Goal: Task Accomplishment & Management: Complete application form

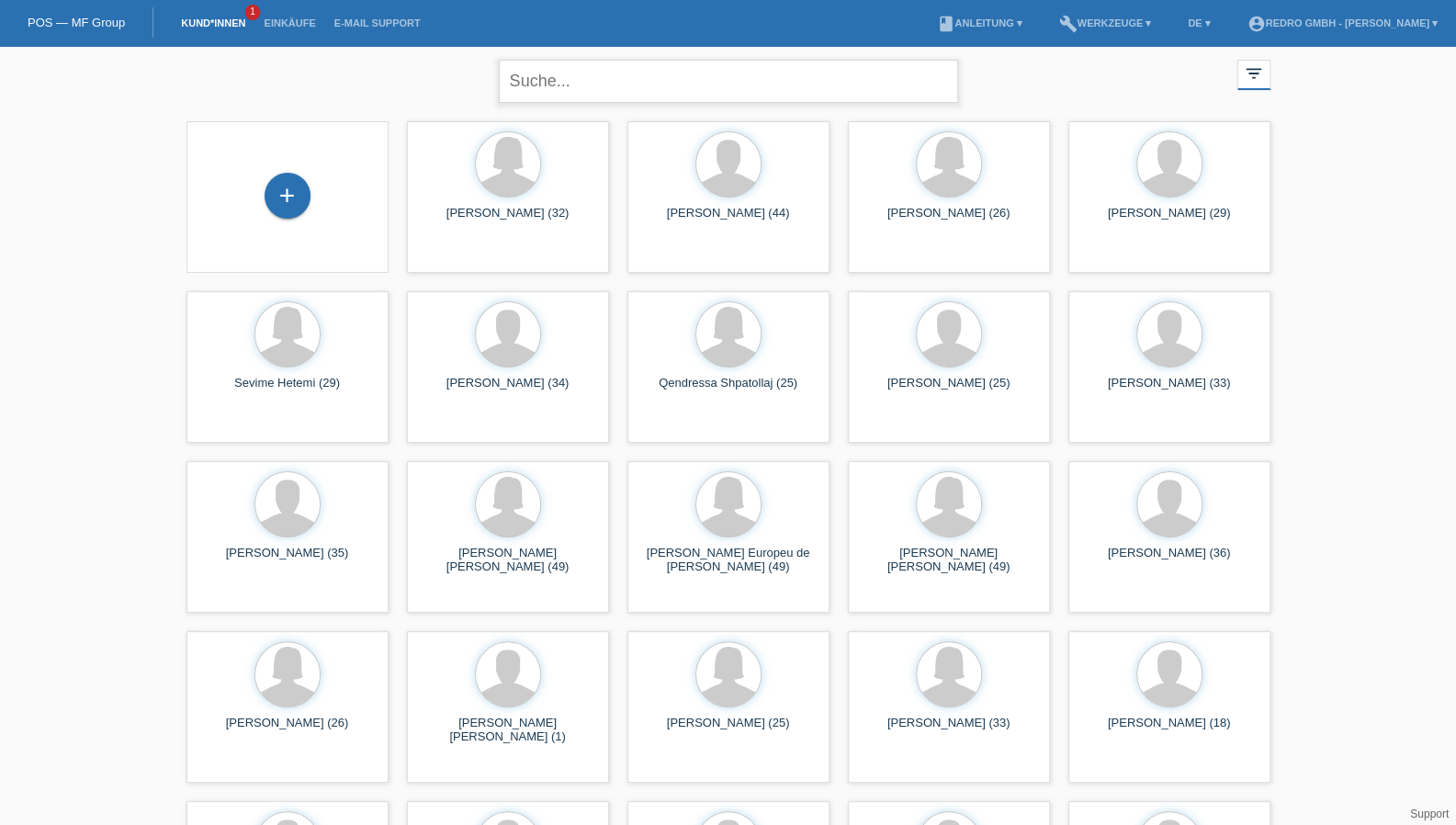
click at [661, 87] on input "text" at bounding box center [728, 80] width 459 height 43
type input "maubach"
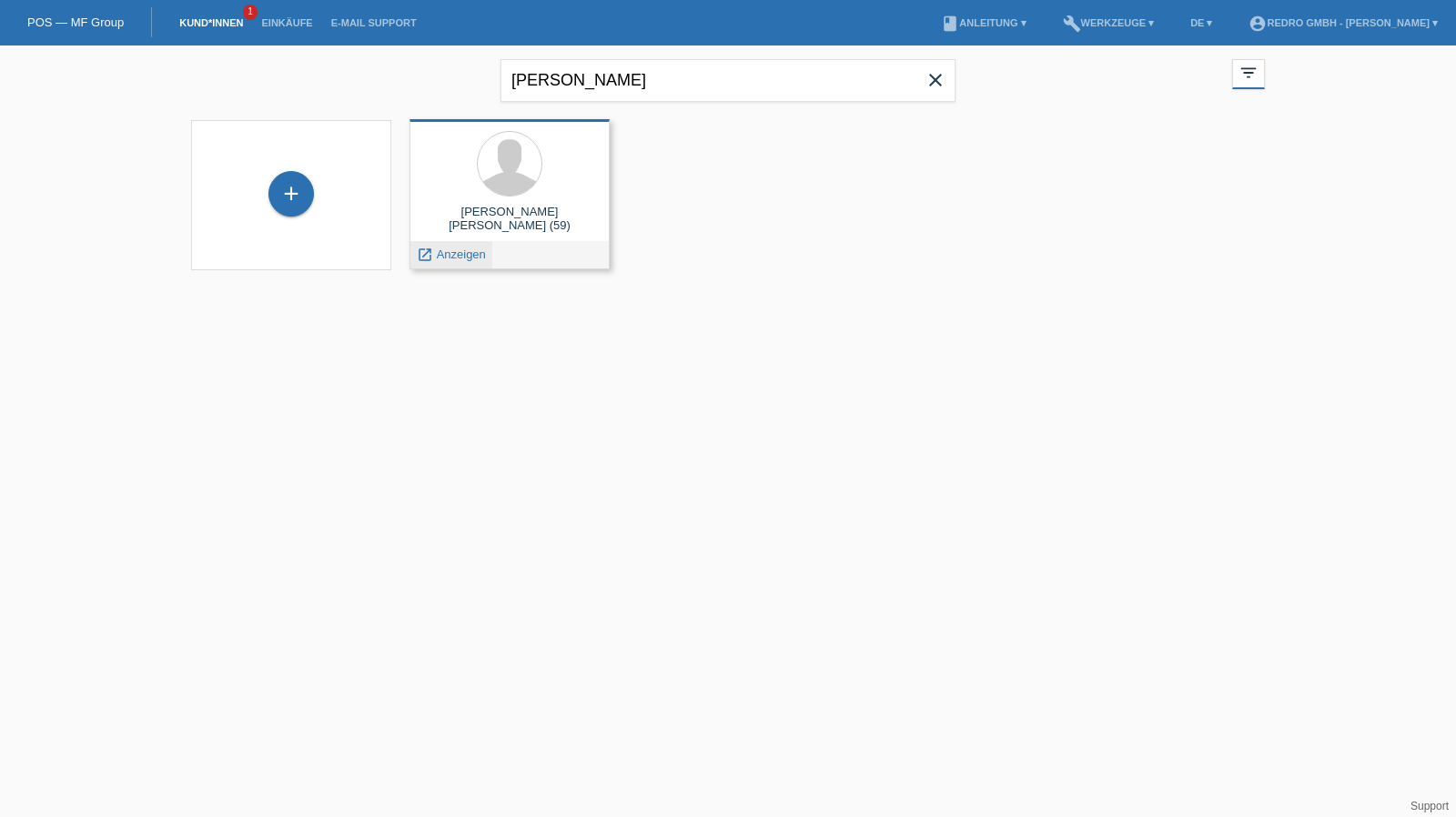
click at [465, 243] on div "launch Anzeigen" at bounding box center [451, 254] width 82 height 28
click at [454, 257] on span "Anzeigen" at bounding box center [461, 254] width 49 height 13
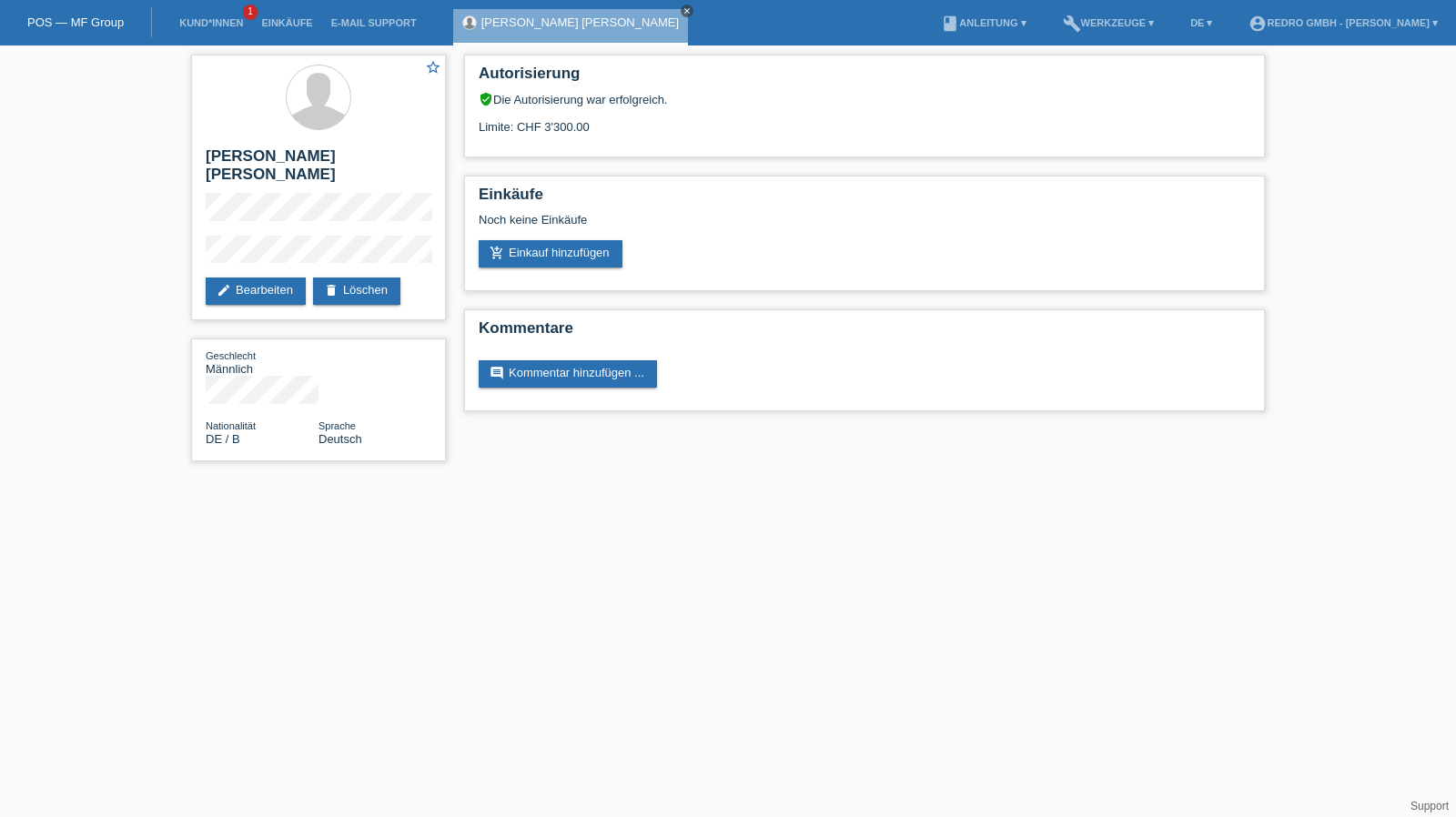
click at [681, 5] on link "close" at bounding box center [686, 10] width 12 height 12
click at [191, 15] on li "Kund*innen 1" at bounding box center [211, 23] width 82 height 46
click at [190, 17] on li "Kund*innen 1" at bounding box center [211, 23] width 82 height 46
click at [189, 21] on link "Kund*innen" at bounding box center [211, 23] width 82 height 11
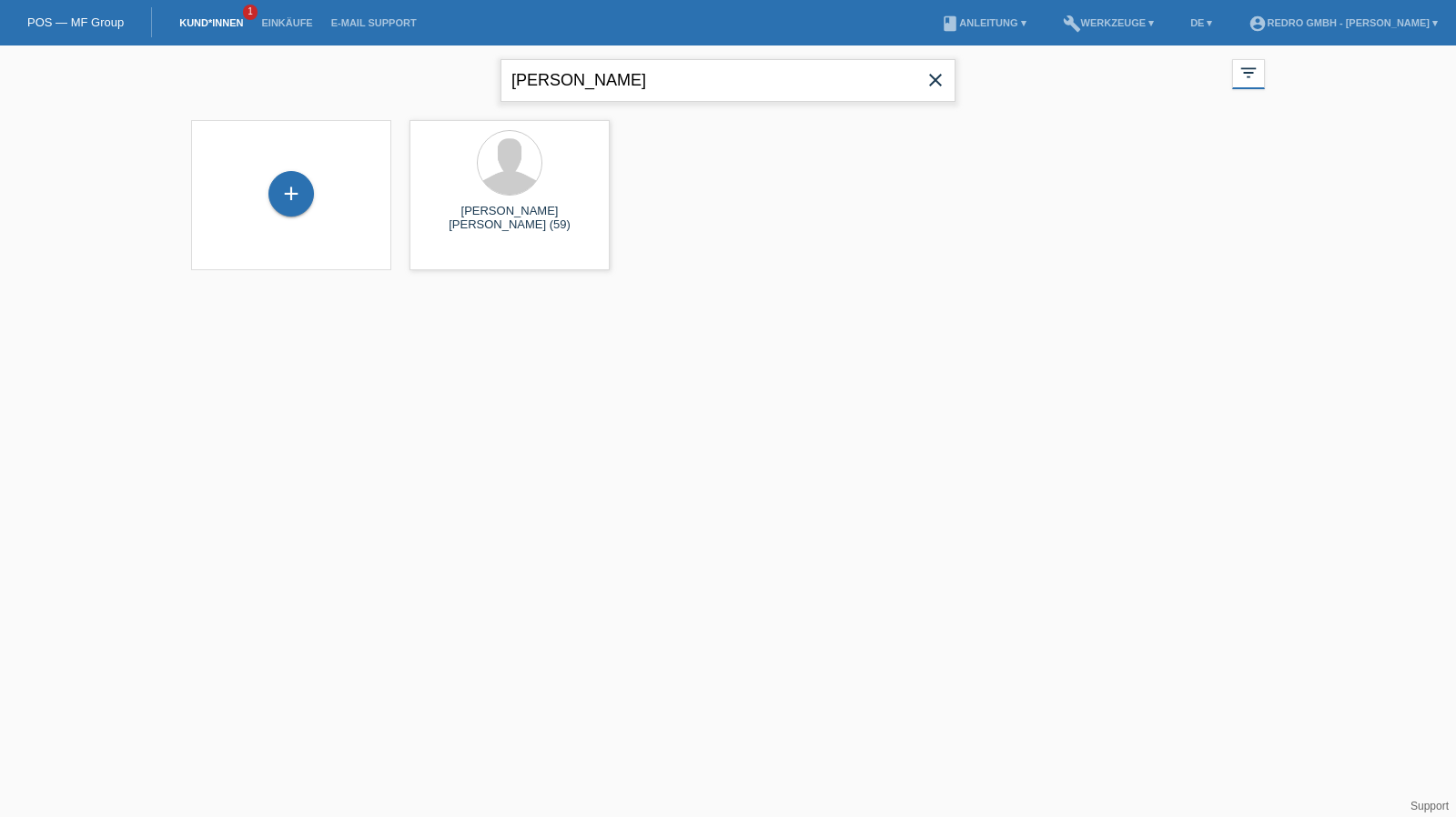
click at [633, 96] on input "[PERSON_NAME]" at bounding box center [727, 80] width 455 height 43
click at [633, 96] on input "maubach" at bounding box center [727, 80] width 455 height 43
type input "memovic"
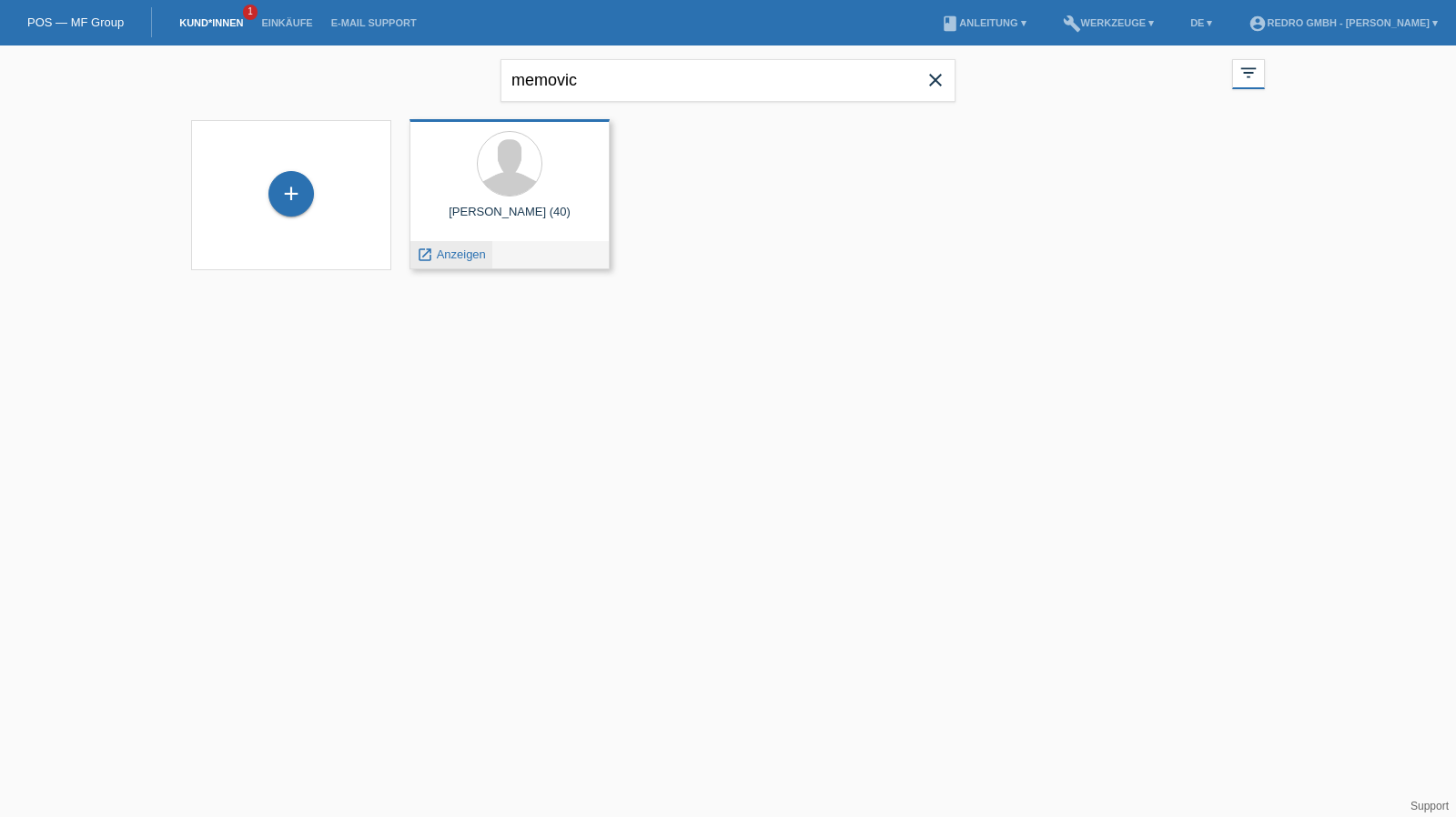
click at [454, 254] on span "Anzeigen" at bounding box center [461, 254] width 49 height 13
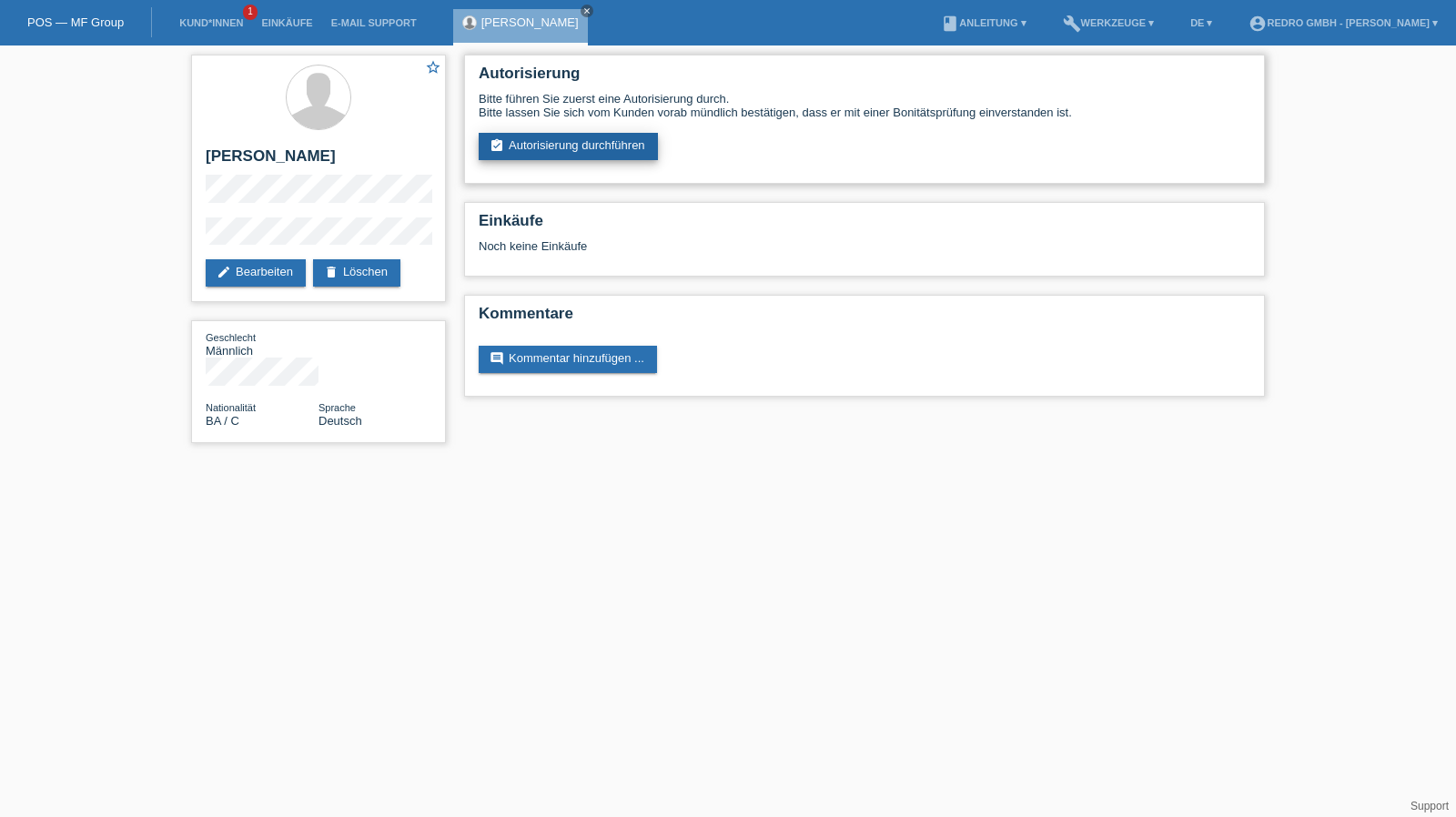
click at [554, 147] on link "assignment_turned_in Autorisierung durchführen" at bounding box center [568, 146] width 179 height 28
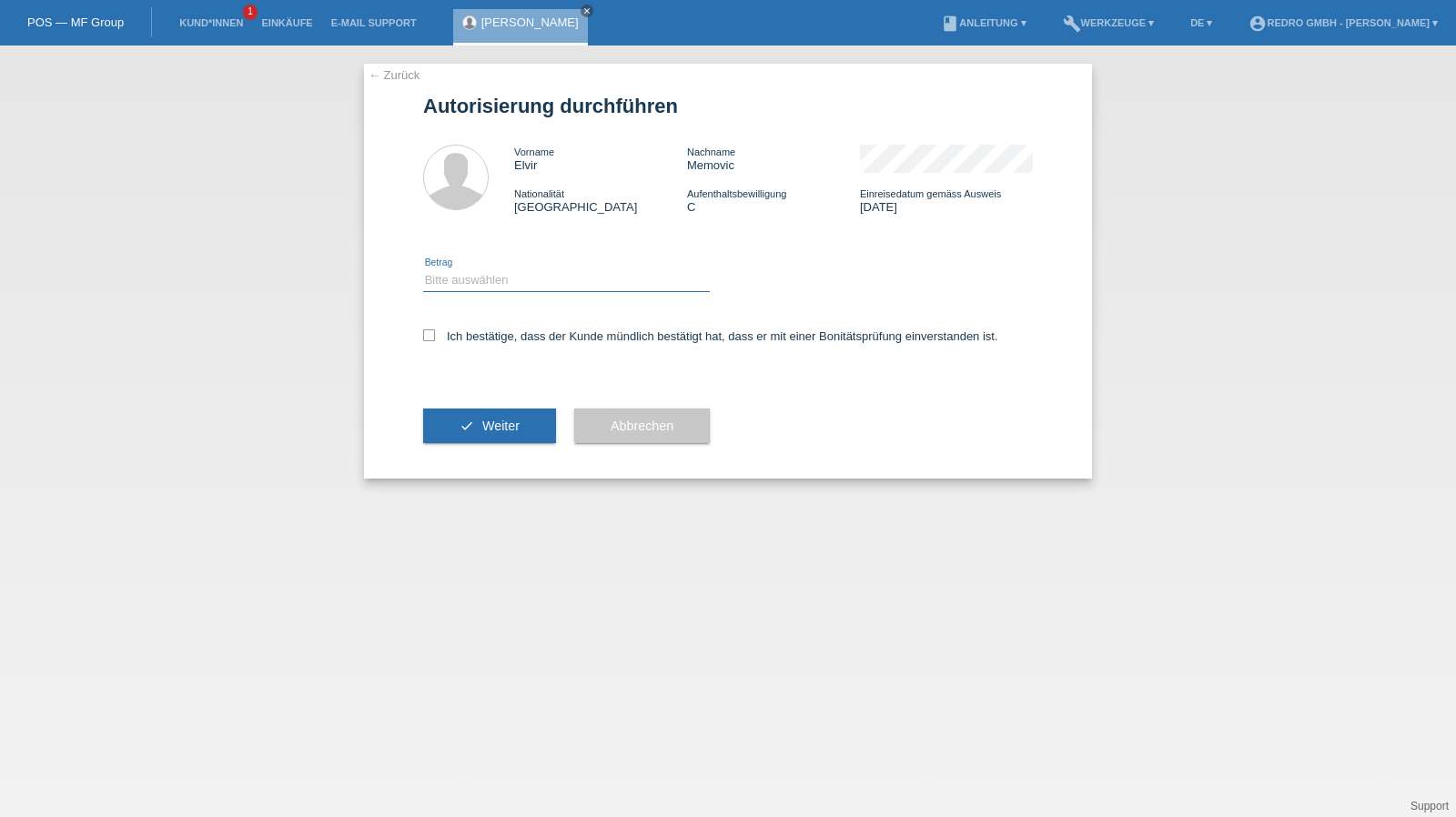
click at [517, 277] on select "Bitte auswählen CHF 1.00 - CHF 499.00 CHF 500.00 - CHF 1'999.00 CHF 2'000.00 - …" at bounding box center [567, 280] width 287 height 22
select select "1"
click at [423, 269] on select "Bitte auswählen CHF 1.00 - CHF 499.00 CHF 500.00 - CHF 1'999.00 CHF 2'000.00 - …" at bounding box center [567, 280] width 287 height 22
click at [482, 328] on div "Ich bestätige, dass der Kunde mündlich bestätigt hat, dass er mit einer Bonität…" at bounding box center [728, 342] width 609 height 62
click at [498, 329] on div "Ich bestätige, dass der Kunde mündlich bestätigt hat, dass er mit einer Bonität…" at bounding box center [728, 342] width 609 height 62
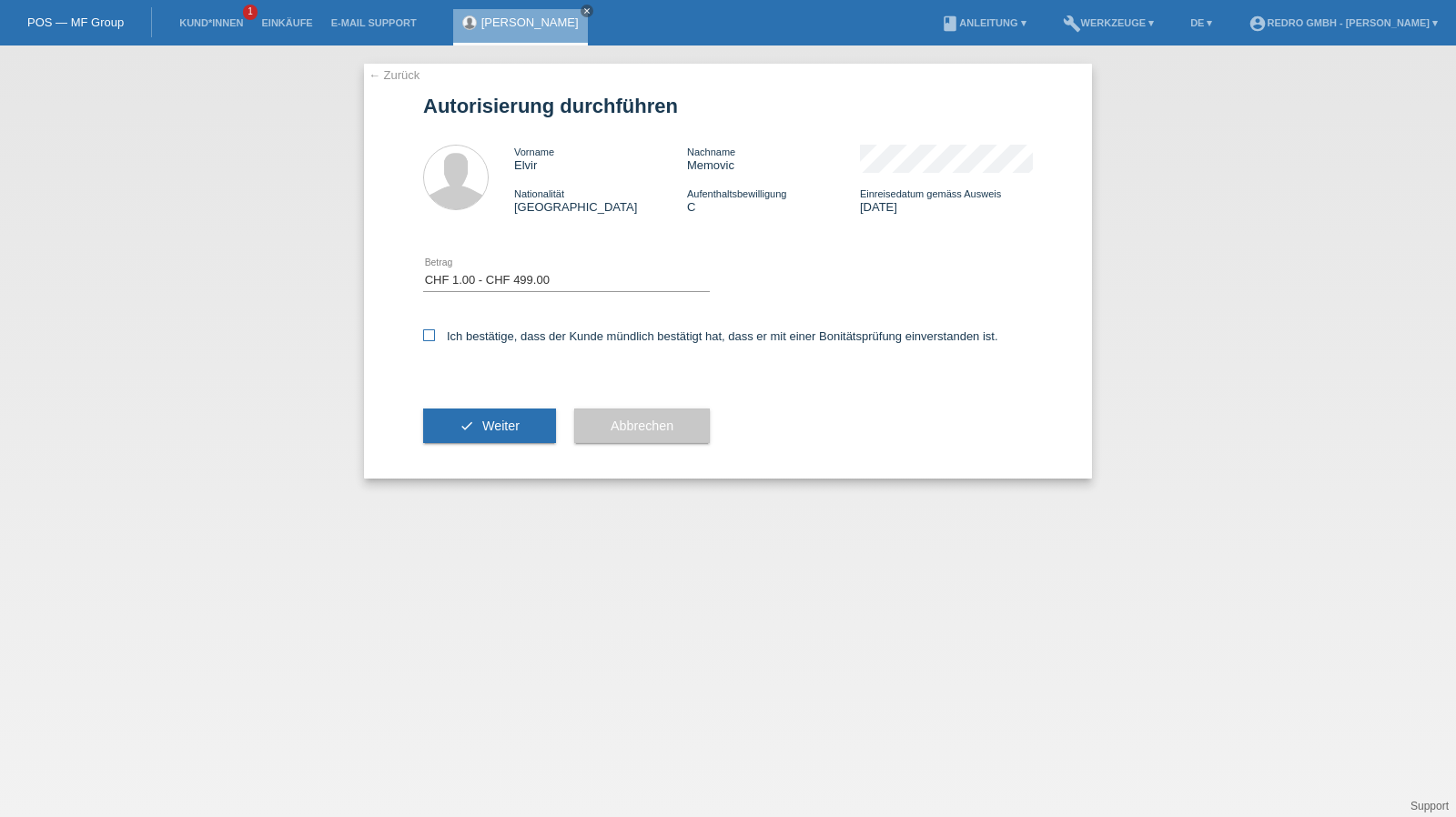
click at [502, 334] on label "Ich bestätige, dass der Kunde mündlich bestätigt hat, dass er mit einer Bonität…" at bounding box center [711, 336] width 575 height 13
click at [435, 334] on input "Ich bestätige, dass der Kunde mündlich bestätigt hat, dass er mit einer Bonität…" at bounding box center [429, 335] width 11 height 11
checkbox input "true"
click at [489, 421] on span "Weiter" at bounding box center [500, 425] width 37 height 14
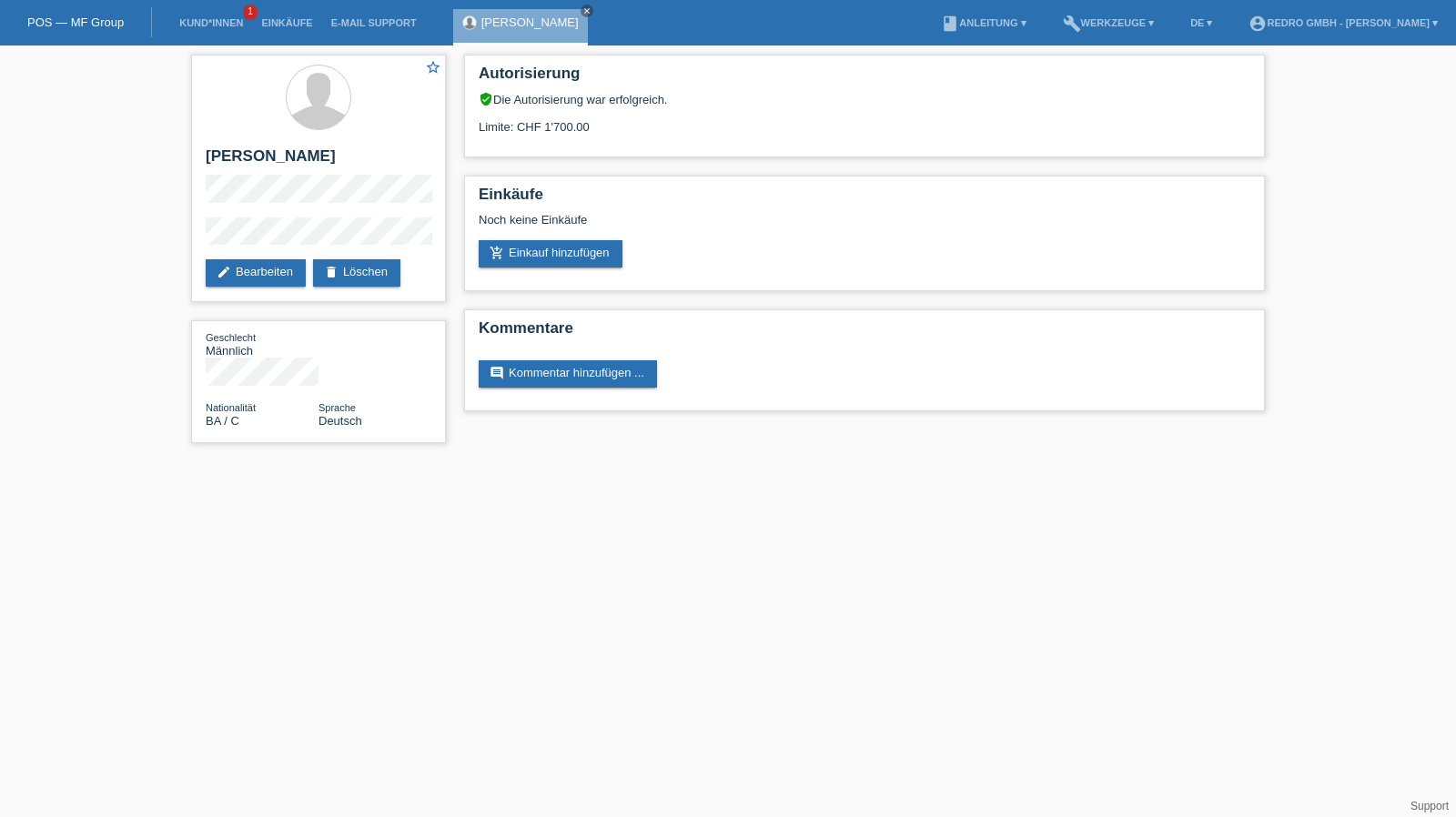
click at [181, 238] on div "star_border [PERSON_NAME] edit Bearbeiten delete Löschen Geschlecht Männlich Na…" at bounding box center [728, 253] width 1456 height 416
click at [226, 19] on link "Kund*innen" at bounding box center [211, 23] width 82 height 11
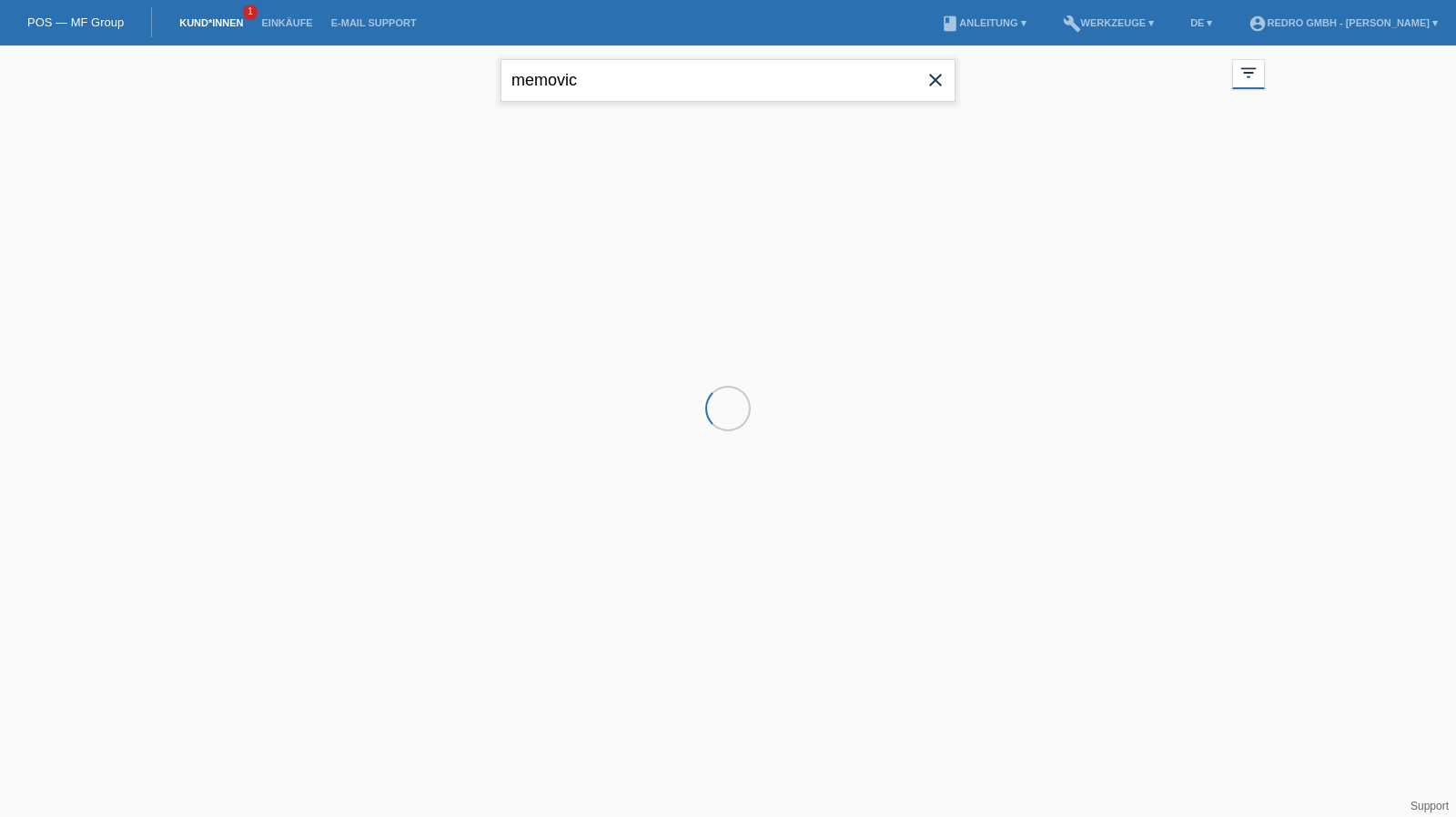
click at [681, 88] on input "memovic" at bounding box center [727, 80] width 455 height 43
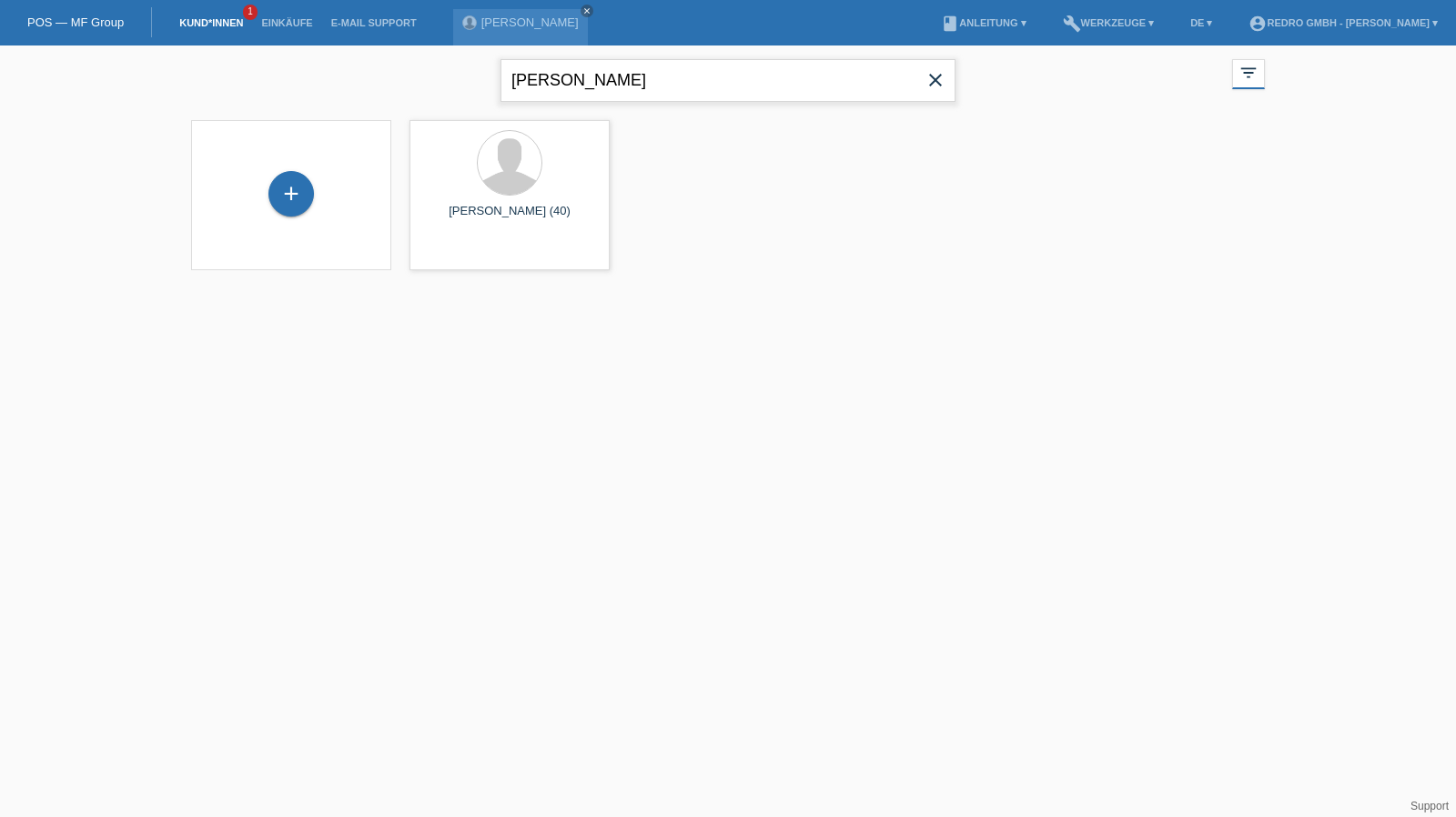
type input "dawit"
click at [691, 248] on span "Anzeigen" at bounding box center [680, 254] width 49 height 13
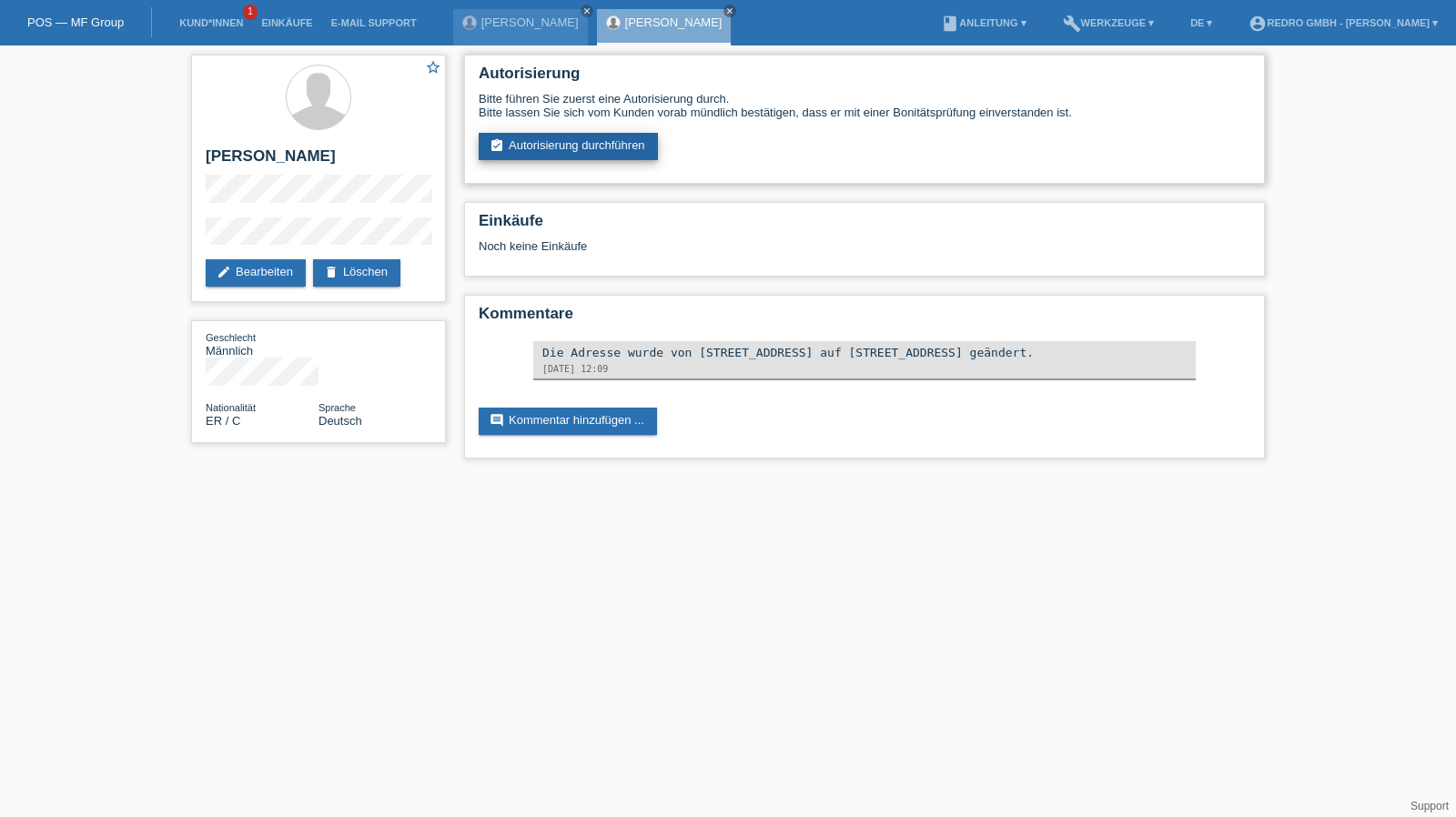
click at [535, 151] on link "assignment_turned_in Autorisierung durchführen" at bounding box center [568, 146] width 179 height 28
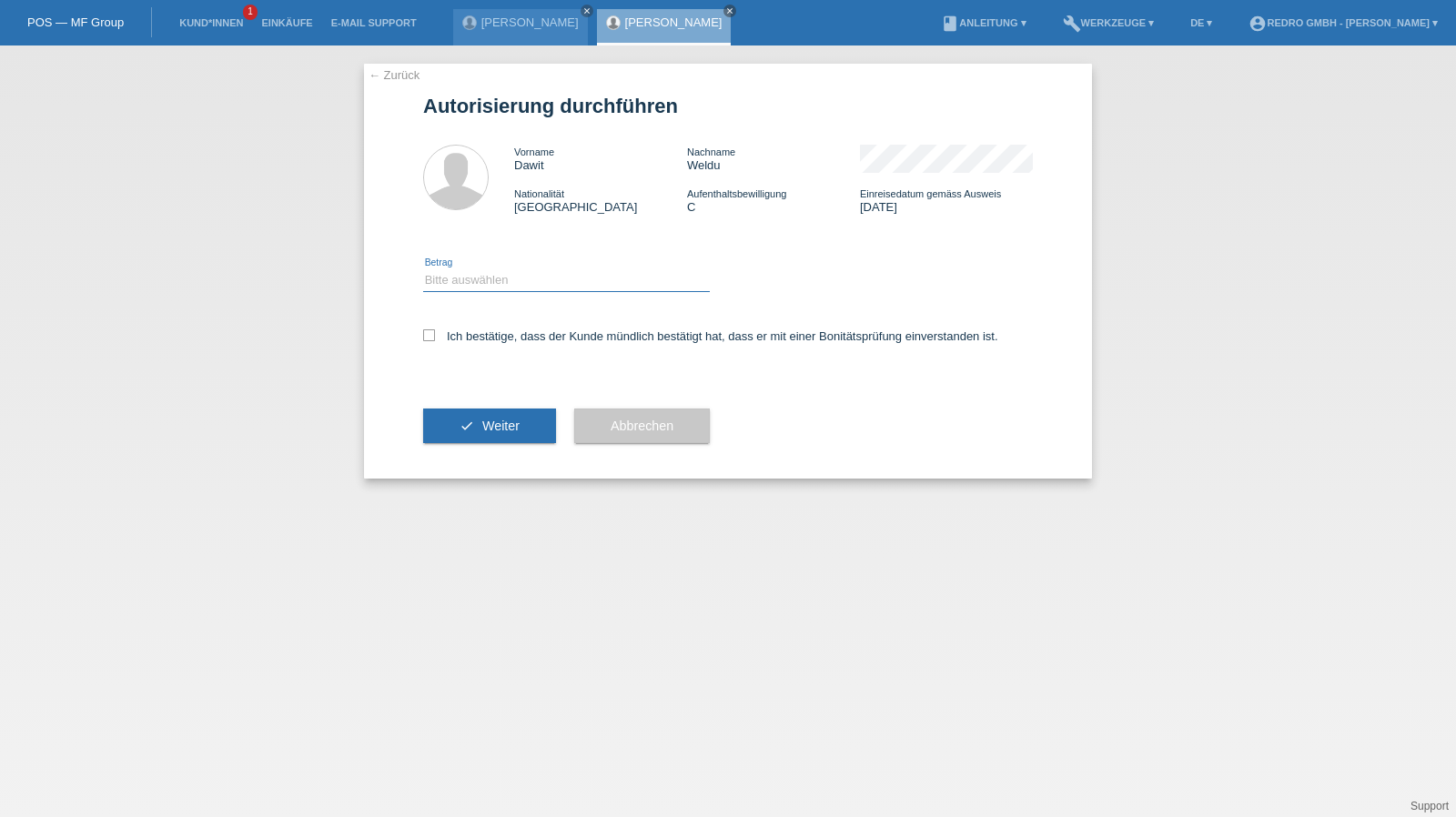
drag, startPoint x: 491, startPoint y: 281, endPoint x: 486, endPoint y: 290, distance: 10.3
click at [491, 281] on select "Bitte auswählen CHF 1.00 - CHF 499.00 CHF 500.00 - CHF 1'999.00 CHF 2'000.00 - …" at bounding box center [567, 280] width 287 height 22
select select "1"
click at [423, 269] on select "Bitte auswählen CHF 1.00 - CHF 499.00 CHF 500.00 - CHF 1'999.00 CHF 2'000.00 - …" at bounding box center [567, 280] width 287 height 22
click at [469, 330] on label "Ich bestätige, dass der Kunde mündlich bestätigt hat, dass er mit einer Bonität…" at bounding box center [711, 336] width 575 height 13
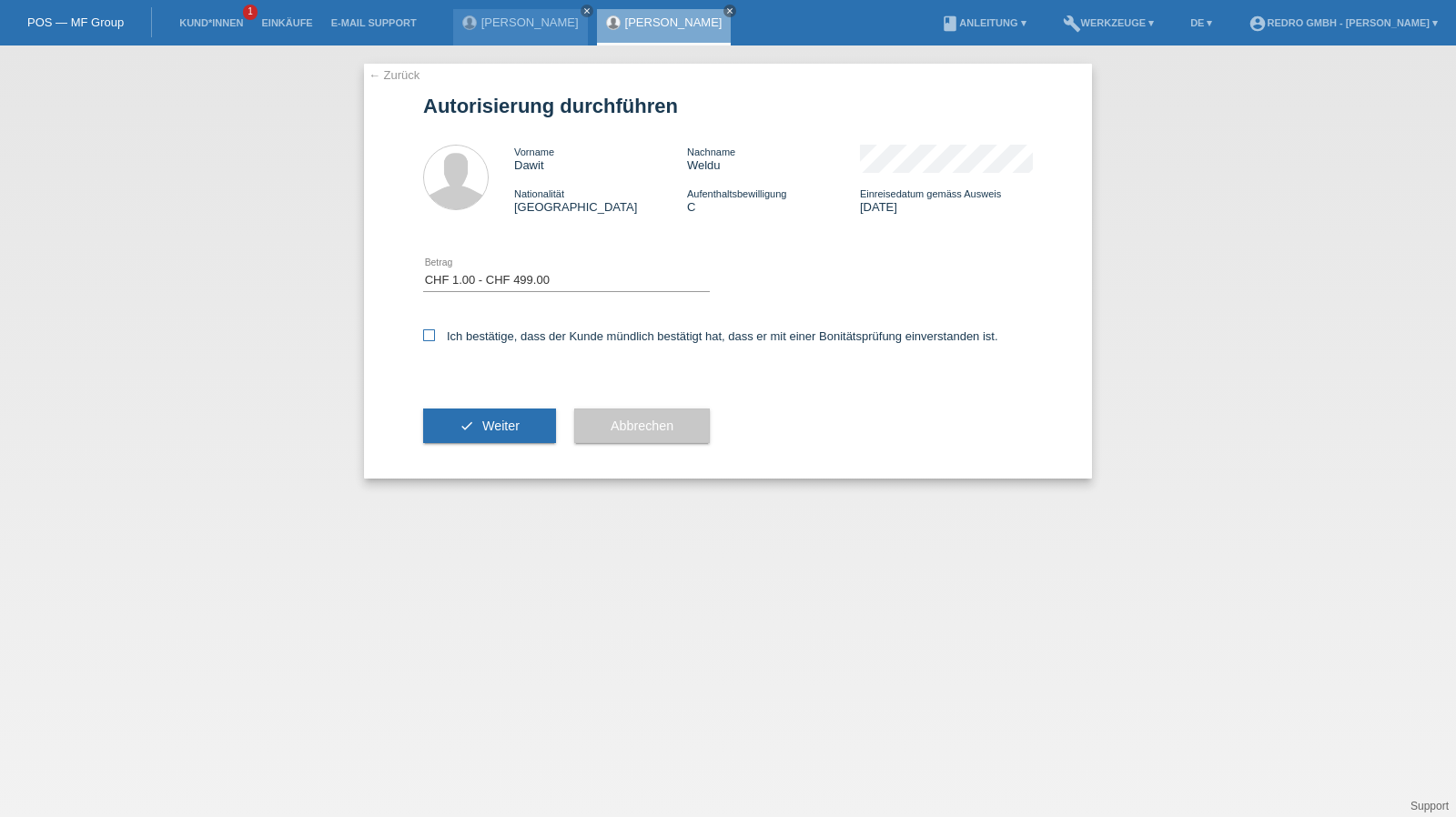
click at [435, 330] on input "Ich bestätige, dass der Kunde mündlich bestätigt hat, dass er mit einer Bonität…" at bounding box center [429, 335] width 11 height 11
checkbox input "true"
click at [466, 419] on icon "check" at bounding box center [466, 425] width 14 height 14
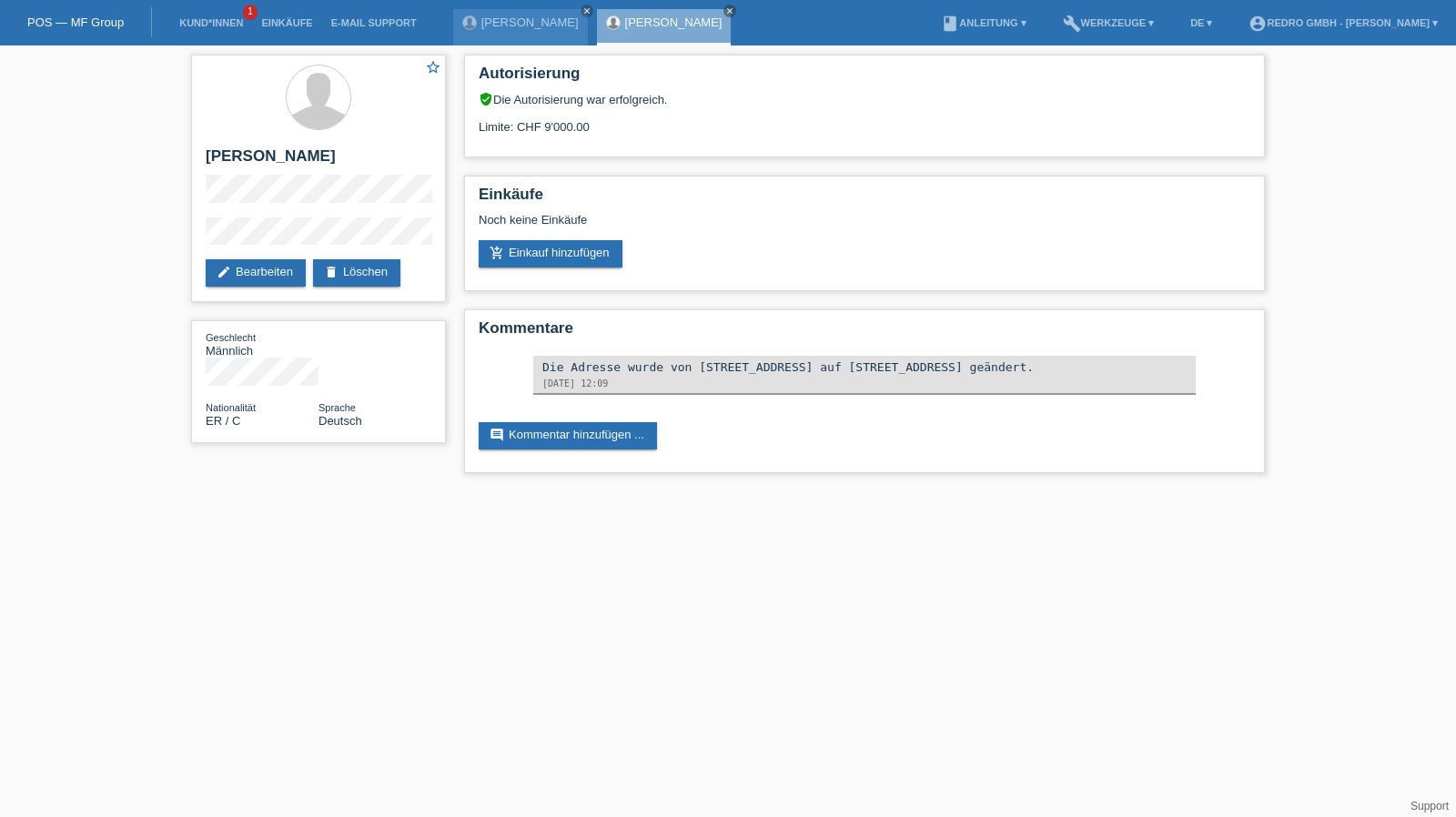
click at [170, 234] on div "star_border Dawit Weldu edit Bearbeiten delete Löschen Geschlecht Männlich Nati…" at bounding box center [728, 269] width 1456 height 446
click at [193, 18] on link "Kund*innen" at bounding box center [211, 23] width 82 height 11
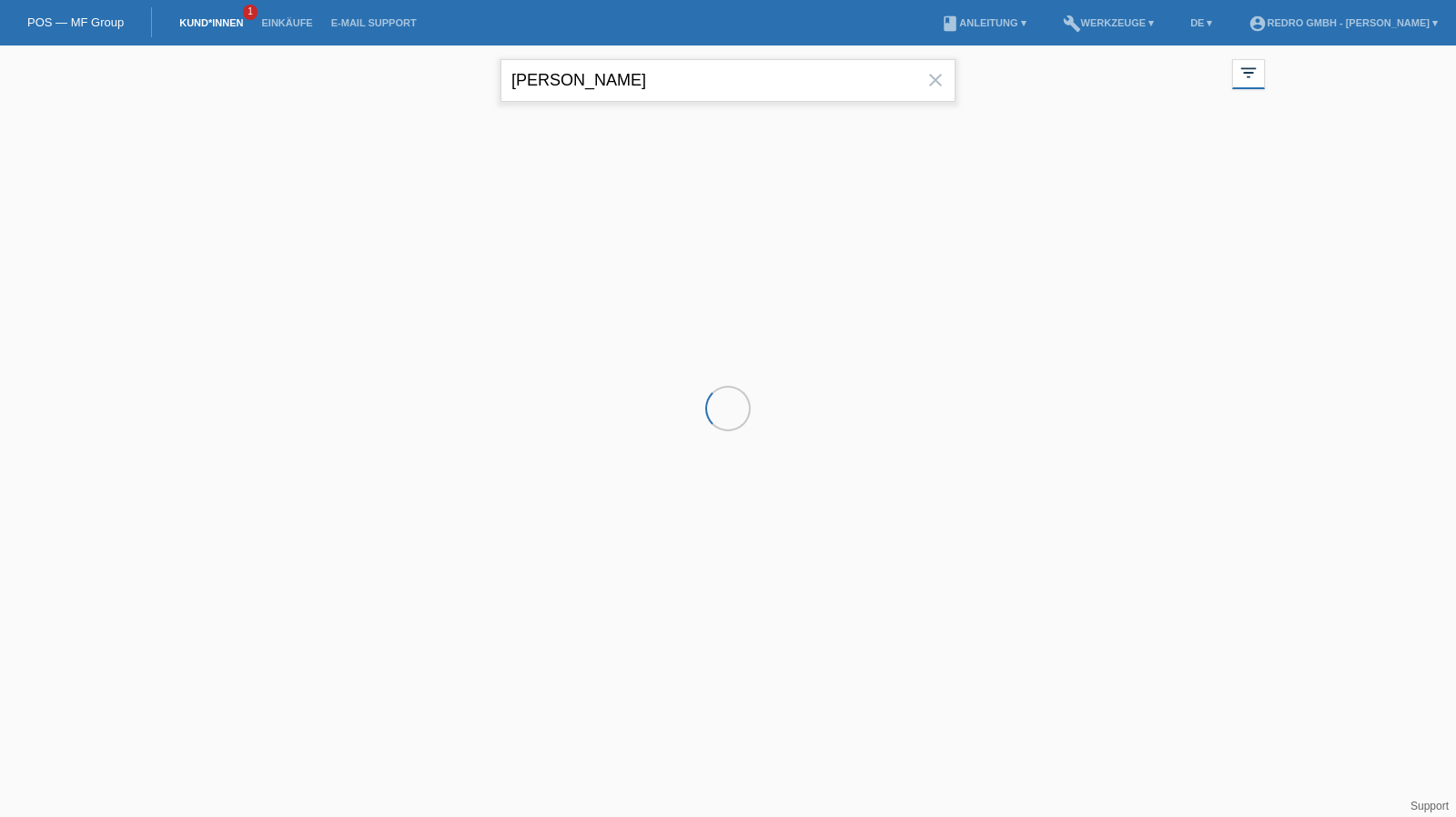
click at [597, 65] on input "[PERSON_NAME]" at bounding box center [727, 80] width 455 height 43
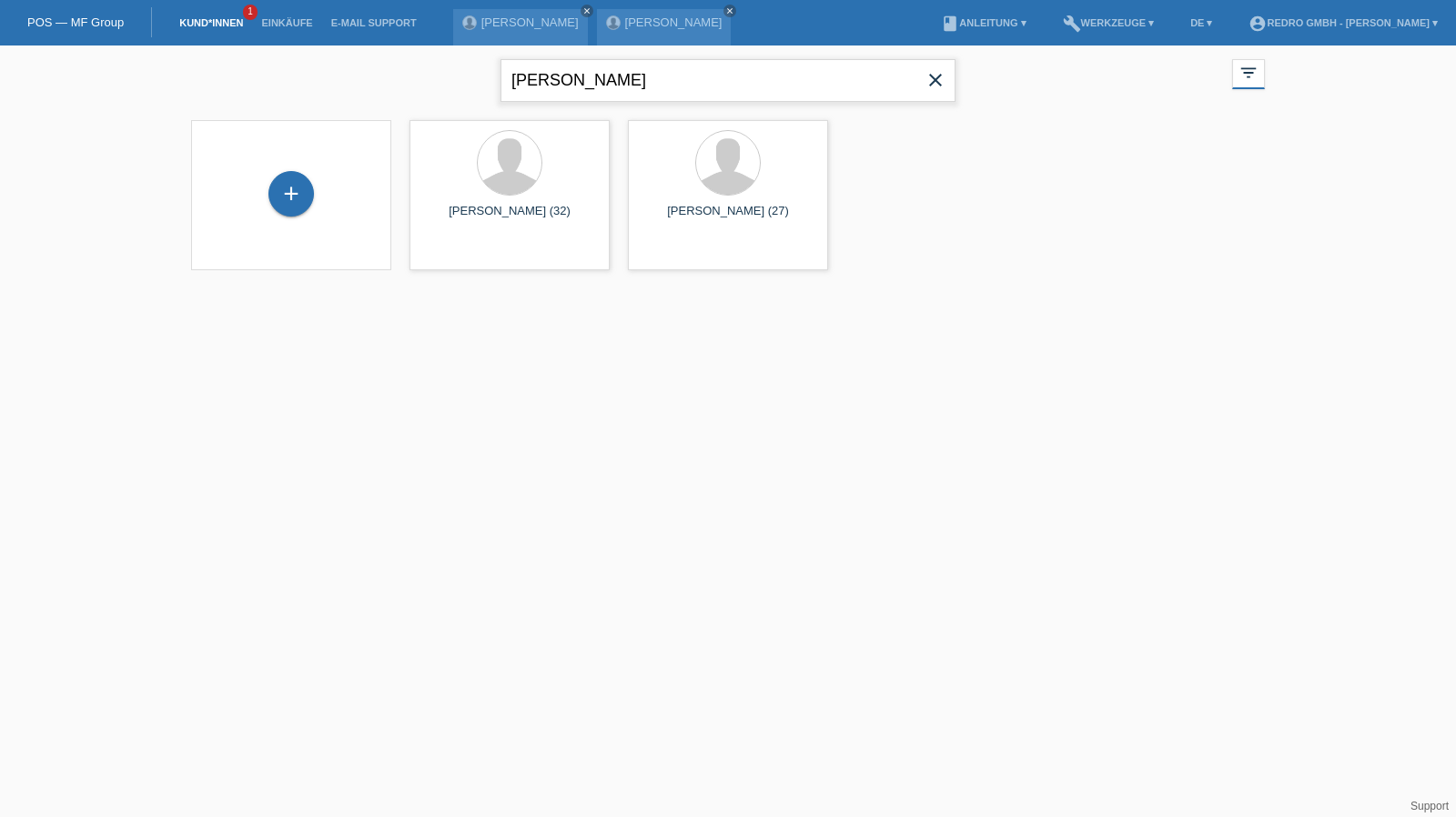
type input "[PERSON_NAME]"
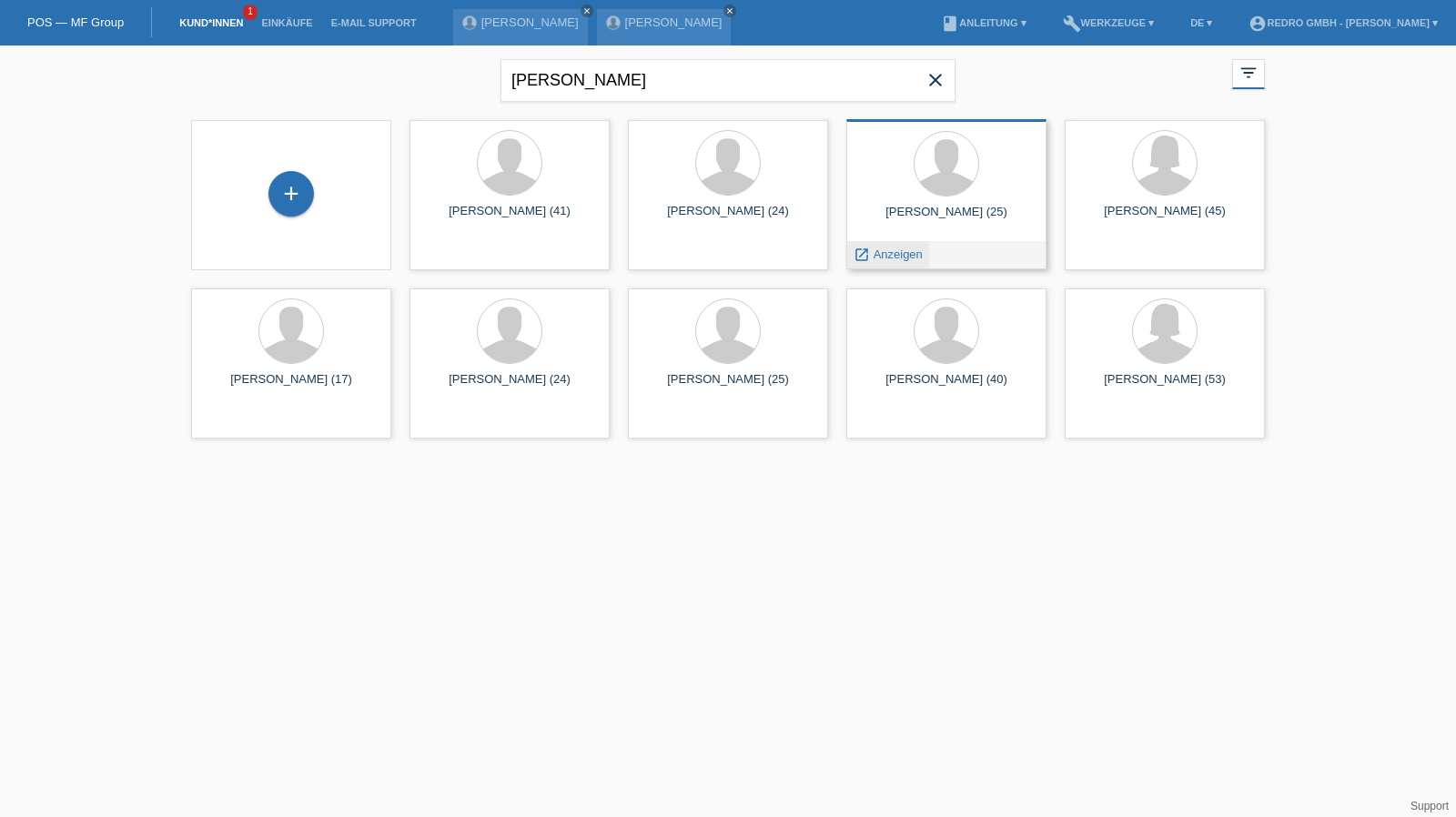
click at [879, 253] on span "Anzeigen" at bounding box center [899, 254] width 49 height 13
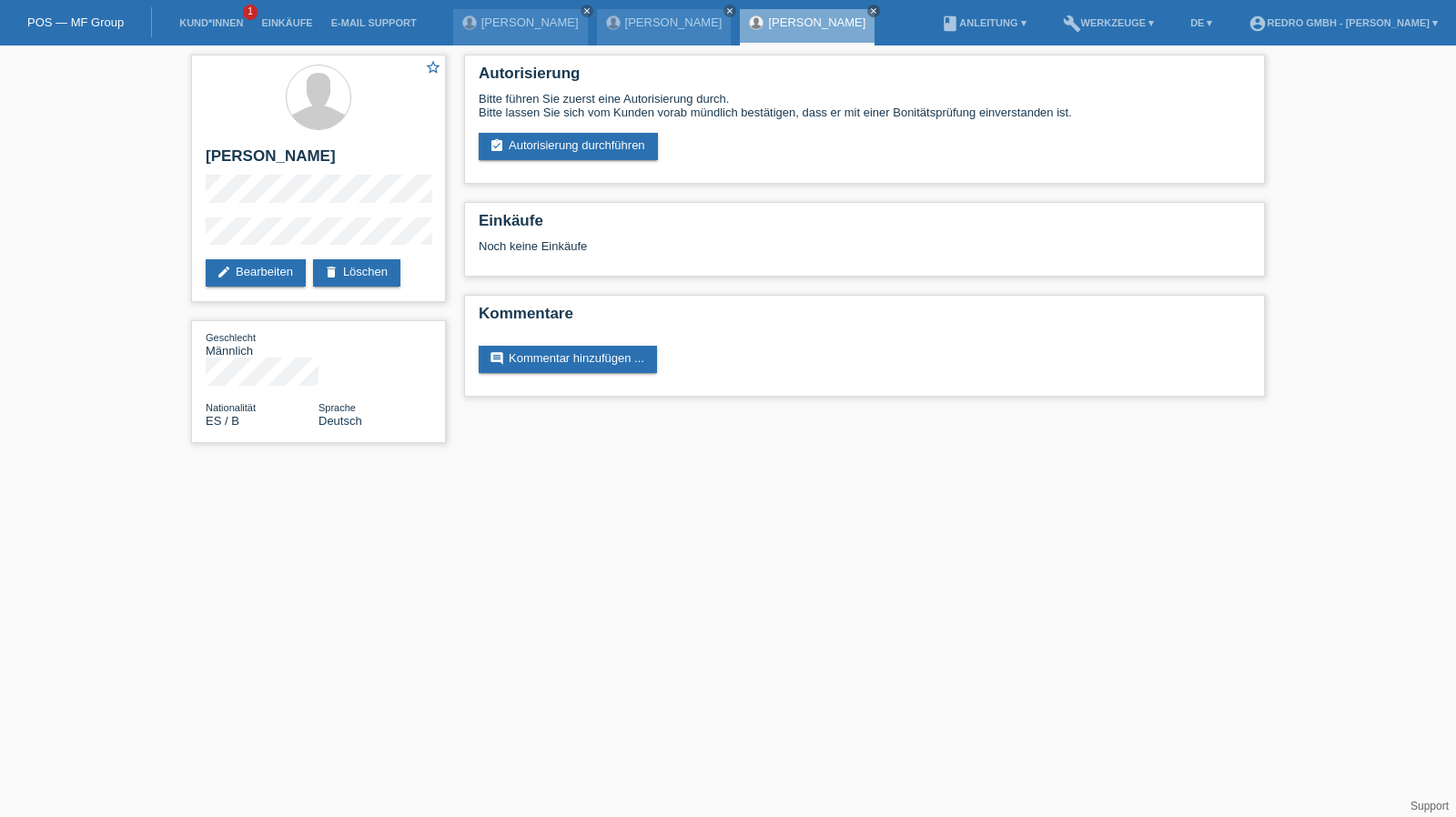
click at [188, 236] on div "star_border [PERSON_NAME] edit Bearbeiten delete Löschen Geschlecht Männlich Na…" at bounding box center [319, 253] width 273 height 416
click at [583, 141] on link "assignment_turned_in Autorisierung durchführen" at bounding box center [568, 146] width 179 height 28
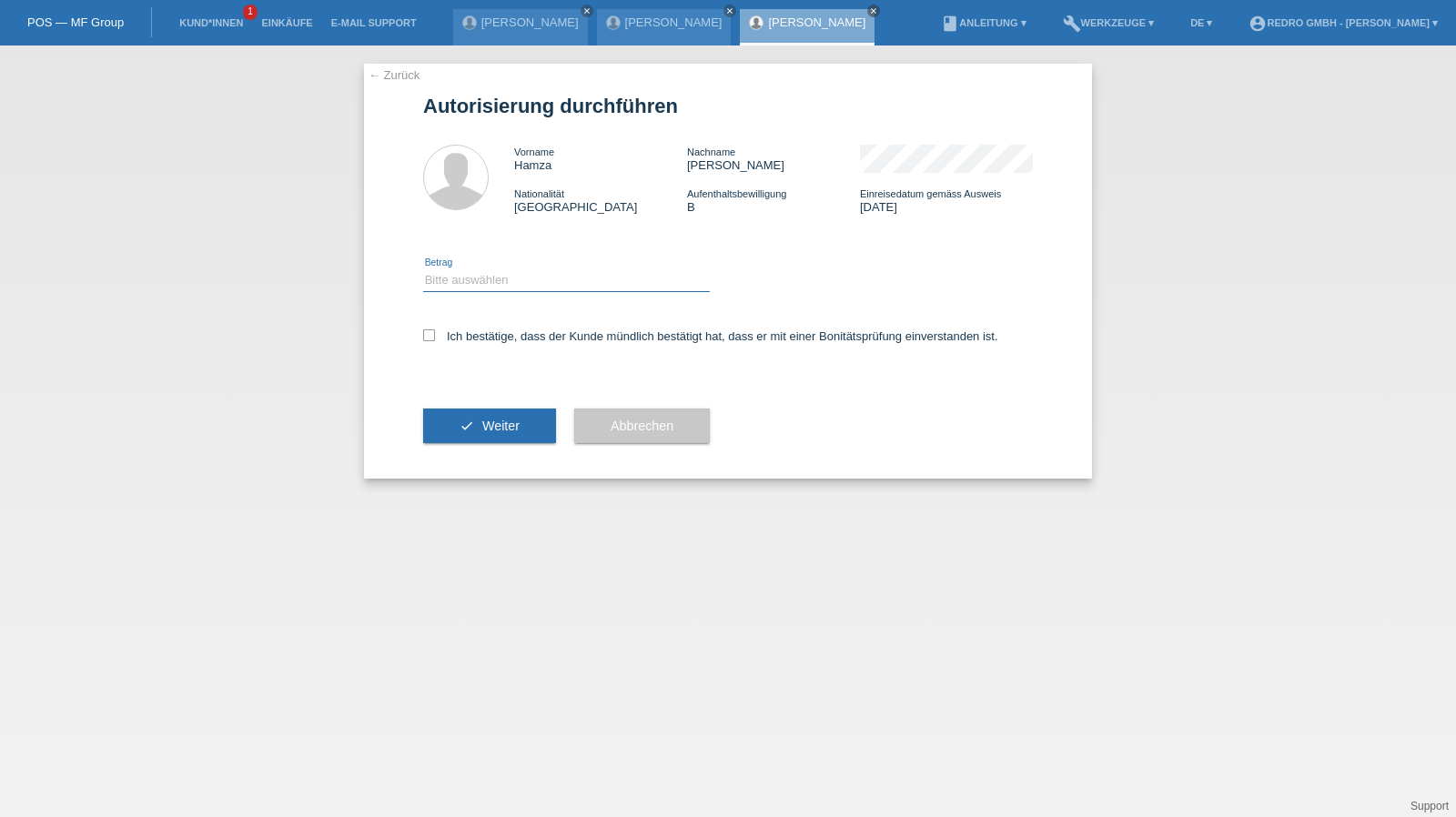
click at [487, 290] on select "Bitte auswählen CHF 1.00 - CHF 499.00 CHF 500.00 - CHF 1'999.00 CHF 2'000.00 - …" at bounding box center [567, 280] width 287 height 22
select select "1"
click at [423, 269] on select "Bitte auswählen CHF 1.00 - CHF 499.00 CHF 500.00 - CHF 1'999.00 CHF 2'000.00 - …" at bounding box center [567, 280] width 287 height 22
click at [484, 341] on label "Ich bestätige, dass der Kunde mündlich bestätigt hat, dass er mit einer Bonität…" at bounding box center [711, 336] width 575 height 13
click at [435, 341] on input "Ich bestätige, dass der Kunde mündlich bestätigt hat, dass er mit einer Bonität…" at bounding box center [429, 335] width 11 height 11
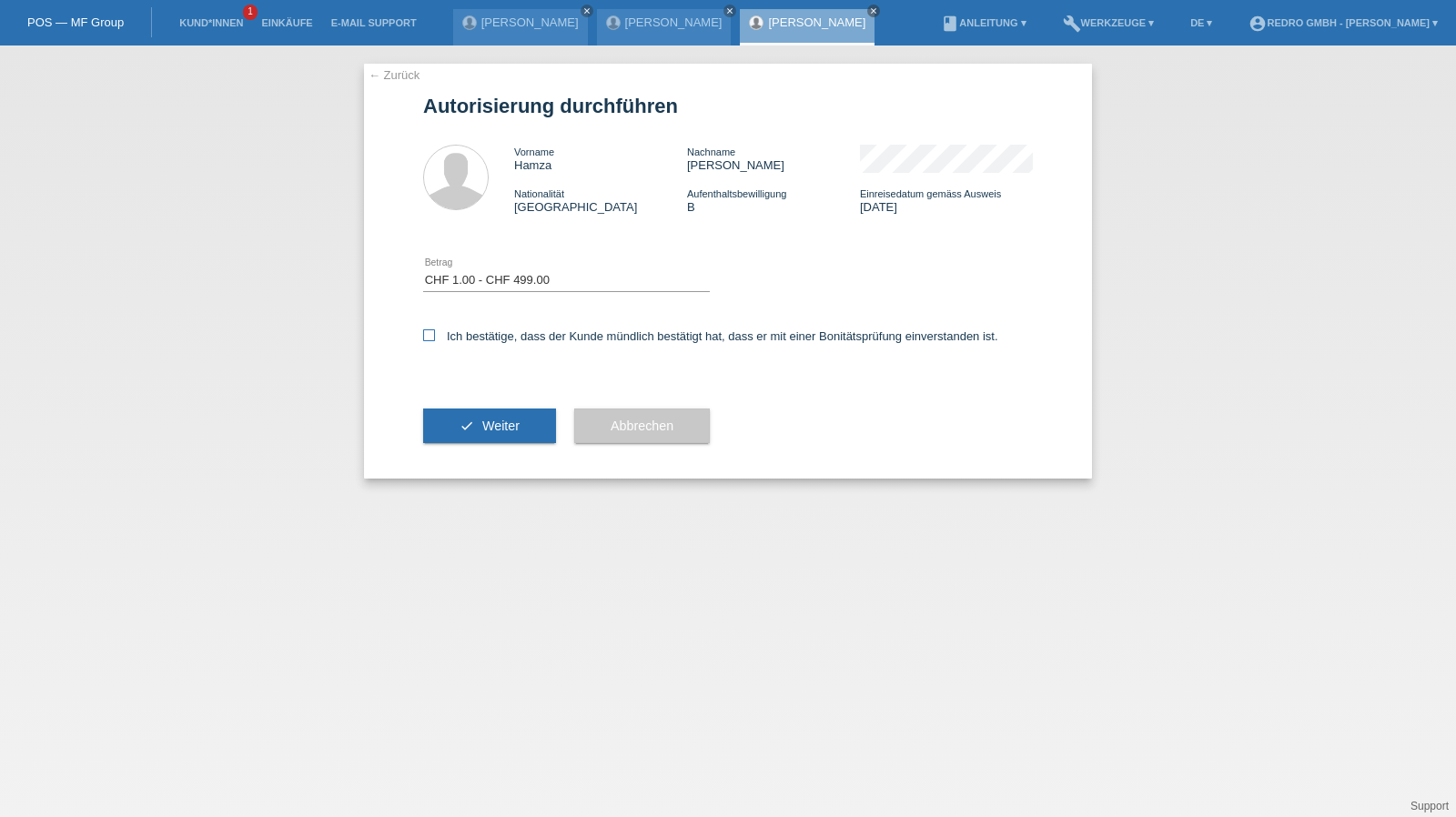
checkbox input "true"
drag, startPoint x: 482, startPoint y: 390, endPoint x: 495, endPoint y: 419, distance: 31.8
click at [482, 390] on div "check Weiter" at bounding box center [490, 425] width 133 height 105
click at [495, 419] on span "Weiter" at bounding box center [500, 425] width 37 height 14
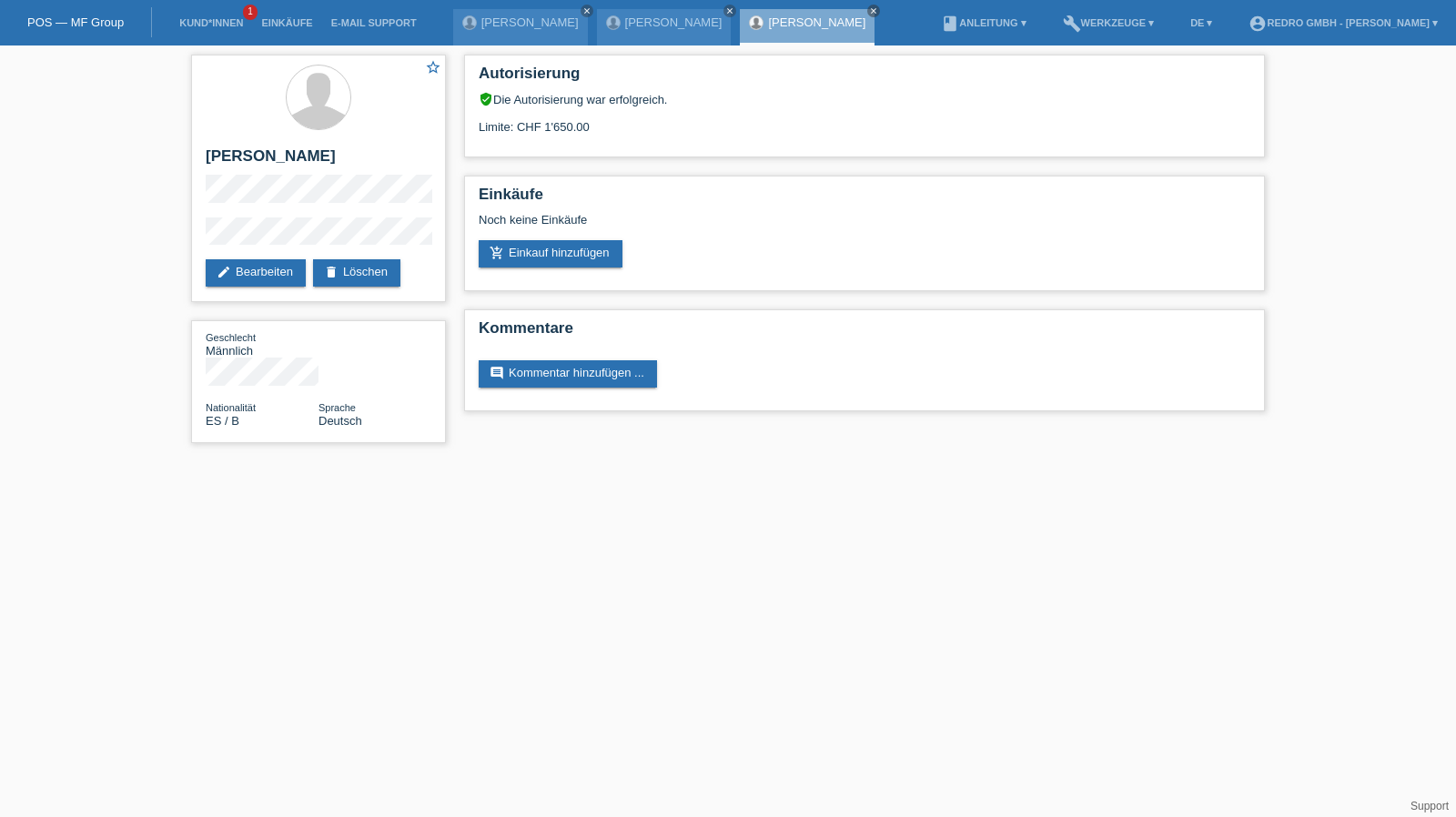
click at [180, 235] on div "star_border Hamza Ezrihini Badri edit Bearbeiten delete Löschen Geschlecht Männ…" at bounding box center [728, 253] width 1456 height 416
click at [233, 25] on link "Kund*innen" at bounding box center [211, 23] width 82 height 11
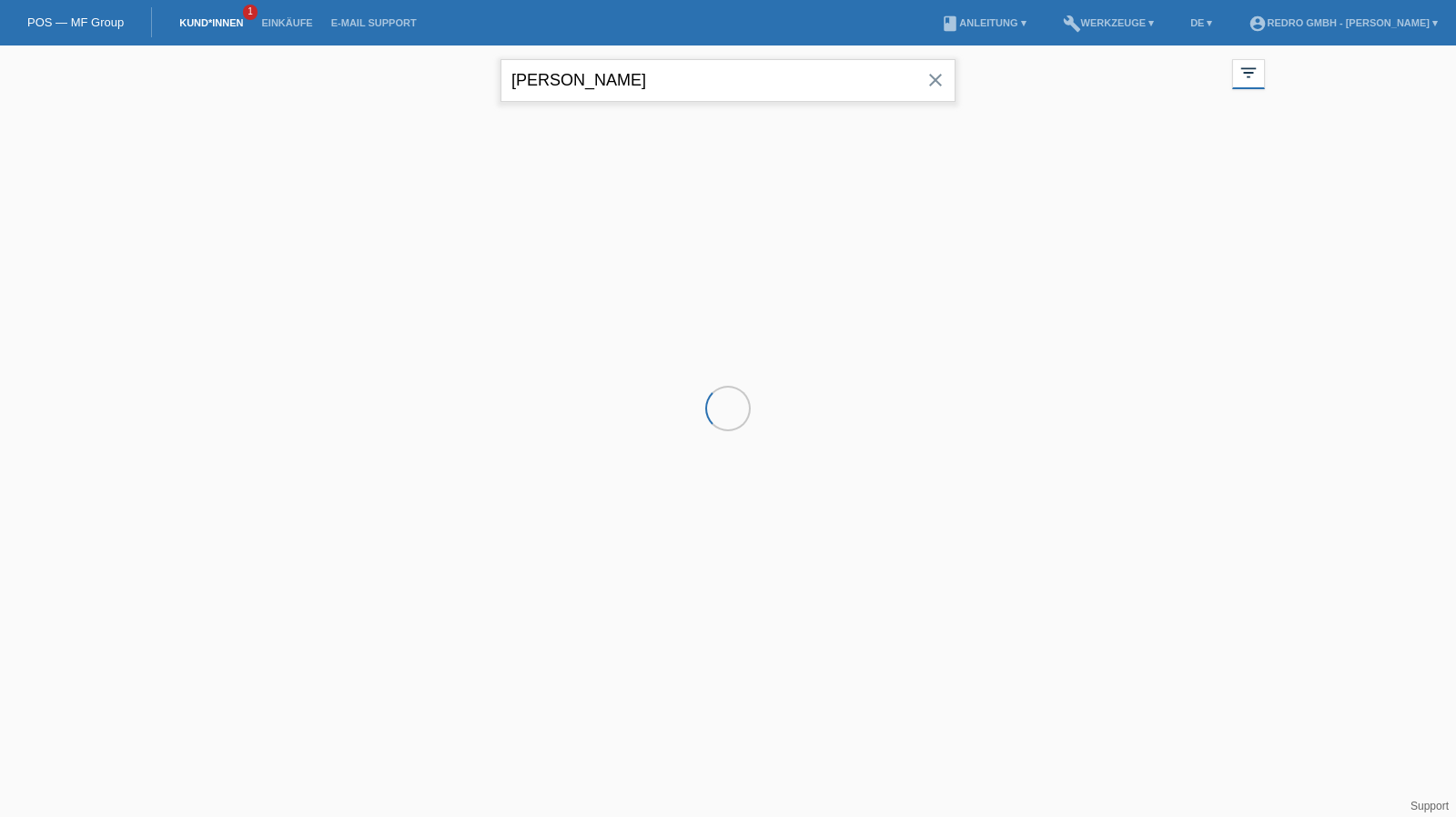
click at [639, 80] on input "hamza" at bounding box center [727, 80] width 455 height 43
drag, startPoint x: 0, startPoint y: 0, endPoint x: 639, endPoint y: 80, distance: 644.0
click at [639, 80] on input "hamza" at bounding box center [727, 80] width 455 height 43
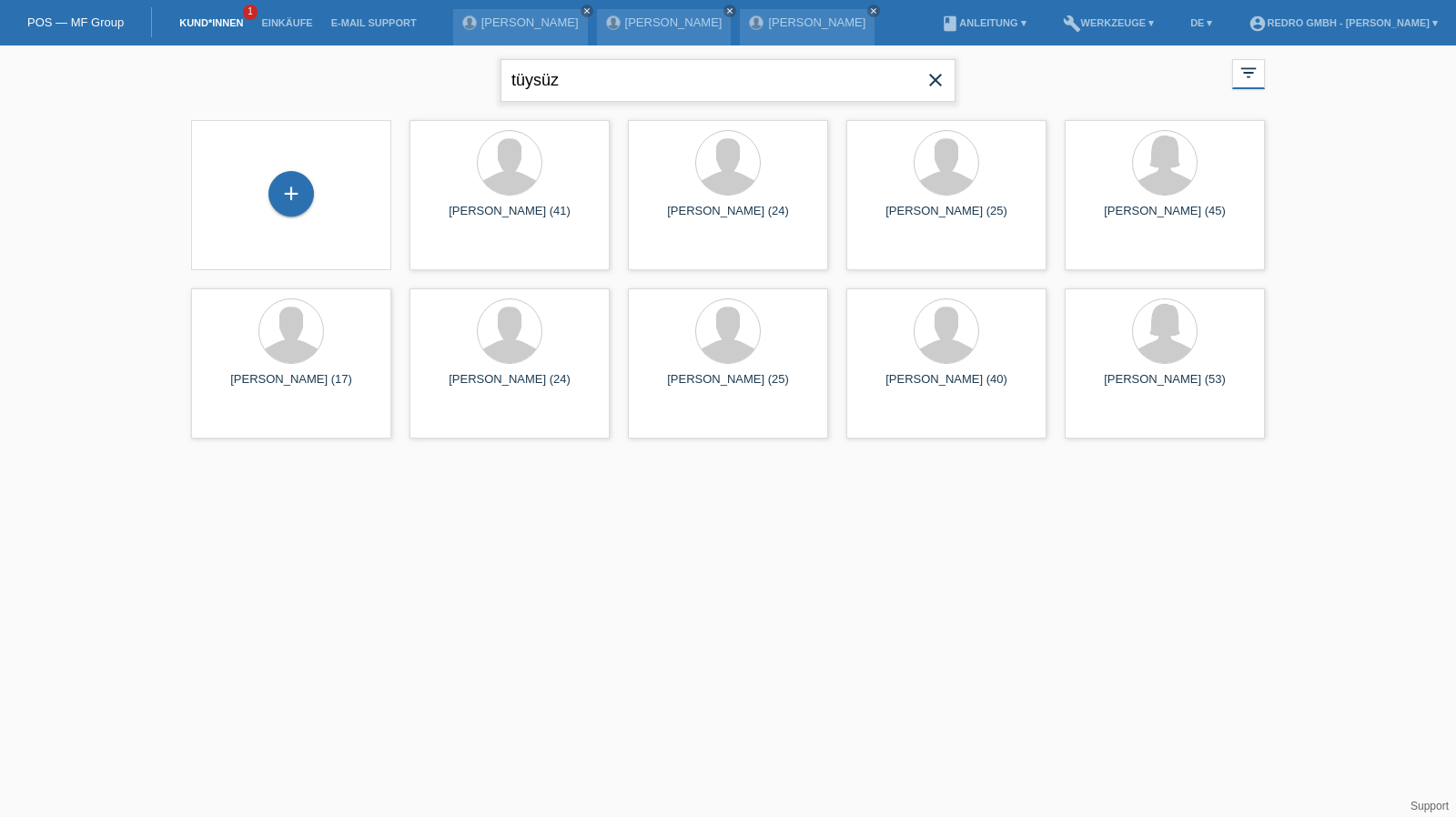
type input "tüysüz"
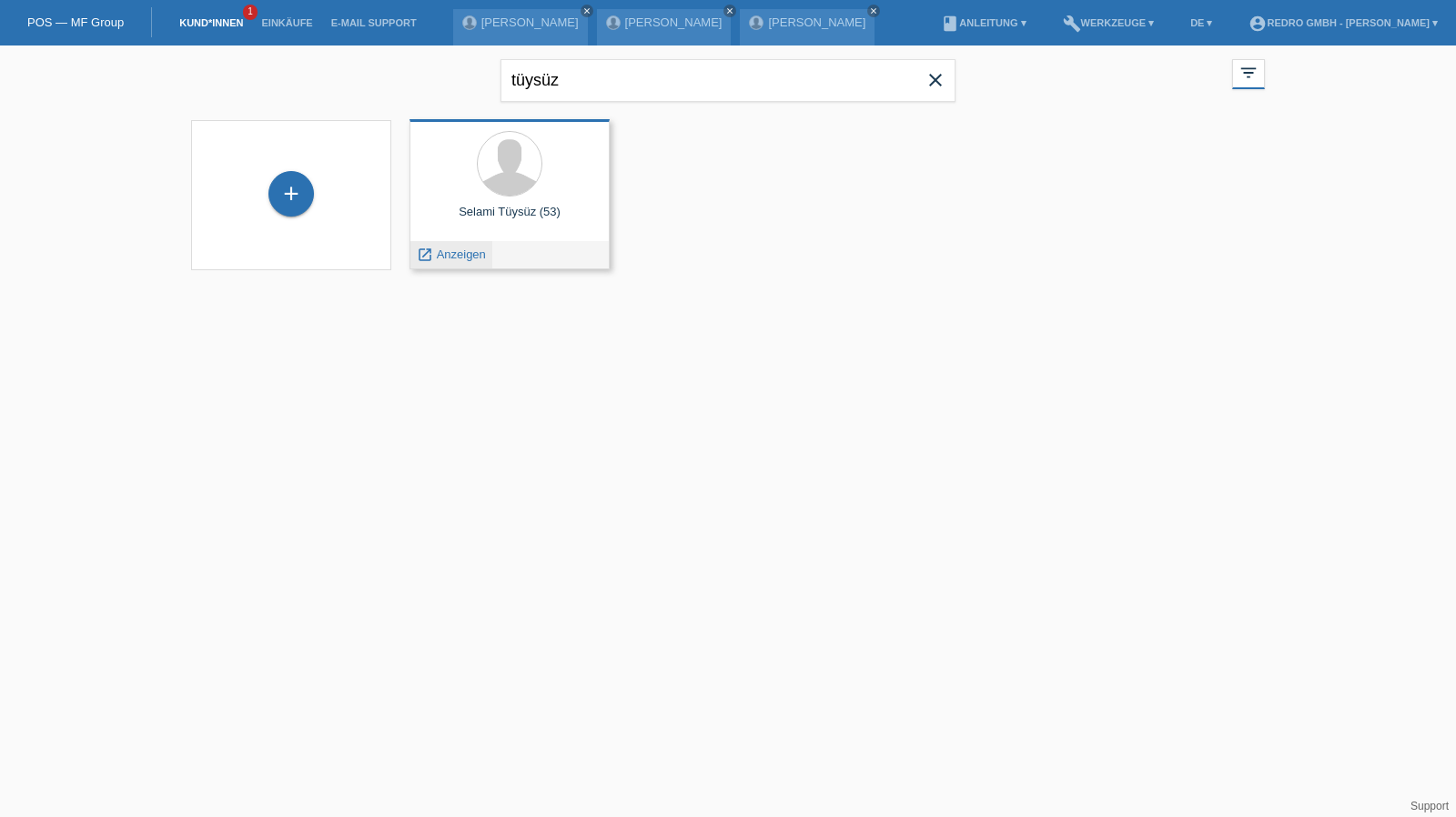
click at [455, 250] on span "Anzeigen" at bounding box center [461, 254] width 49 height 13
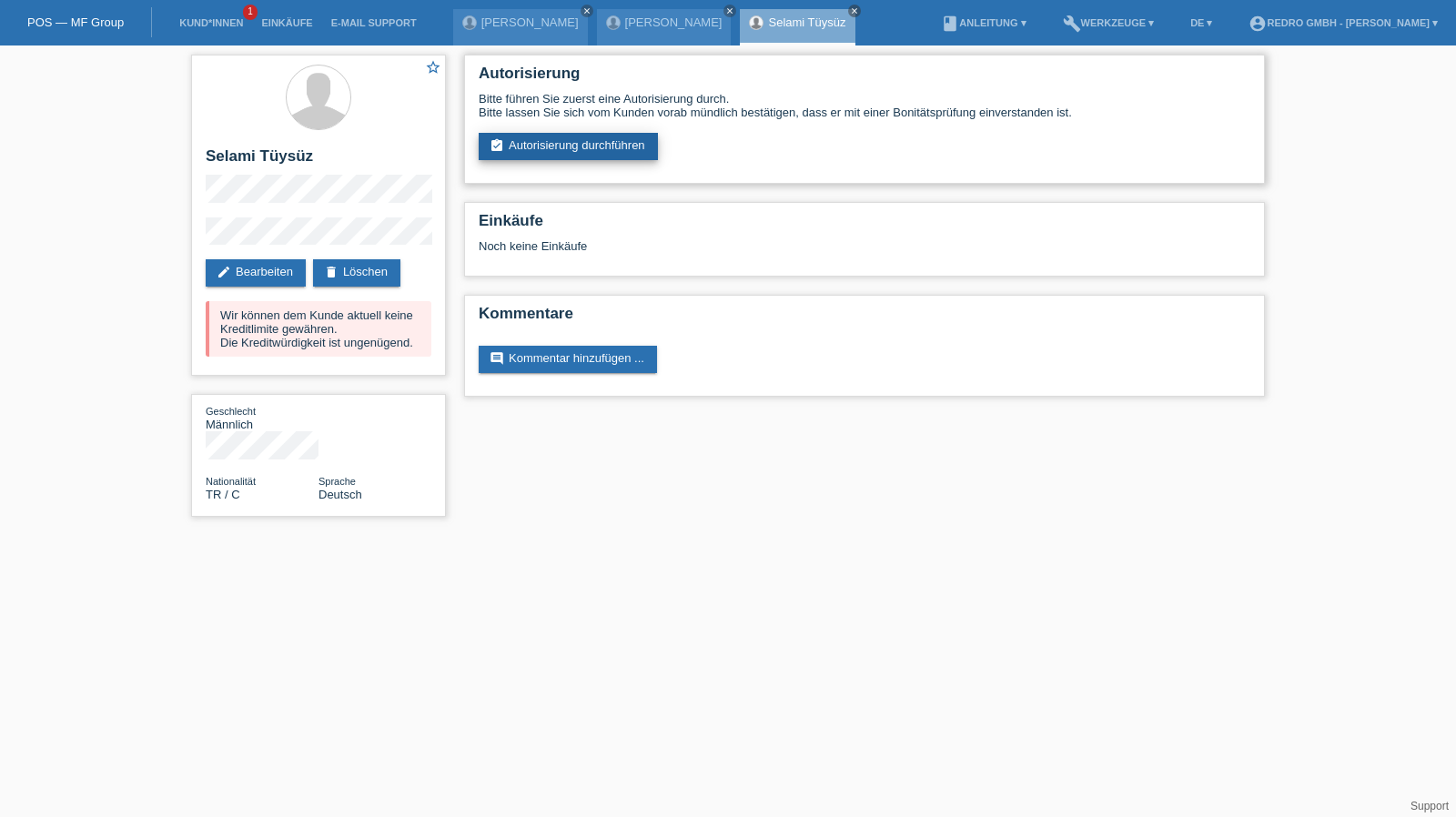
click at [553, 150] on link "assignment_turned_in Autorisierung durchführen" at bounding box center [568, 146] width 179 height 28
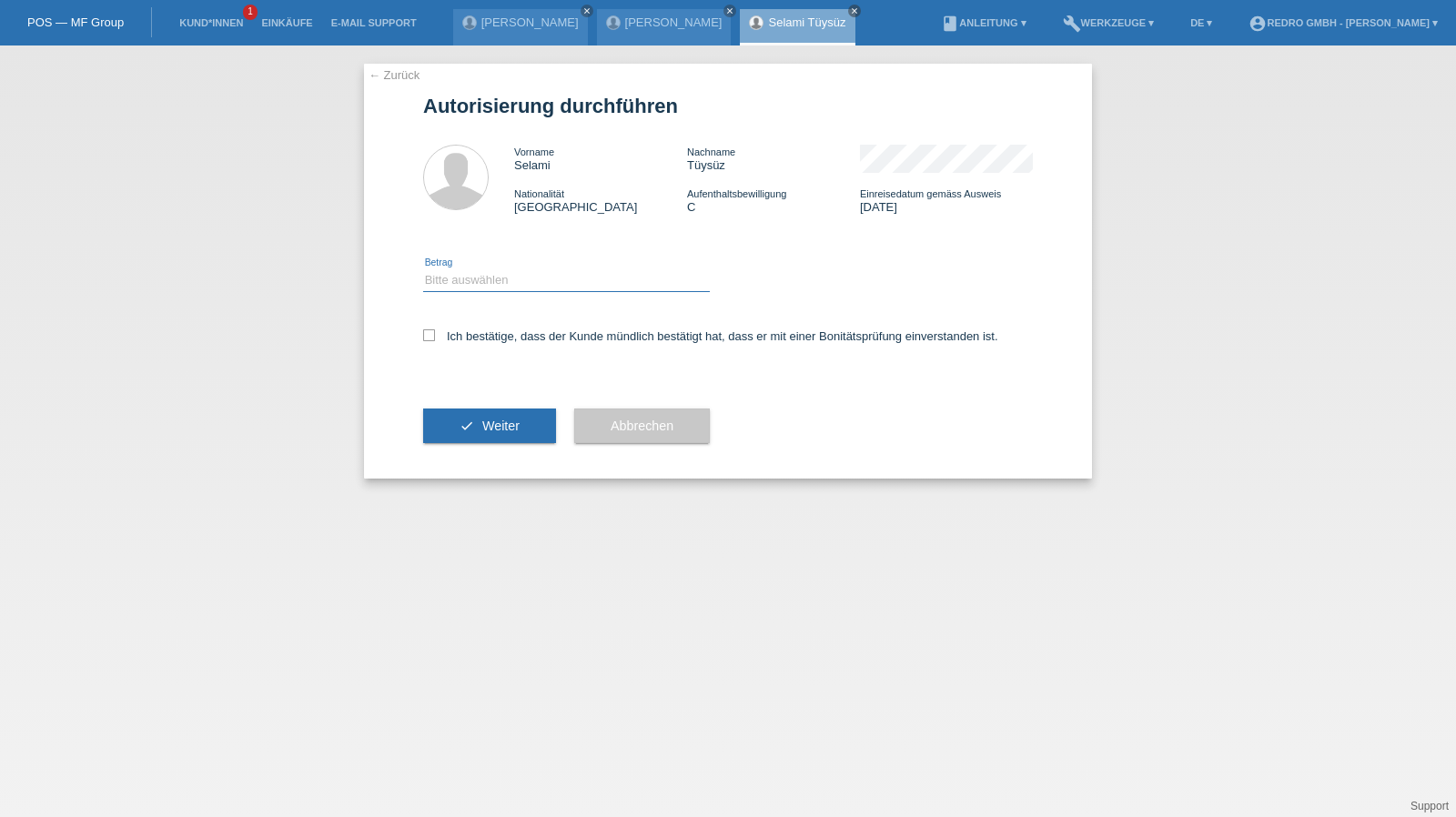
click at [484, 284] on select "Bitte auswählen CHF 1.00 - CHF 499.00 CHF 500.00 - CHF 1'999.00 CHF 2'000.00 - …" at bounding box center [567, 280] width 287 height 22
select select "1"
click at [423, 269] on select "Bitte auswählen CHF 1.00 - CHF 499.00 CHF 500.00 - CHF 1'999.00 CHF 2'000.00 - …" at bounding box center [567, 280] width 287 height 22
click at [468, 339] on label "Ich bestätige, dass der Kunde mündlich bestätigt hat, dass er mit einer Bonität…" at bounding box center [711, 336] width 575 height 13
click at [435, 339] on input "Ich bestätige, dass der Kunde mündlich bestätigt hat, dass er mit einer Bonität…" at bounding box center [429, 335] width 11 height 11
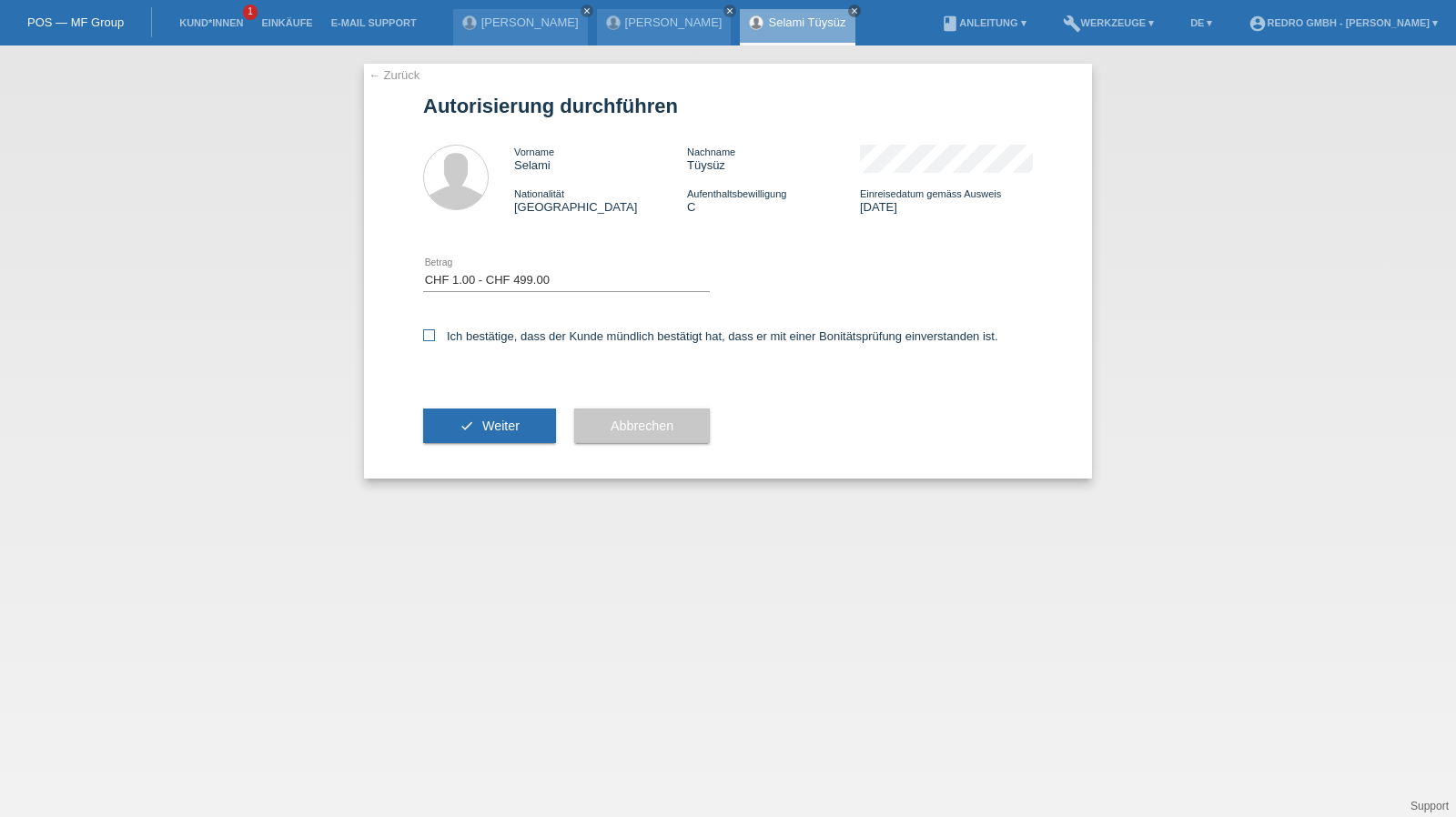
checkbox input "true"
click at [465, 438] on button "check Weiter" at bounding box center [490, 426] width 133 height 34
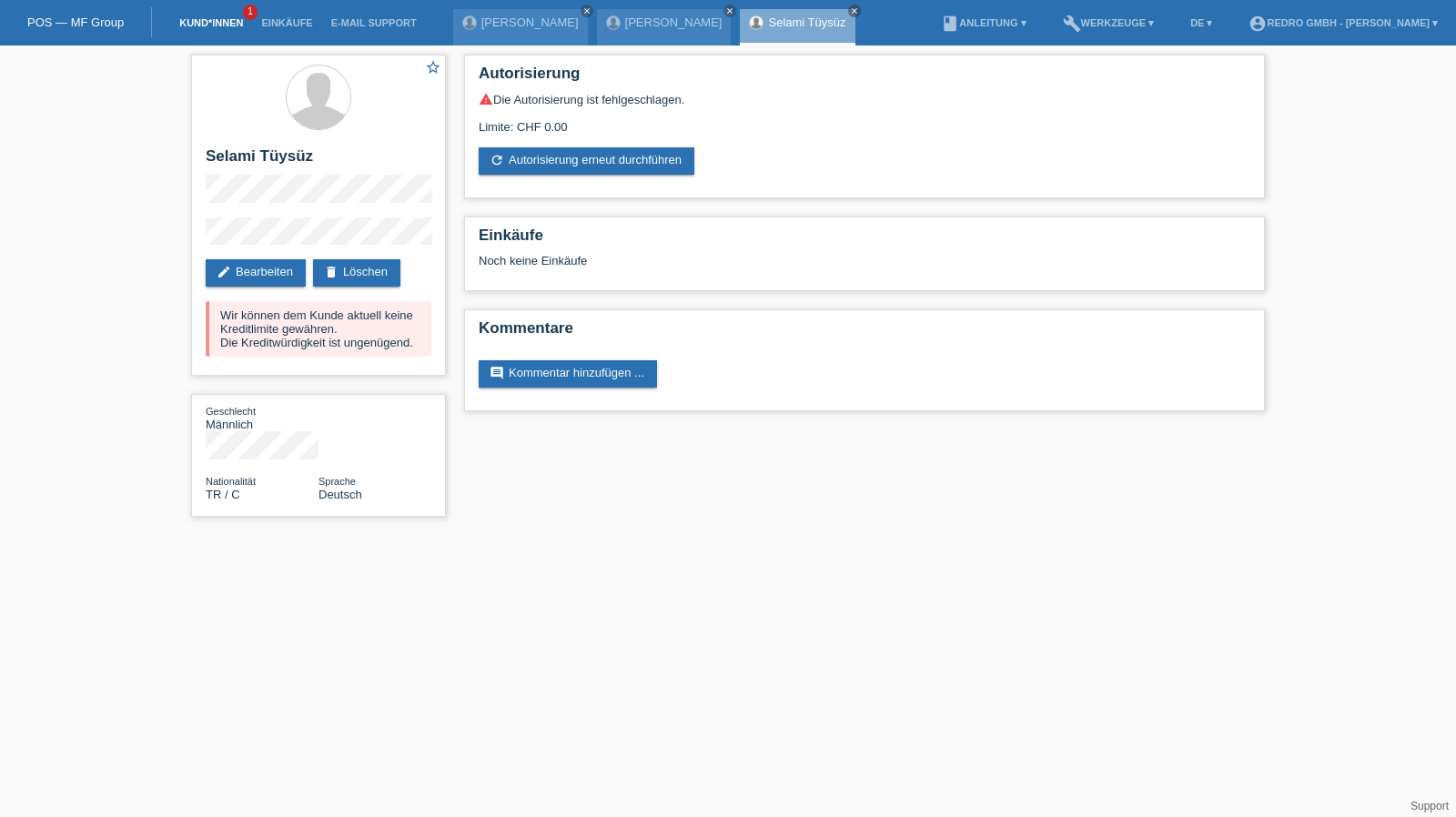
click at [202, 17] on link "Kund*innen" at bounding box center [211, 23] width 82 height 11
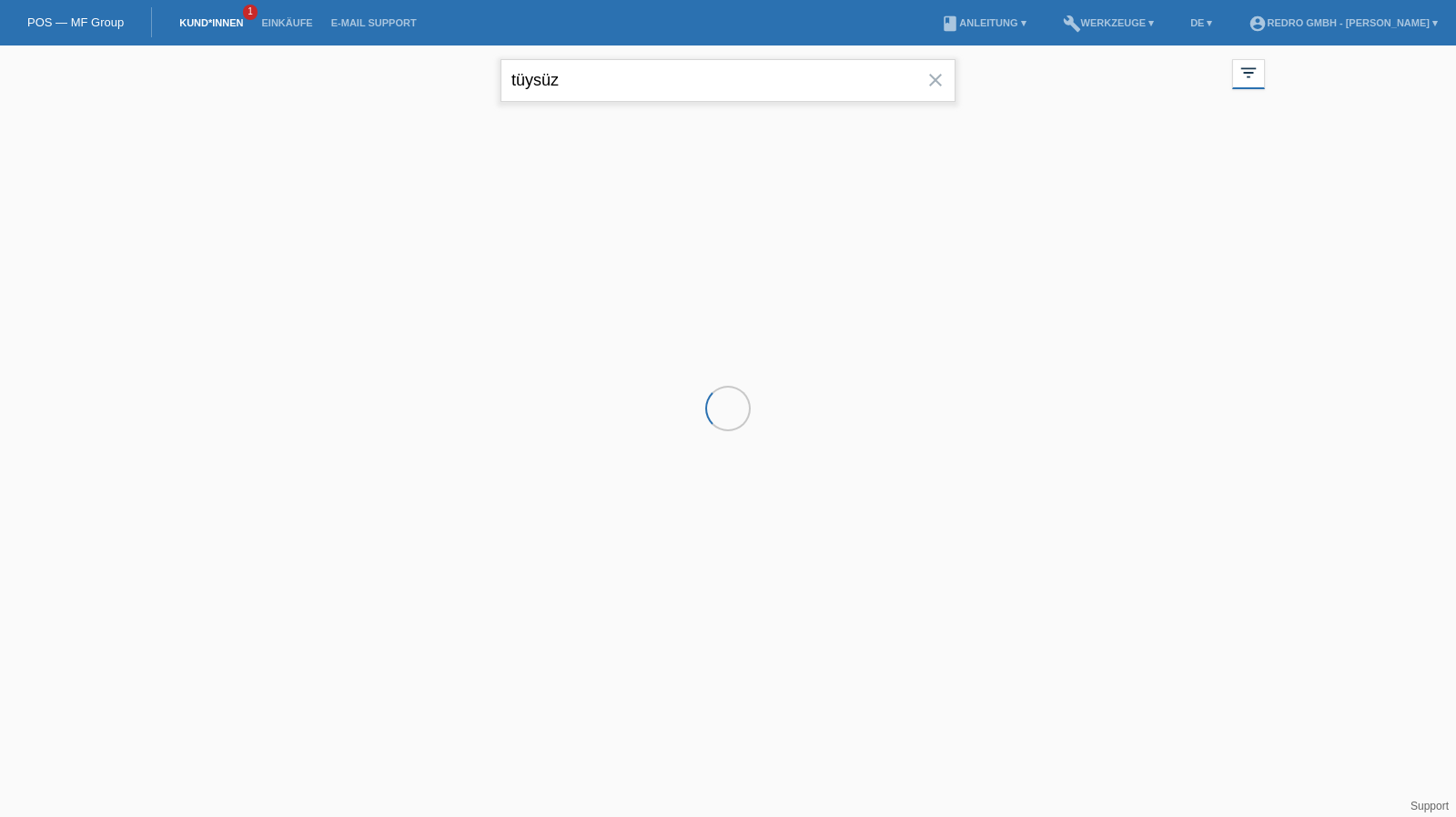
click at [635, 90] on input "tüysüz" at bounding box center [727, 80] width 455 height 43
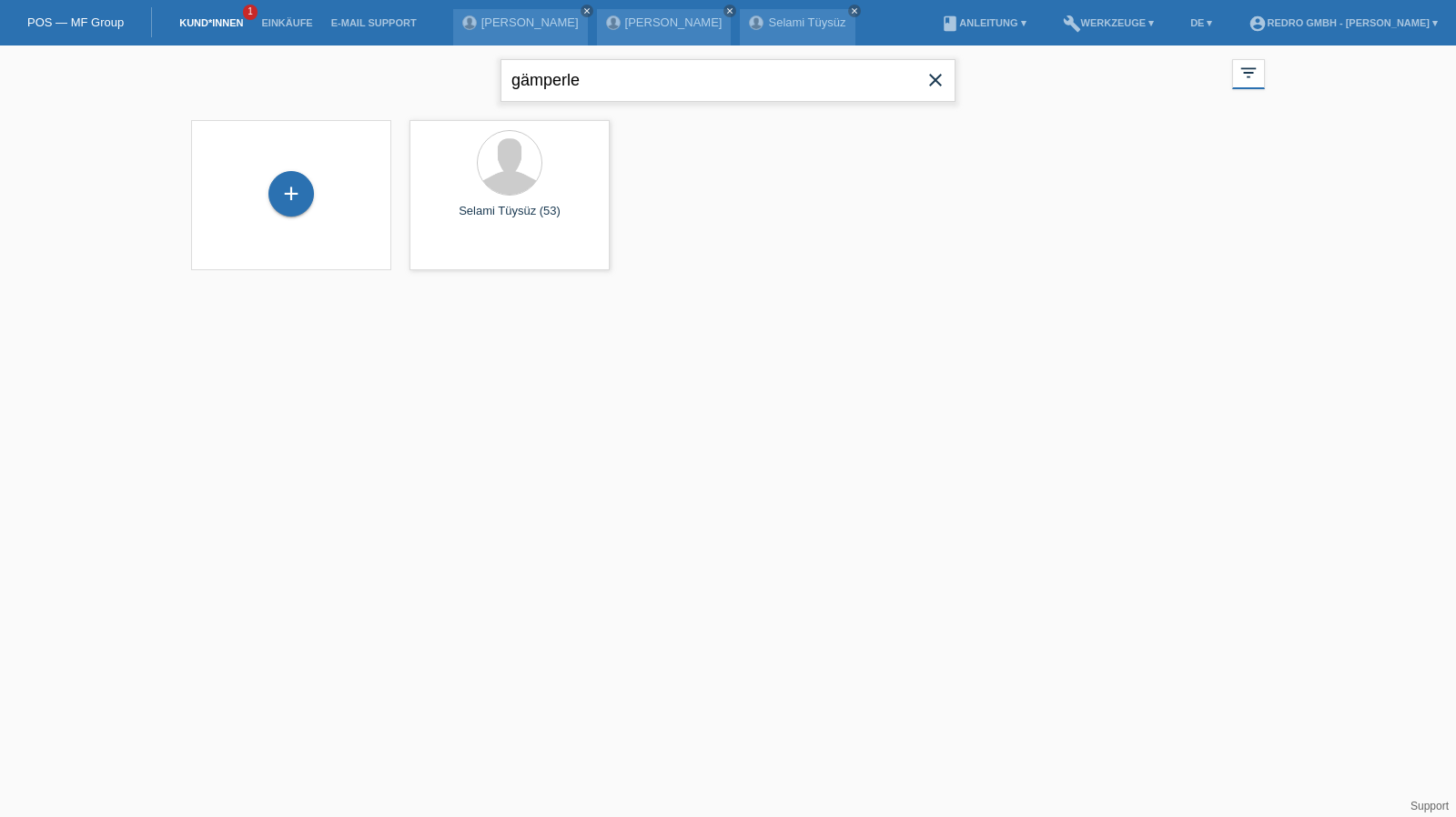
type input "gämperle"
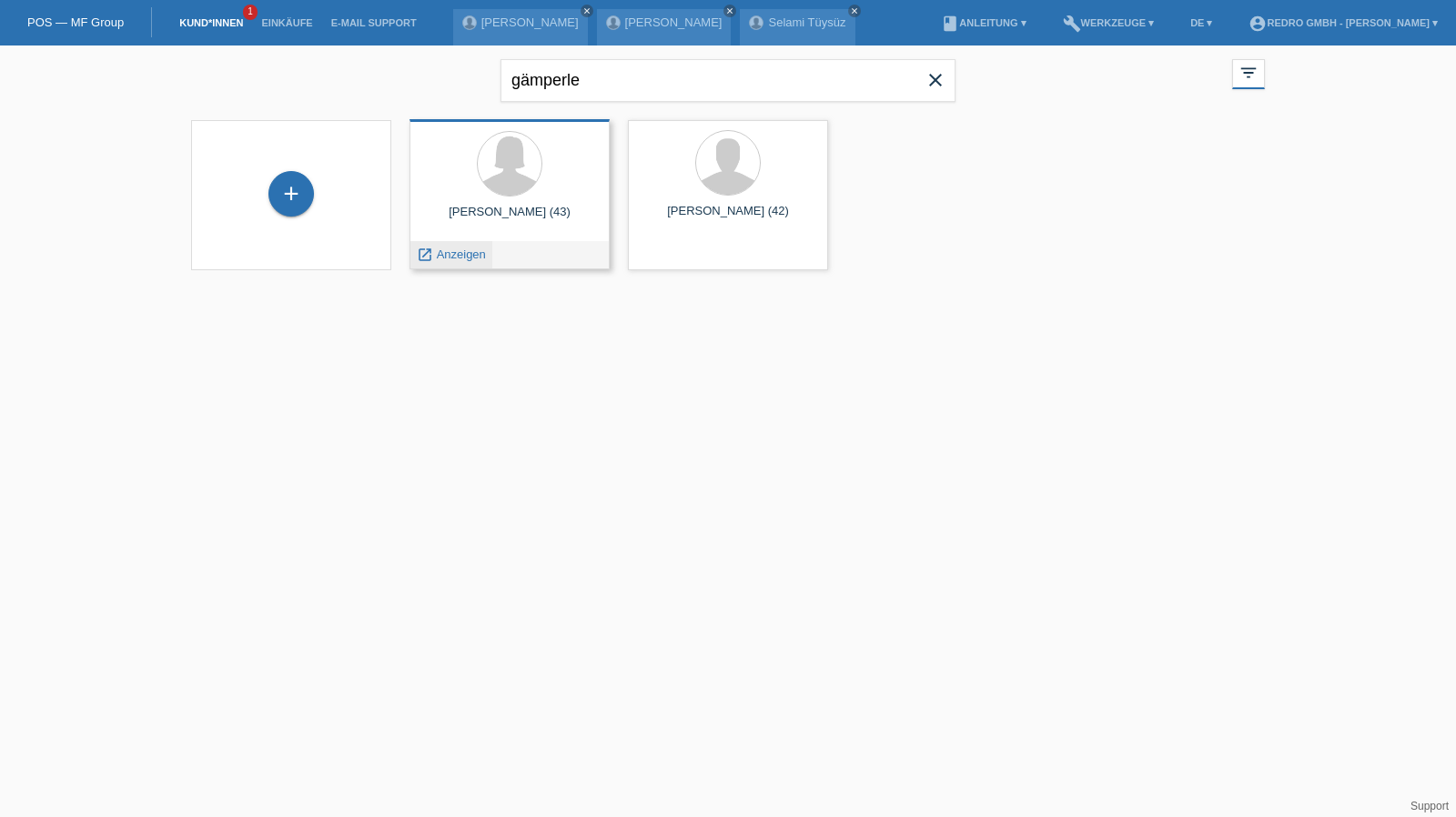
click at [450, 251] on span "Anzeigen" at bounding box center [461, 254] width 49 height 13
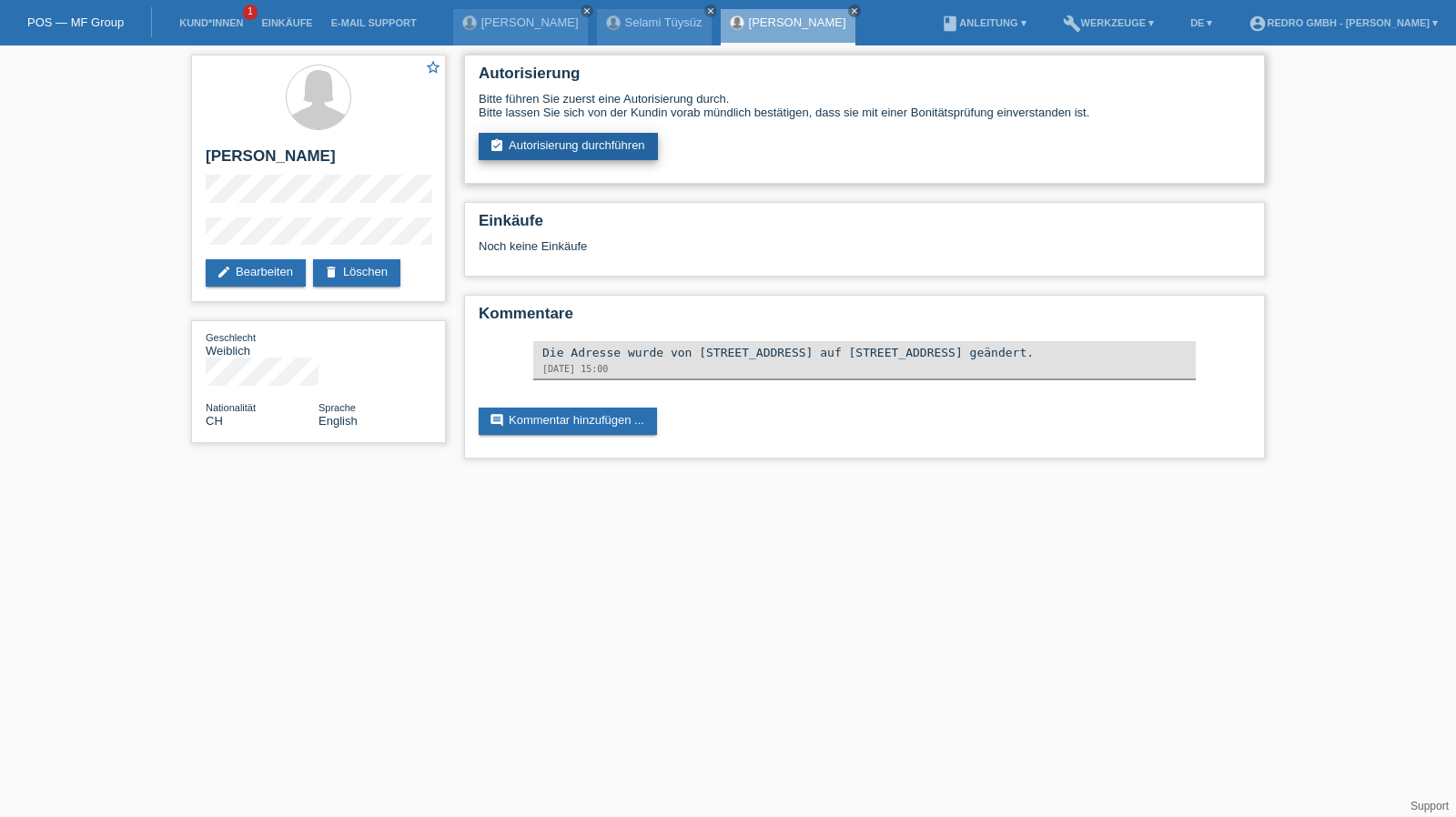
click at [532, 154] on link "assignment_turned_in Autorisierung durchführen" at bounding box center [568, 146] width 179 height 28
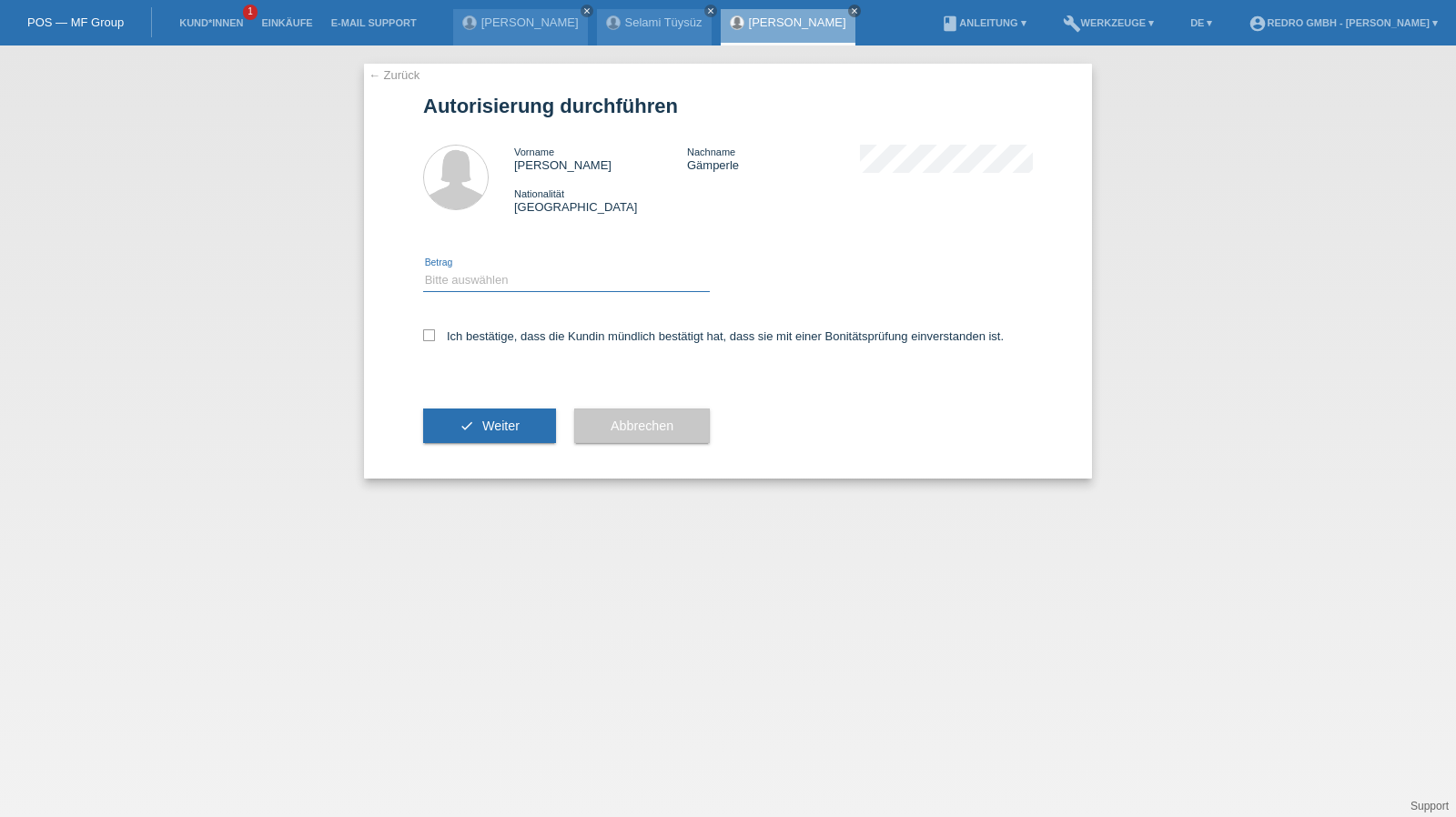
click at [491, 280] on select "Bitte auswählen CHF 1.00 - CHF 499.00 CHF 500.00 - CHF 1'999.00 CHF 2'000.00 - …" at bounding box center [567, 280] width 287 height 22
select select "1"
click at [423, 269] on select "Bitte auswählen CHF 1.00 - CHF 499.00 CHF 500.00 - CHF 1'999.00 CHF 2'000.00 - …" at bounding box center [567, 280] width 287 height 22
click at [468, 332] on label "Ich bestätige, dass die Kundin mündlich bestätigt hat, dass sie mit einer Bonit…" at bounding box center [714, 336] width 581 height 13
click at [435, 332] on input "Ich bestätige, dass die Kundin mündlich bestätigt hat, dass sie mit einer Bonit…" at bounding box center [429, 335] width 11 height 11
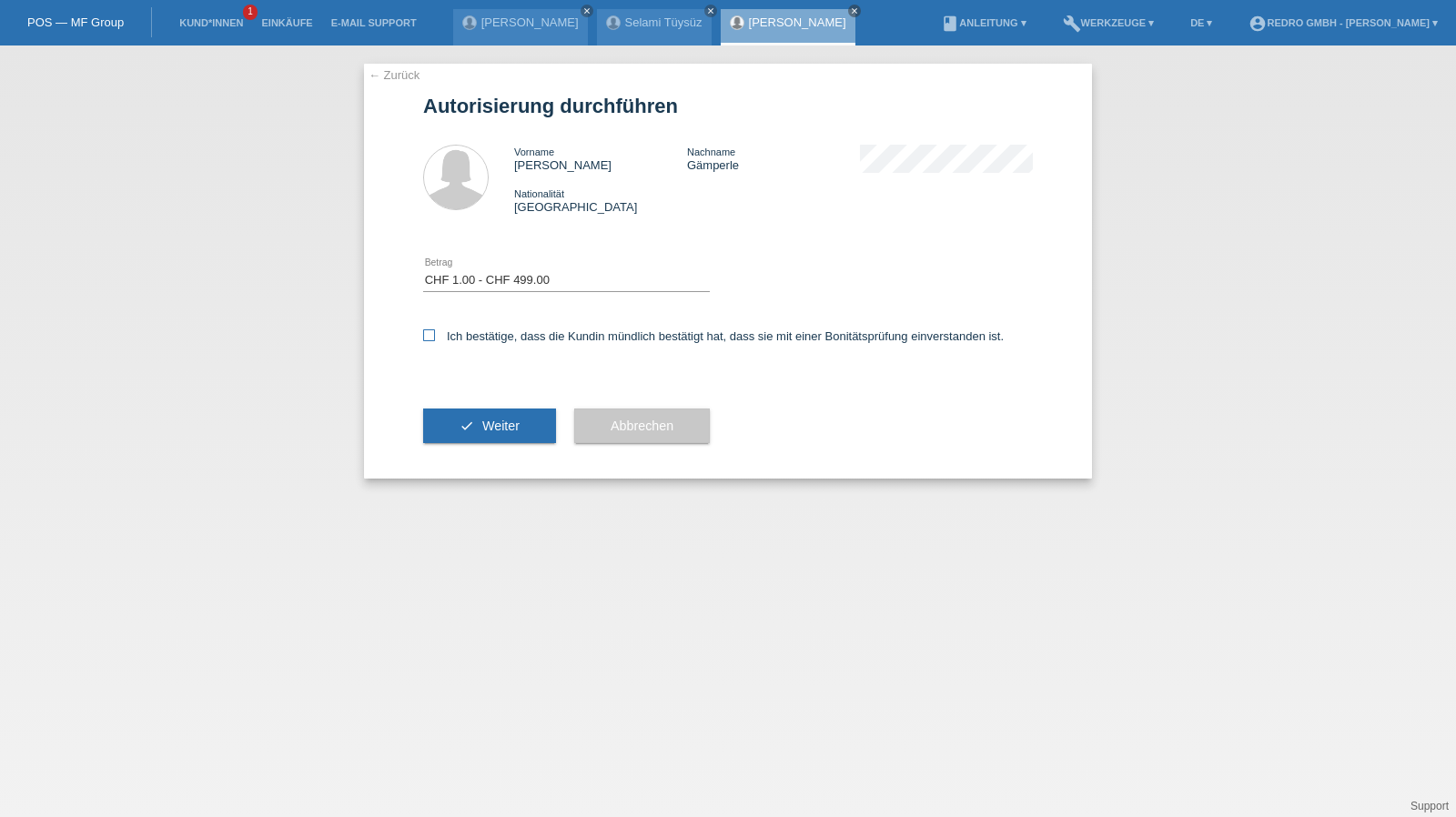
checkbox input "true"
click at [466, 412] on button "check Weiter" at bounding box center [490, 426] width 133 height 34
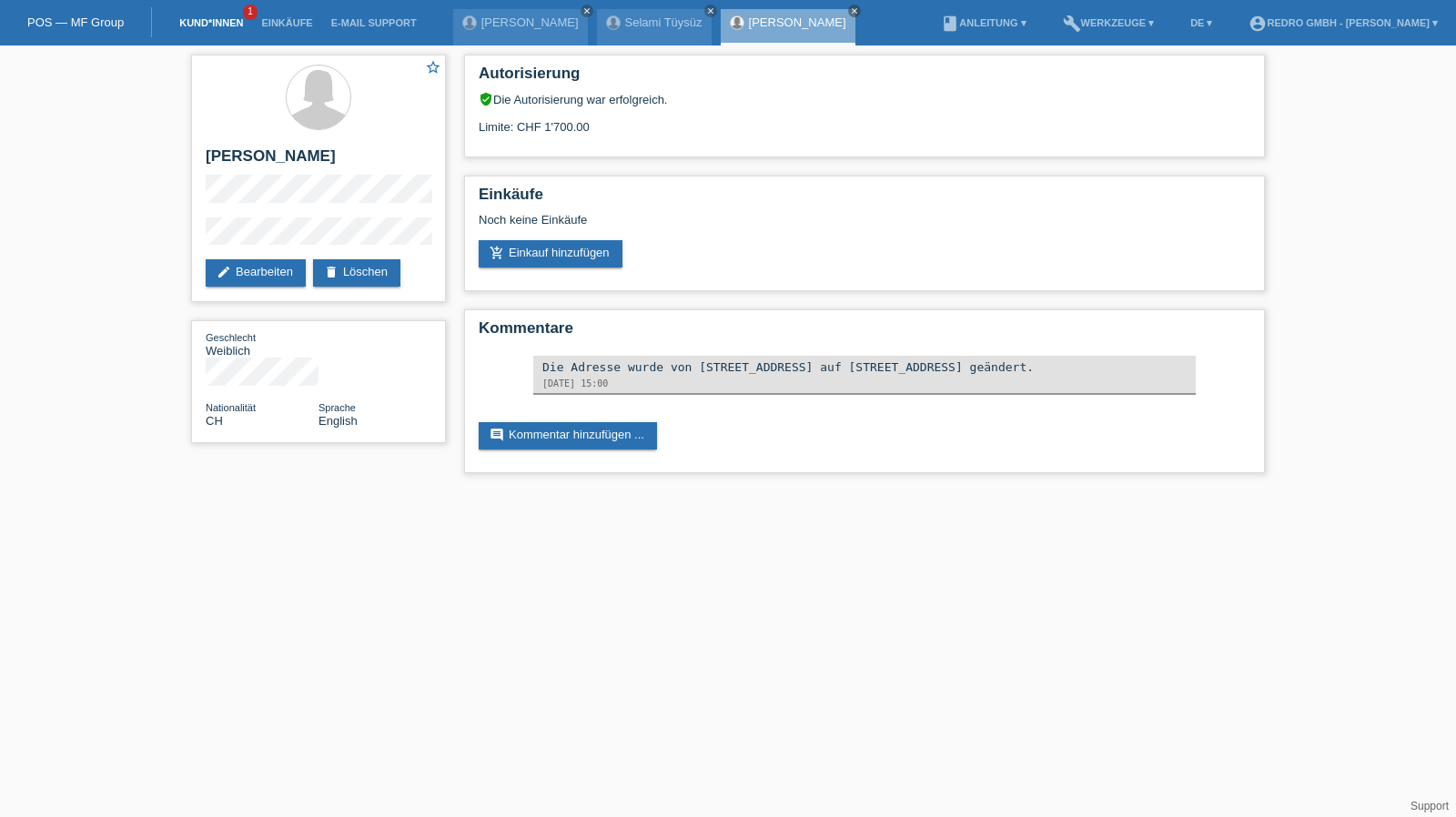
click at [212, 17] on link "Kund*innen" at bounding box center [211, 23] width 82 height 11
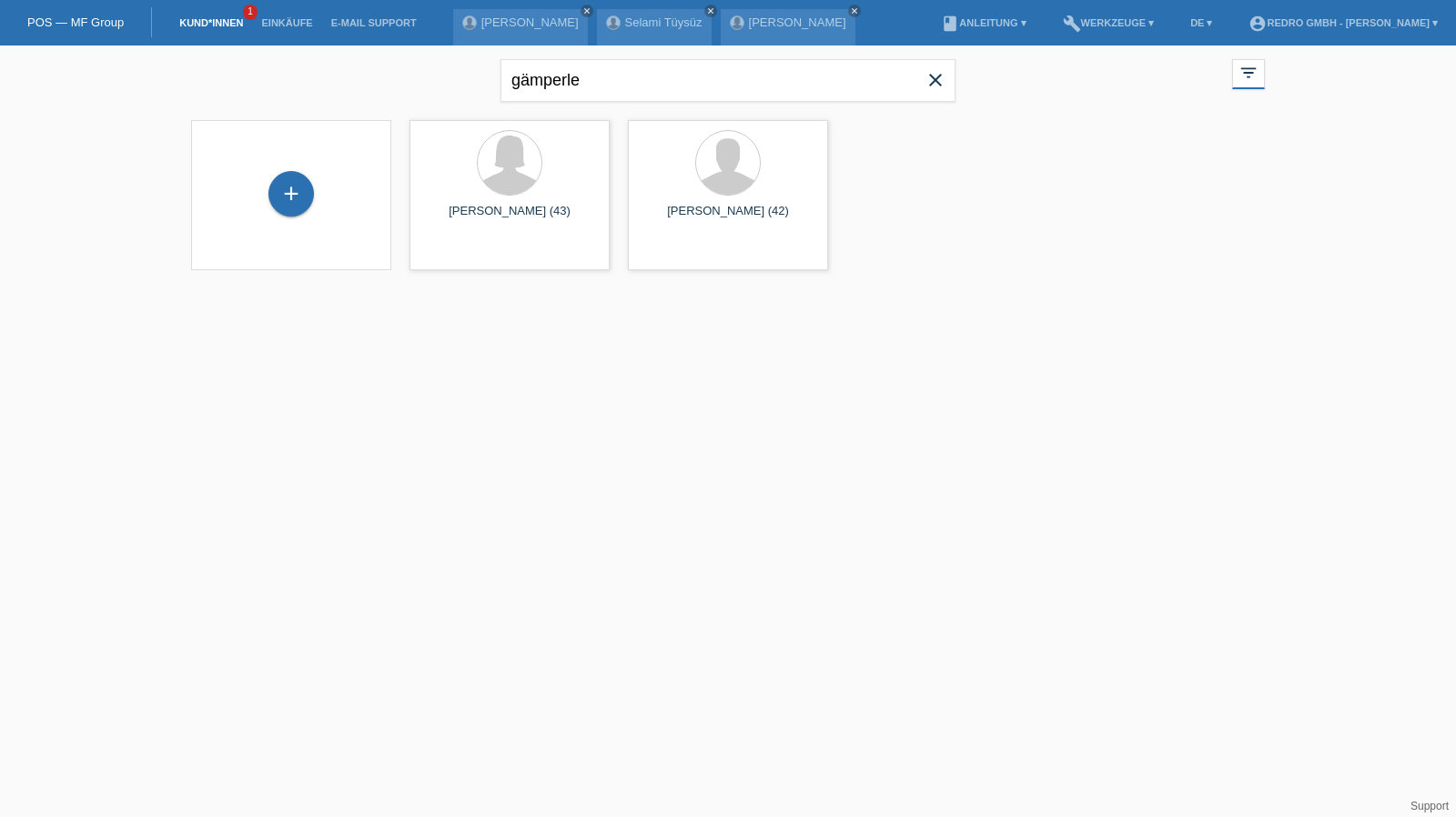
click at [581, 57] on div "gämperle close" at bounding box center [727, 78] width 455 height 65
click at [576, 74] on input "gämperle" at bounding box center [727, 80] width 455 height 43
paste input "Cecirlan"
type input "Cecirlan"
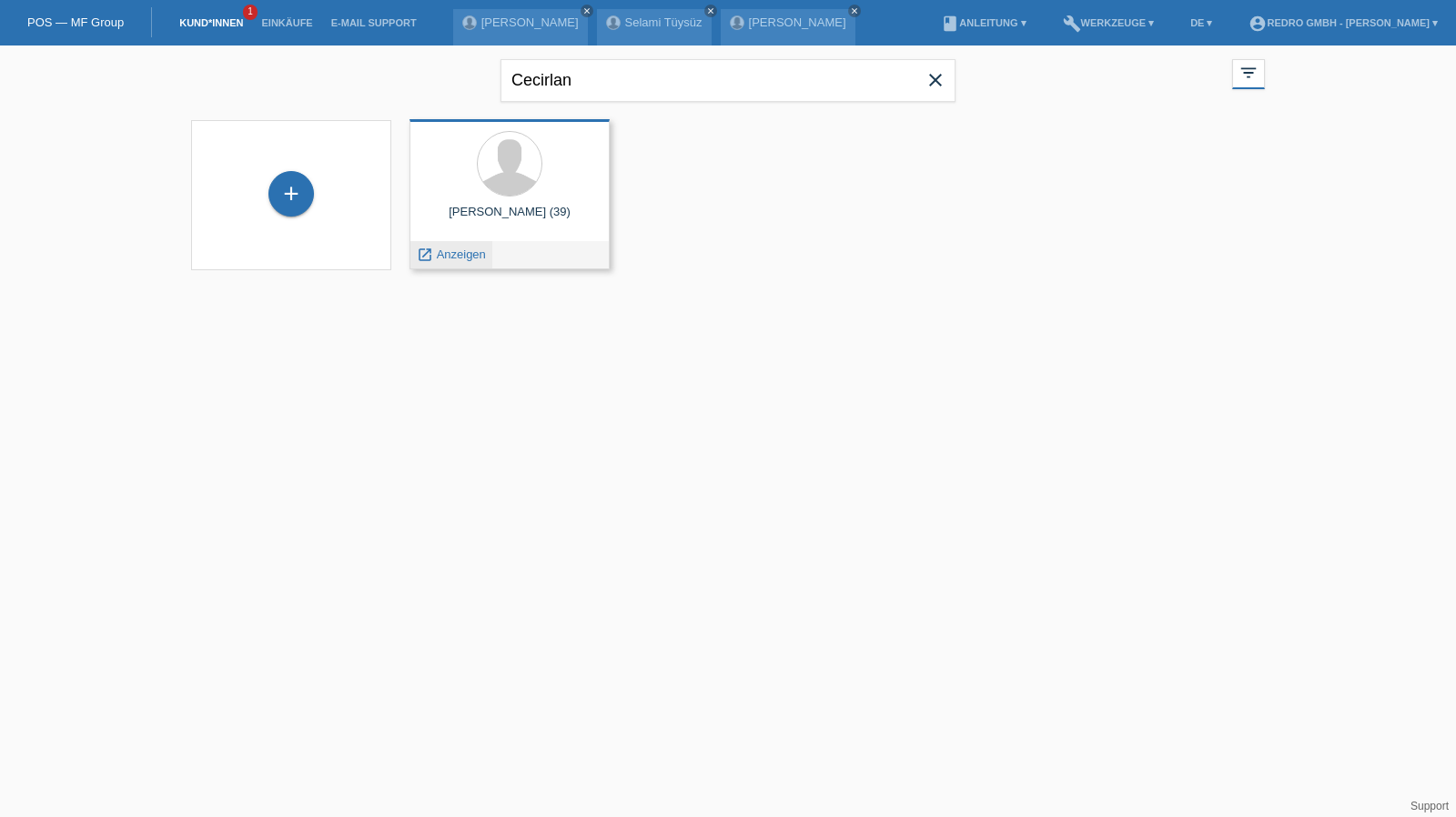
click at [455, 247] on div "launch Anzeigen" at bounding box center [451, 254] width 82 height 28
click at [453, 252] on span "Anzeigen" at bounding box center [461, 254] width 49 height 13
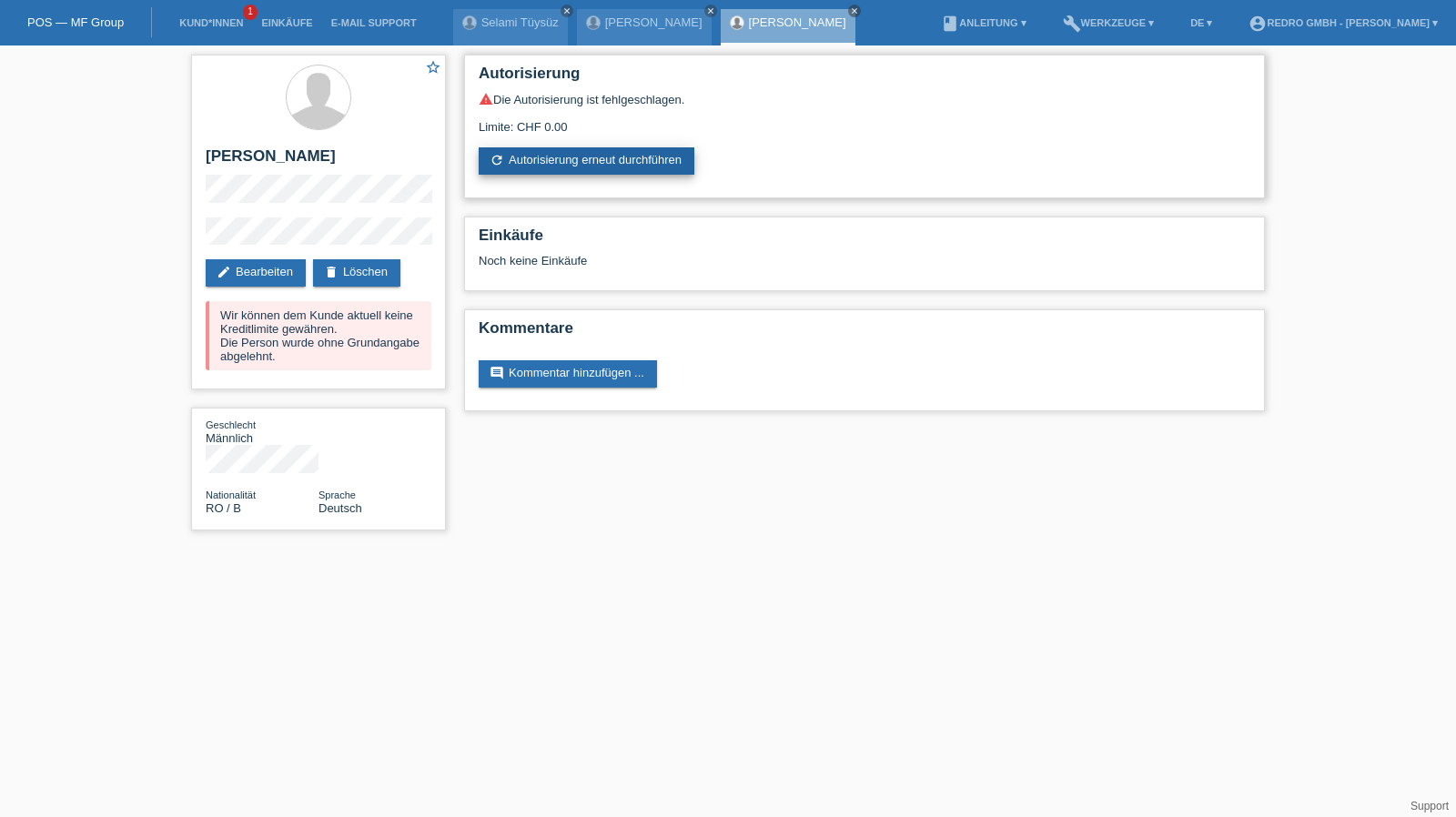
click at [559, 169] on link "refresh Autorisierung erneut durchführen" at bounding box center [586, 160] width 215 height 28
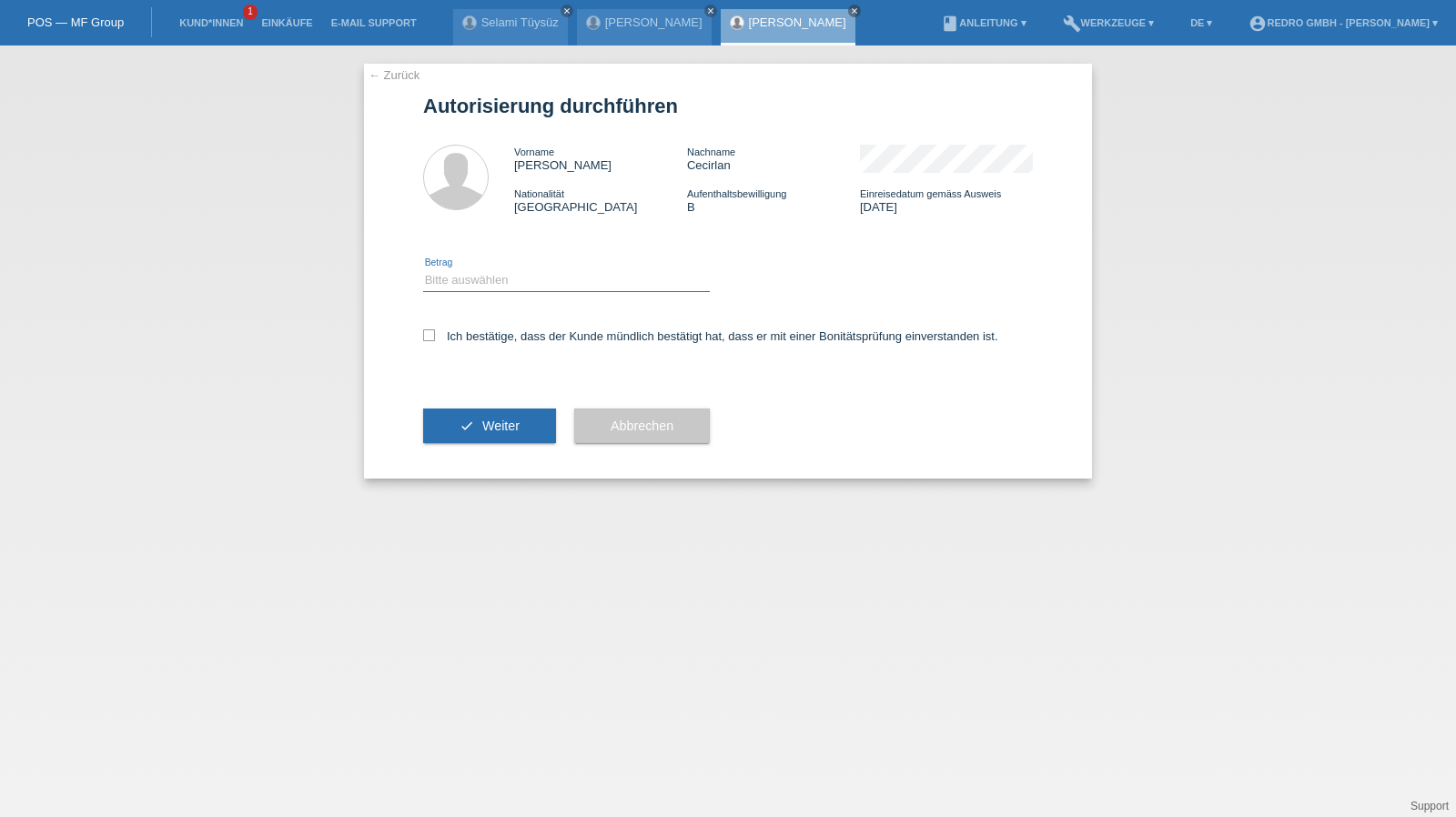
click at [510, 279] on select "Bitte auswählen CHF 1.00 - CHF 499.00 CHF 500.00 - CHF 1'999.00 CHF 2'000.00 - …" at bounding box center [567, 280] width 287 height 22
select select "1"
click at [423, 269] on select "Bitte auswählen CHF 1.00 - CHF 499.00 CHF 500.00 - CHF 1'999.00 CHF 2'000.00 - …" at bounding box center [567, 280] width 287 height 22
click at [458, 332] on label "Ich bestätige, dass der Kunde mündlich bestätigt hat, dass er mit einer Bonität…" at bounding box center [711, 336] width 575 height 13
click at [435, 332] on input "Ich bestätige, dass der Kunde mündlich bestätigt hat, dass er mit einer Bonität…" at bounding box center [429, 335] width 11 height 11
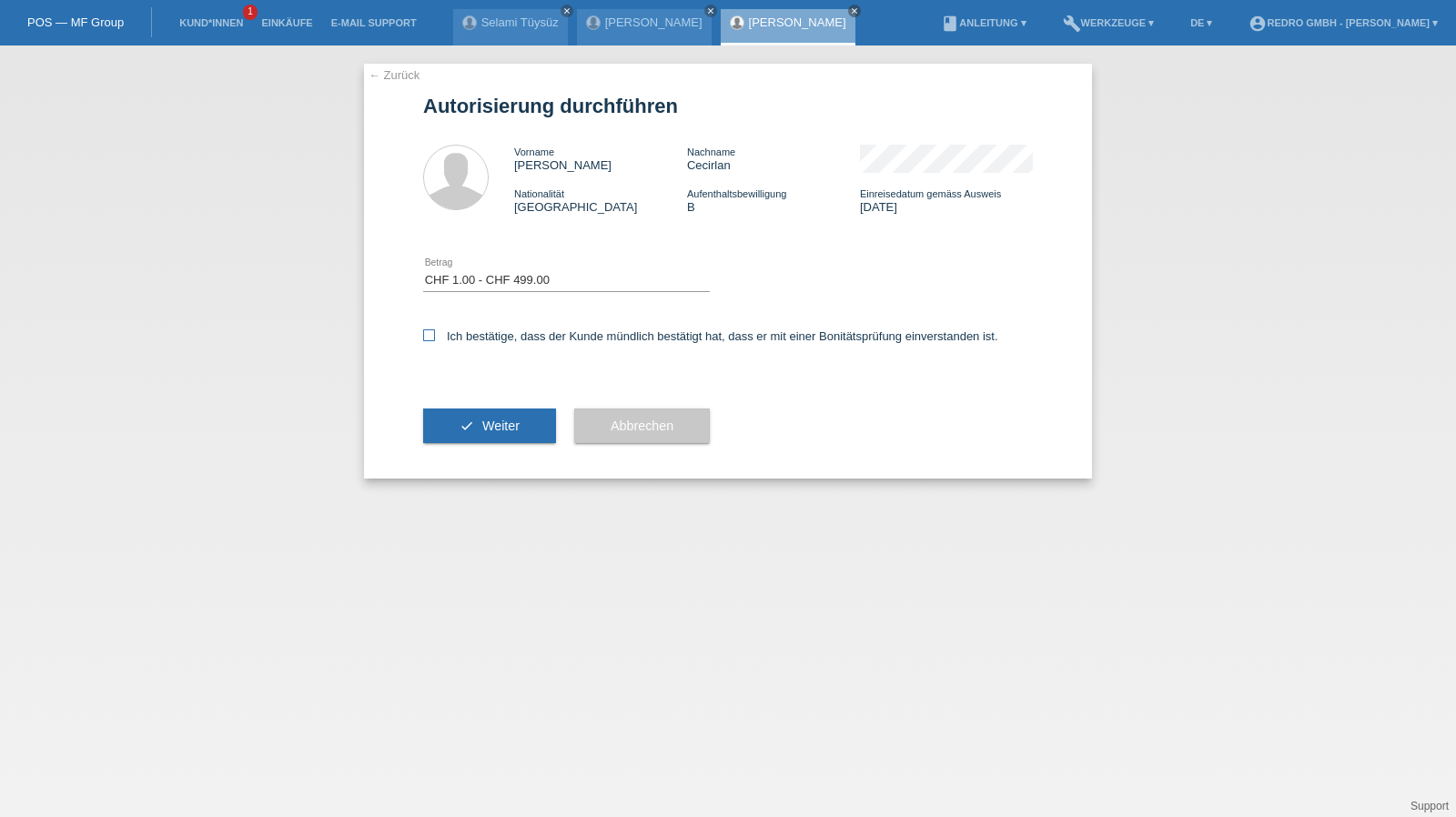
checkbox input "true"
click at [460, 403] on div "check Weiter" at bounding box center [490, 425] width 133 height 105
click at [460, 437] on button "check Weiter" at bounding box center [490, 426] width 133 height 34
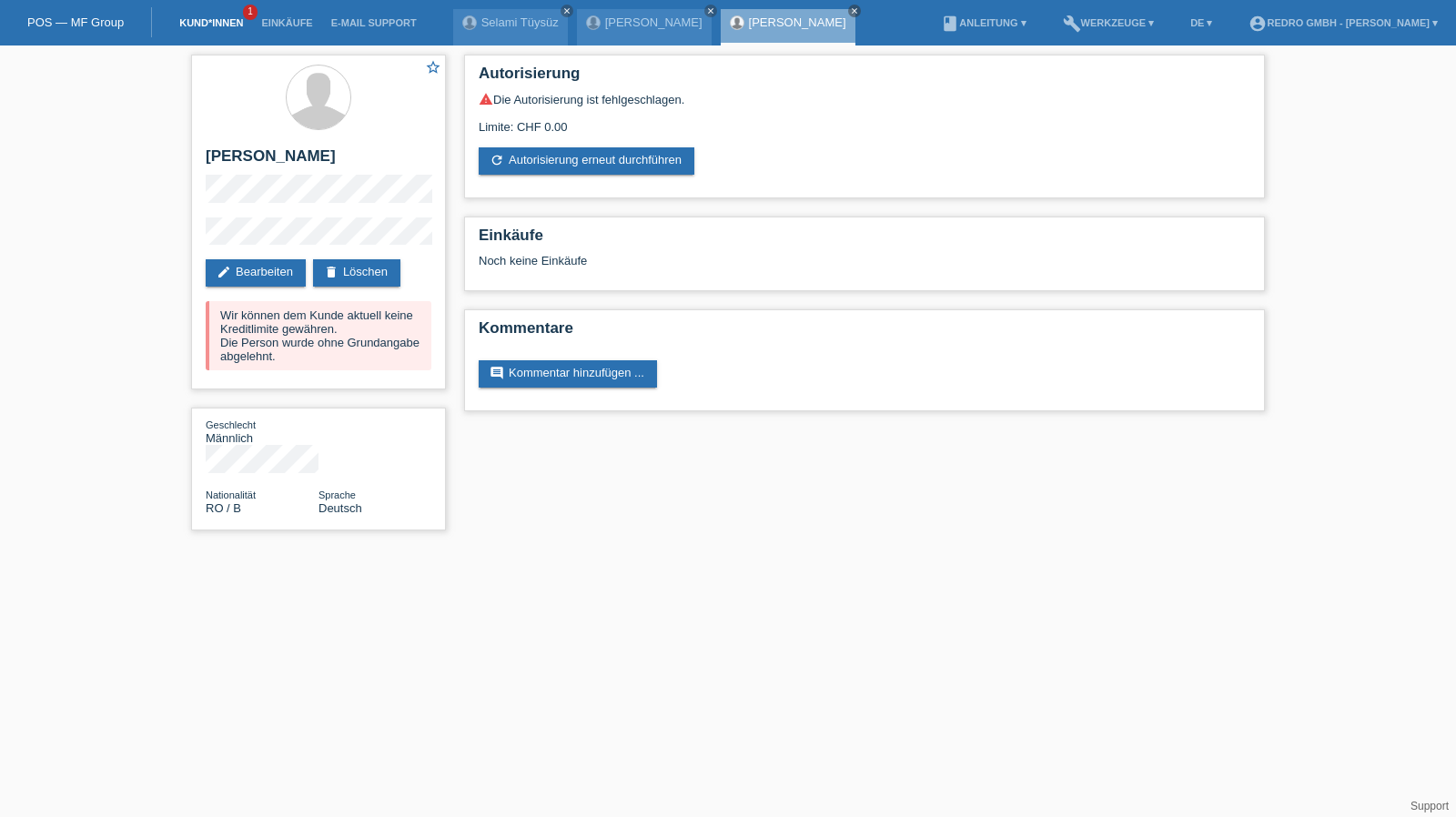
click at [206, 25] on link "Kund*innen" at bounding box center [211, 23] width 82 height 11
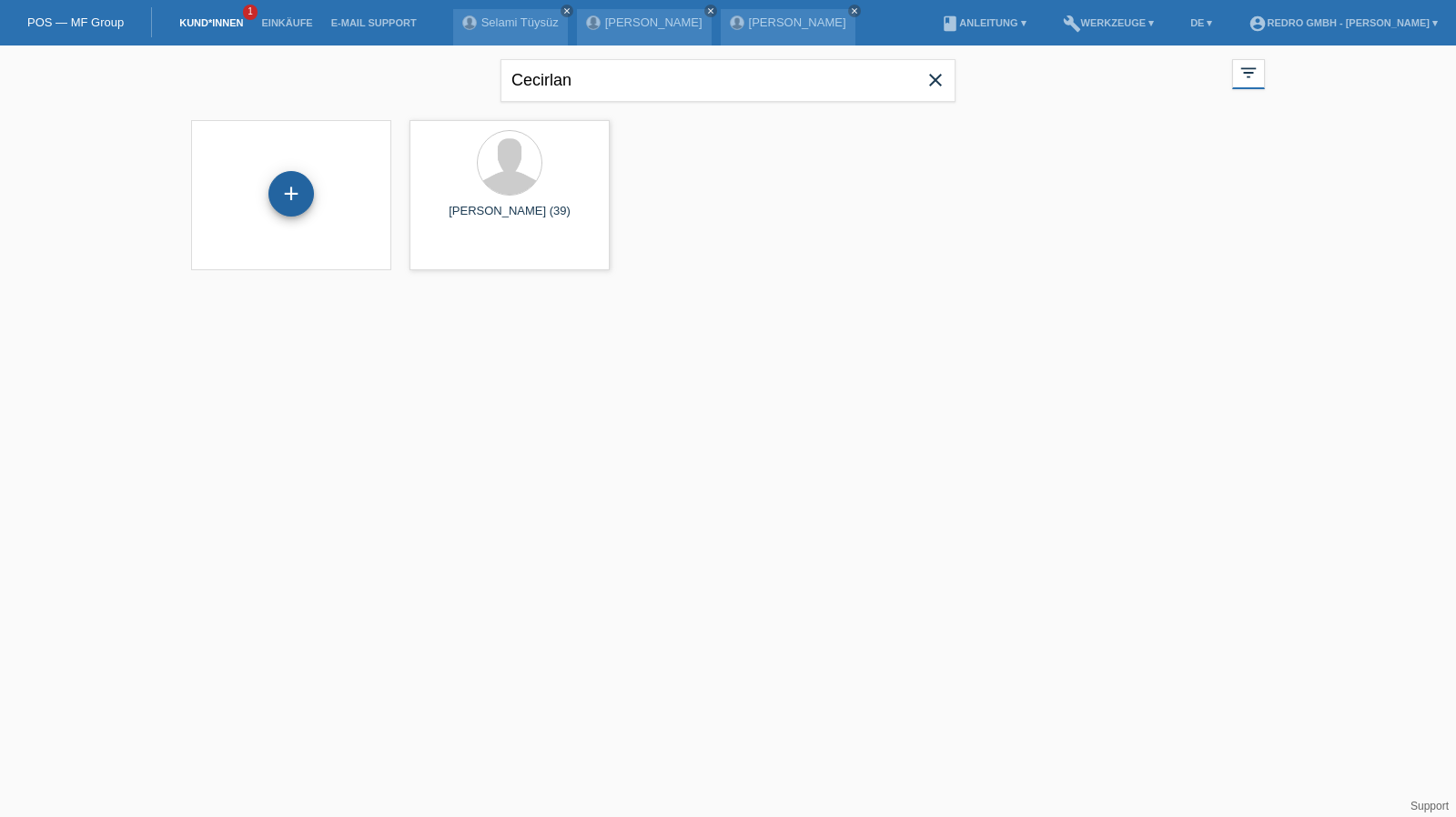
click at [290, 189] on div "+" at bounding box center [291, 194] width 46 height 46
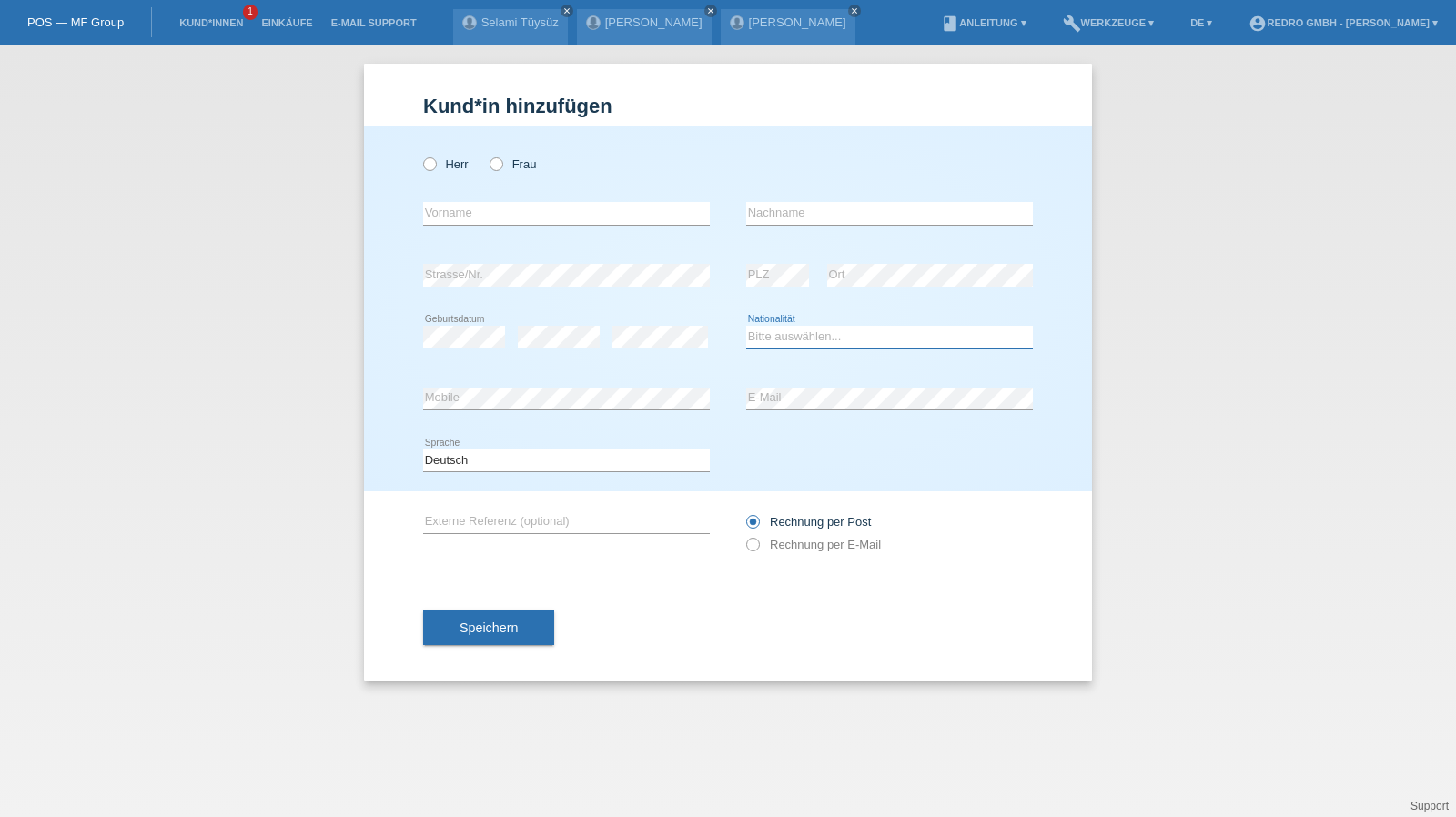
click at [797, 332] on select "Bitte auswählen... Schweiz Deutschland Liechtenstein Österreich ------------ Af…" at bounding box center [889, 336] width 287 height 22
click at [797, 331] on select "Bitte auswählen... Schweiz Deutschland Liechtenstein Österreich ------------ Af…" at bounding box center [889, 336] width 287 height 22
select select "HU"
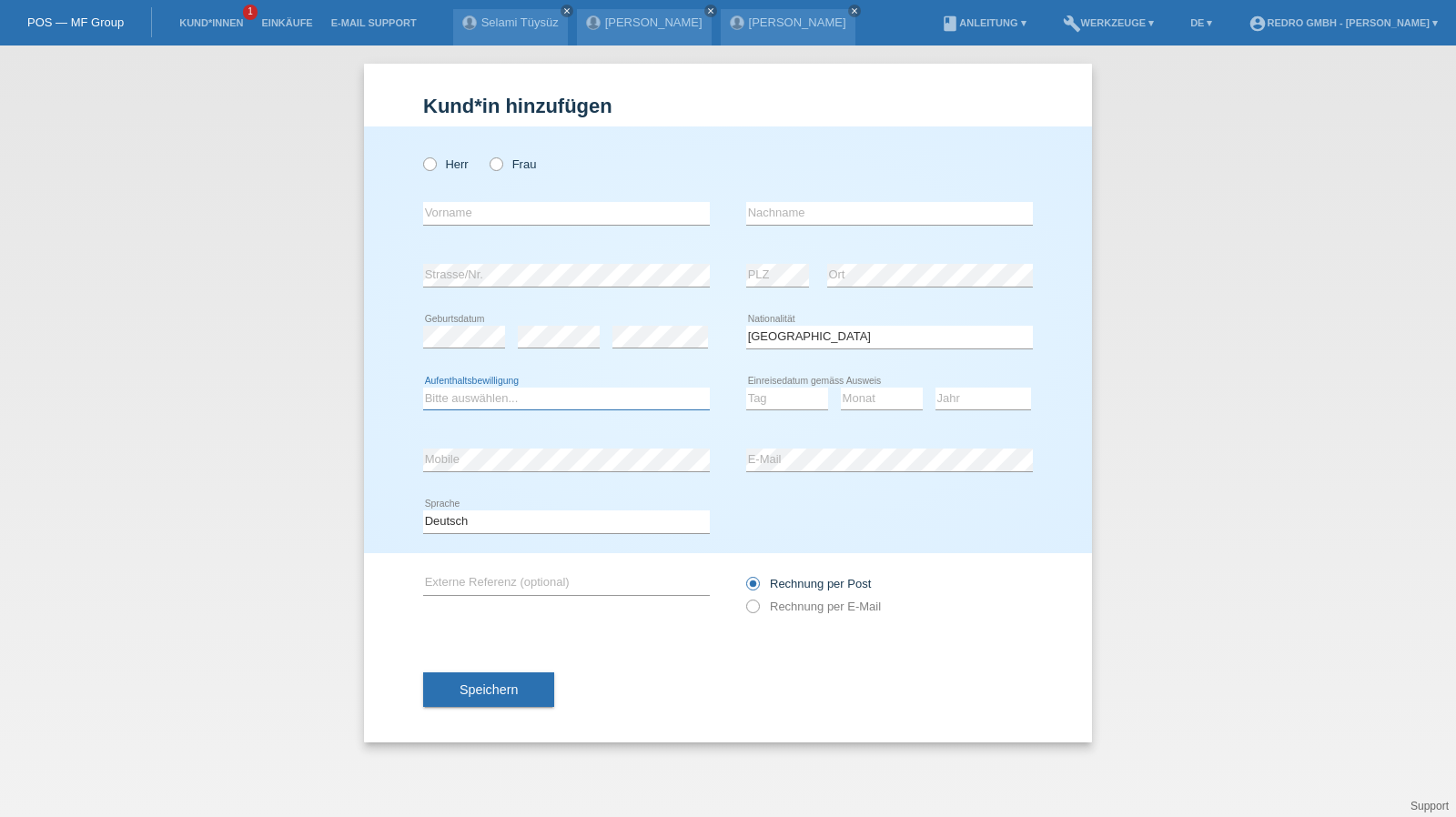
select select "B"
select select "16"
select select "06"
select select "2014"
click at [487, 155] on icon at bounding box center [487, 155] width 0 height 0
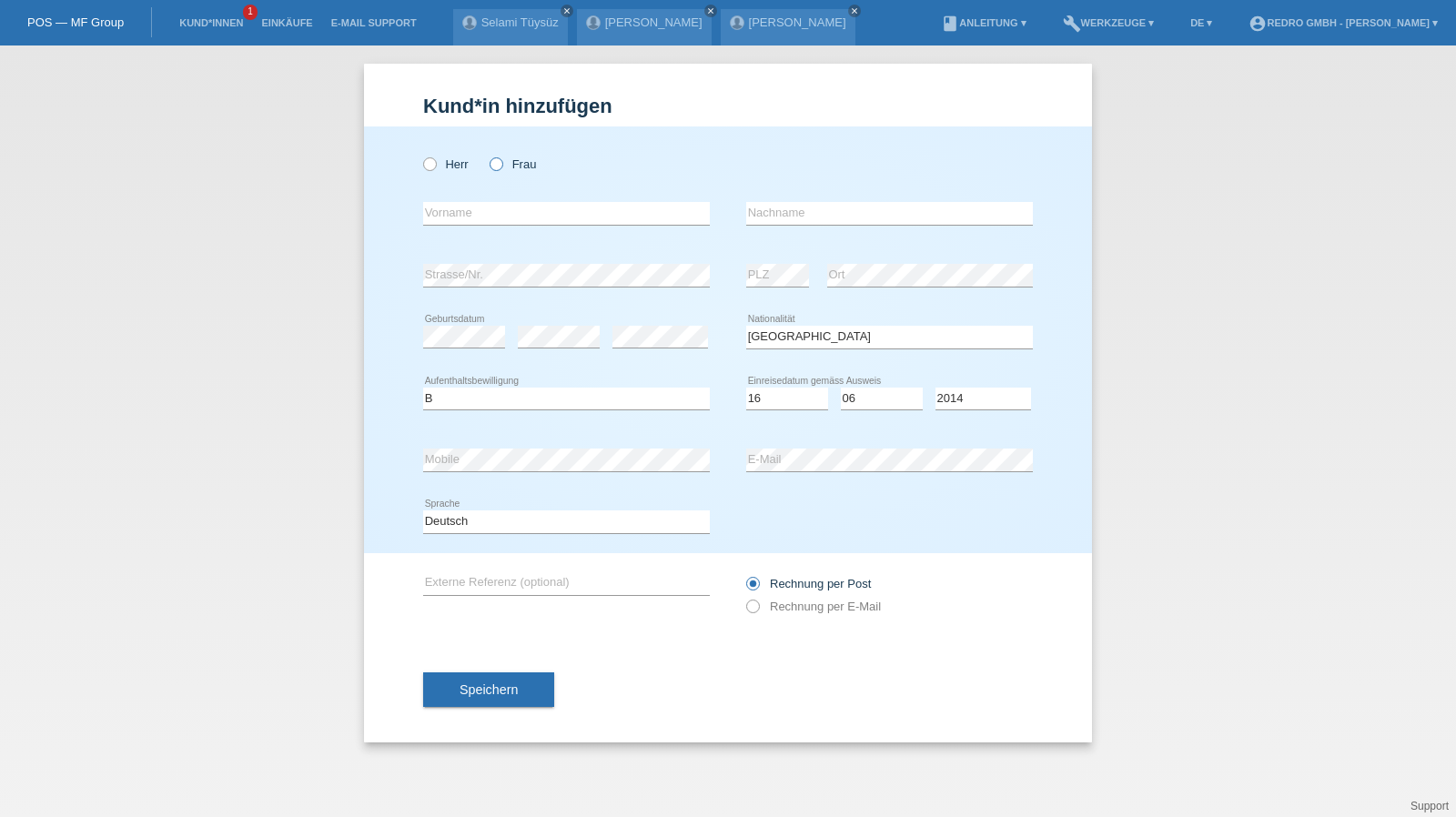
click at [497, 162] on input "Frau" at bounding box center [495, 163] width 11 height 11
radio input "true"
click at [467, 209] on input "text" at bounding box center [567, 214] width 287 height 23
type input "Szabrina"
type input "[PERSON_NAME]"
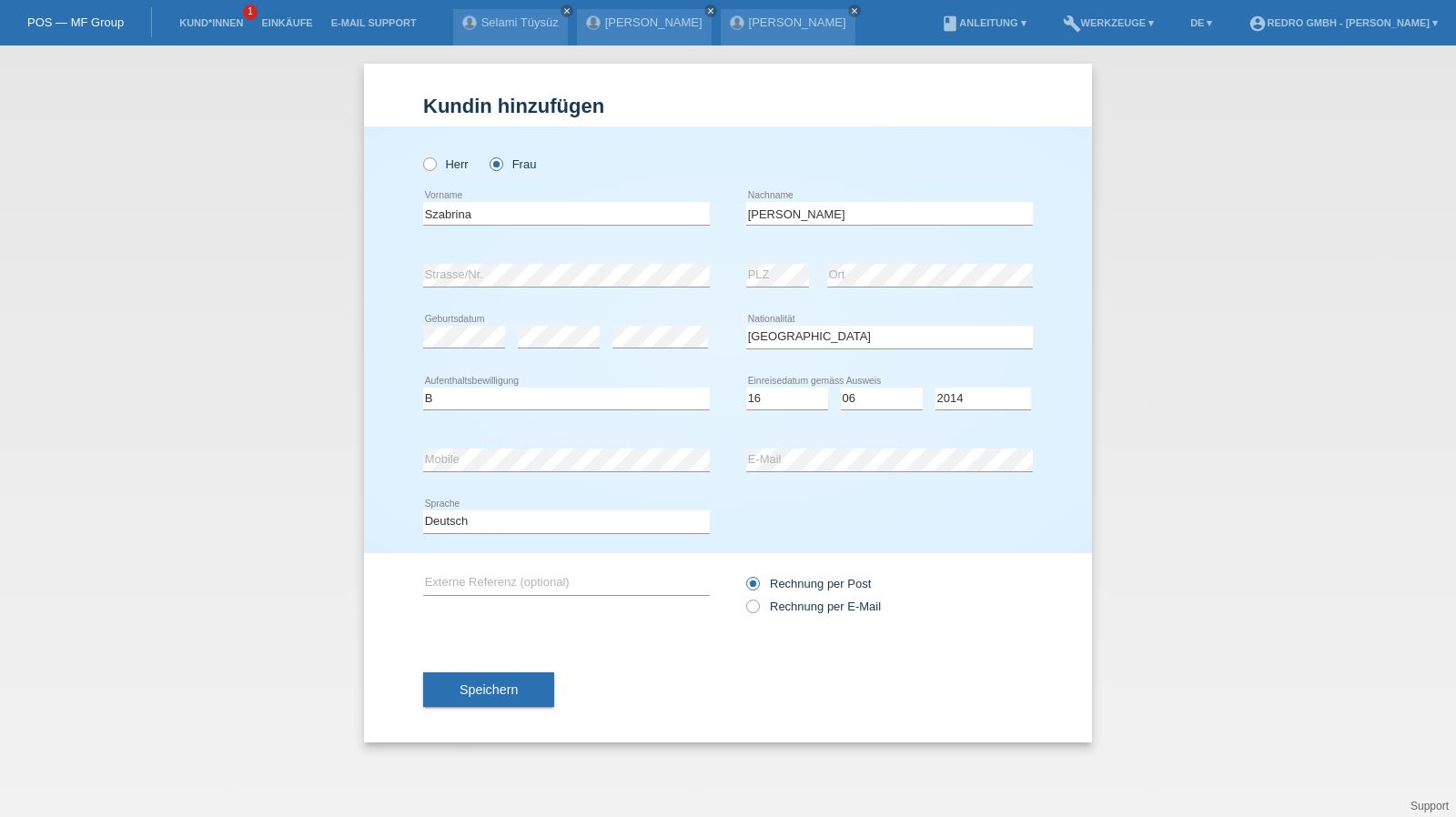
click at [421, 689] on div "Kund*in hinzufügen Kunde hinzufügen Kundin hinzufügen Herr Frau Szabrina error …" at bounding box center [728, 402] width 728 height 678
click at [498, 689] on span "Speichern" at bounding box center [488, 689] width 58 height 14
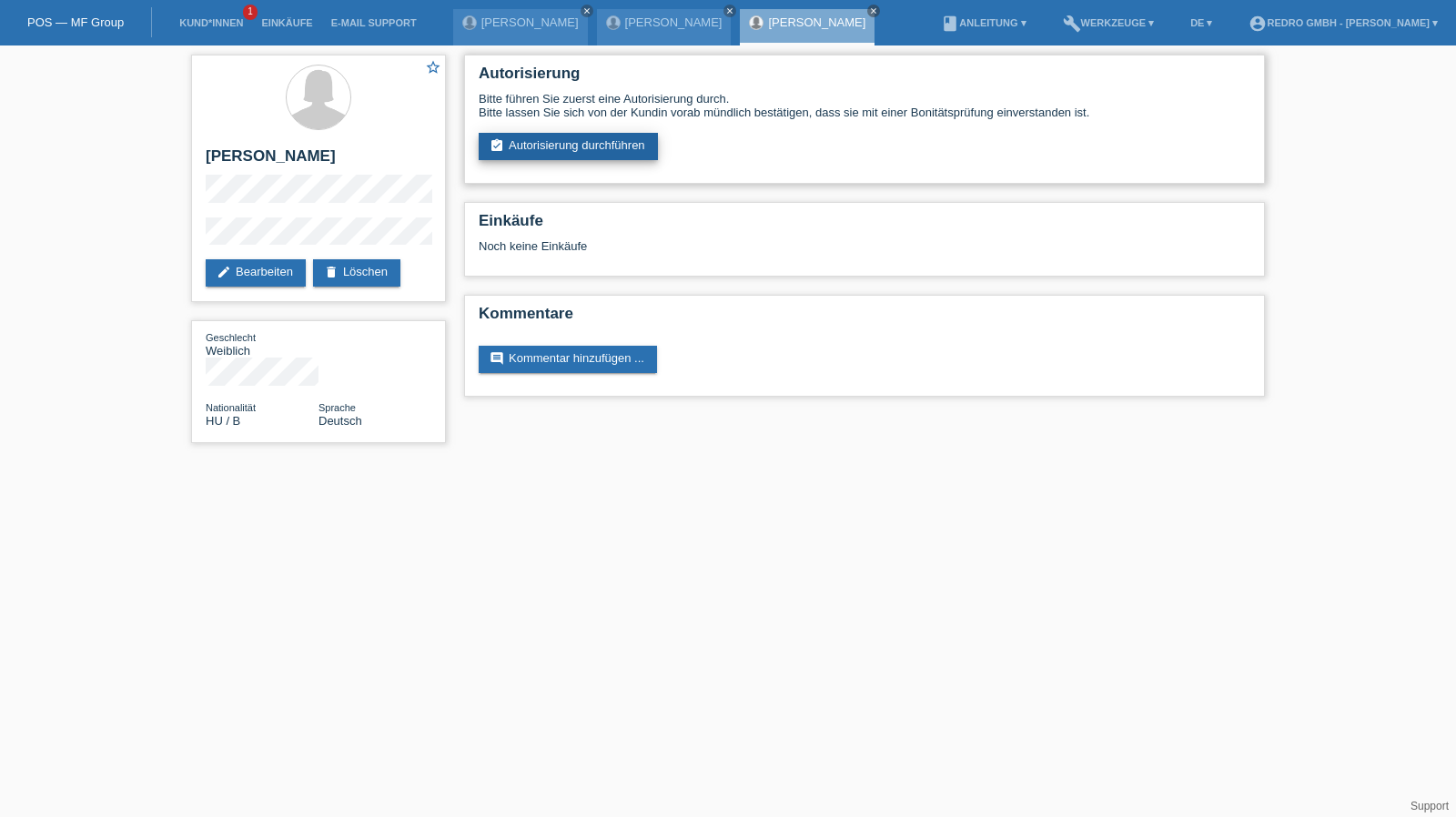
click at [567, 134] on link "assignment_turned_in Autorisierung durchführen" at bounding box center [568, 146] width 179 height 28
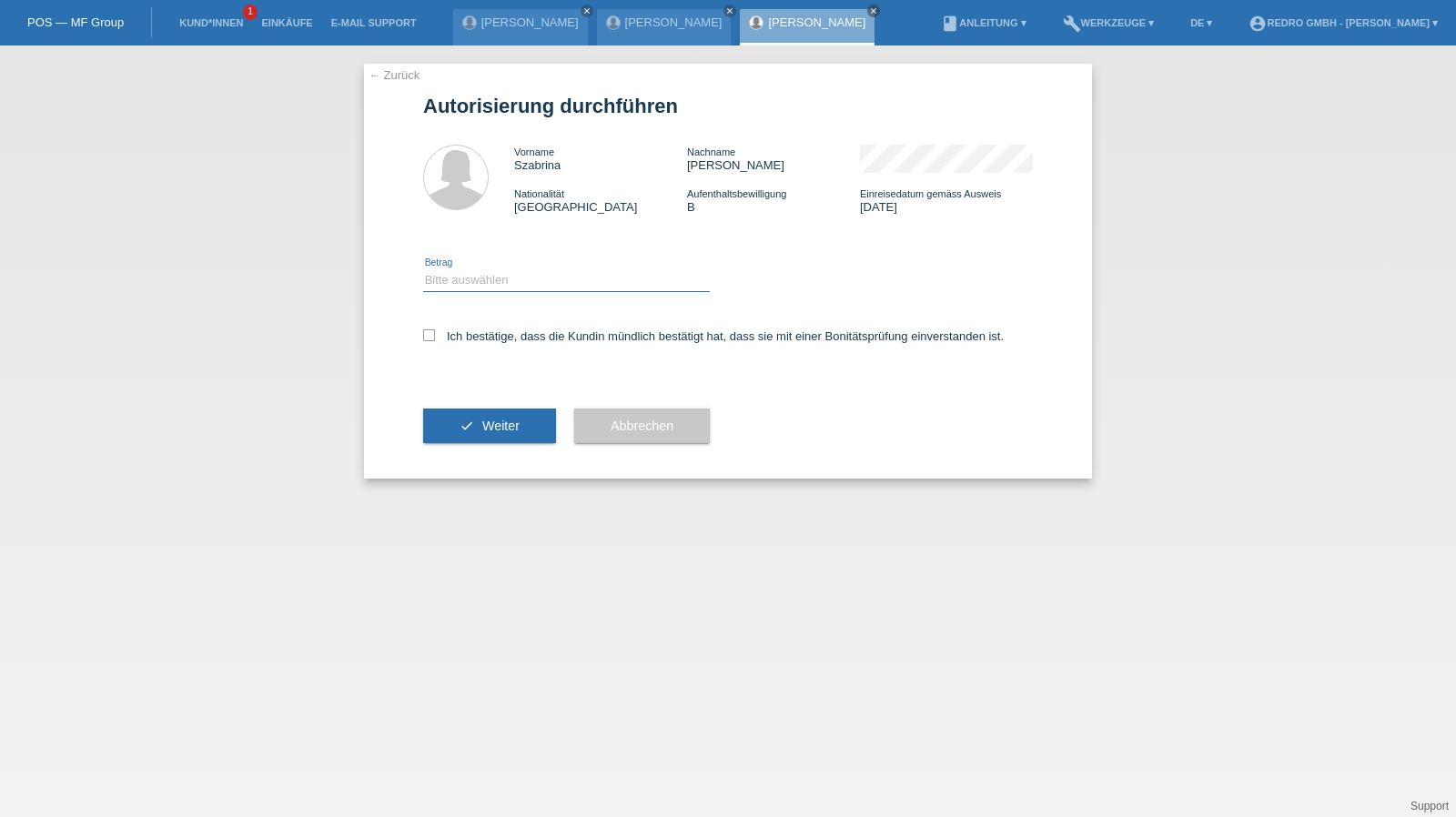
click at [494, 289] on select "Bitte auswählen CHF 1.00 - CHF 499.00 CHF 500.00 - CHF 1'999.00 CHF 2'000.00 - …" at bounding box center [567, 280] width 287 height 22
select select "1"
click at [423, 269] on select "Bitte auswählen CHF 1.00 - CHF 499.00 CHF 500.00 - CHF 1'999.00 CHF 2'000.00 - …" at bounding box center [567, 280] width 287 height 22
click at [466, 338] on label "Ich bestätige, dass die Kundin mündlich bestätigt hat, dass sie mit einer Bonit…" at bounding box center [714, 336] width 581 height 13
click at [435, 338] on input "Ich bestätige, dass die Kundin mündlich bestätigt hat, dass sie mit einer Bonit…" at bounding box center [429, 335] width 11 height 11
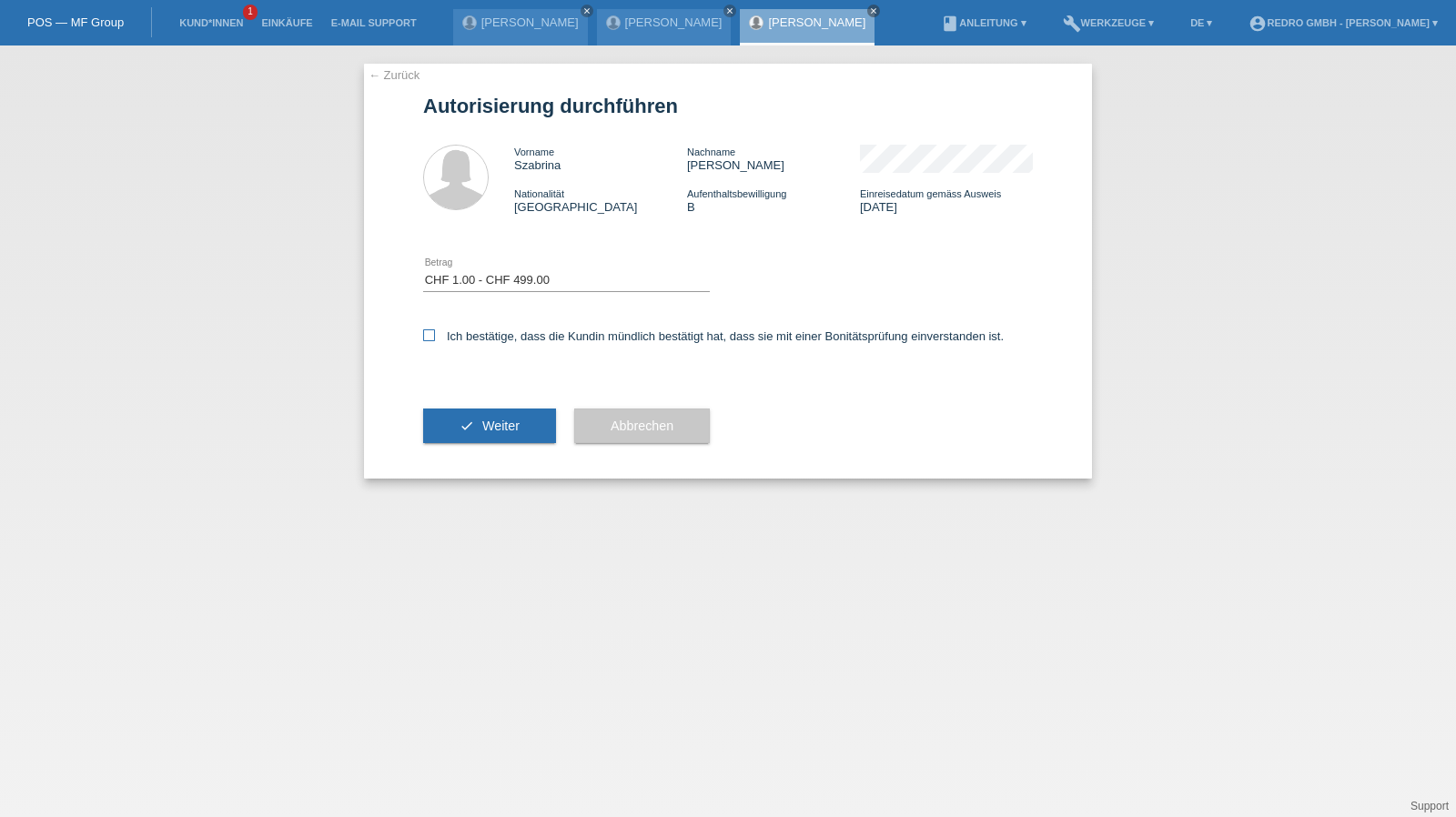
checkbox input "true"
click at [456, 417] on button "check Weiter" at bounding box center [490, 426] width 133 height 34
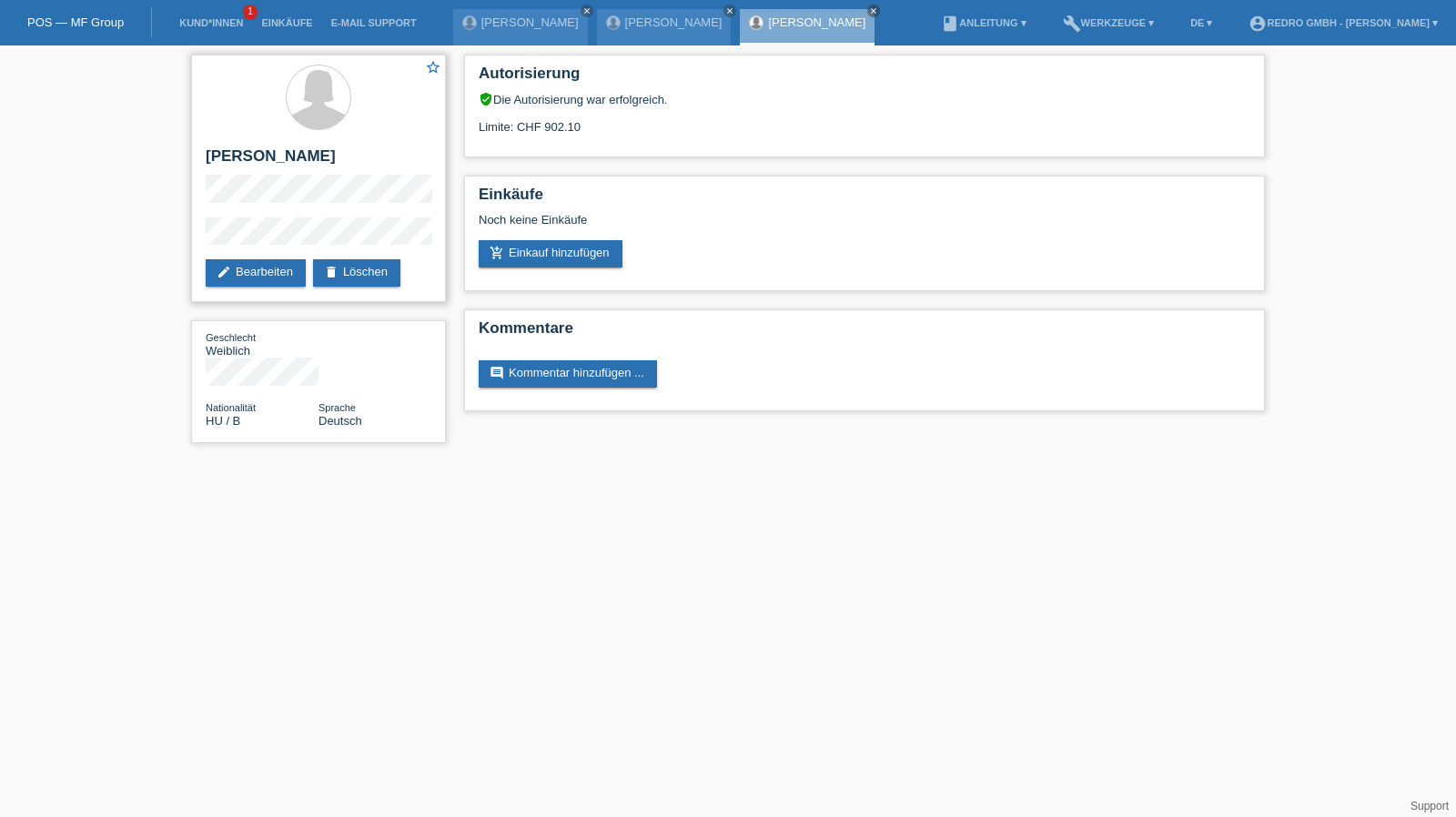
click at [229, 163] on h2 "[PERSON_NAME]" at bounding box center [319, 160] width 226 height 28
copy div "[PERSON_NAME]"
click at [187, 237] on div "star_border Szabrina Varga edit Bearbeiten delete Löschen Geschlecht Weiblich N…" at bounding box center [319, 253] width 273 height 416
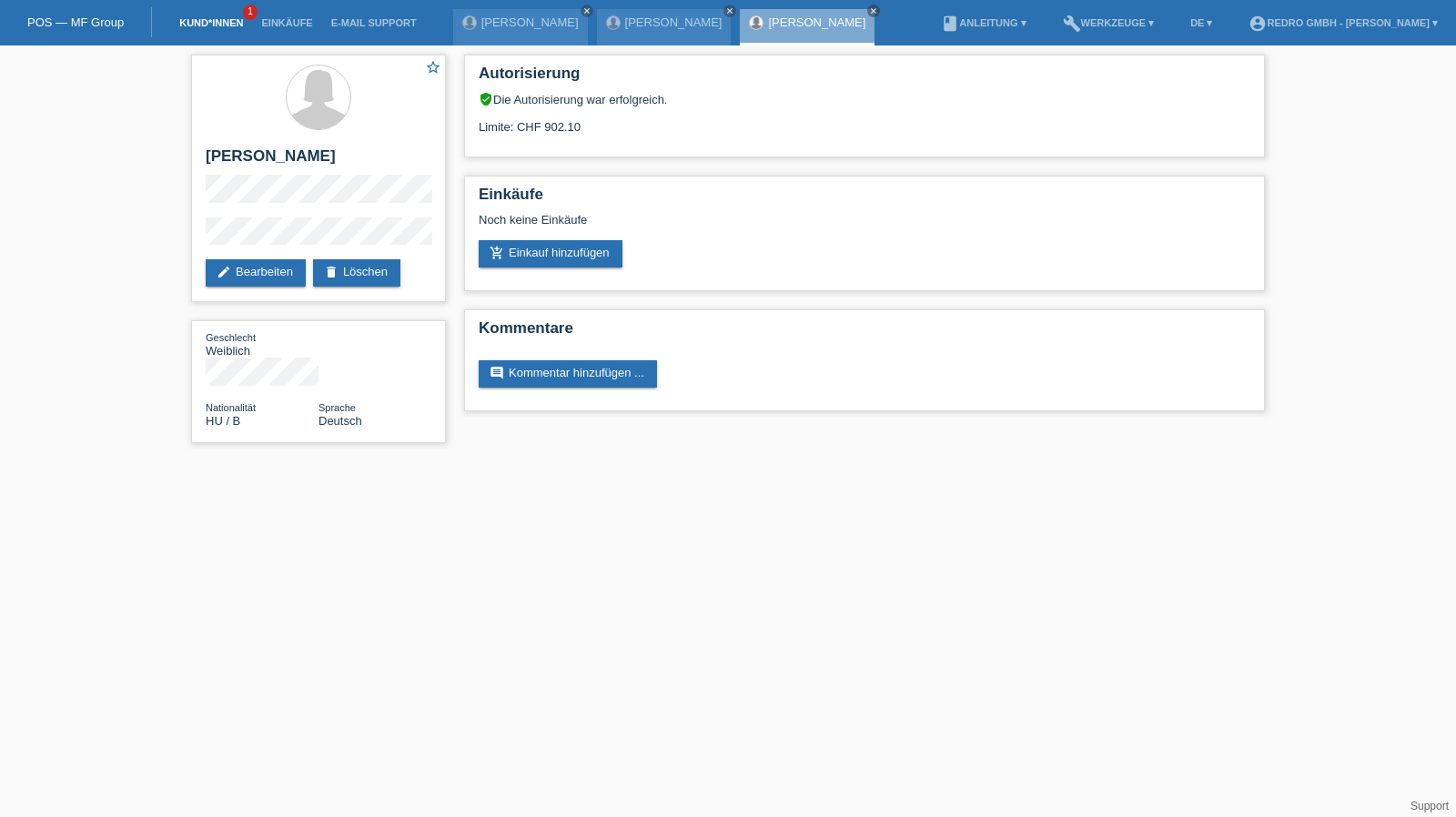
click at [215, 18] on link "Kund*innen" at bounding box center [211, 23] width 82 height 11
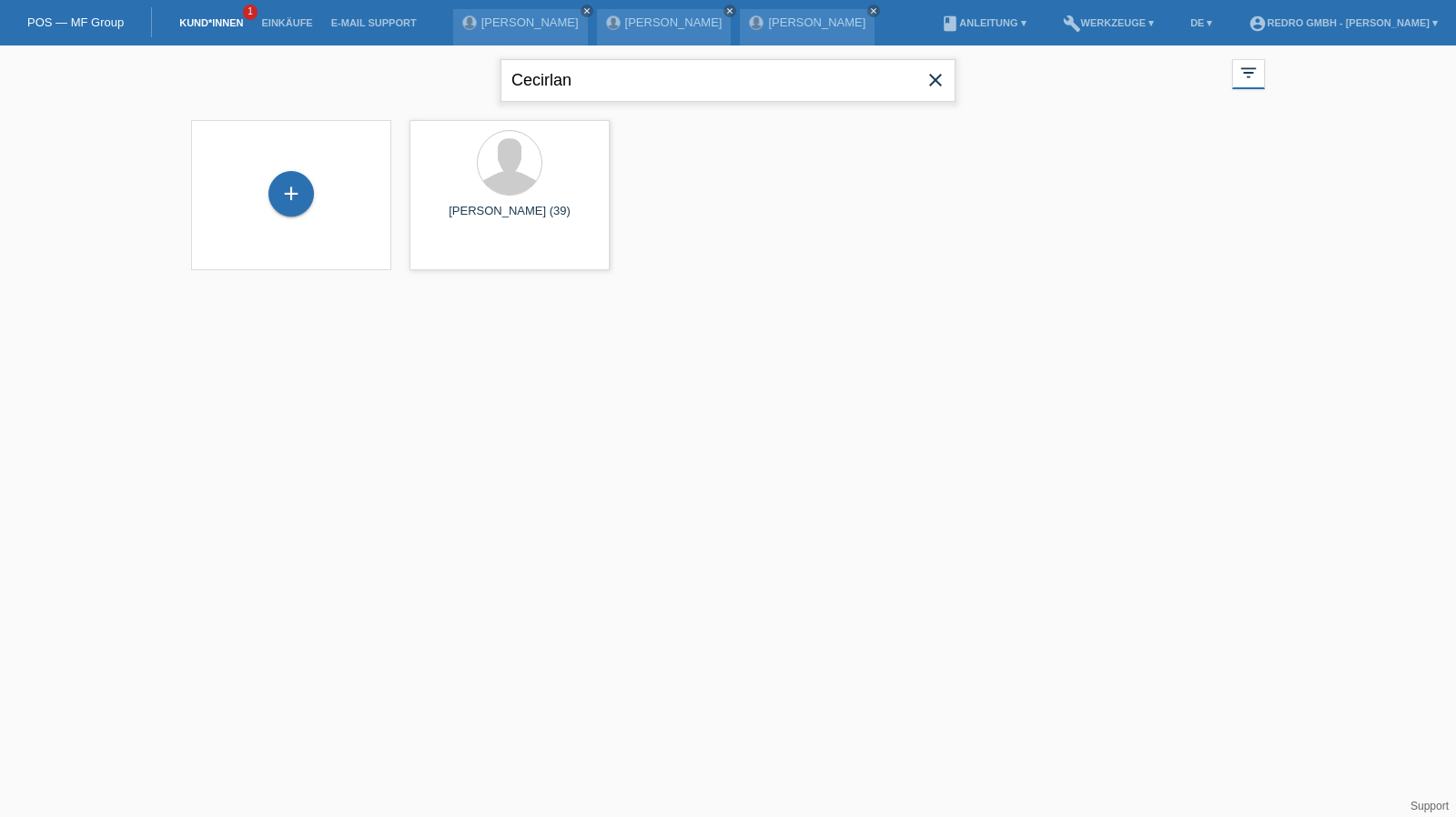
click at [619, 76] on input "Cecirlan" at bounding box center [727, 80] width 455 height 43
type input "koka"
click at [304, 195] on div "+" at bounding box center [291, 194] width 46 height 46
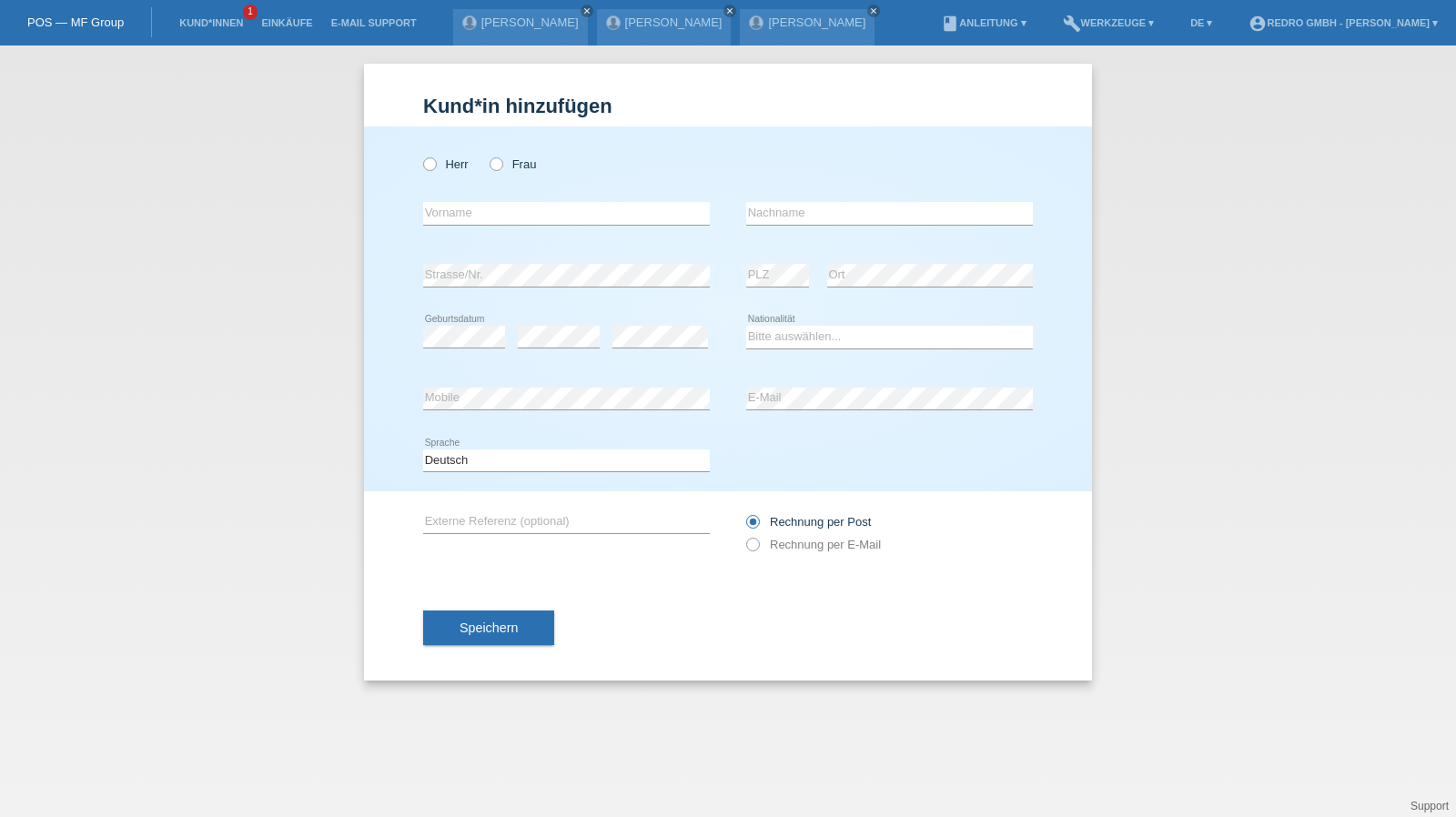
drag, startPoint x: 497, startPoint y: 154, endPoint x: 498, endPoint y: 163, distance: 9.1
click at [497, 154] on div "Herr Frau" at bounding box center [567, 163] width 287 height 37
click at [487, 155] on icon at bounding box center [487, 155] width 0 height 0
click at [499, 164] on input "Frau" at bounding box center [495, 163] width 11 height 11
radio input "true"
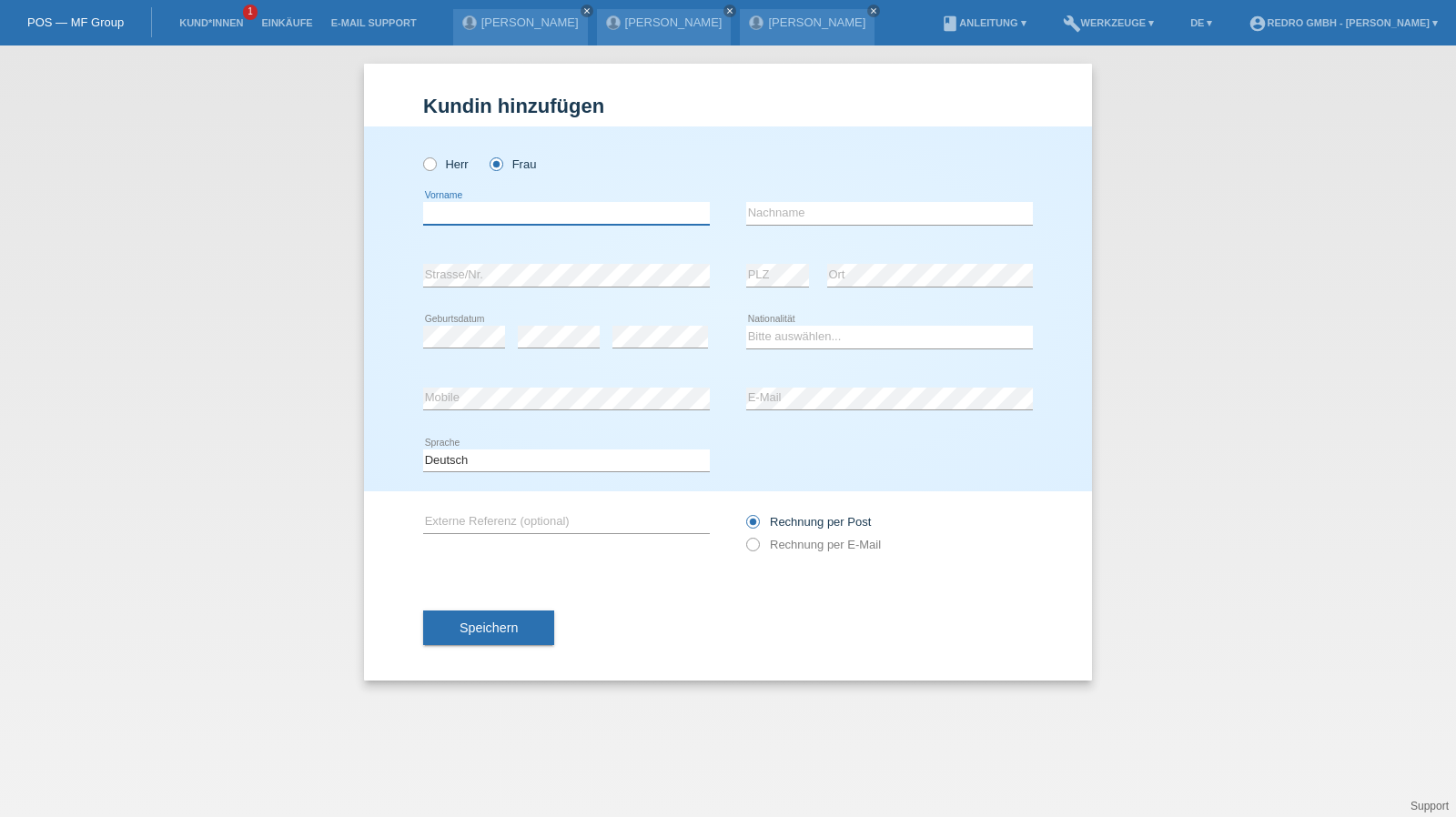
click at [500, 214] on input "text" at bounding box center [567, 214] width 287 height 23
type input "Fatjona"
type input "L"
type input "Koka"
select select "CH"
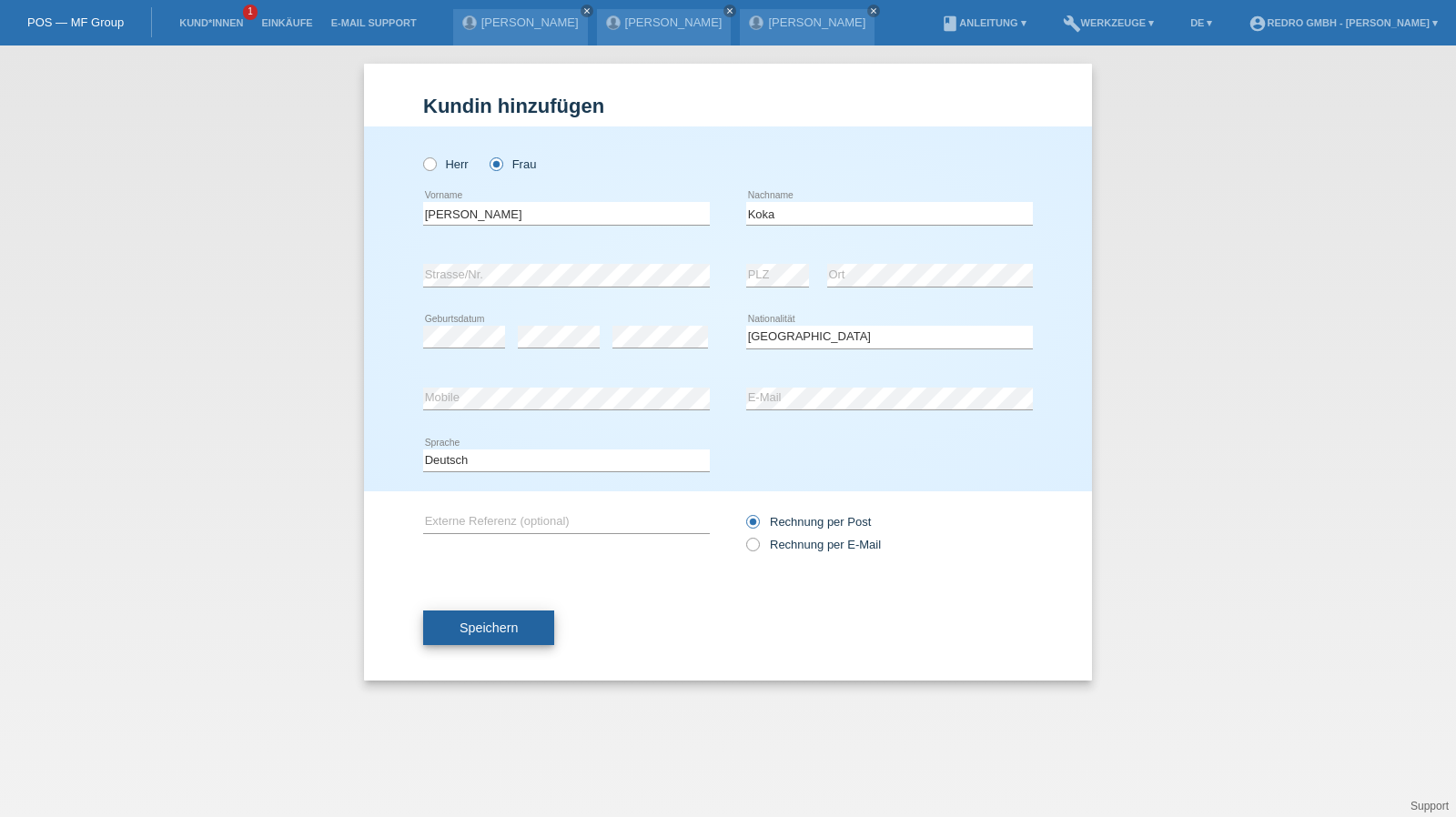
click at [446, 623] on button "Speichern" at bounding box center [489, 627] width 131 height 34
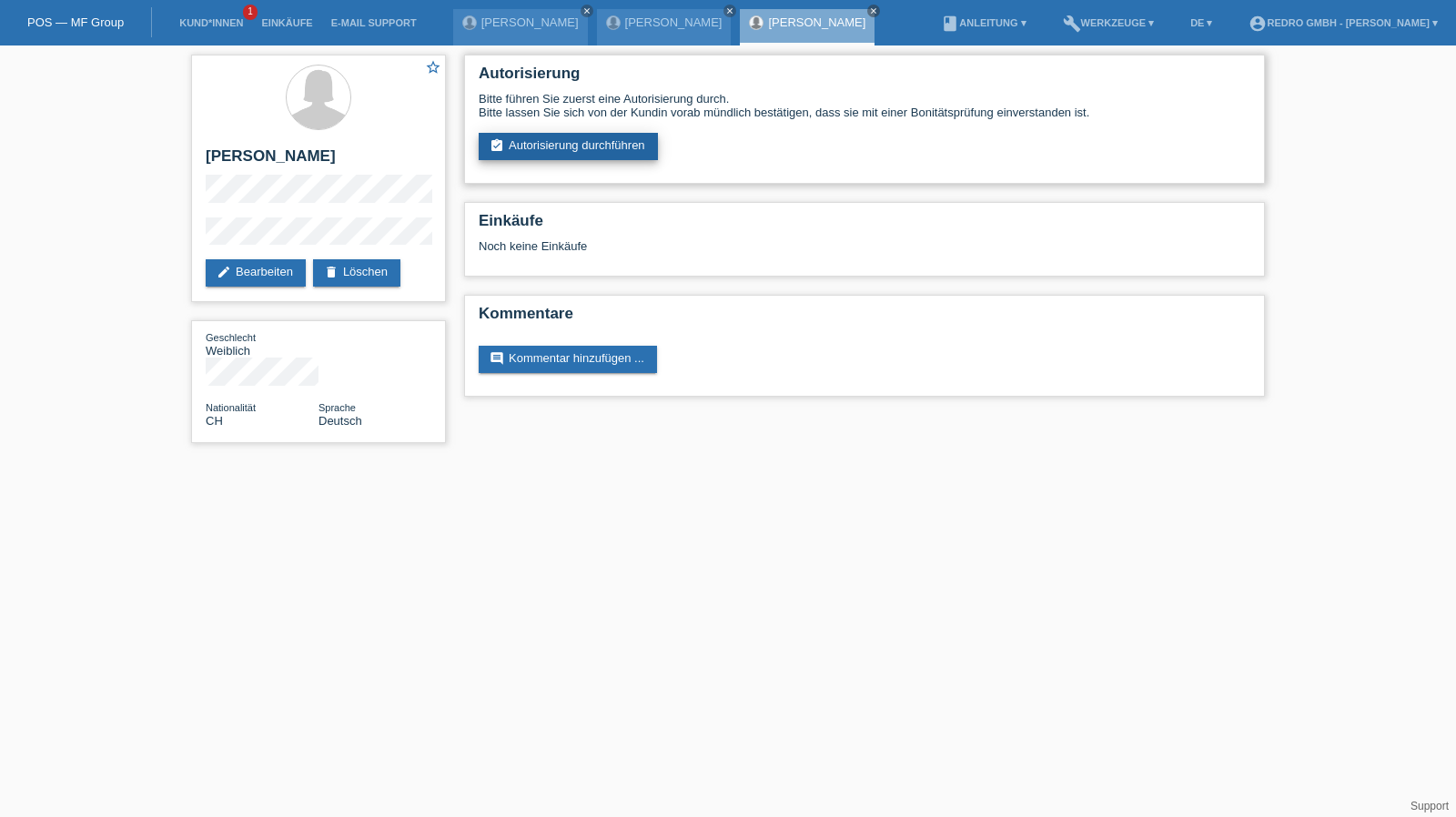
click at [530, 151] on link "assignment_turned_in Autorisierung durchführen" at bounding box center [568, 146] width 179 height 28
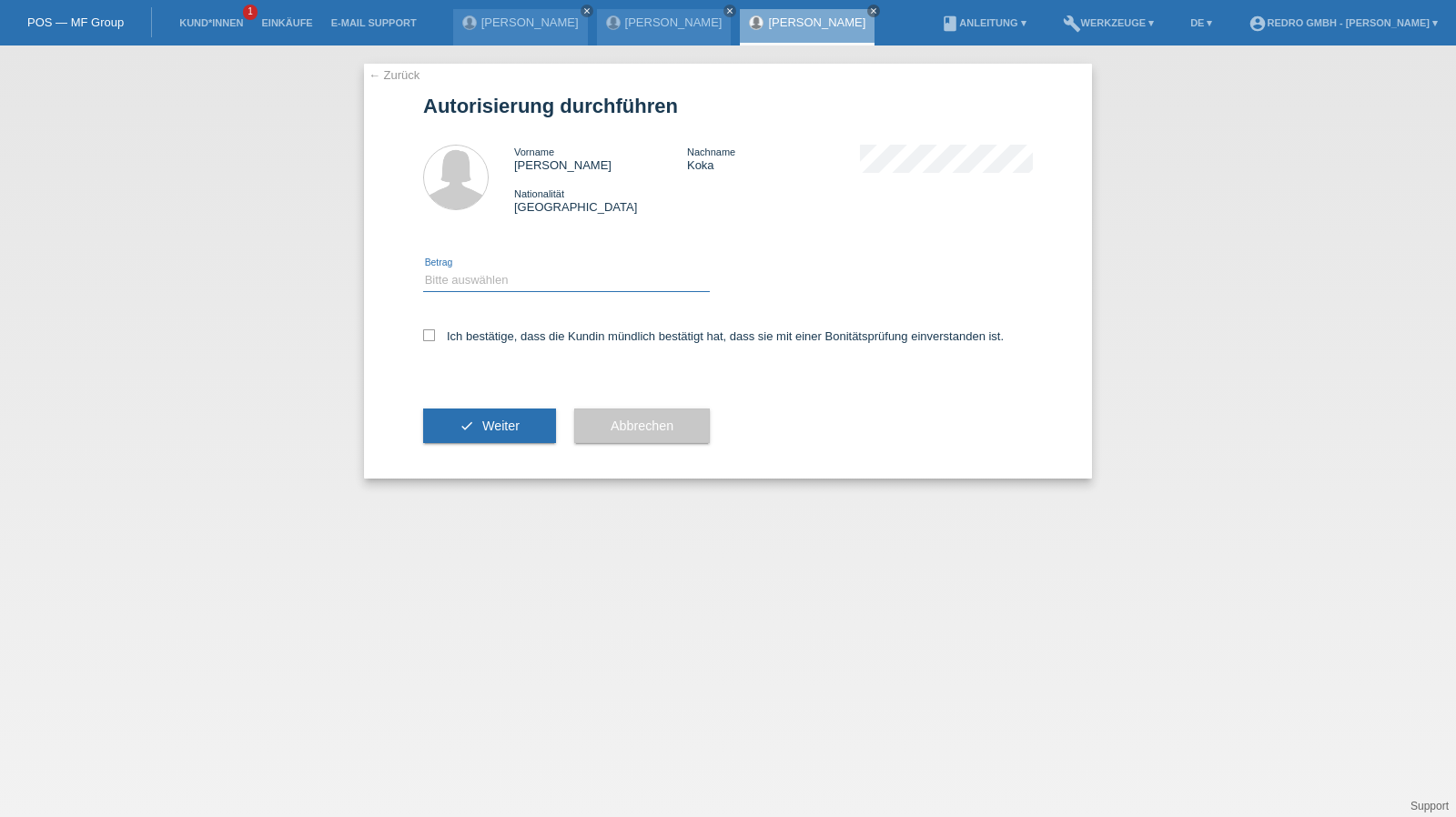
drag, startPoint x: 477, startPoint y: 276, endPoint x: 471, endPoint y: 288, distance: 13.4
click at [477, 277] on select "Bitte auswählen CHF 1.00 - CHF 499.00 CHF 500.00 - CHF 1'999.00 CHF 2'000.00 - …" at bounding box center [567, 280] width 287 height 22
select select "1"
click at [423, 269] on select "Bitte auswählen CHF 1.00 - CHF 499.00 CHF 500.00 - CHF 1'999.00 CHF 2'000.00 - …" at bounding box center [567, 280] width 287 height 22
click at [457, 339] on label "Ich bestätige, dass die Kundin mündlich bestätigt hat, dass sie mit einer Bonit…" at bounding box center [714, 336] width 581 height 13
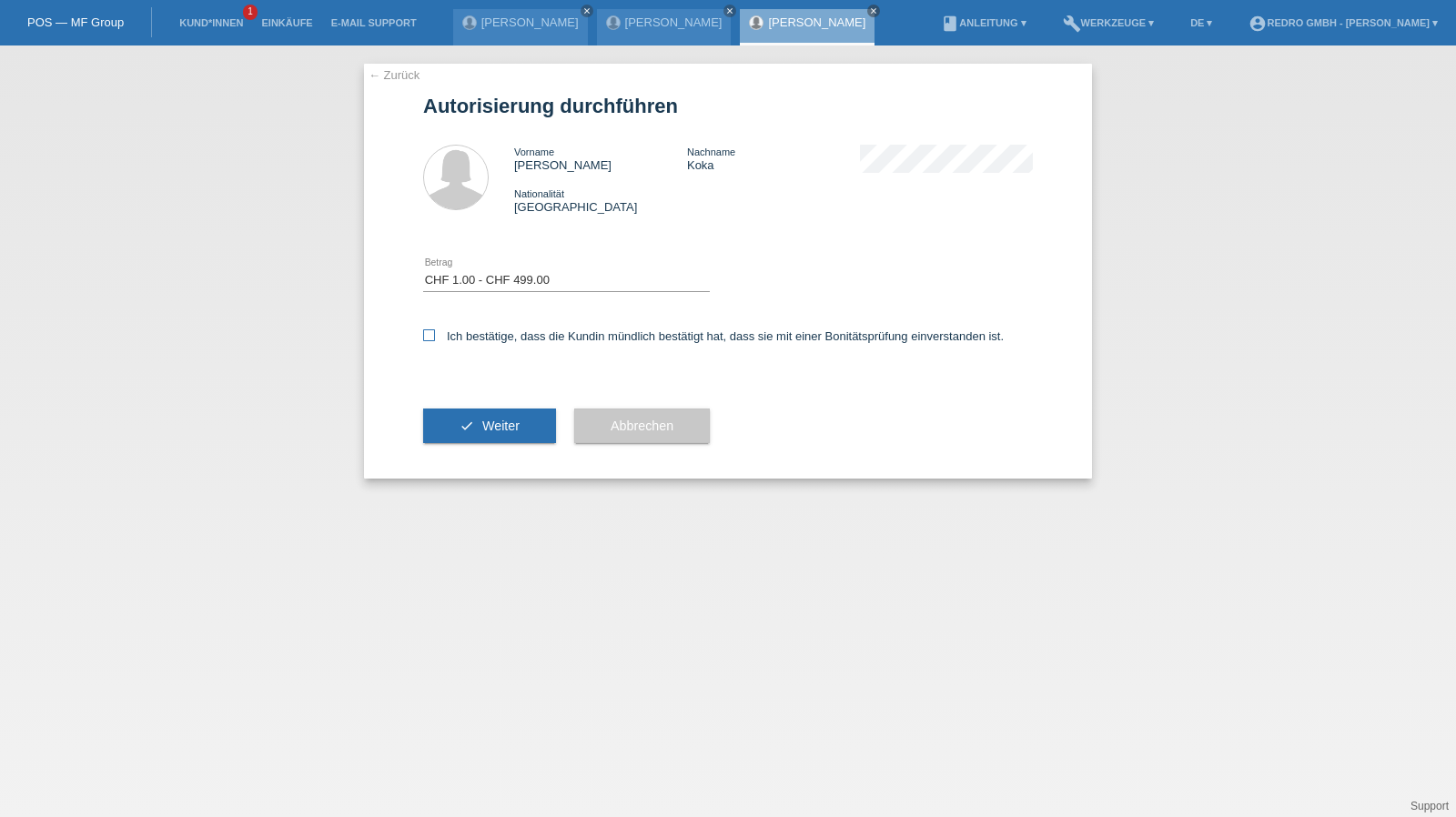
click at [435, 339] on input "Ich bestätige, dass die Kundin mündlich bestätigt hat, dass sie mit einer Bonit…" at bounding box center [429, 335] width 11 height 11
checkbox input "true"
click at [454, 388] on div "check Weiter" at bounding box center [490, 425] width 133 height 105
click at [454, 416] on button "check Weiter" at bounding box center [490, 426] width 133 height 34
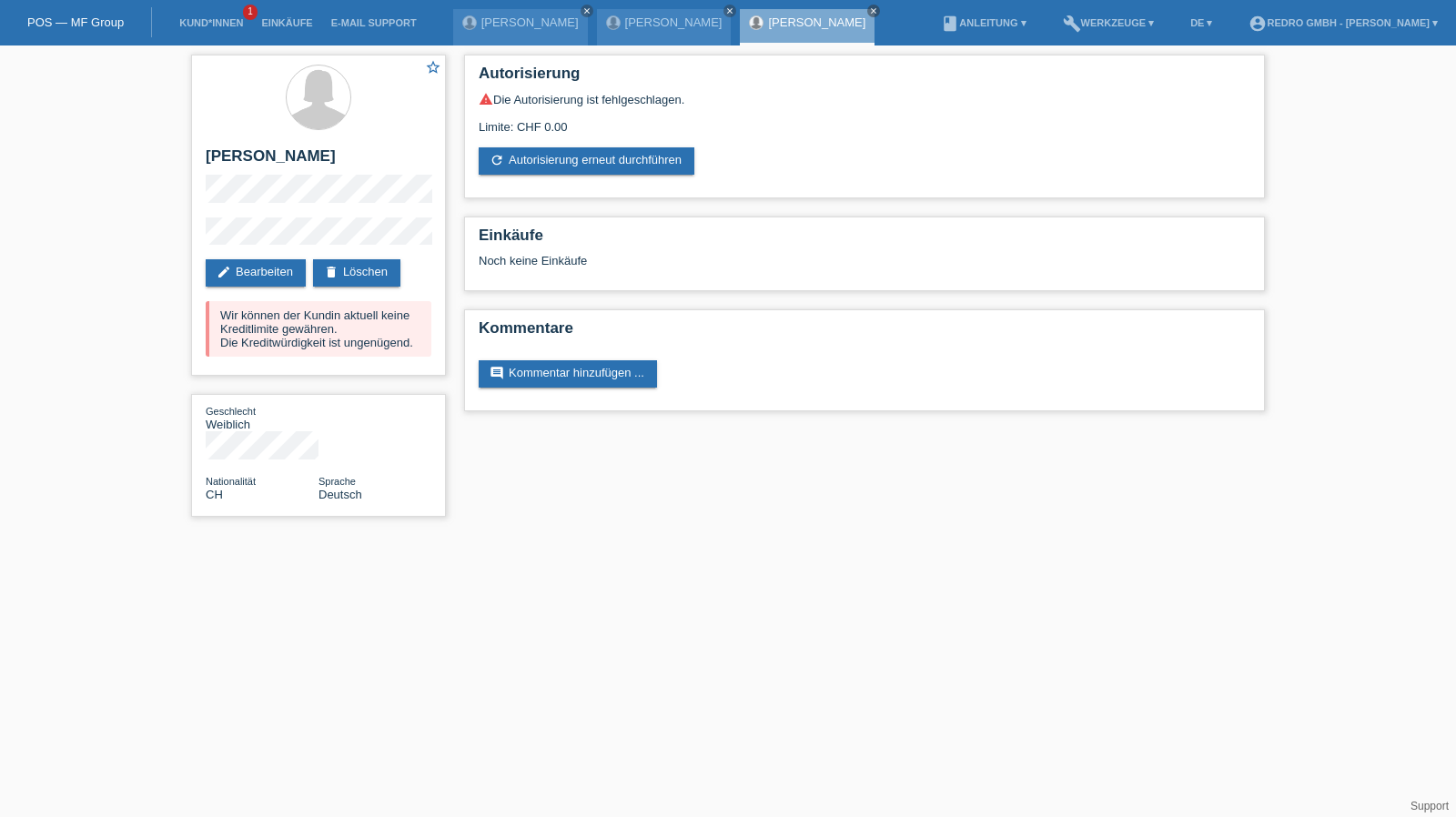
click at [222, 15] on li "Kund*innen 1" at bounding box center [211, 23] width 82 height 46
click at [218, 19] on link "Kund*innen" at bounding box center [211, 23] width 82 height 11
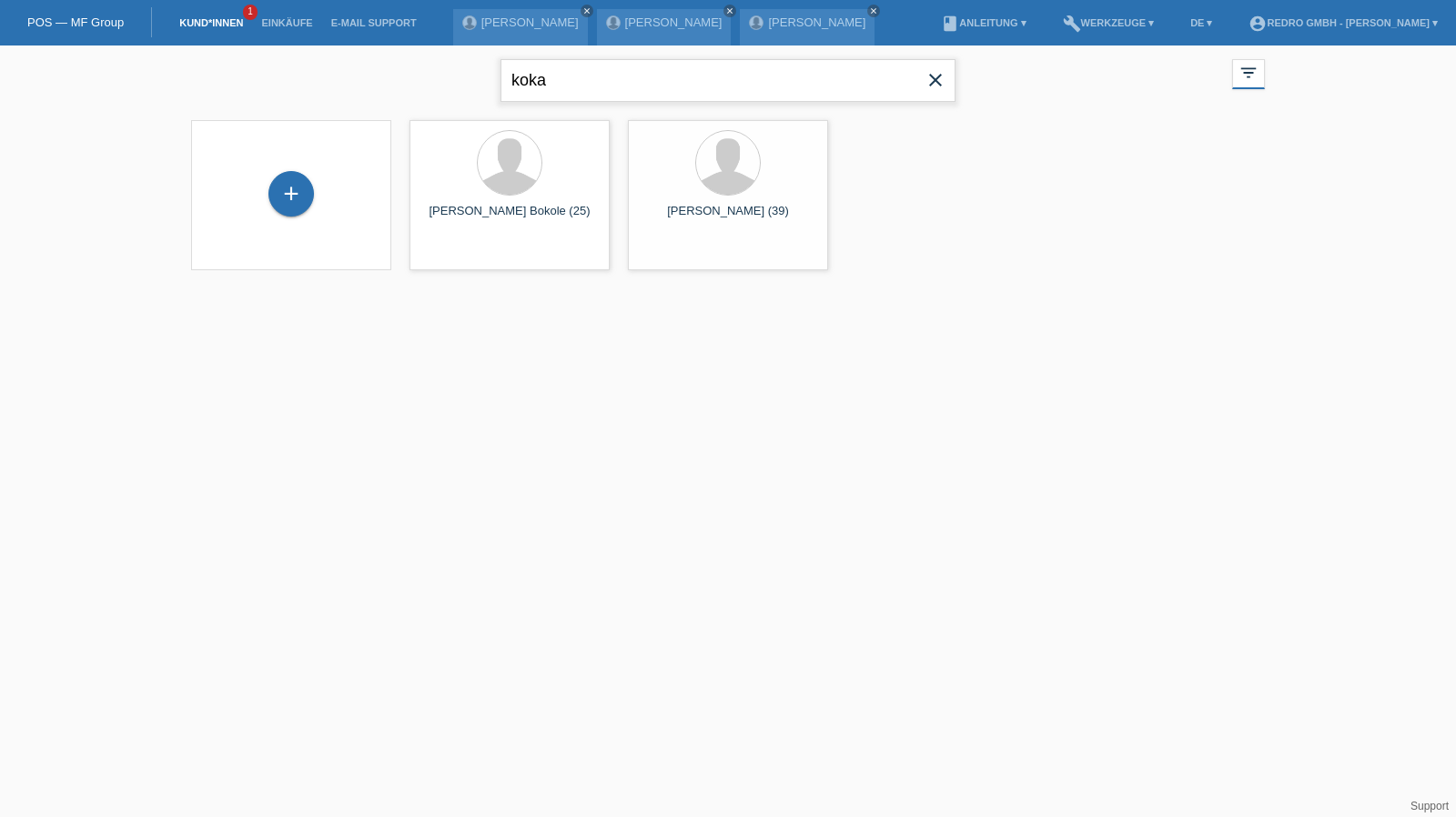
click at [631, 61] on input "koka" at bounding box center [727, 80] width 455 height 43
click at [596, 79] on input "koka" at bounding box center [727, 80] width 455 height 43
type input "bourbala"
click at [476, 255] on span "Anzeigen" at bounding box center [461, 254] width 49 height 13
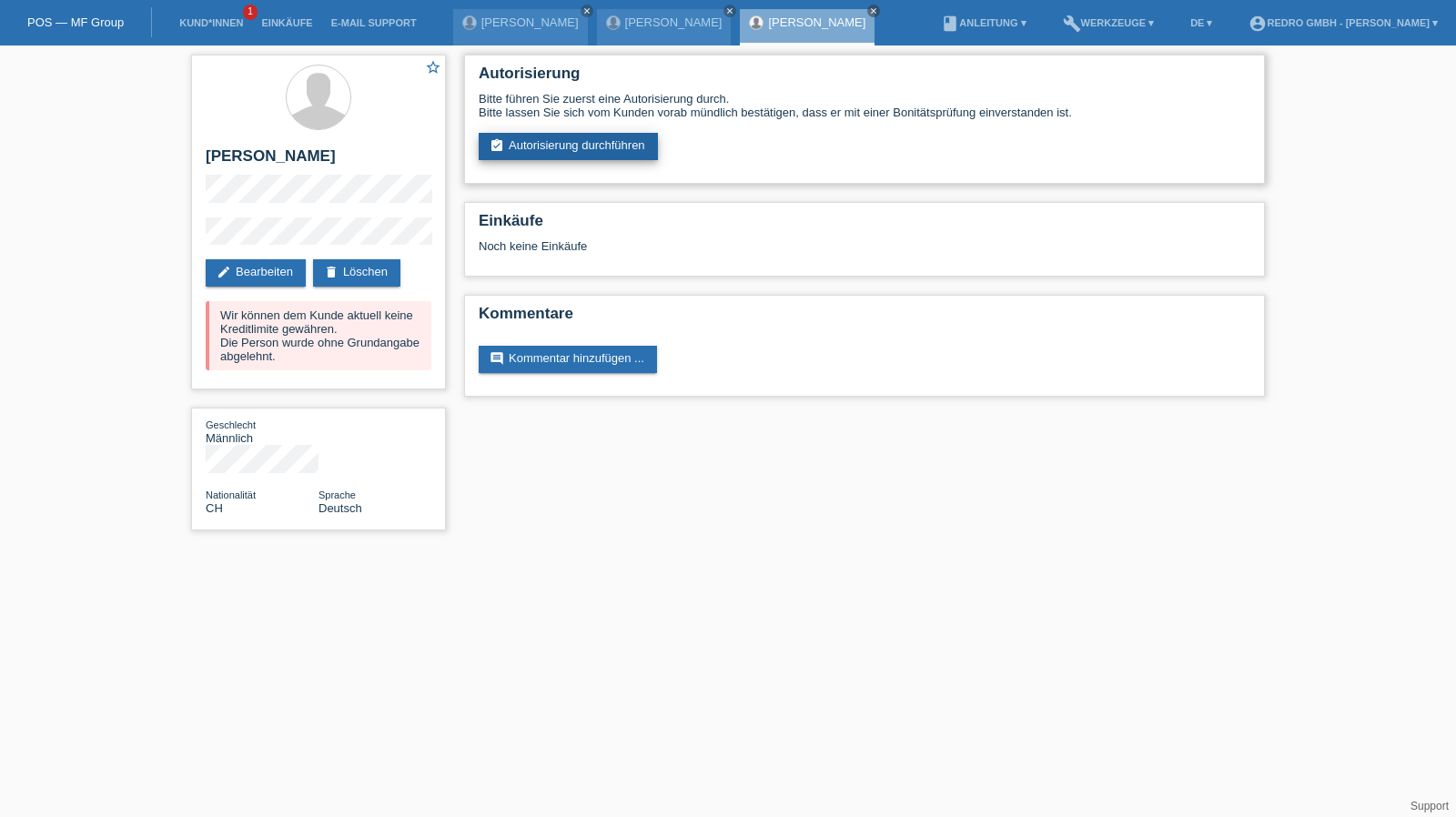
click at [597, 150] on link "assignment_turned_in Autorisierung durchführen" at bounding box center [568, 146] width 179 height 28
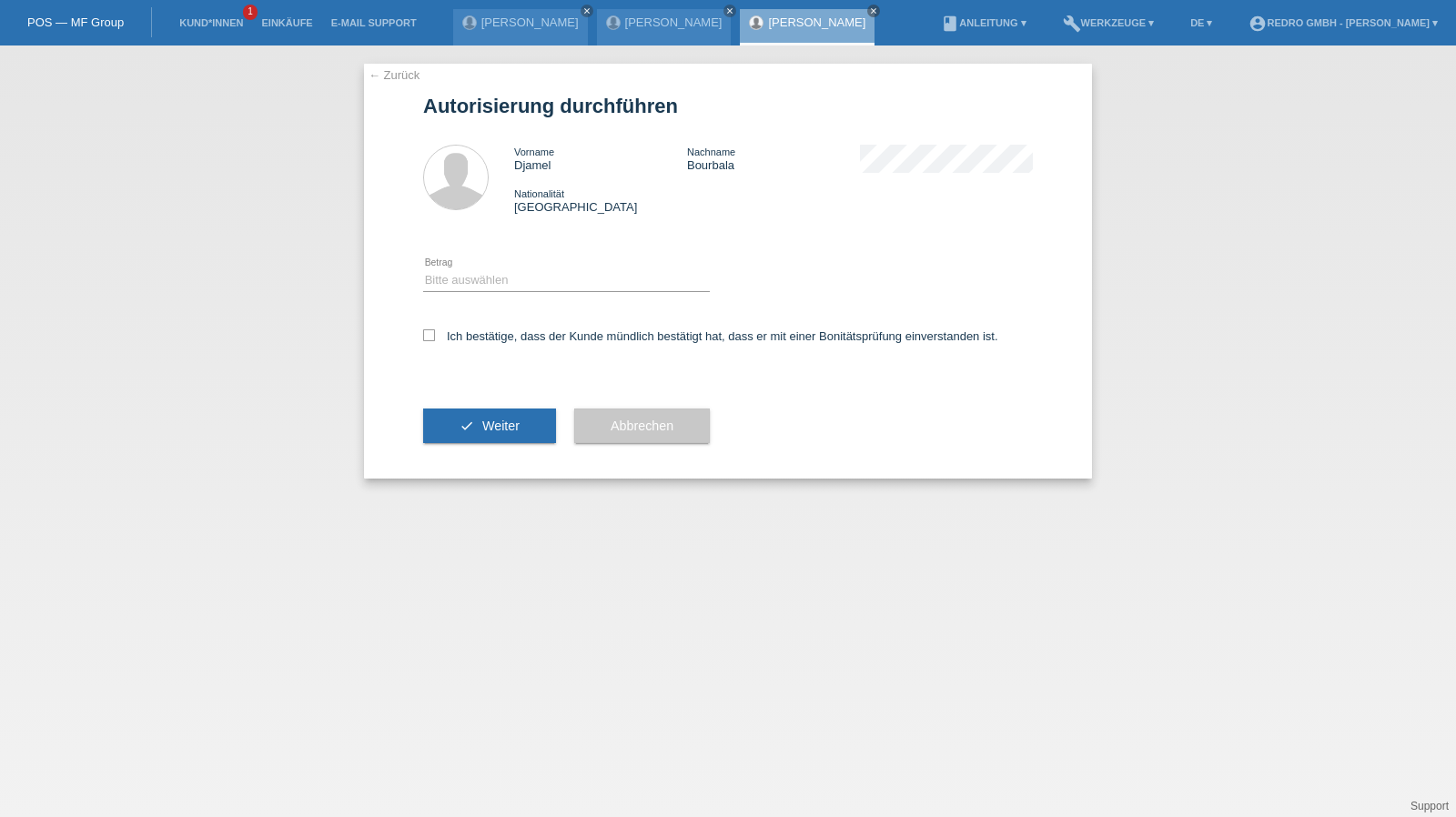
click at [501, 267] on div "Bitte auswählen CHF 1.00 - CHF 499.00 CHF 500.00 - CHF 1'999.00 CHF 2'000.00 - …" at bounding box center [567, 281] width 287 height 62
drag, startPoint x: 502, startPoint y: 271, endPoint x: 504, endPoint y: 287, distance: 16.1
click at [502, 271] on select "Bitte auswählen CHF 1.00 - CHF 499.00 CHF 500.00 - CHF 1'999.00 CHF 2'000.00 - …" at bounding box center [567, 280] width 287 height 22
select select "1"
click at [423, 269] on select "Bitte auswählen CHF 1.00 - CHF 499.00 CHF 500.00 - CHF 1'999.00 CHF 2'000.00 - …" at bounding box center [567, 280] width 287 height 22
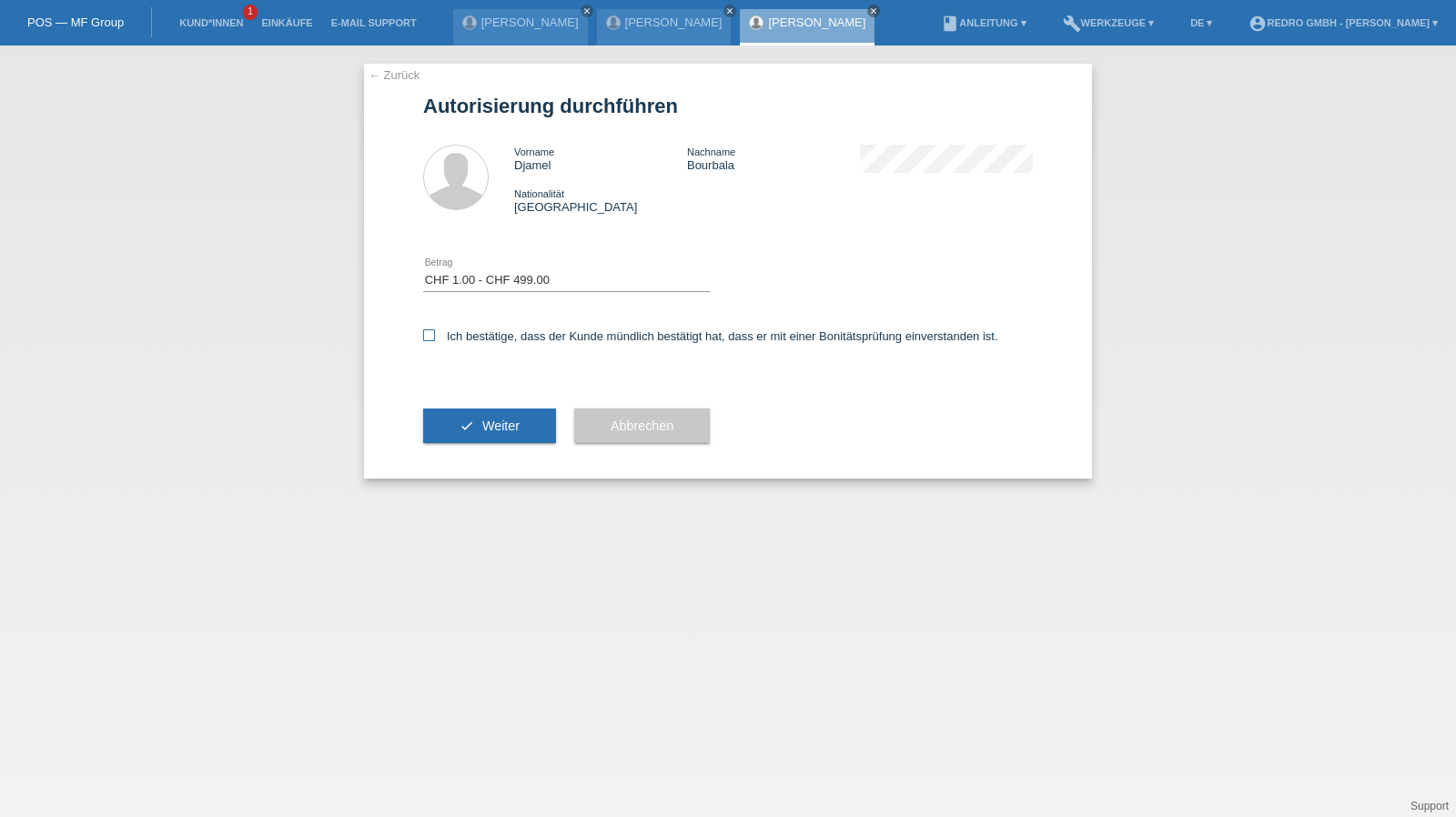
click at [500, 330] on label "Ich bestätige, dass der Kunde mündlich bestätigt hat, dass er mit einer Bonität…" at bounding box center [711, 336] width 575 height 13
click at [435, 330] on input "Ich bestätige, dass der Kunde mündlich bestätigt hat, dass er mit einer Bonität…" at bounding box center [429, 335] width 11 height 11
checkbox input "true"
click at [484, 447] on div "check Weiter" at bounding box center [490, 425] width 133 height 105
click at [482, 437] on button "check Weiter" at bounding box center [490, 426] width 133 height 34
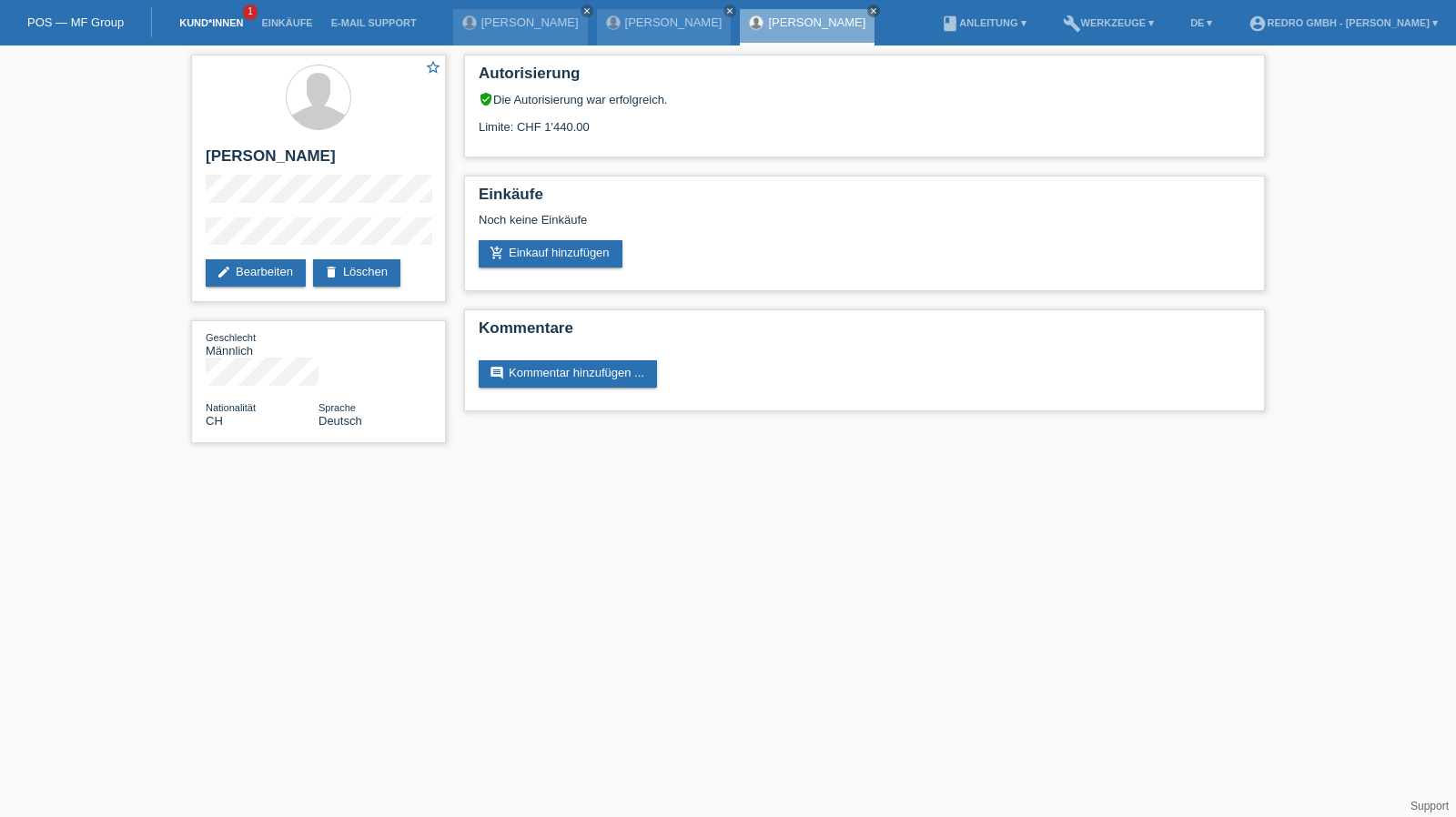
click at [213, 21] on link "Kund*innen" at bounding box center [211, 23] width 82 height 11
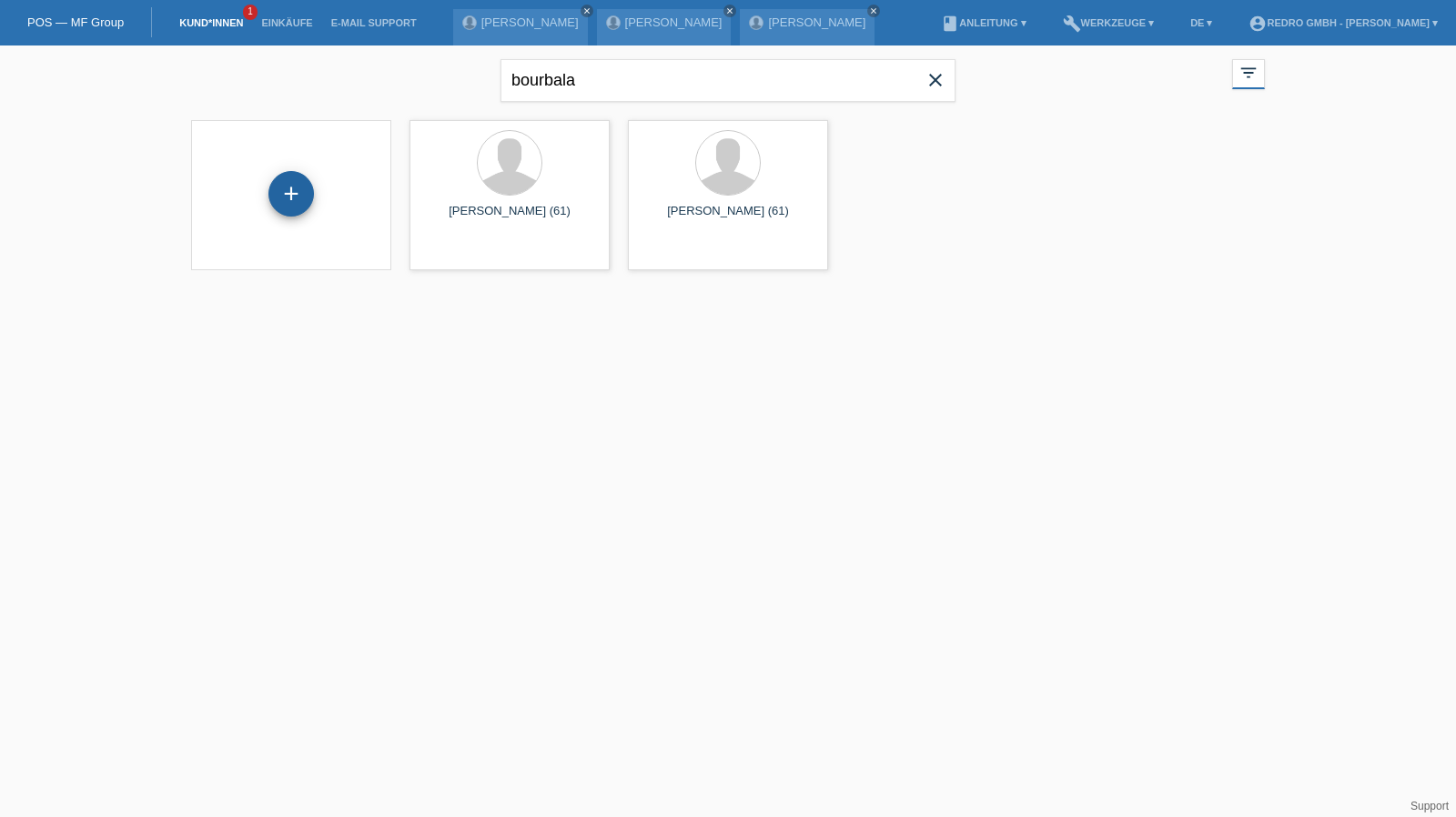
click at [282, 199] on div "+" at bounding box center [291, 194] width 46 height 46
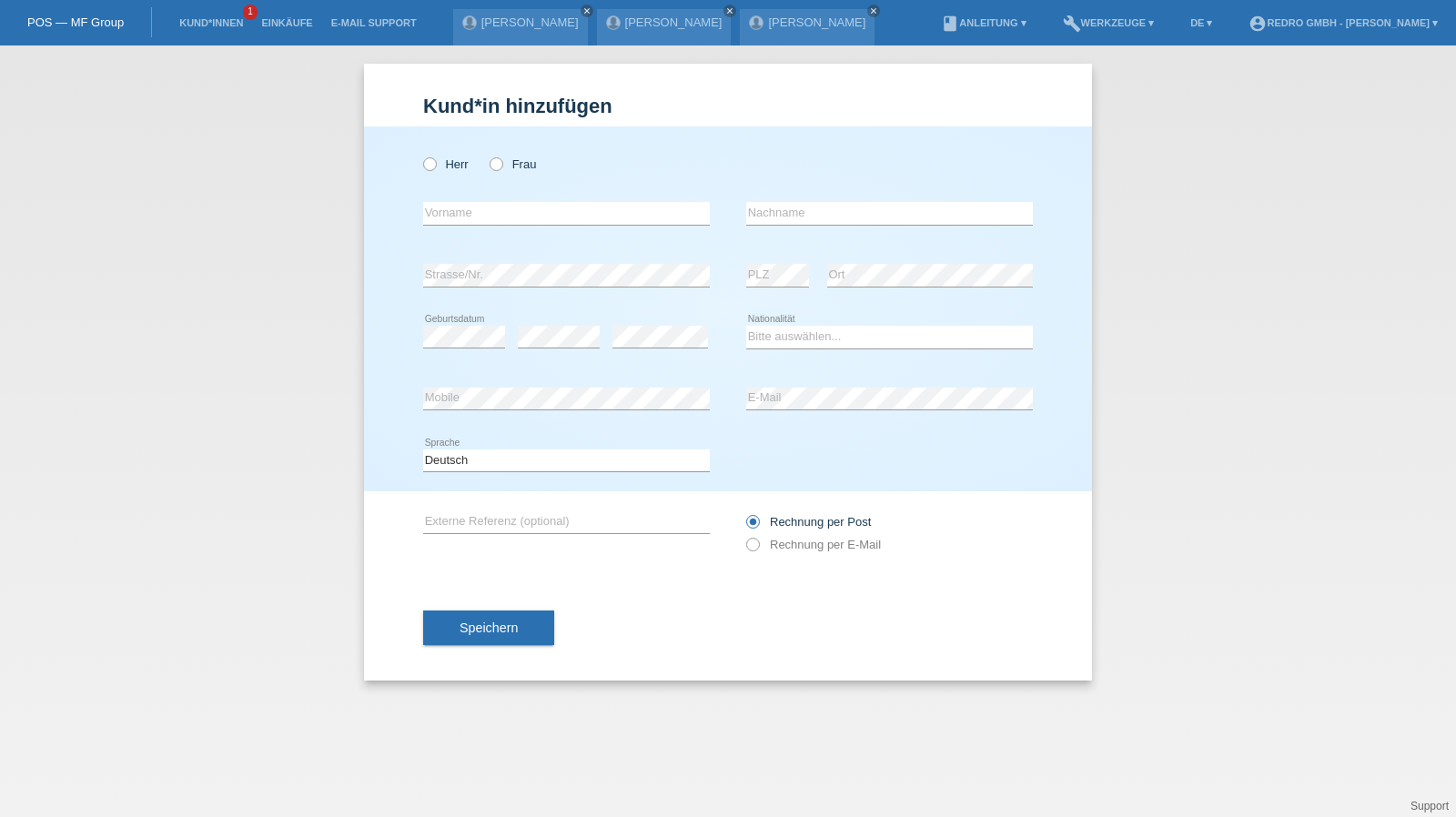
click at [463, 176] on div "Herr Frau" at bounding box center [567, 163] width 287 height 37
click at [458, 168] on label "Herr" at bounding box center [446, 164] width 46 height 13
click at [435, 168] on input "Herr" at bounding box center [429, 163] width 11 height 11
radio input "true"
click at [519, 205] on input "text" at bounding box center [567, 214] width 287 height 23
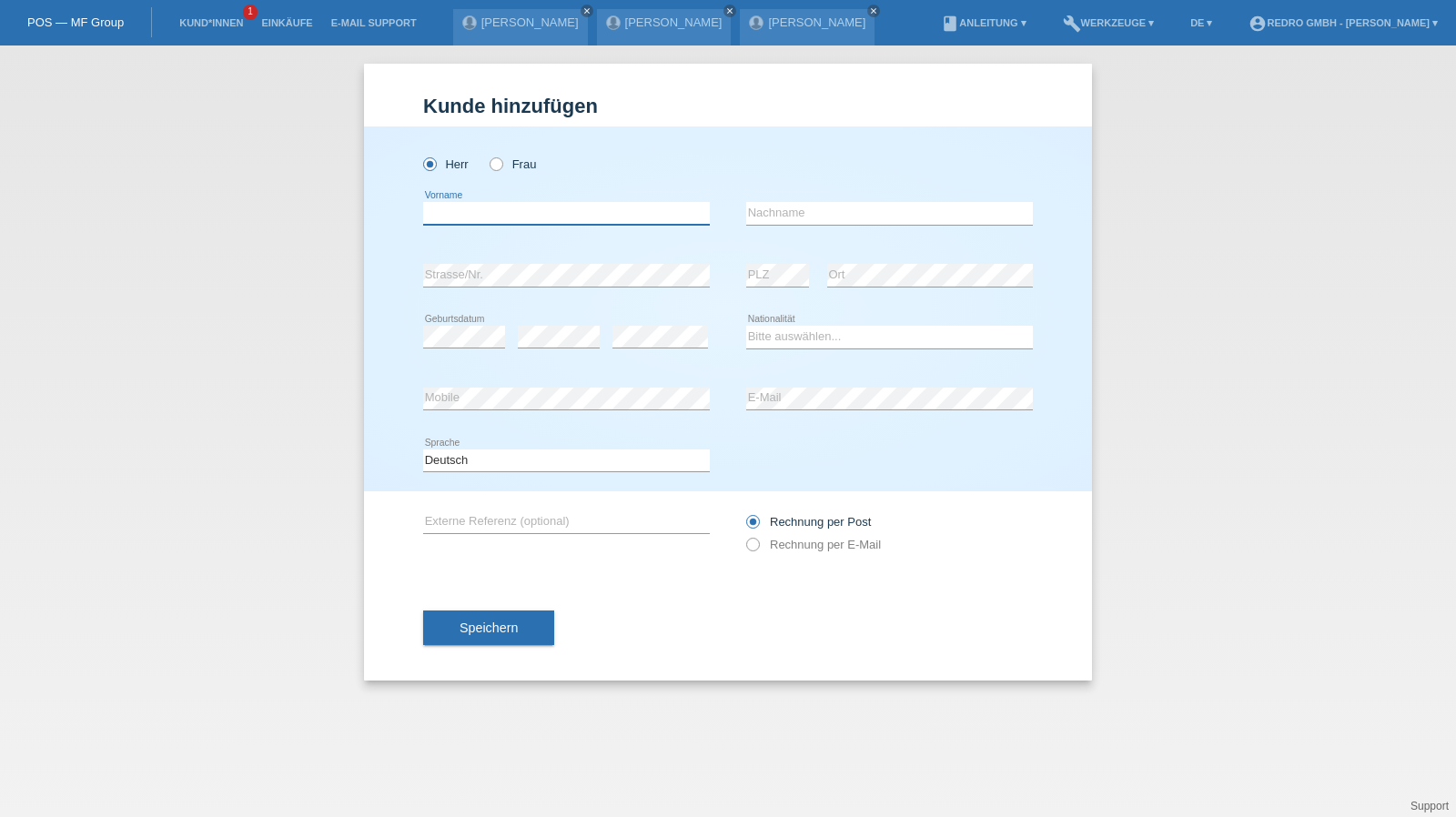
paste input "Adis"
type input "Adis"
click at [816, 203] on input "text" at bounding box center [889, 214] width 287 height 23
paste input "Ajdari"
type input "Ajdari"
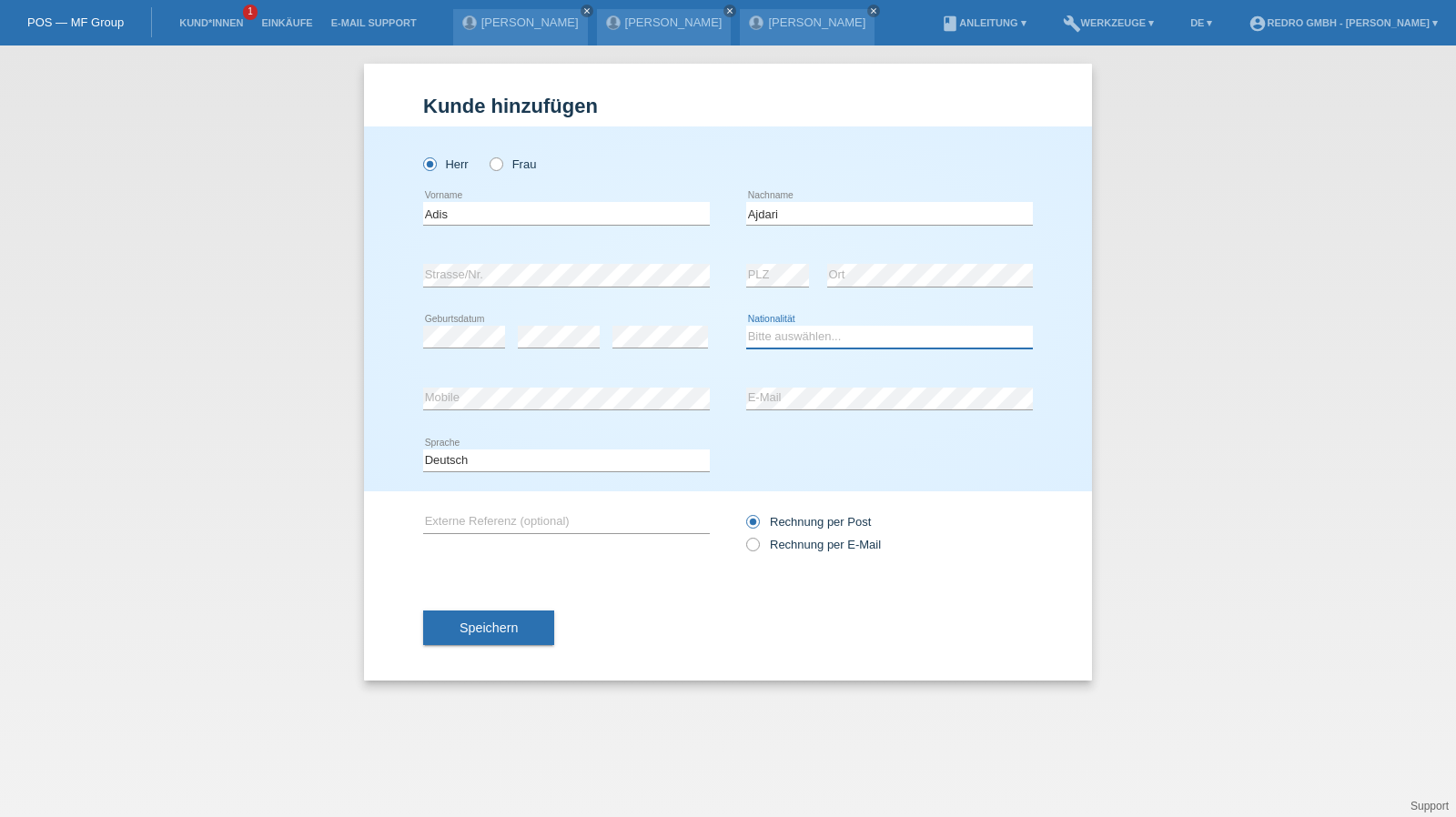
select select "CH"
click at [490, 610] on button "Speichern" at bounding box center [489, 627] width 131 height 34
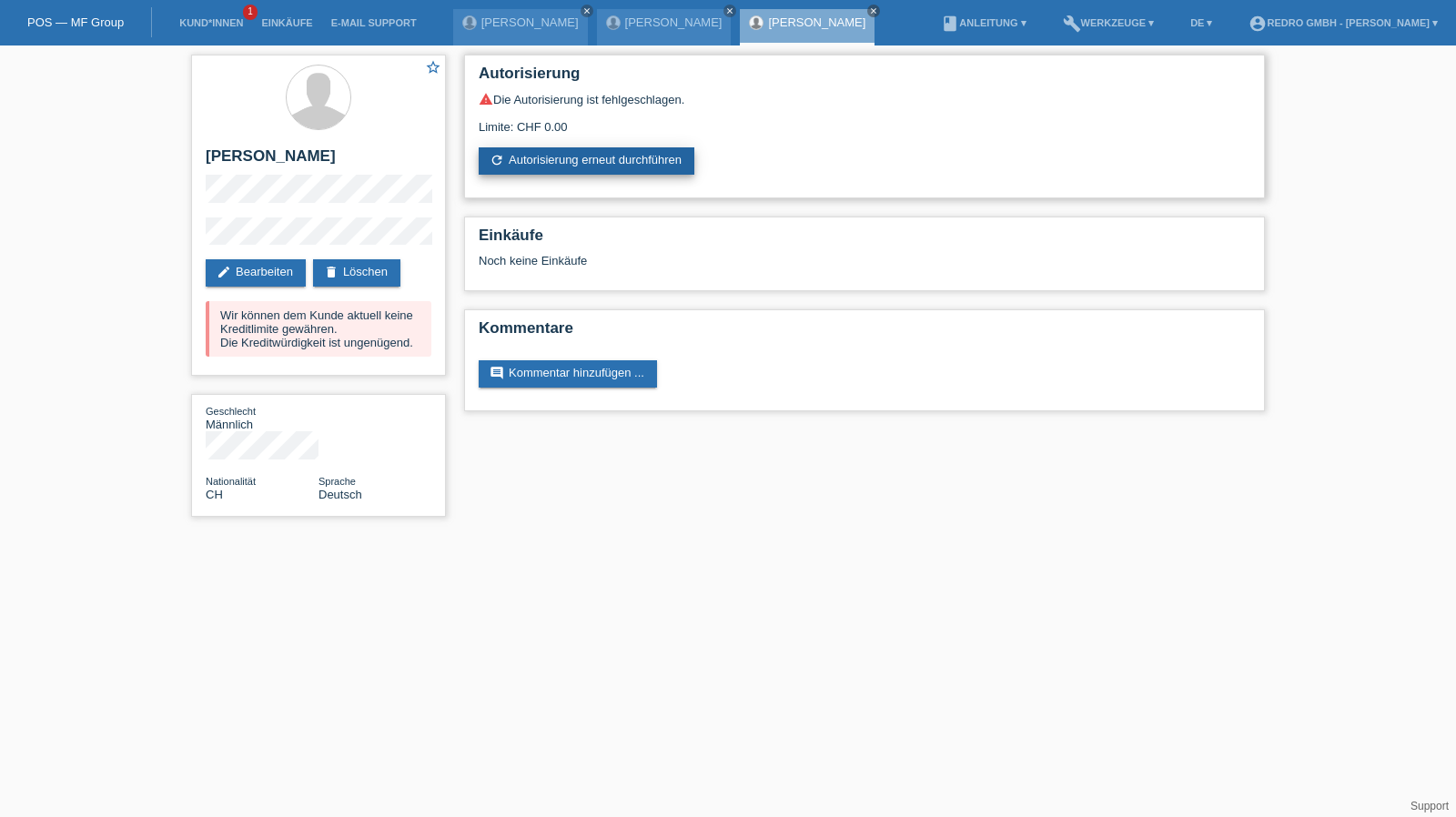
click at [544, 156] on link "refresh Autorisierung erneut durchführen" at bounding box center [586, 160] width 215 height 28
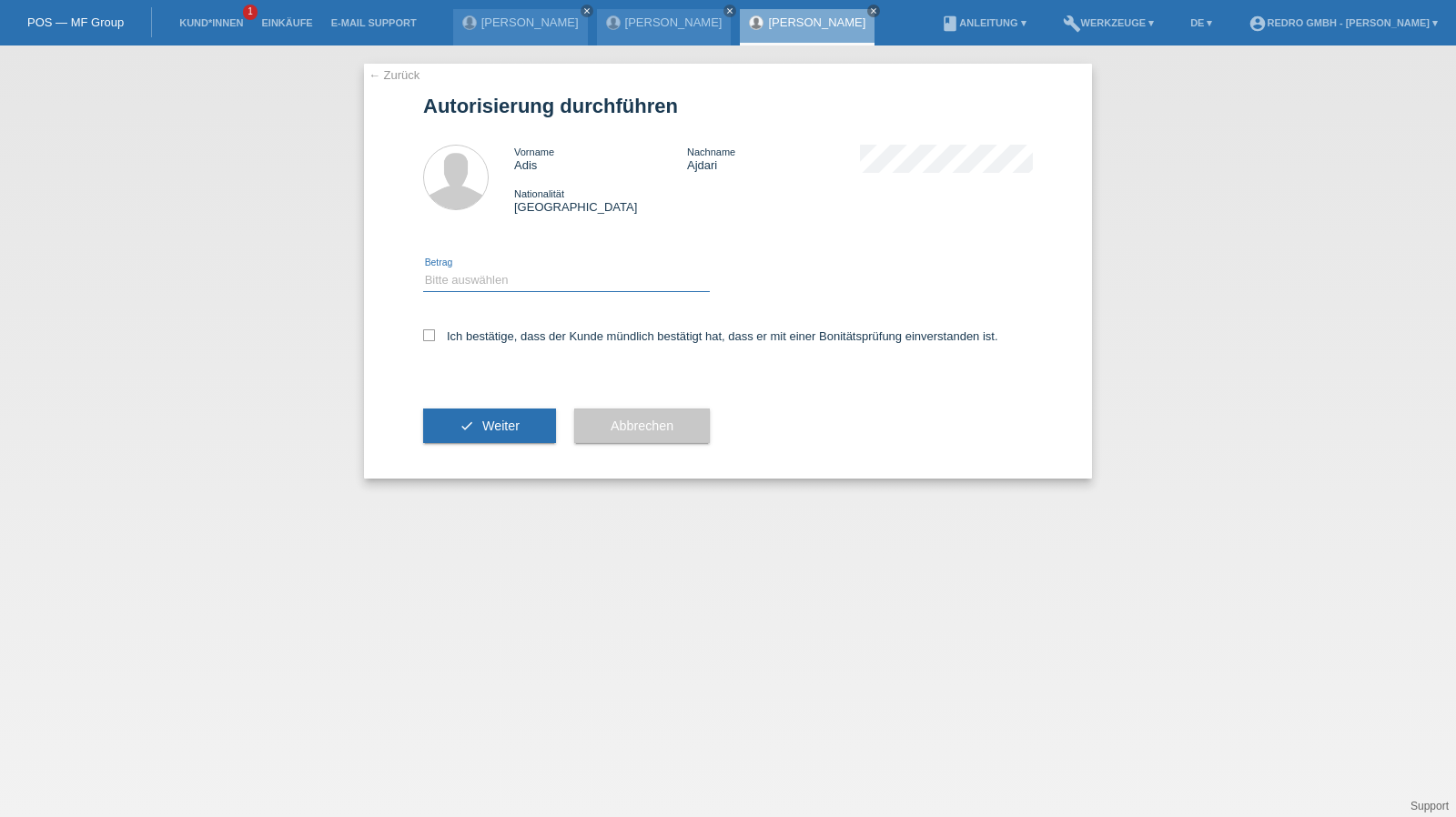
drag, startPoint x: 477, startPoint y: 279, endPoint x: 470, endPoint y: 291, distance: 13.9
click at [477, 279] on select "Bitte auswählen CHF 1.00 - CHF 499.00 CHF 500.00 - CHF 1'999.00 CHF 2'000.00 - …" at bounding box center [567, 280] width 287 height 22
select select "1"
click at [423, 269] on select "Bitte auswählen CHF 1.00 - CHF 499.00 CHF 500.00 - CHF 1'999.00 CHF 2'000.00 - …" at bounding box center [567, 280] width 287 height 22
click at [450, 336] on label "Ich bestätige, dass der Kunde mündlich bestätigt hat, dass er mit einer Bonität…" at bounding box center [711, 336] width 575 height 13
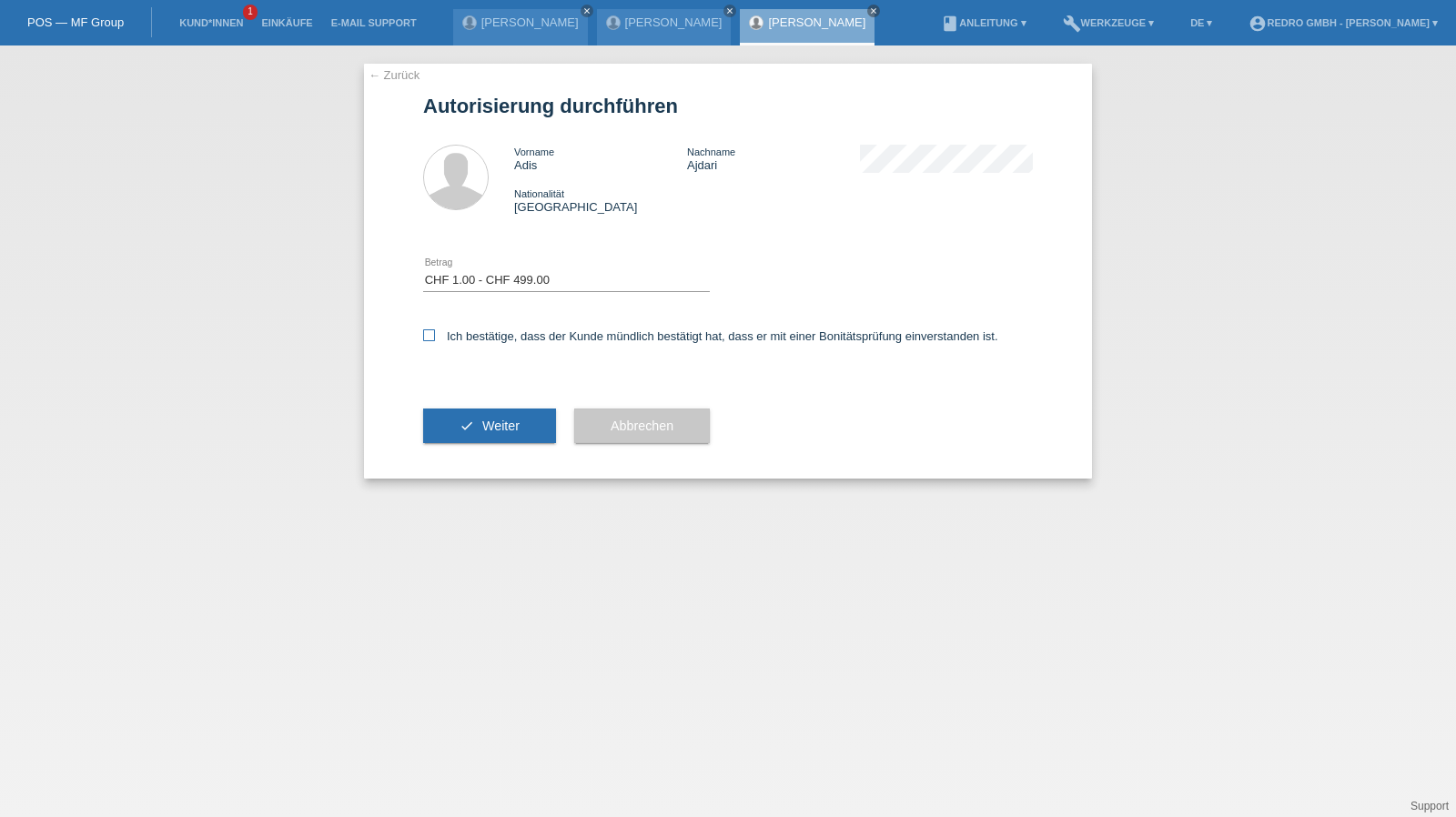
click at [435, 336] on input "Ich bestätige, dass der Kunde mündlich bestätigt hat, dass er mit einer Bonität…" at bounding box center [429, 335] width 11 height 11
checkbox input "true"
click at [452, 410] on button "check Weiter" at bounding box center [490, 426] width 133 height 34
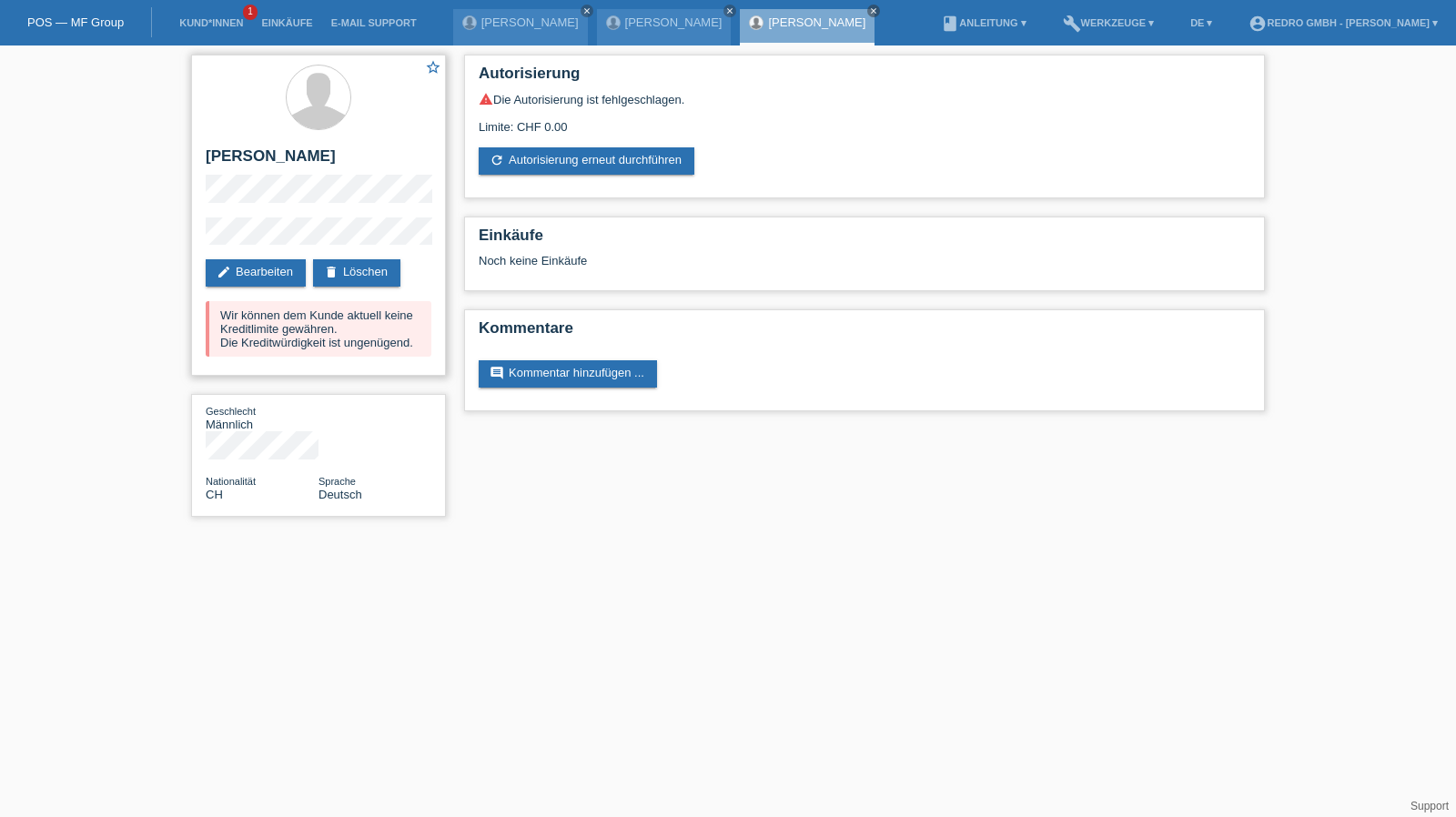
click at [267, 154] on h2 "[PERSON_NAME]" at bounding box center [319, 160] width 226 height 28
copy div "[PERSON_NAME]"
click at [197, 234] on div "star_border Adis Ajdari edit Bearbeiten delete Löschen Wir können dem Kunde akt…" at bounding box center [318, 215] width 255 height 322
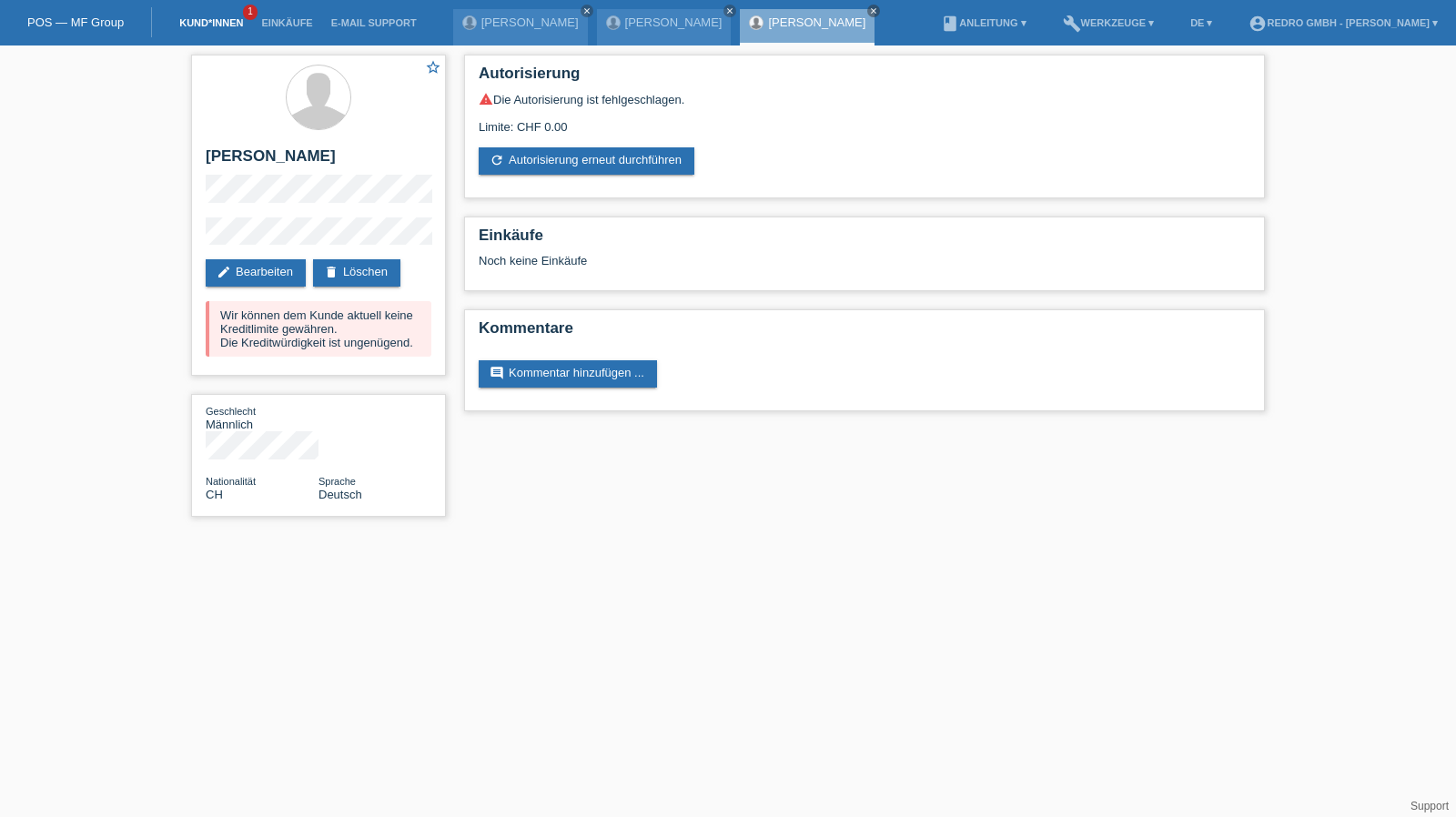
click at [233, 25] on link "Kund*innen" at bounding box center [211, 23] width 82 height 11
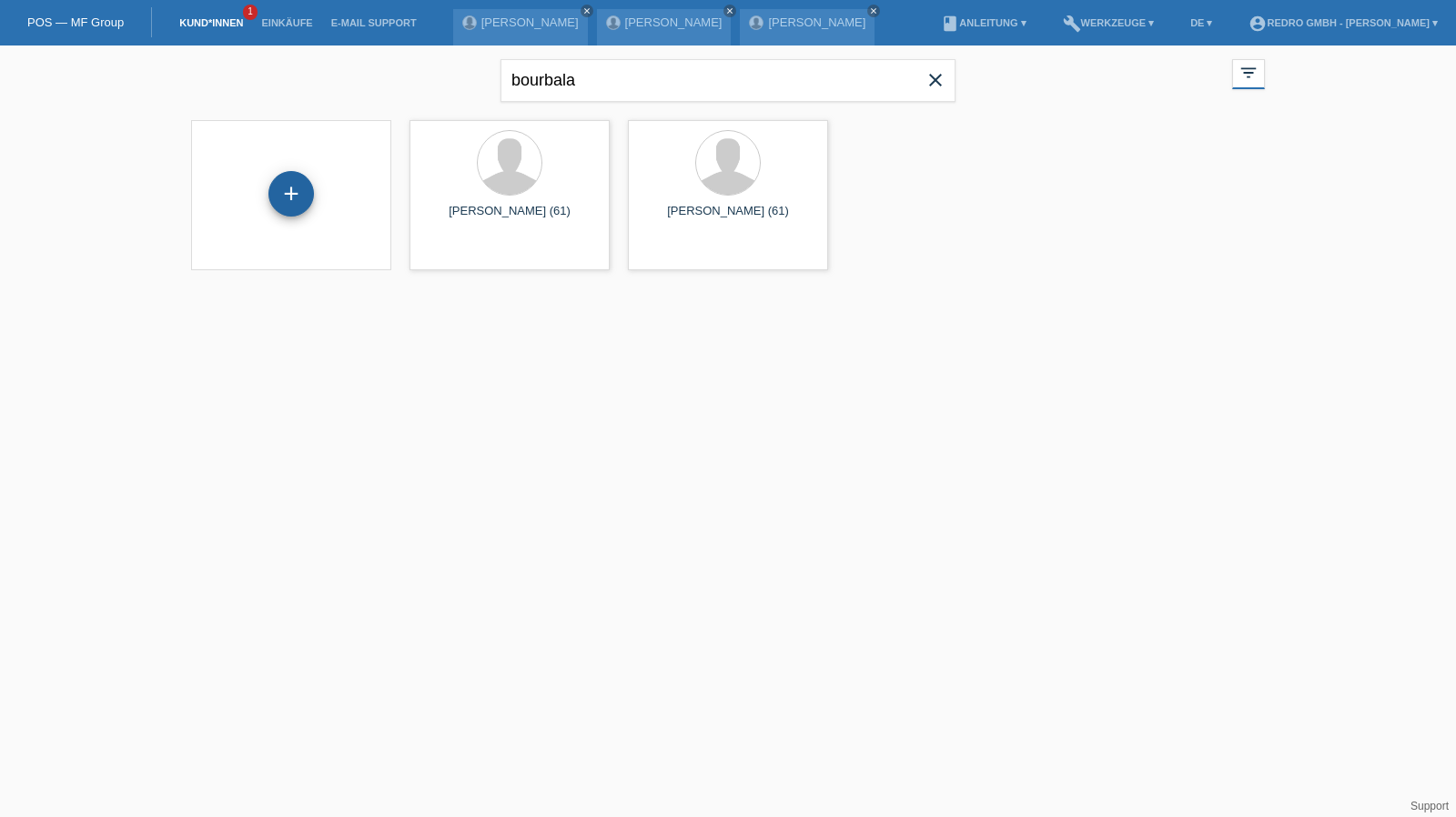
click at [311, 192] on div "+" at bounding box center [291, 194] width 44 height 31
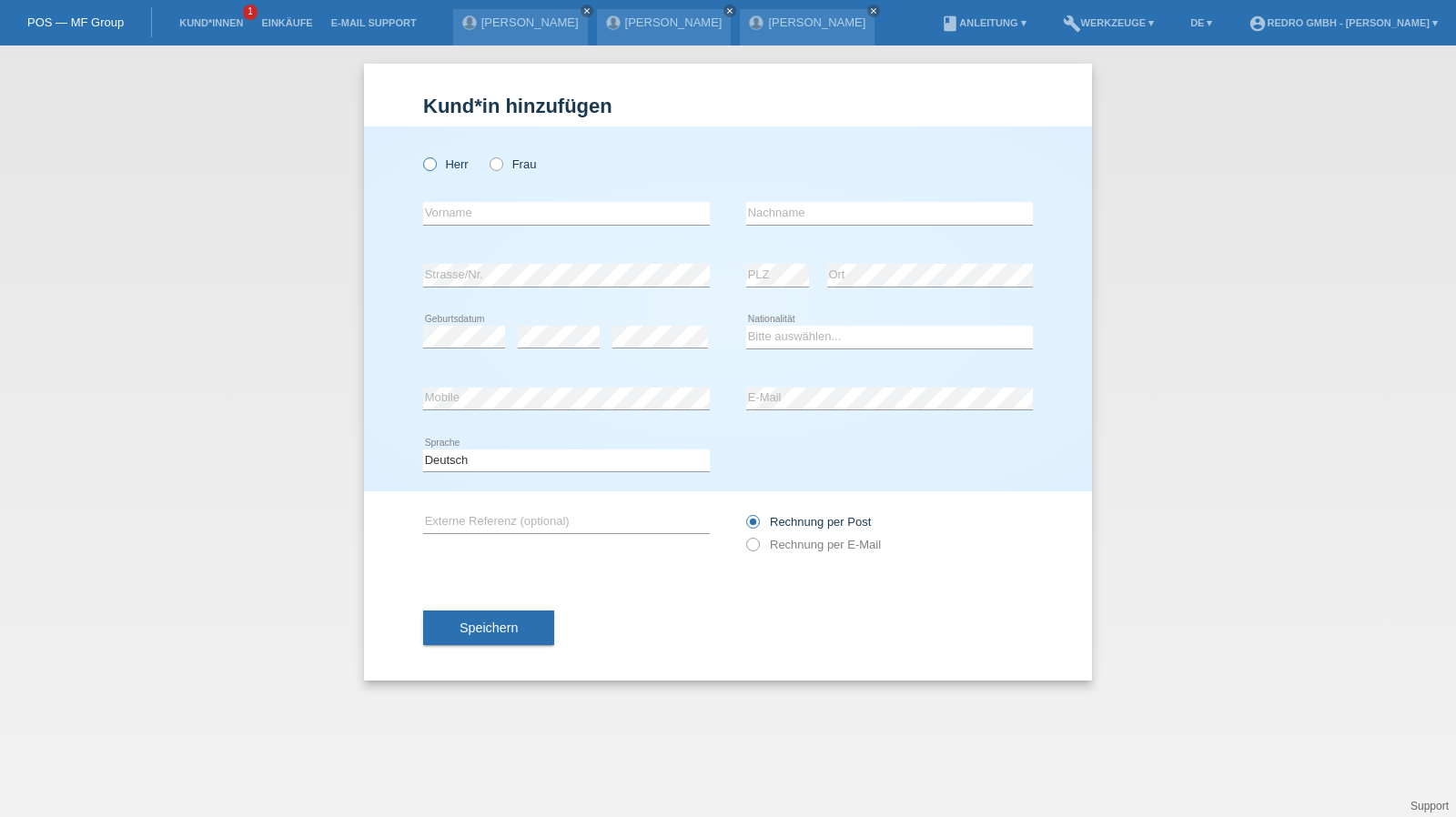
click at [420, 155] on icon at bounding box center [420, 155] width 0 height 0
click at [432, 164] on input "Herr" at bounding box center [429, 163] width 11 height 11
radio input "true"
click at [492, 209] on input "text" at bounding box center [567, 214] width 287 height 23
type input "Aid"
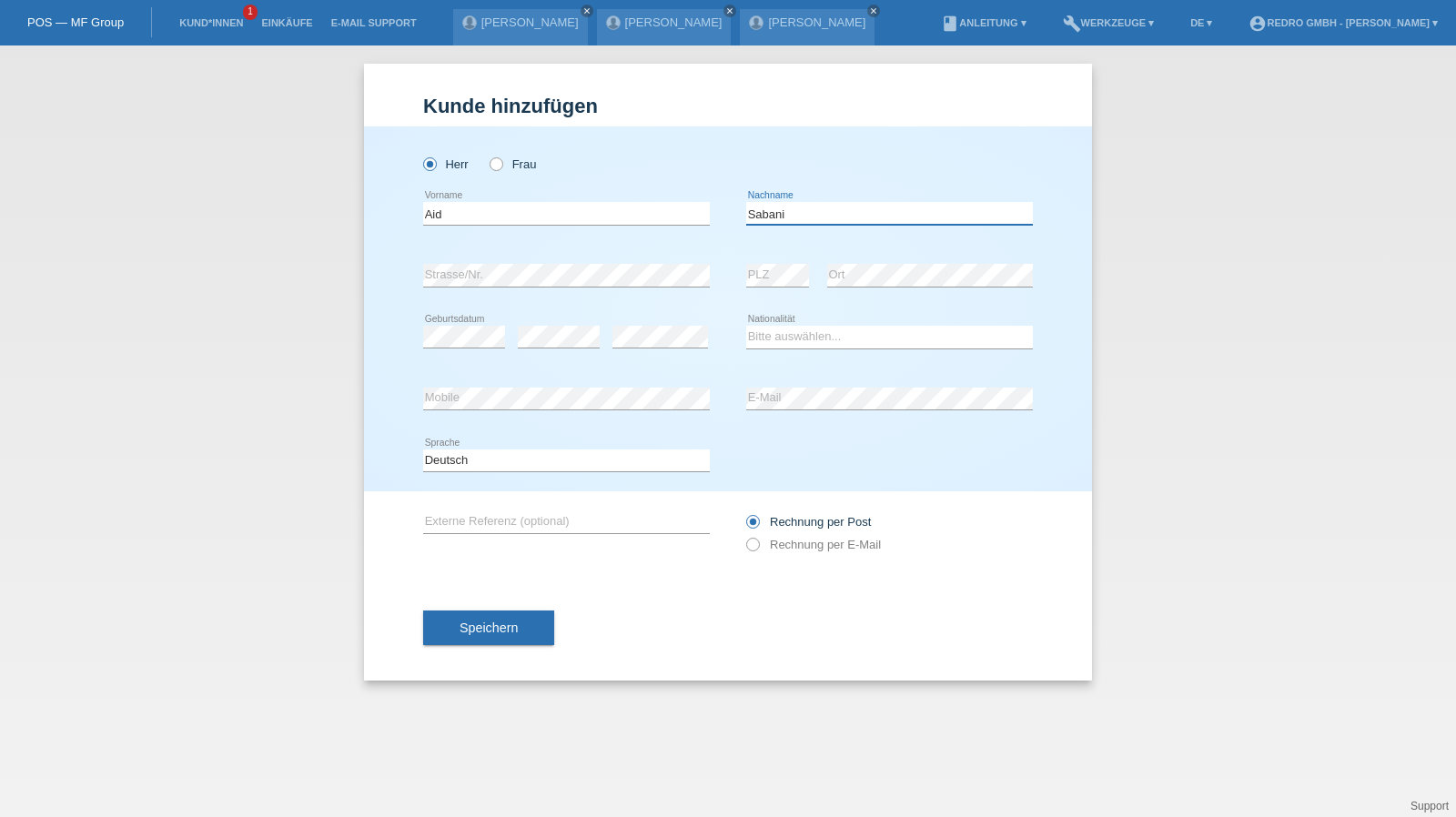
type input "Sabani"
select select "FR"
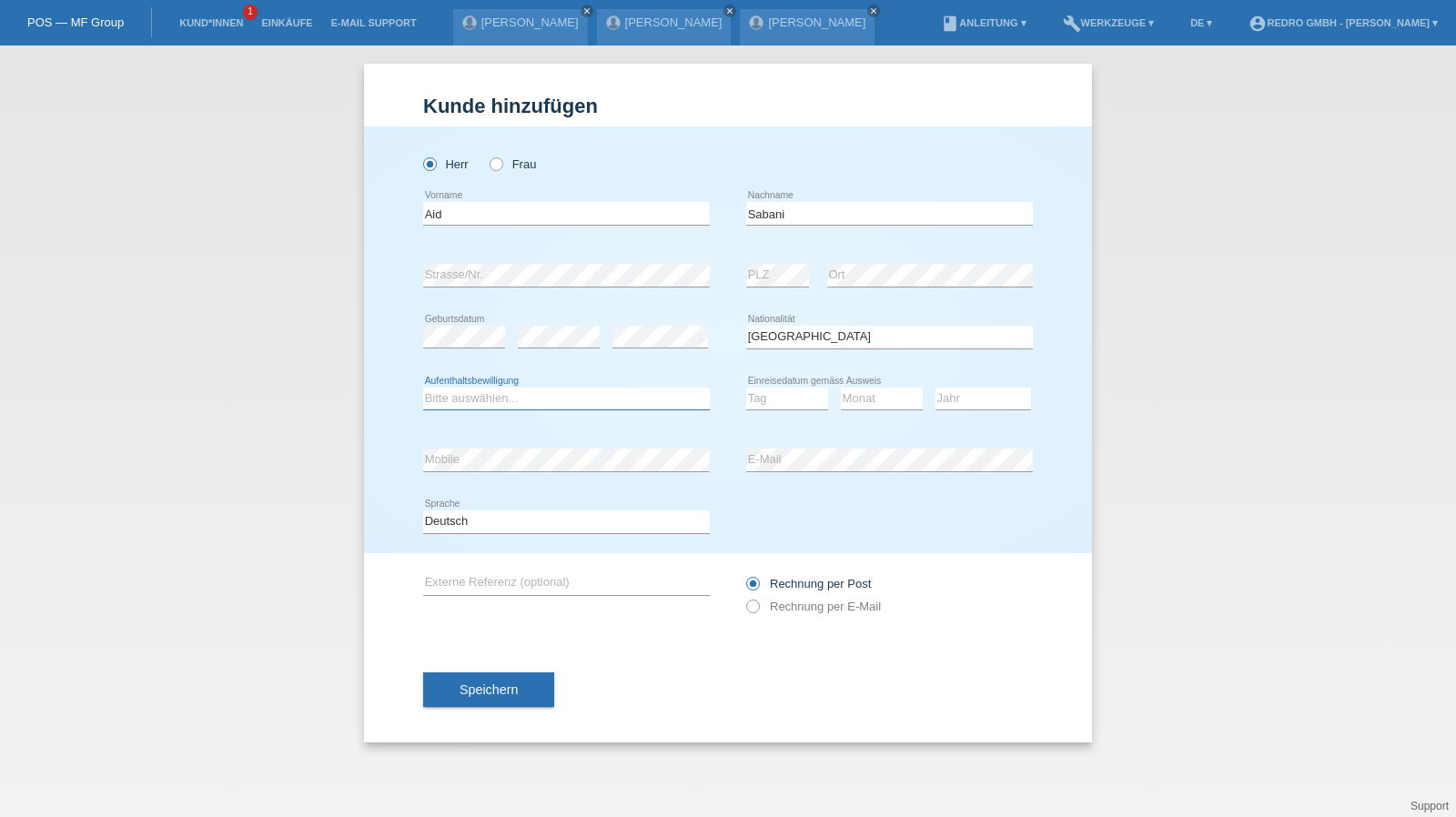
select select "C"
select select "01"
select select "02"
select select "2012"
click at [450, 698] on button "Speichern" at bounding box center [489, 690] width 131 height 34
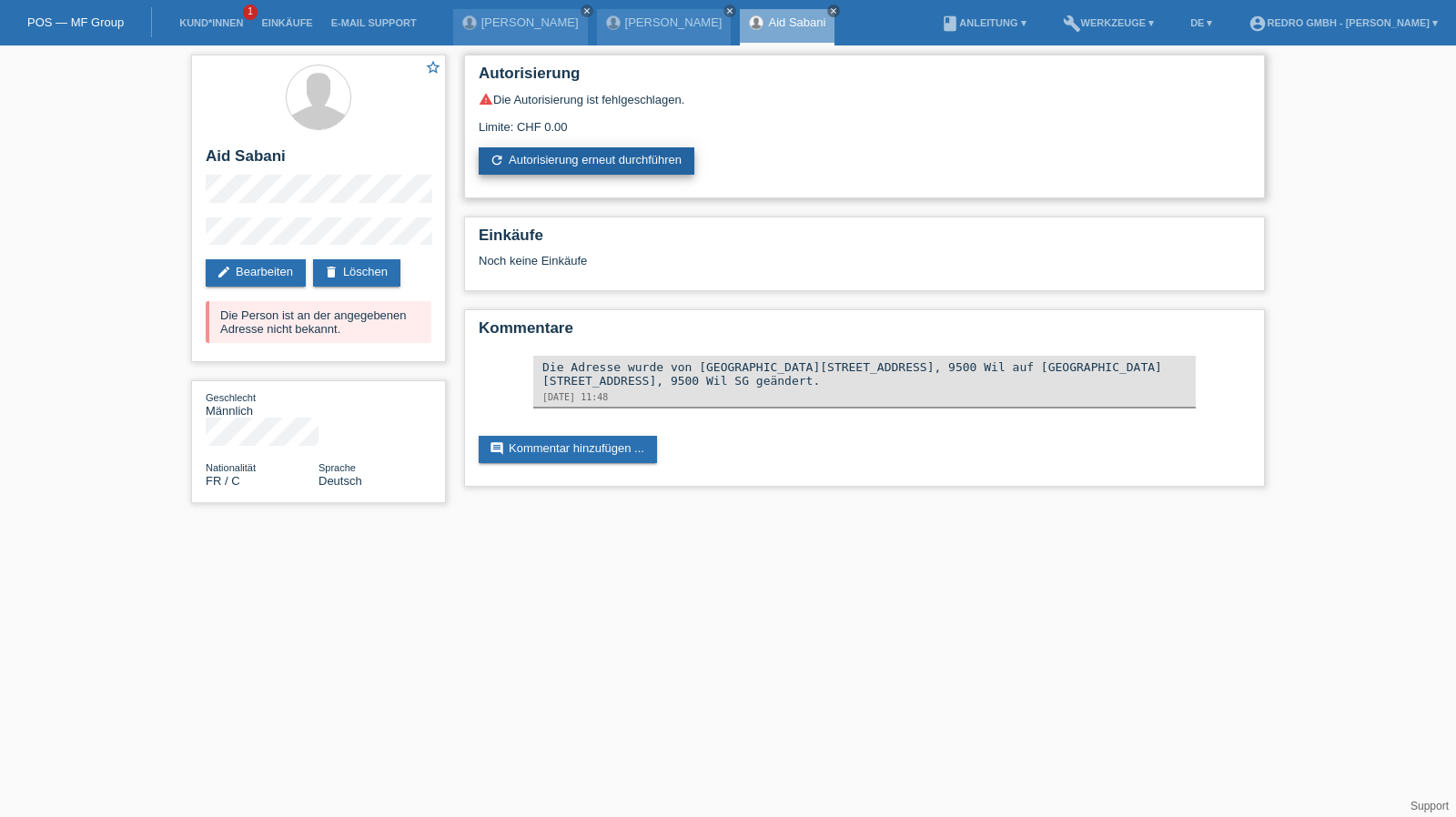
click at [574, 165] on link "refresh Autorisierung erneut durchführen" at bounding box center [586, 160] width 215 height 28
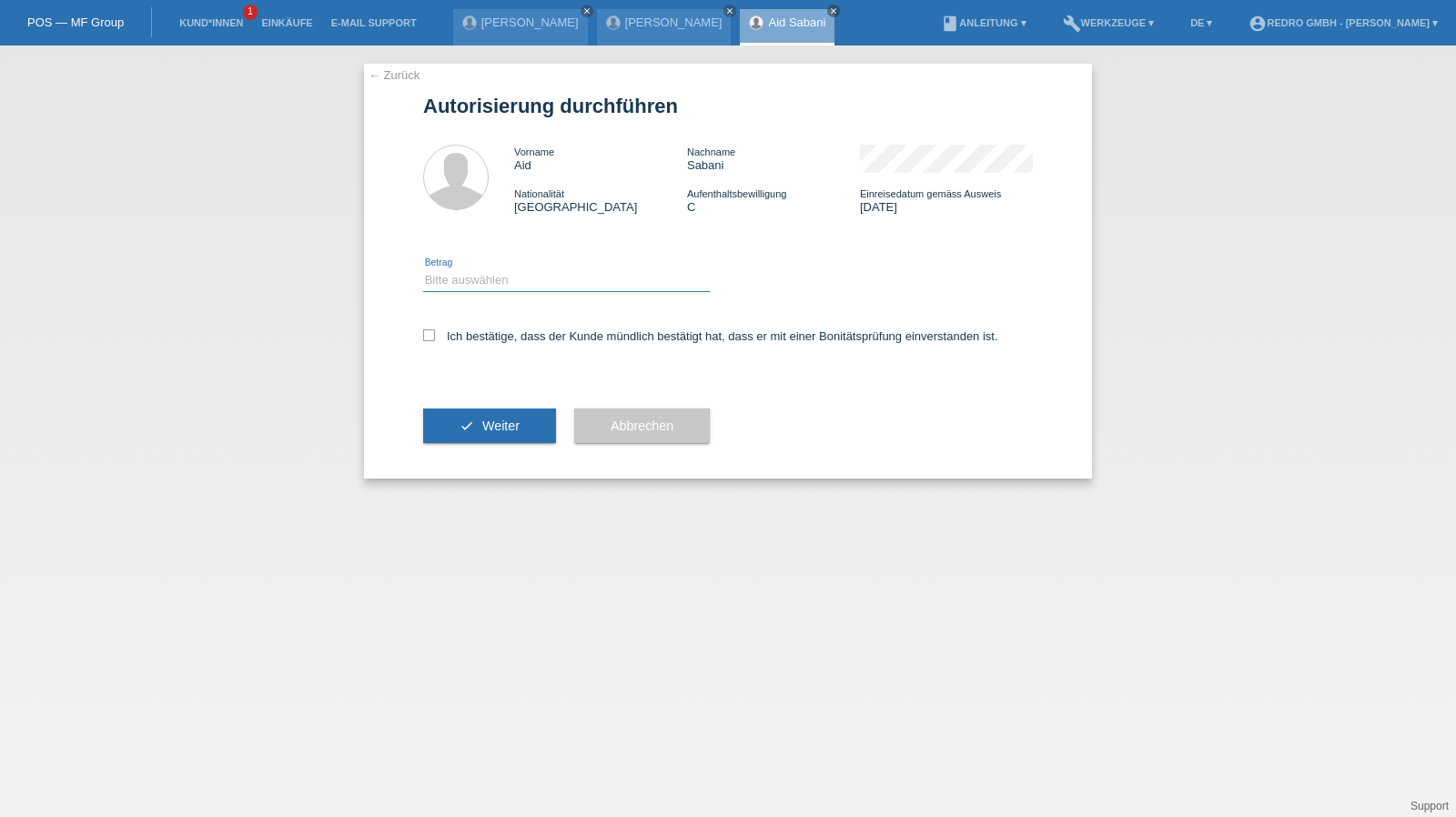
click at [500, 286] on select "Bitte auswählen CHF 1.00 - CHF 499.00 CHF 500.00 - CHF 1'999.00 CHF 2'000.00 - …" at bounding box center [567, 280] width 287 height 22
select select "1"
click at [423, 269] on select "Bitte auswählen CHF 1.00 - CHF 499.00 CHF 500.00 - CHF 1'999.00 CHF 2'000.00 - …" at bounding box center [567, 280] width 287 height 22
click at [468, 332] on label "Ich bestätige, dass der Kunde mündlich bestätigt hat, dass er mit einer Bonität…" at bounding box center [711, 336] width 575 height 13
click at [435, 332] on input "Ich bestätige, dass der Kunde mündlich bestätigt hat, dass er mit einer Bonität…" at bounding box center [429, 335] width 11 height 11
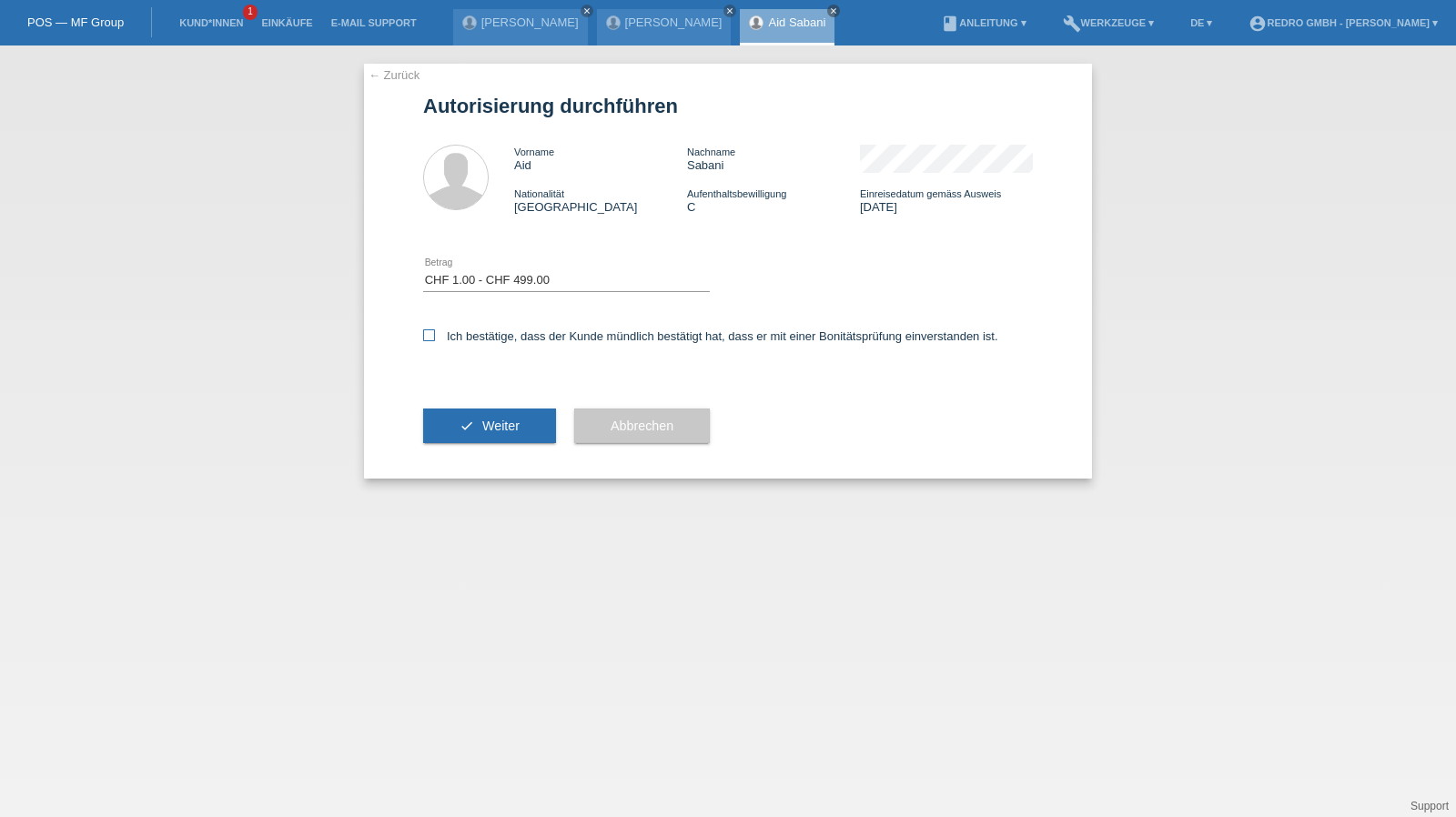
checkbox input "true"
click at [463, 456] on div "check Weiter" at bounding box center [490, 425] width 133 height 105
click at [482, 416] on button "check Weiter" at bounding box center [490, 426] width 133 height 34
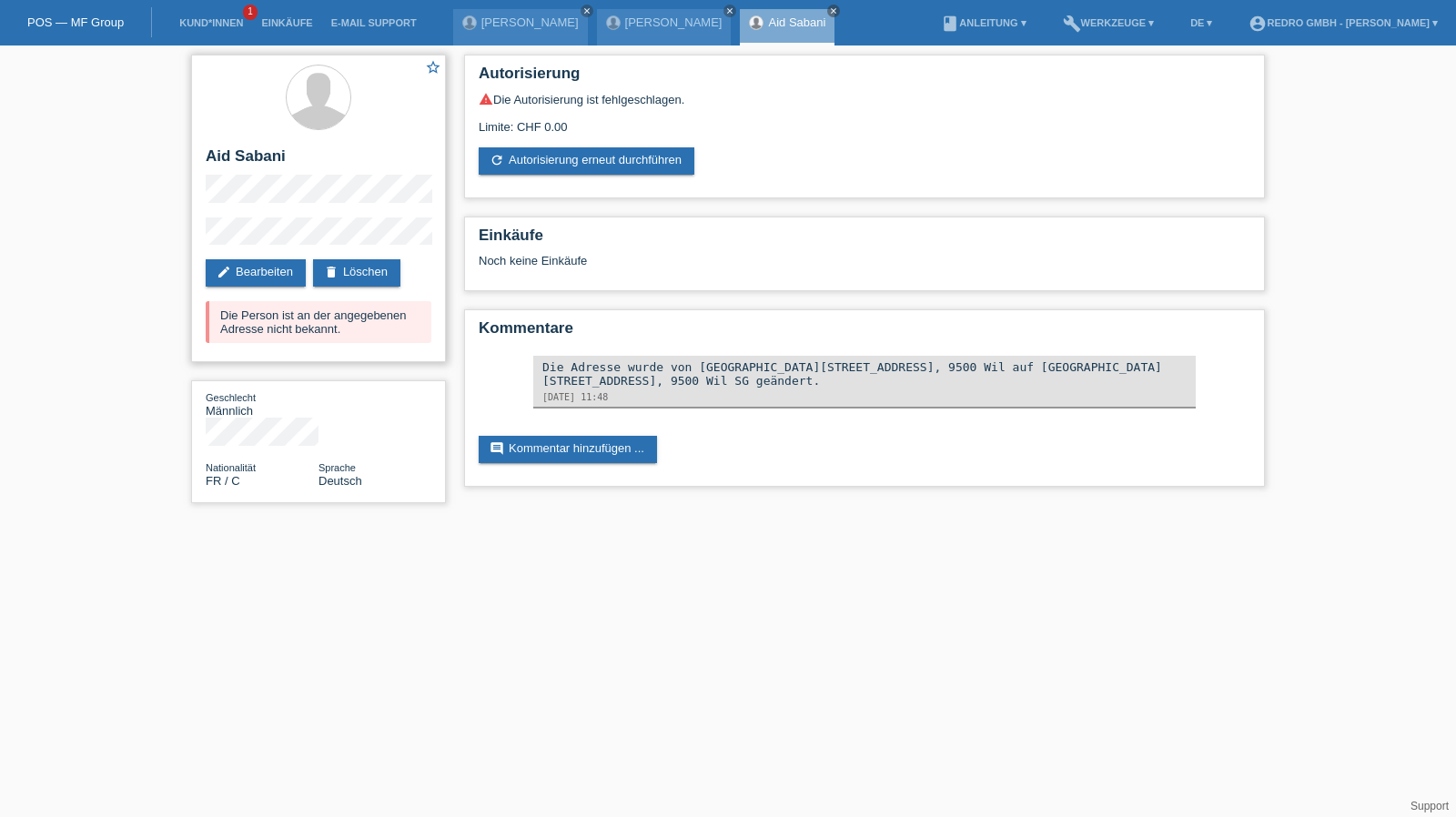
click at [245, 145] on div "star_border Aid Sabani edit Bearbeiten delete Löschen Die Person ist an der ang…" at bounding box center [318, 209] width 255 height 307
click at [240, 150] on h2 "Aid Sabani" at bounding box center [319, 160] width 226 height 28
copy div "Aid Sabani"
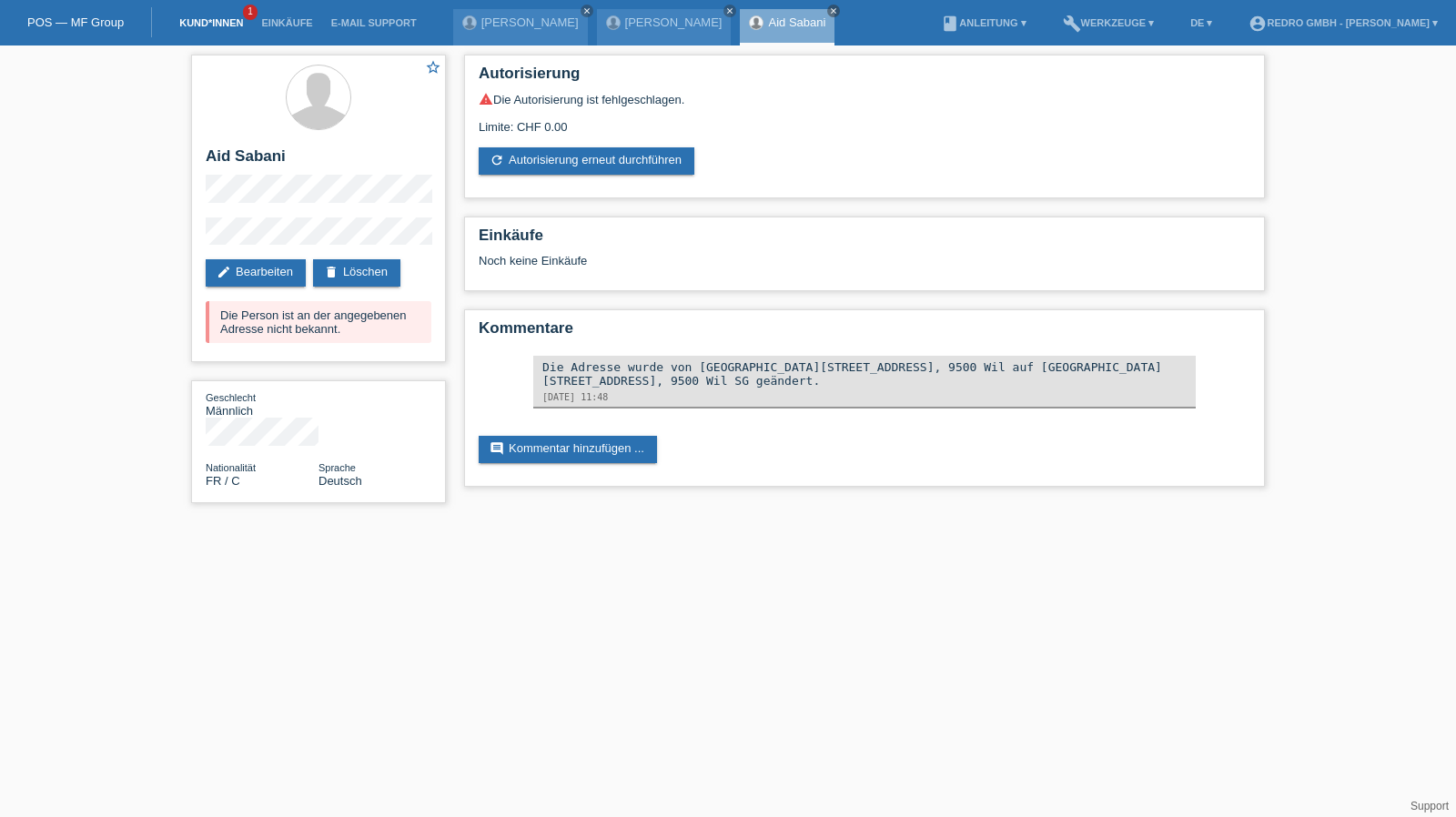
click at [201, 21] on link "Kund*innen" at bounding box center [211, 23] width 82 height 11
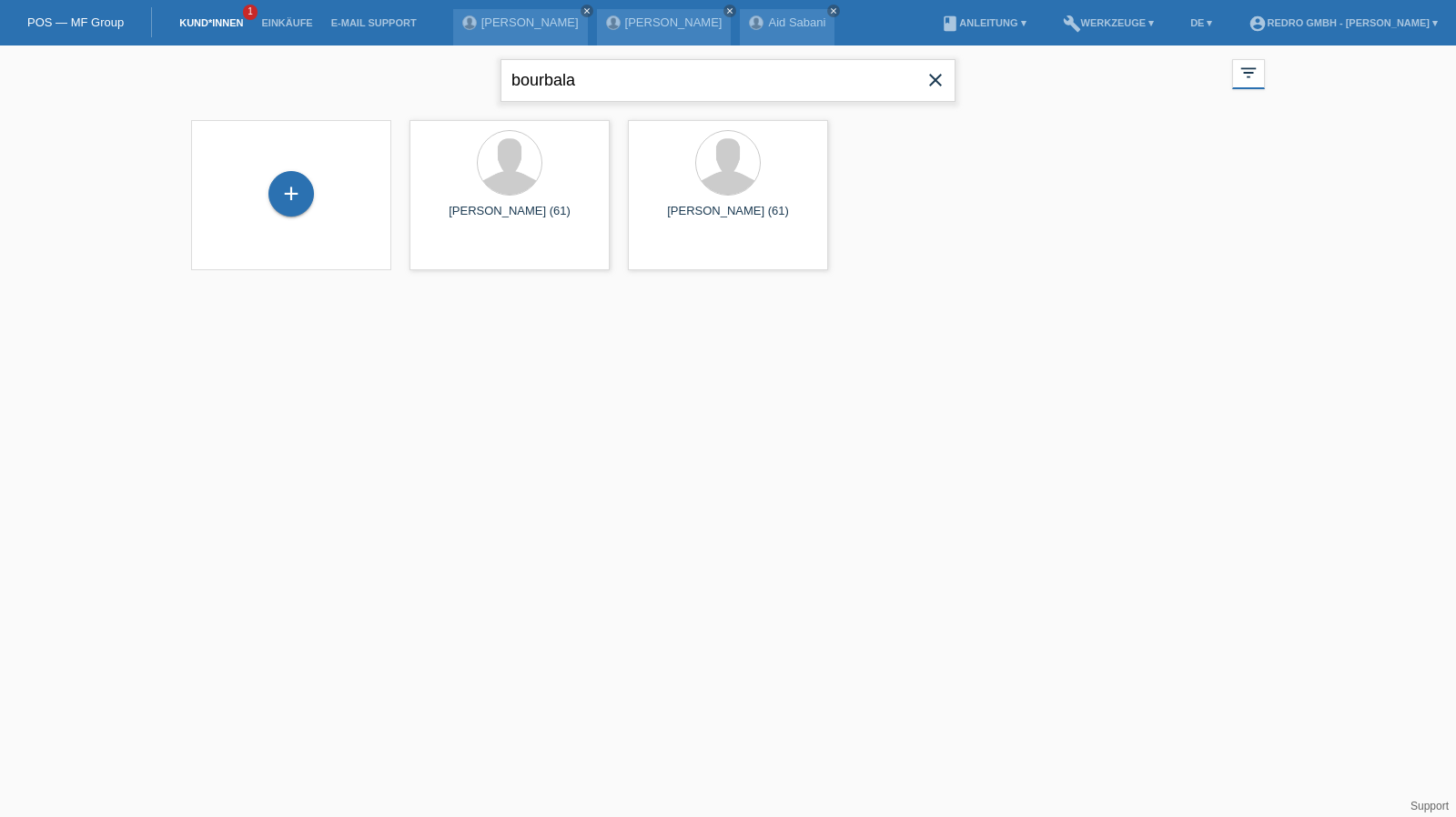
click at [635, 77] on input "bourbala" at bounding box center [727, 80] width 455 height 43
type input "dominik"
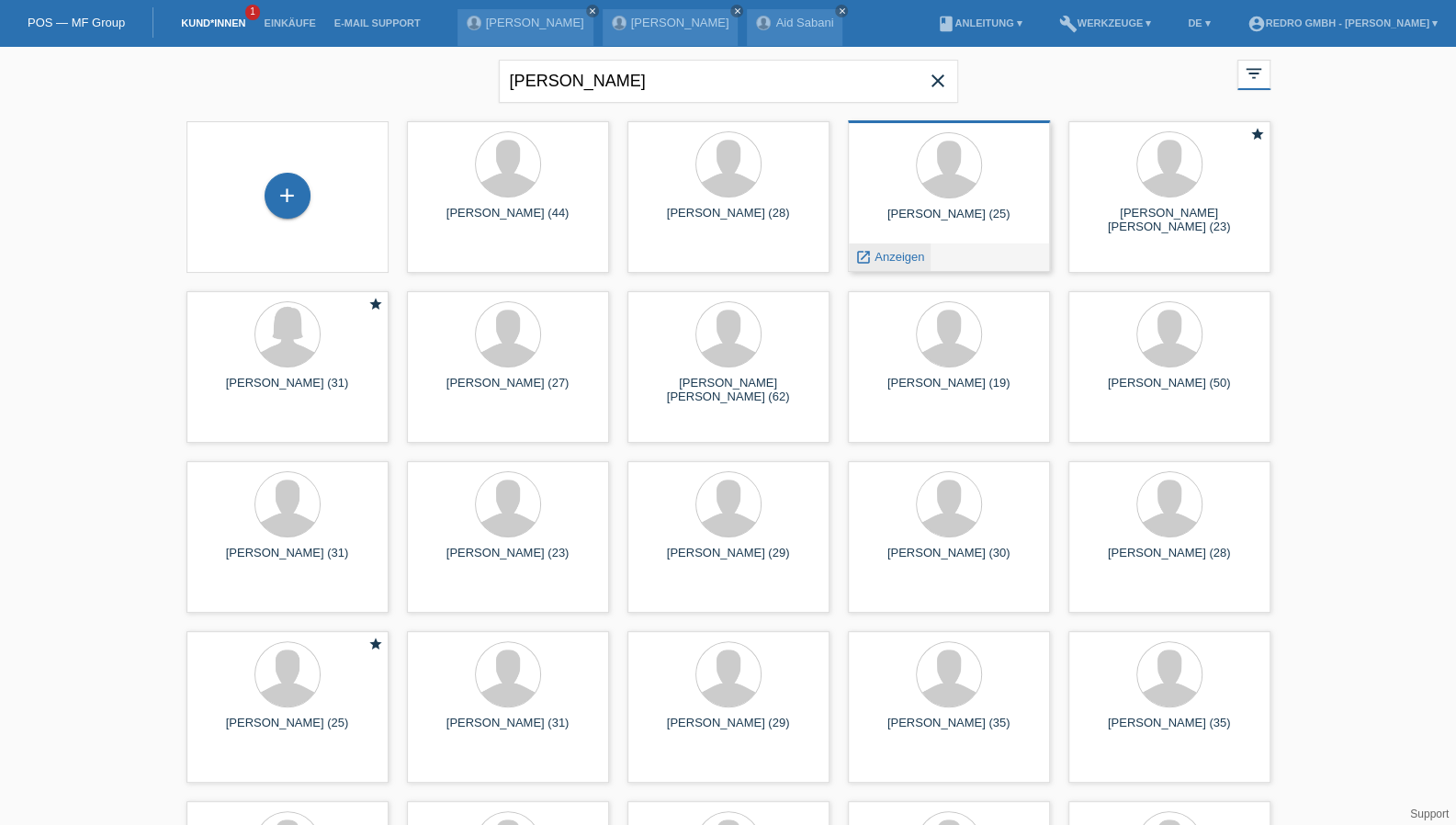
click at [909, 260] on span "Anzeigen" at bounding box center [899, 257] width 50 height 13
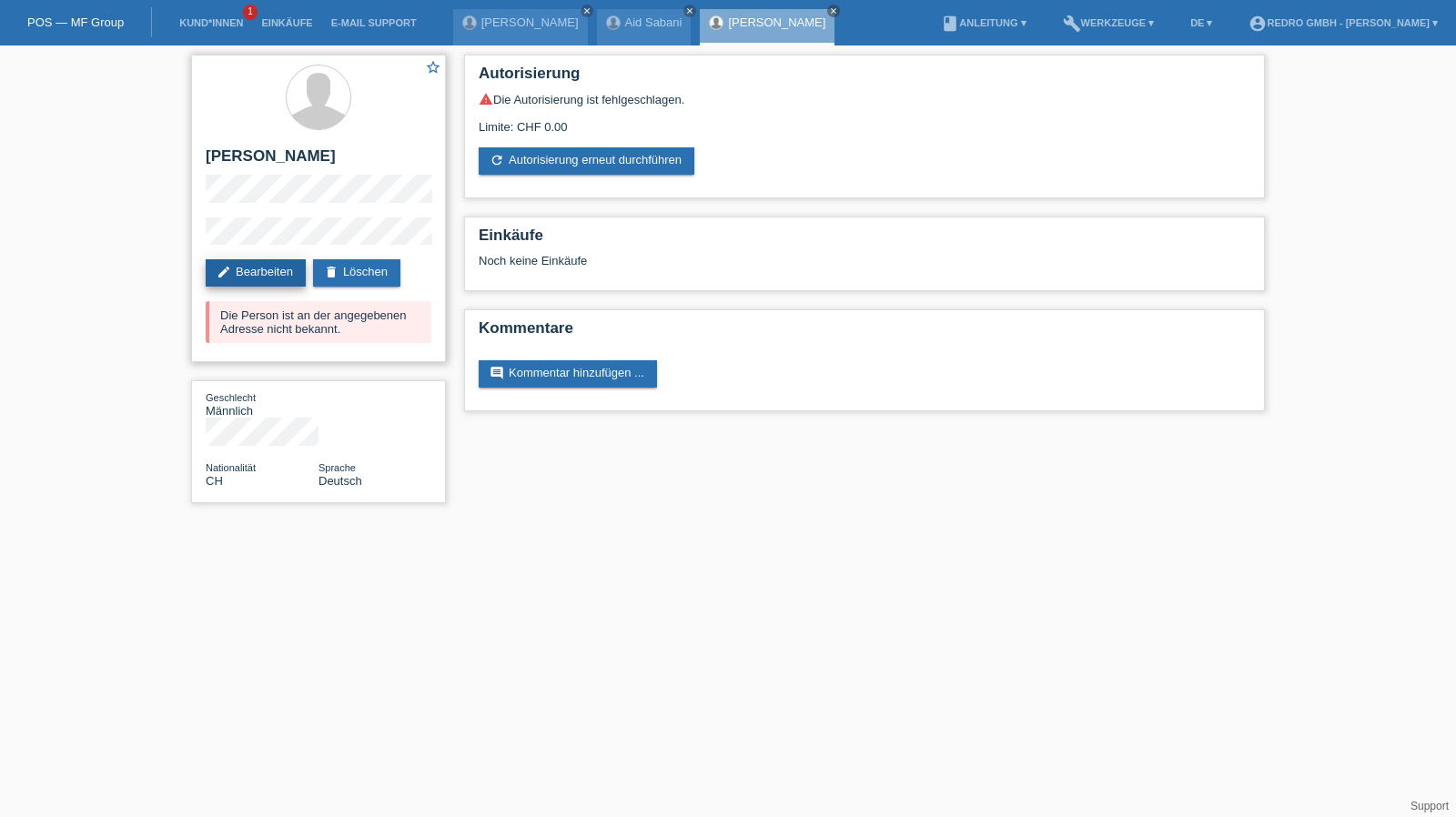
click at [222, 260] on link "edit Bearbeiten" at bounding box center [255, 272] width 100 height 28
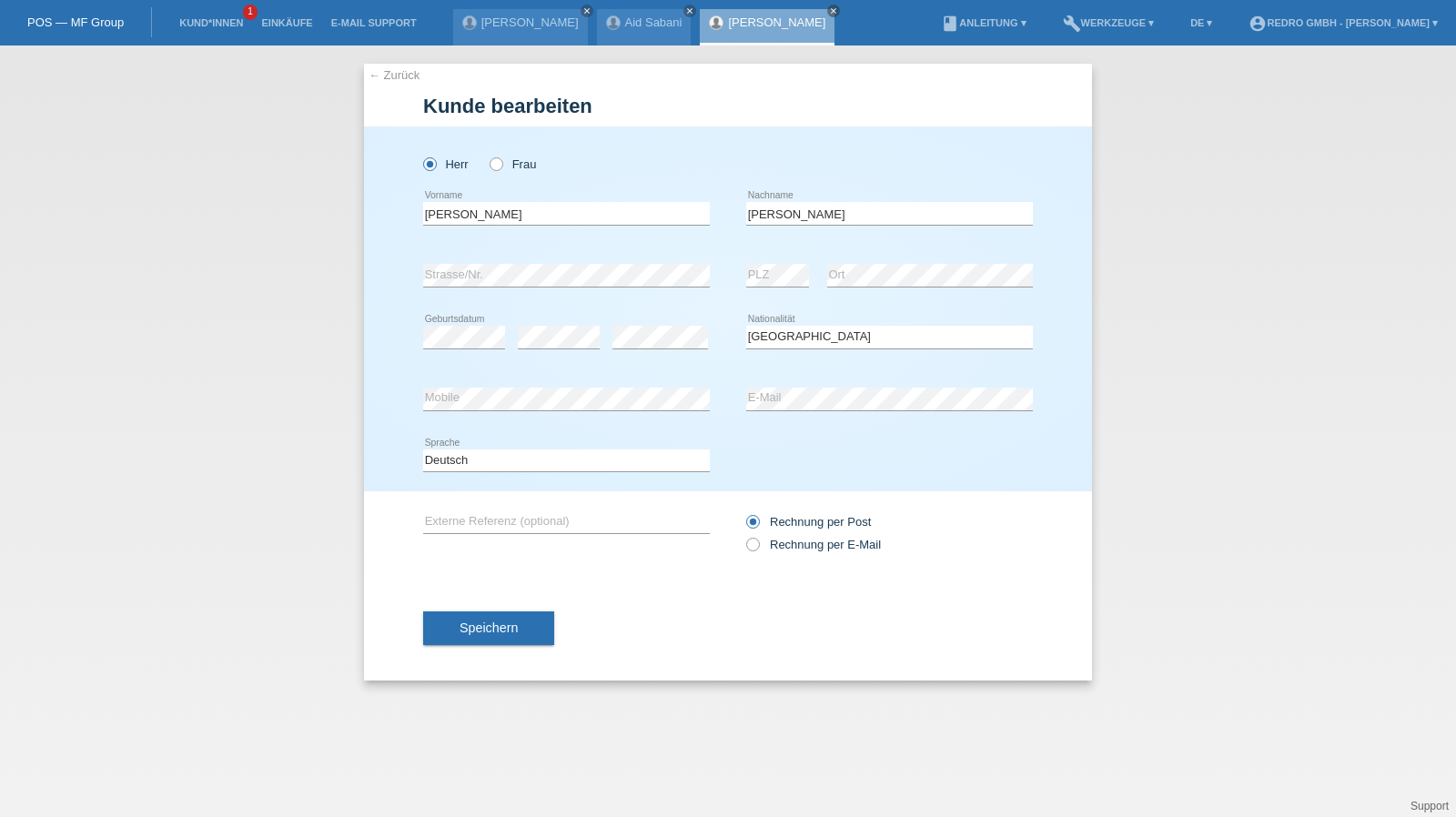
select select "CH"
click at [508, 223] on input "Dominik" at bounding box center [567, 214] width 287 height 23
type input "[PERSON_NAME]"
click at [877, 215] on input "Bühler" at bounding box center [889, 214] width 287 height 23
click at [498, 633] on span "Speichern" at bounding box center [488, 627] width 58 height 14
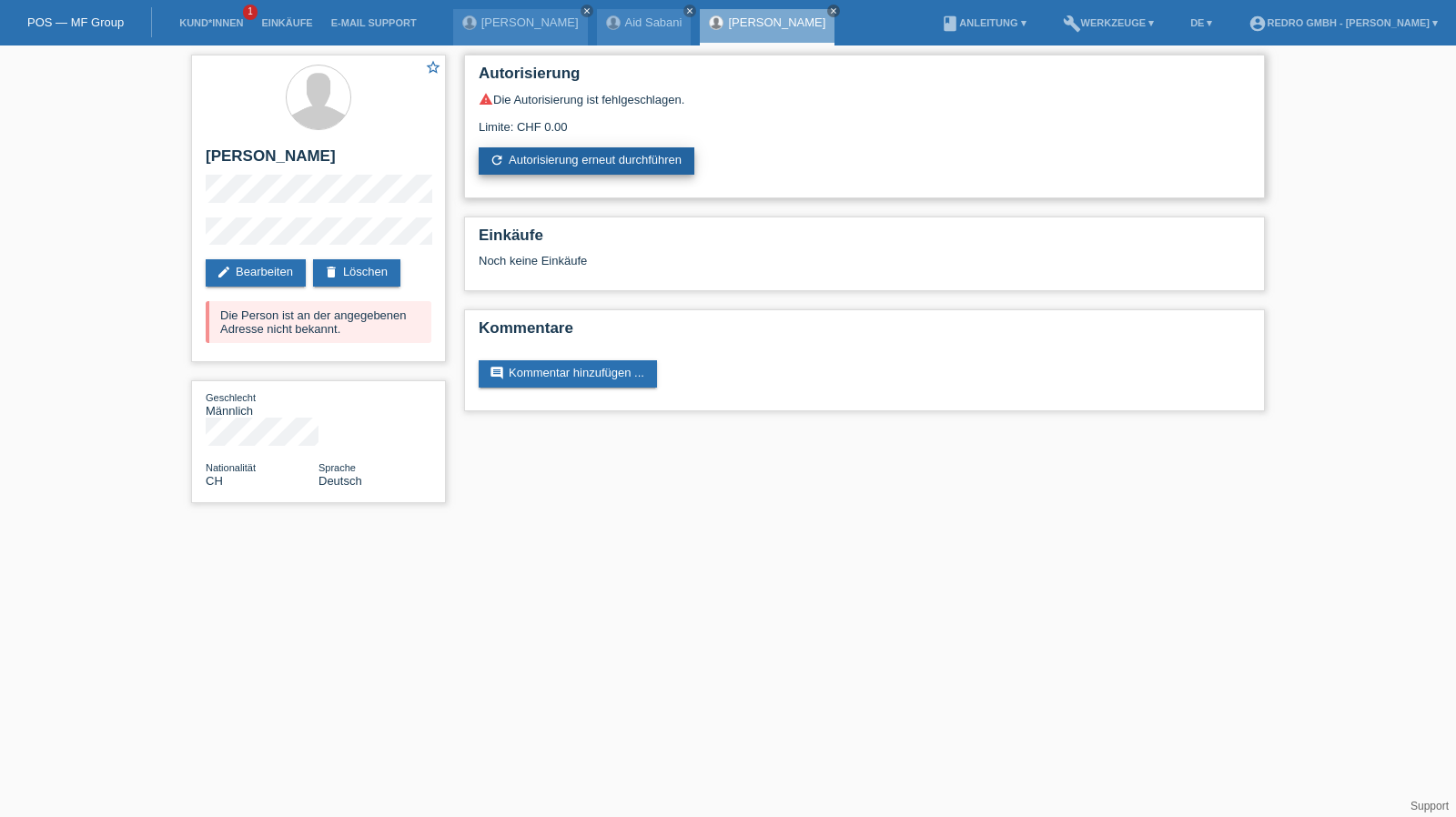
drag, startPoint x: 567, startPoint y: 186, endPoint x: 598, endPoint y: 150, distance: 47.5
click at [567, 186] on div "Autorisierung warning Die Autorisierung ist fehlgeschlagen. Limite: CHF 0.00 re…" at bounding box center [865, 127] width 801 height 144
click at [598, 150] on link "refresh Autorisierung erneut durchführen" at bounding box center [586, 160] width 215 height 28
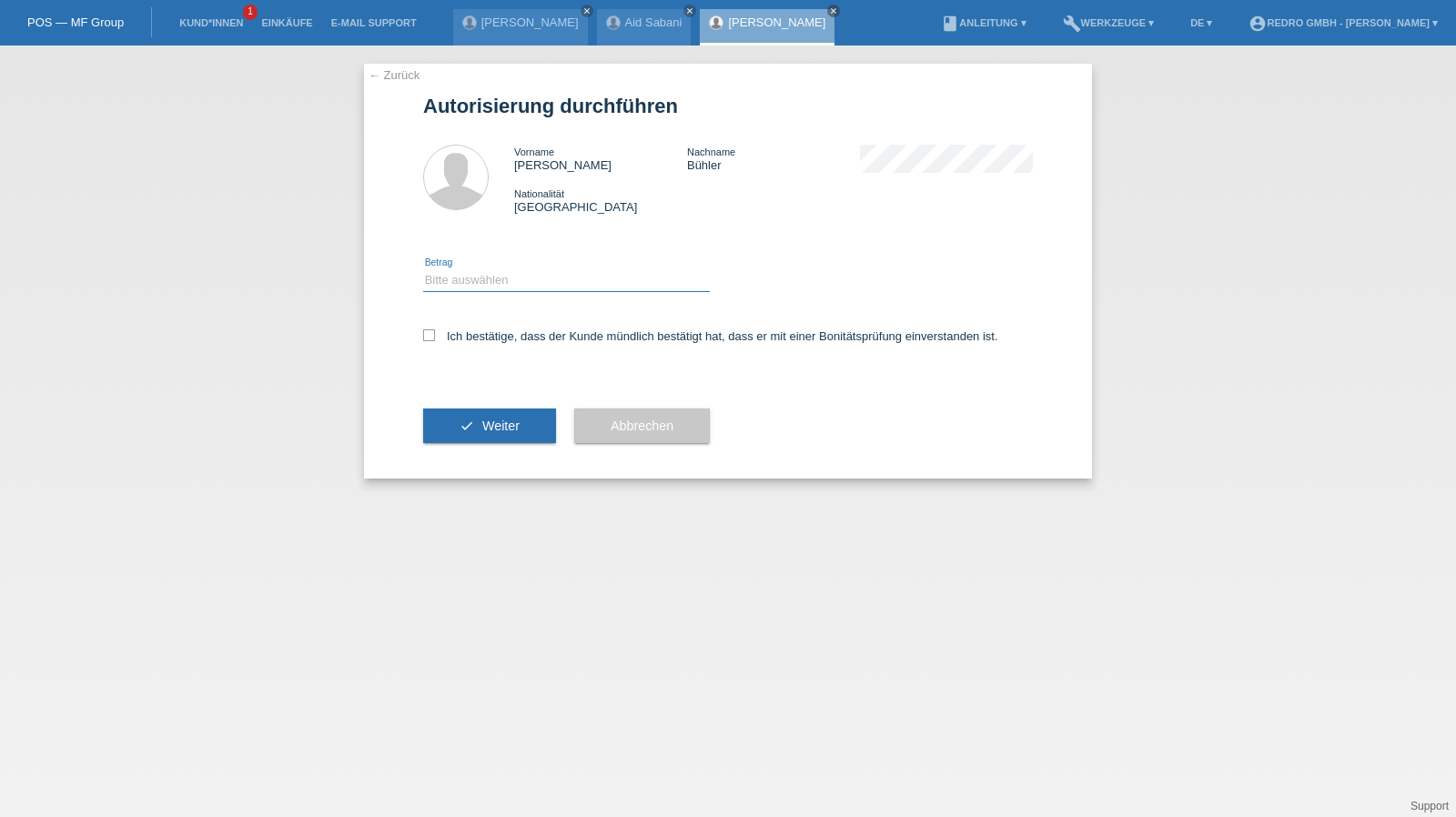
click at [496, 286] on select "Bitte auswählen CHF 1.00 - CHF 499.00 CHF 500.00 - CHF 1'999.00 CHF 2'000.00 - …" at bounding box center [567, 280] width 287 height 22
select select "1"
click at [423, 269] on select "Bitte auswählen CHF 1.00 - CHF 499.00 CHF 500.00 - CHF 1'999.00 CHF 2'000.00 - …" at bounding box center [567, 280] width 287 height 22
click at [470, 328] on div "Ich bestätige, dass der Kunde mündlich bestätigt hat, dass er mit einer Bonität…" at bounding box center [728, 342] width 609 height 62
click at [470, 338] on label "Ich bestätige, dass der Kunde mündlich bestätigt hat, dass er mit einer Bonität…" at bounding box center [711, 336] width 575 height 13
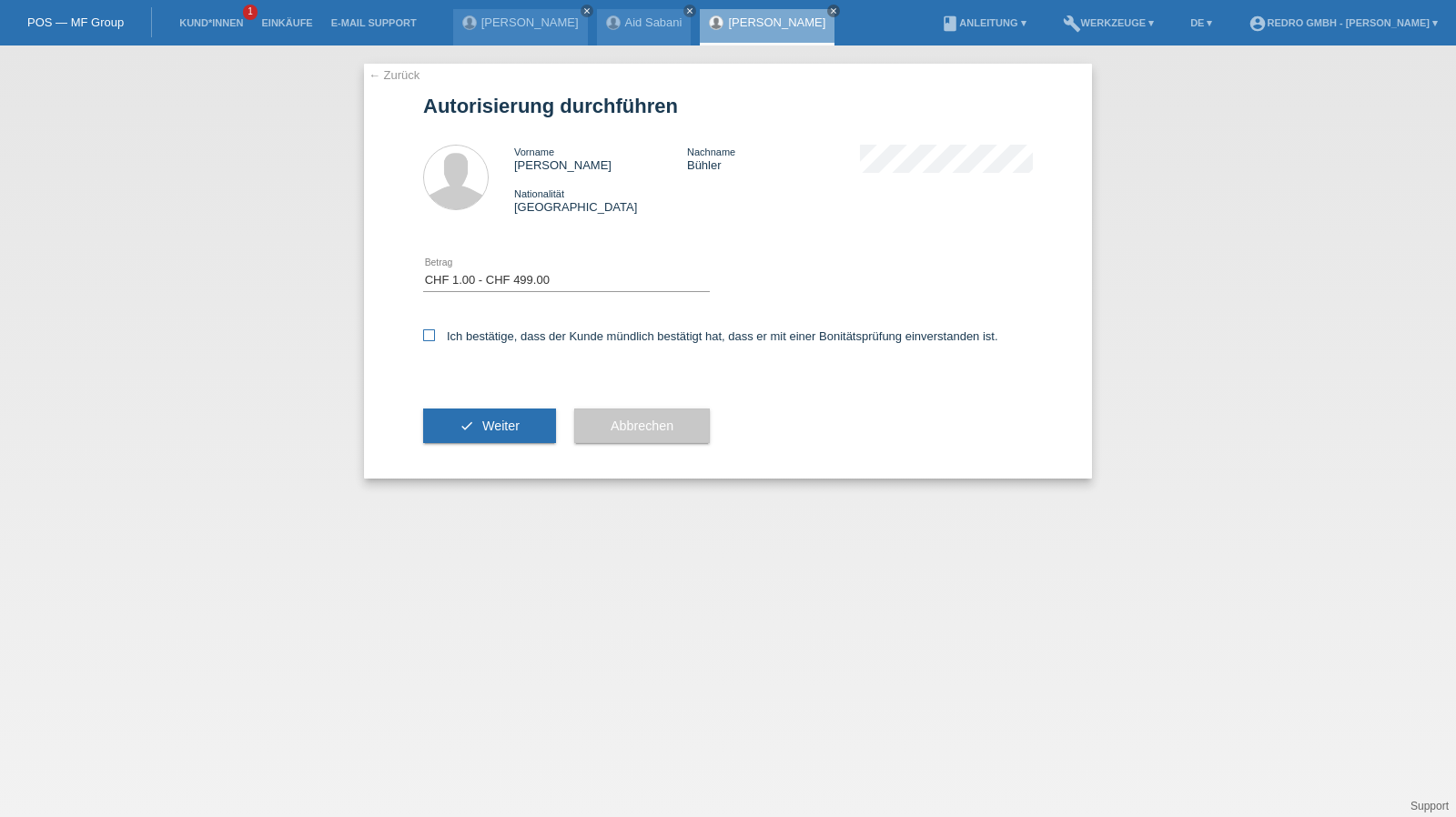
click at [435, 338] on input "Ich bestätige, dass der Kunde mündlich bestätigt hat, dass er mit einer Bonität…" at bounding box center [429, 335] width 11 height 11
checkbox input "true"
click at [508, 430] on span "Weiter" at bounding box center [500, 425] width 37 height 14
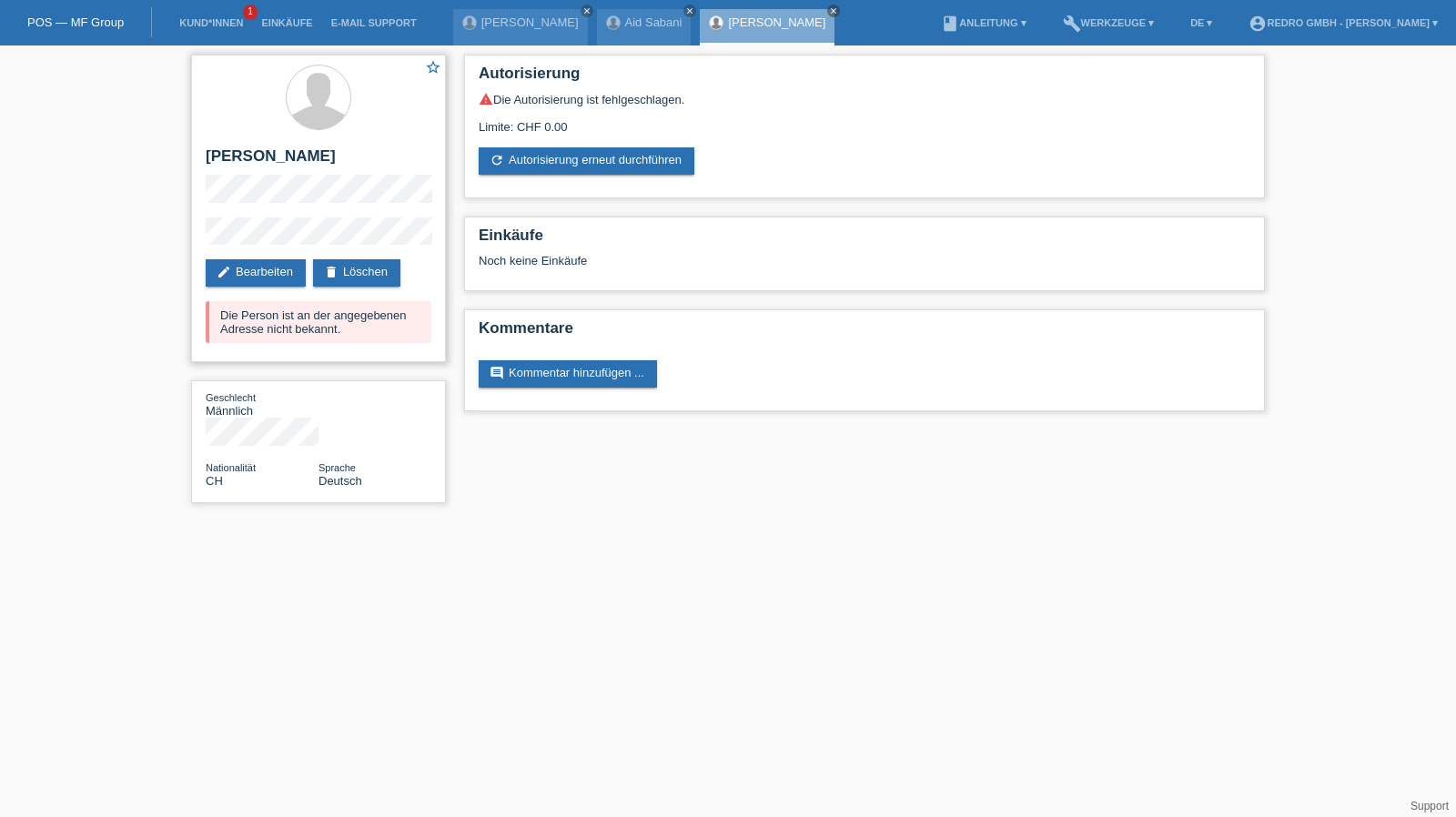
click at [256, 151] on h2 "[PERSON_NAME]" at bounding box center [319, 160] width 226 height 28
copy div "[PERSON_NAME]"
click at [195, 236] on div "star_border [PERSON_NAME] edit Bearbeiten delete Löschen Die Person ist an der …" at bounding box center [318, 209] width 255 height 307
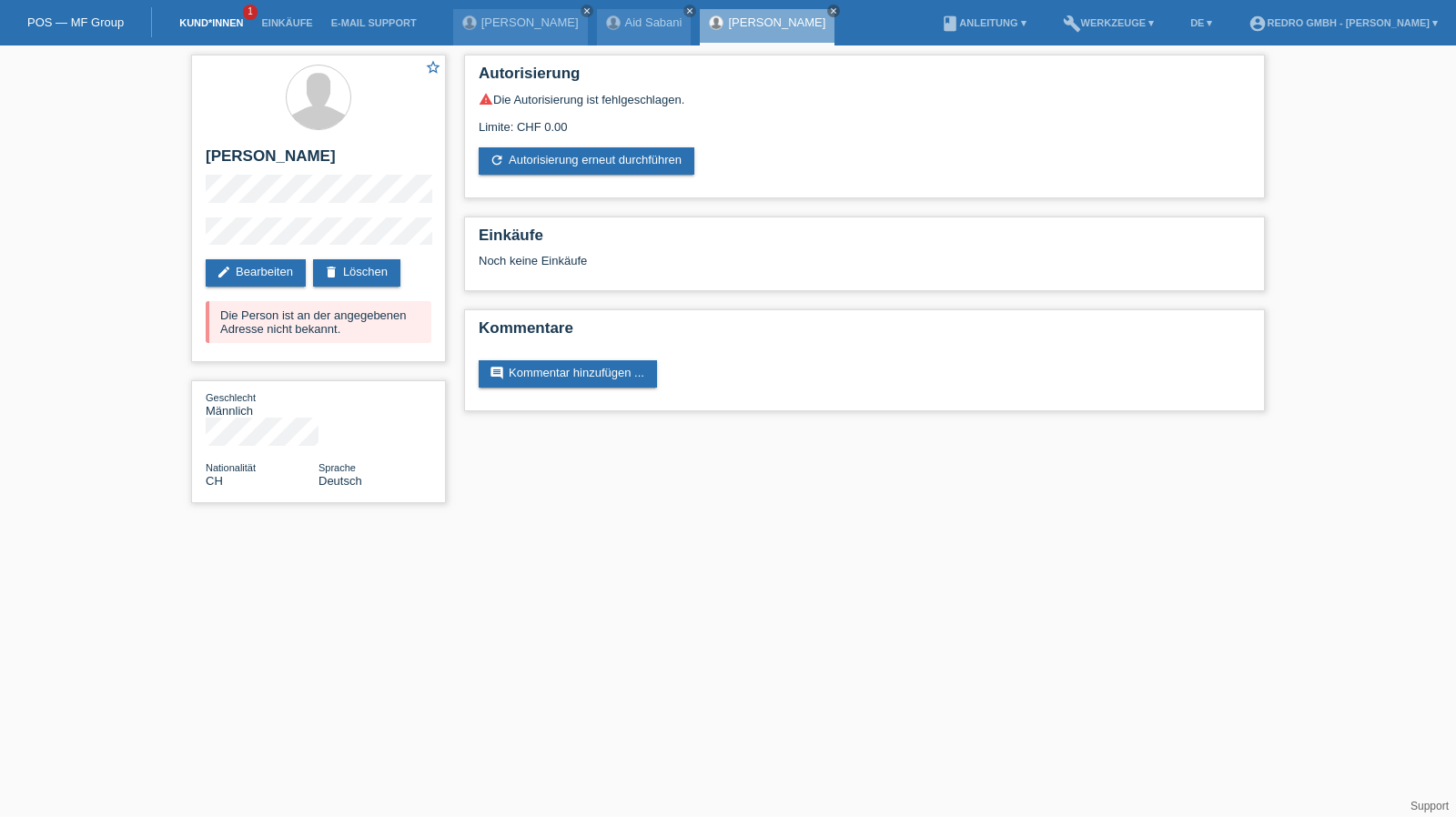
click at [204, 21] on link "Kund*innen" at bounding box center [211, 23] width 82 height 11
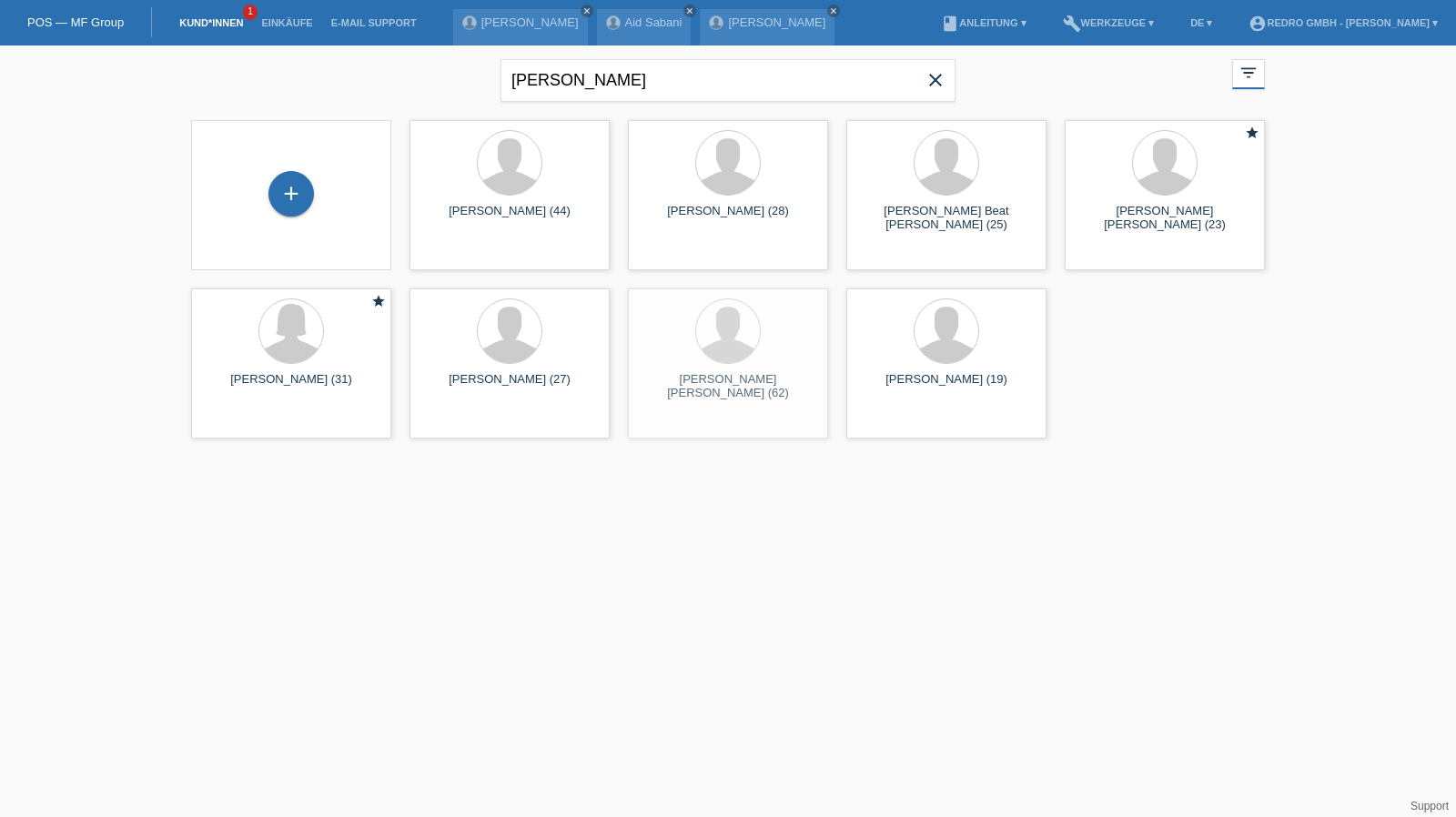
click at [321, 194] on div "+" at bounding box center [291, 195] width 171 height 48
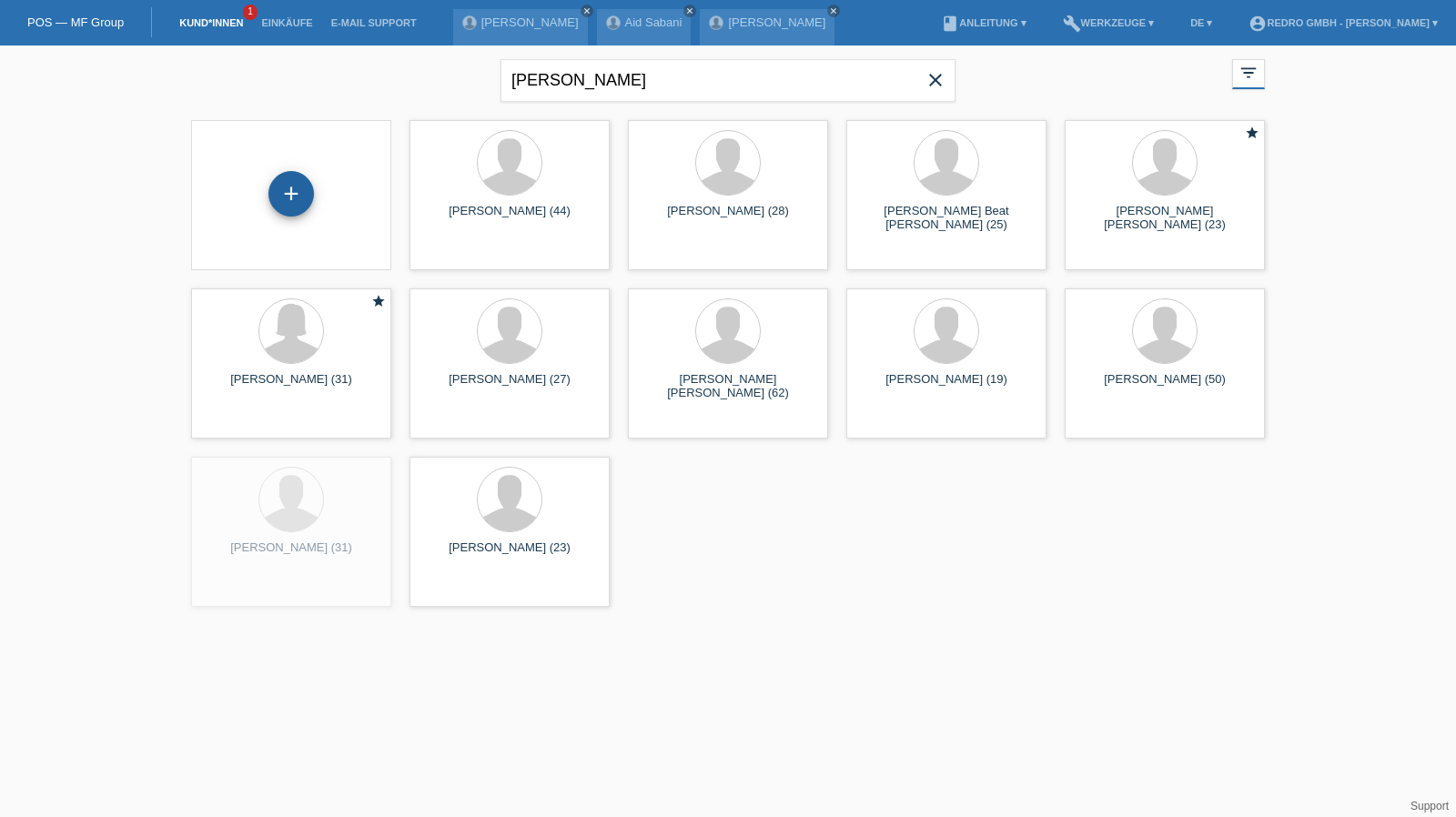
click at [308, 191] on div "+" at bounding box center [291, 194] width 44 height 31
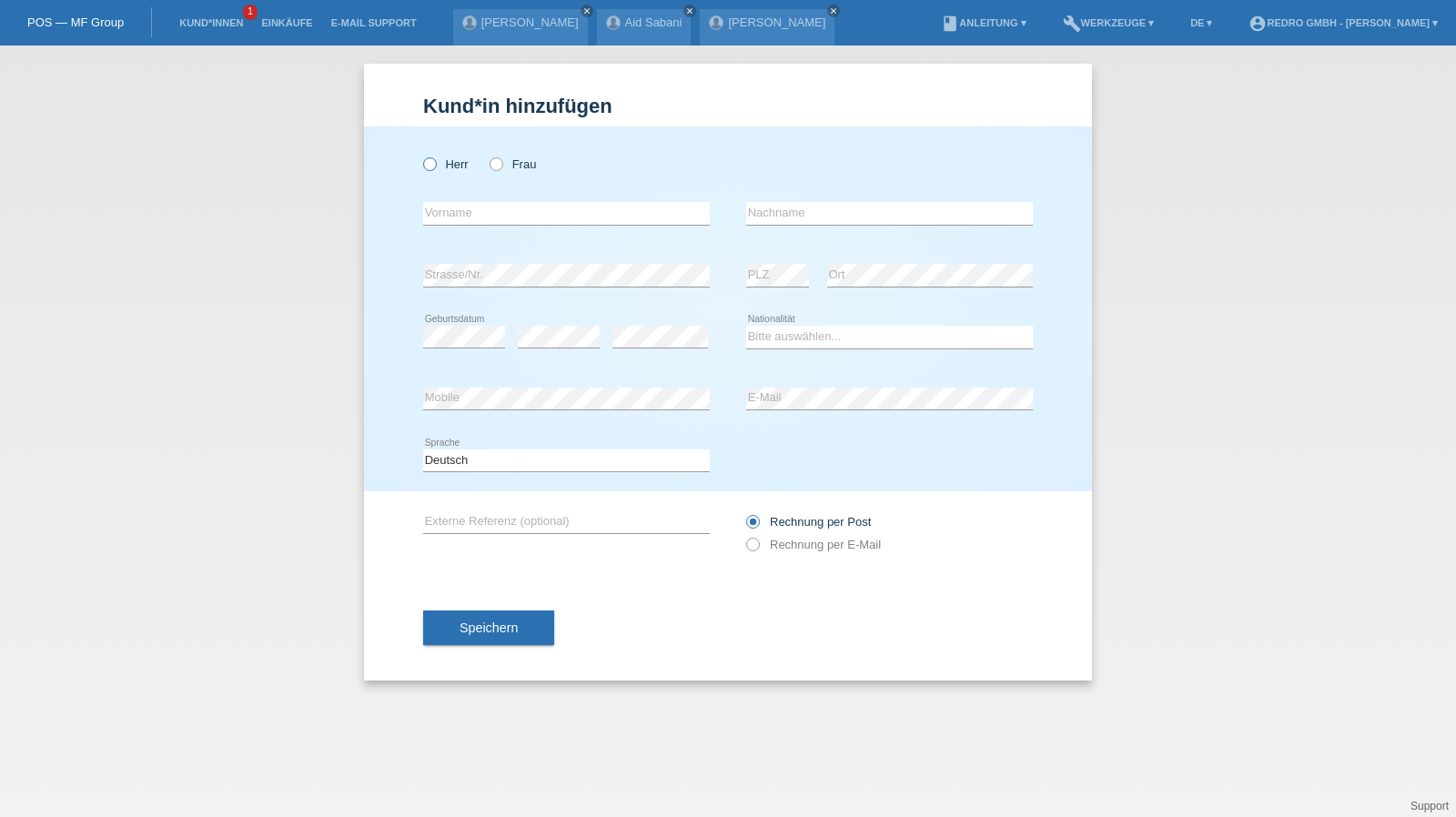
click at [456, 170] on label "Herr" at bounding box center [446, 164] width 46 height 13
click at [435, 169] on input "Herr" at bounding box center [429, 163] width 11 height 11
radio input "true"
click at [457, 201] on div "error Vorname" at bounding box center [567, 214] width 287 height 62
click at [457, 206] on input "text" at bounding box center [567, 214] width 287 height 23
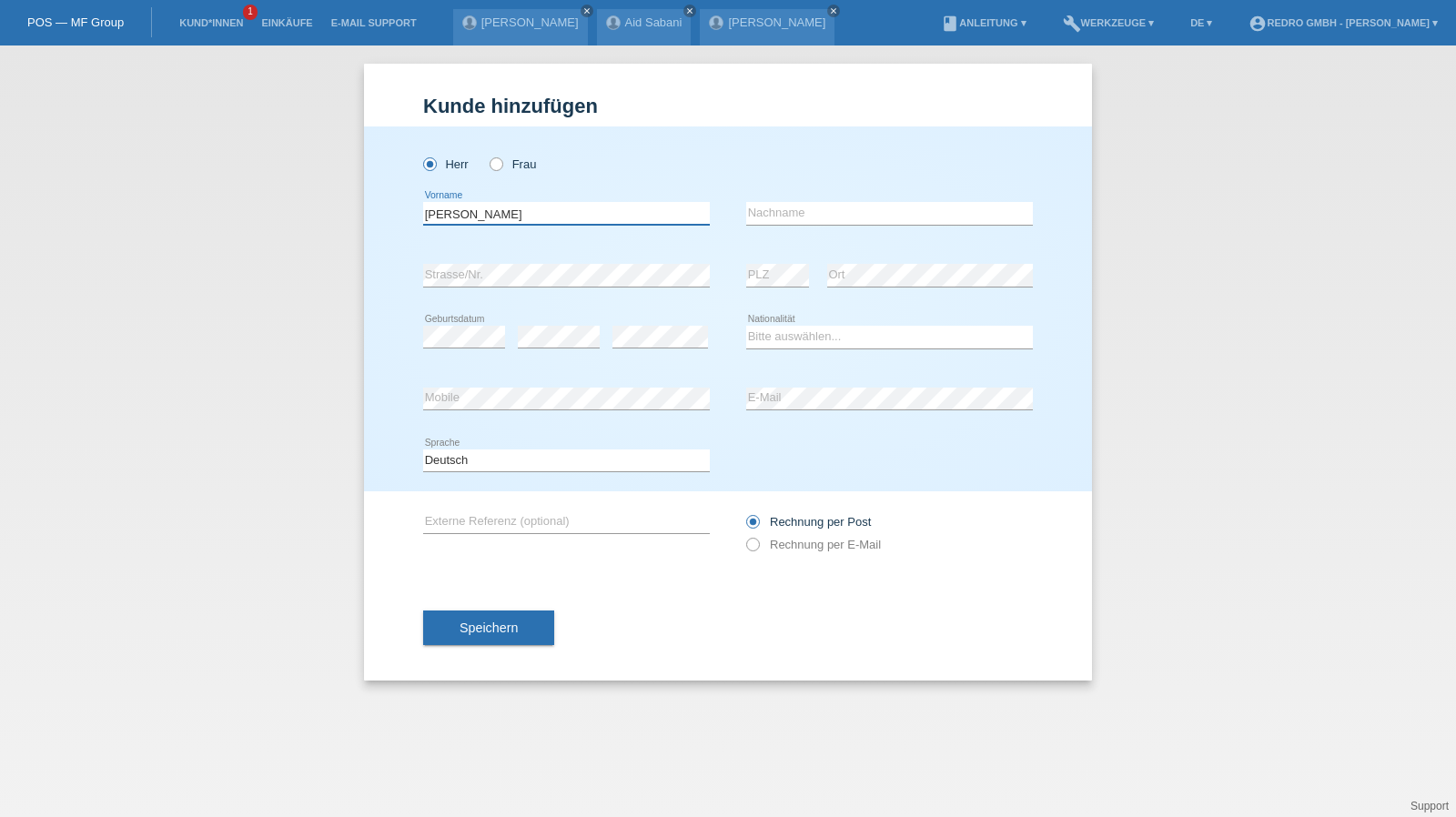
type input "[PERSON_NAME]"
type input "Sherifi"
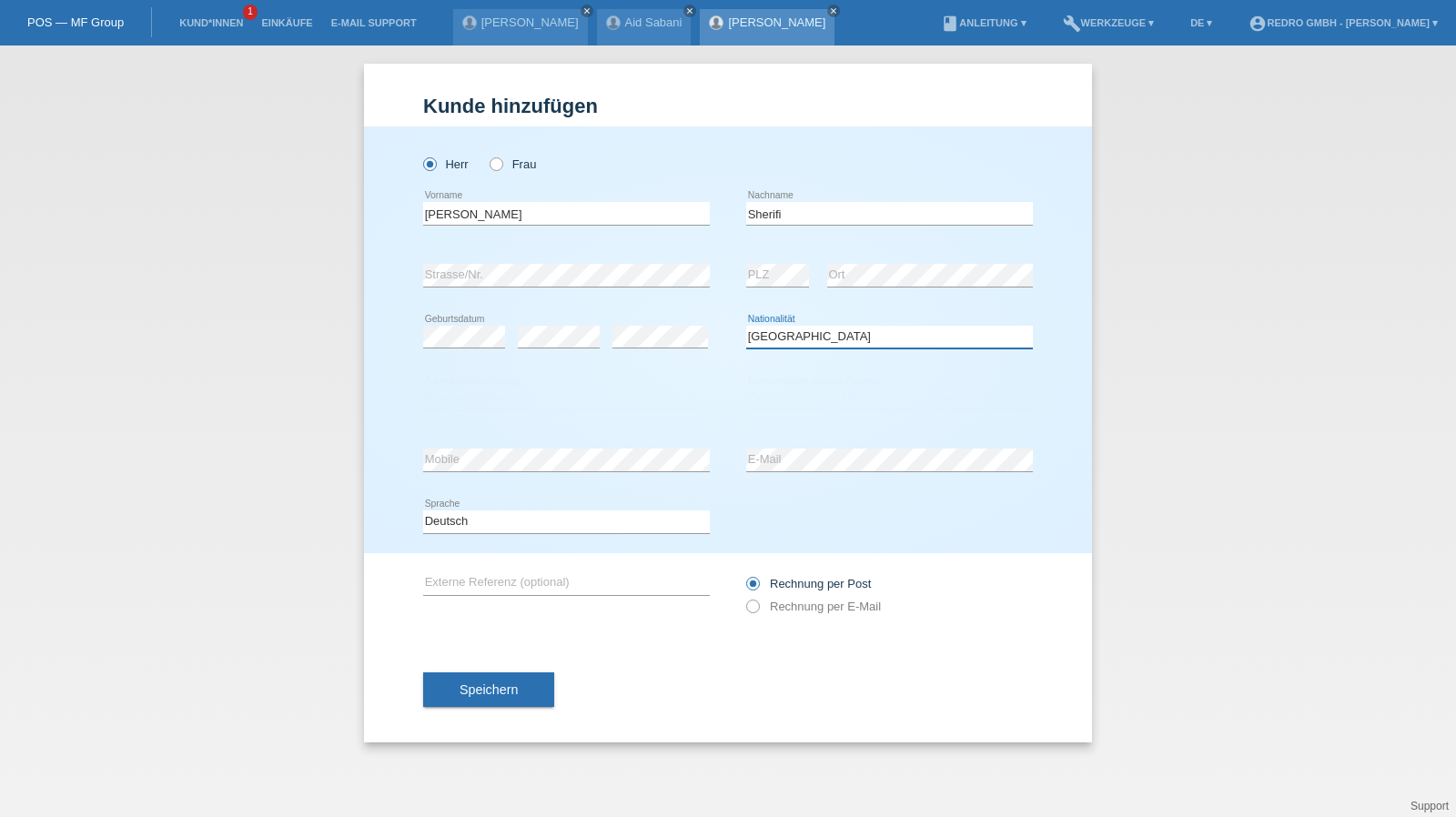
select select "XK"
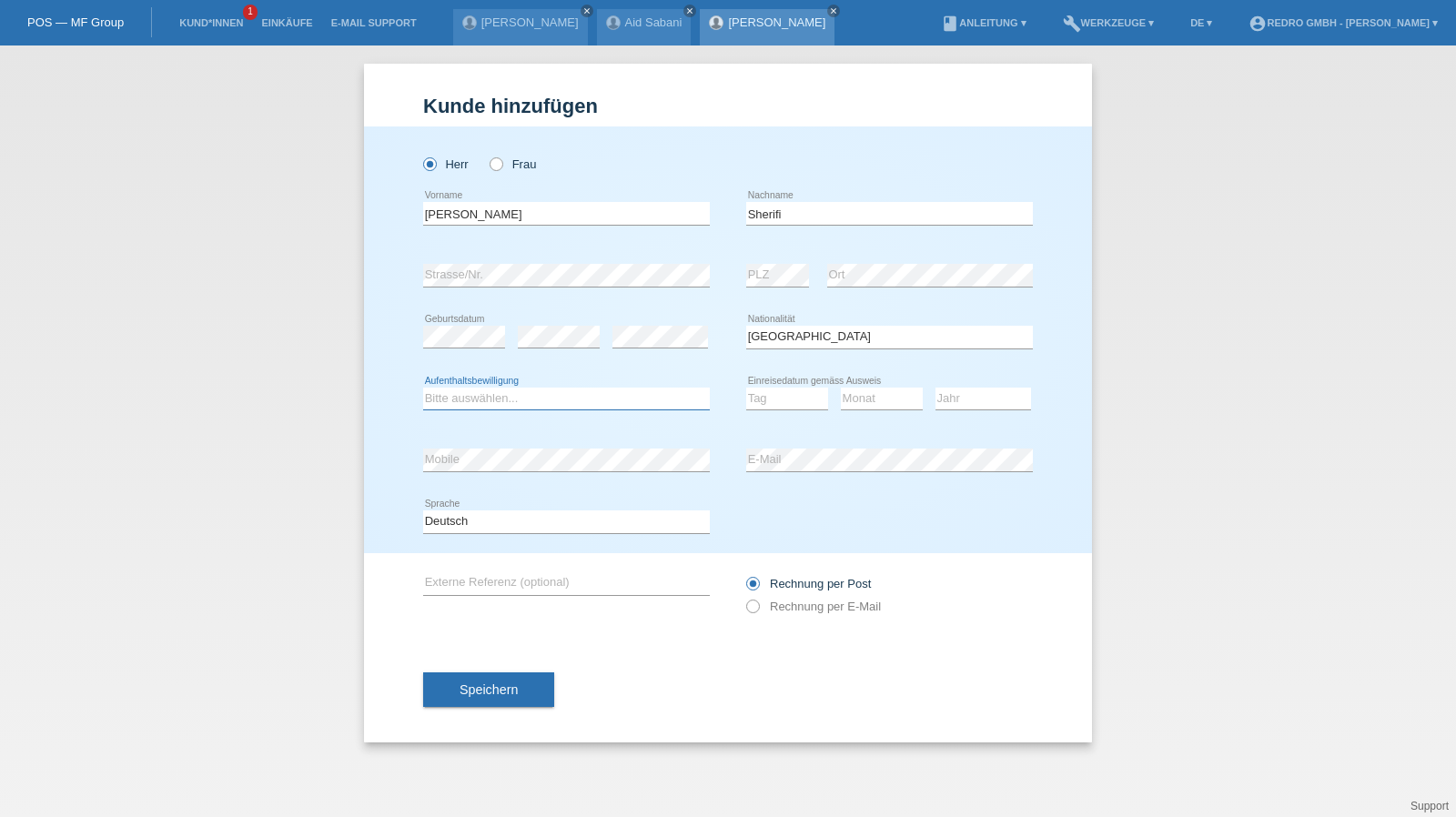
select select "B"
click at [792, 402] on select "Tag 01 02 03 04 05 06 07 08 09 10 11" at bounding box center [787, 399] width 82 height 22
select select "06"
select select "02"
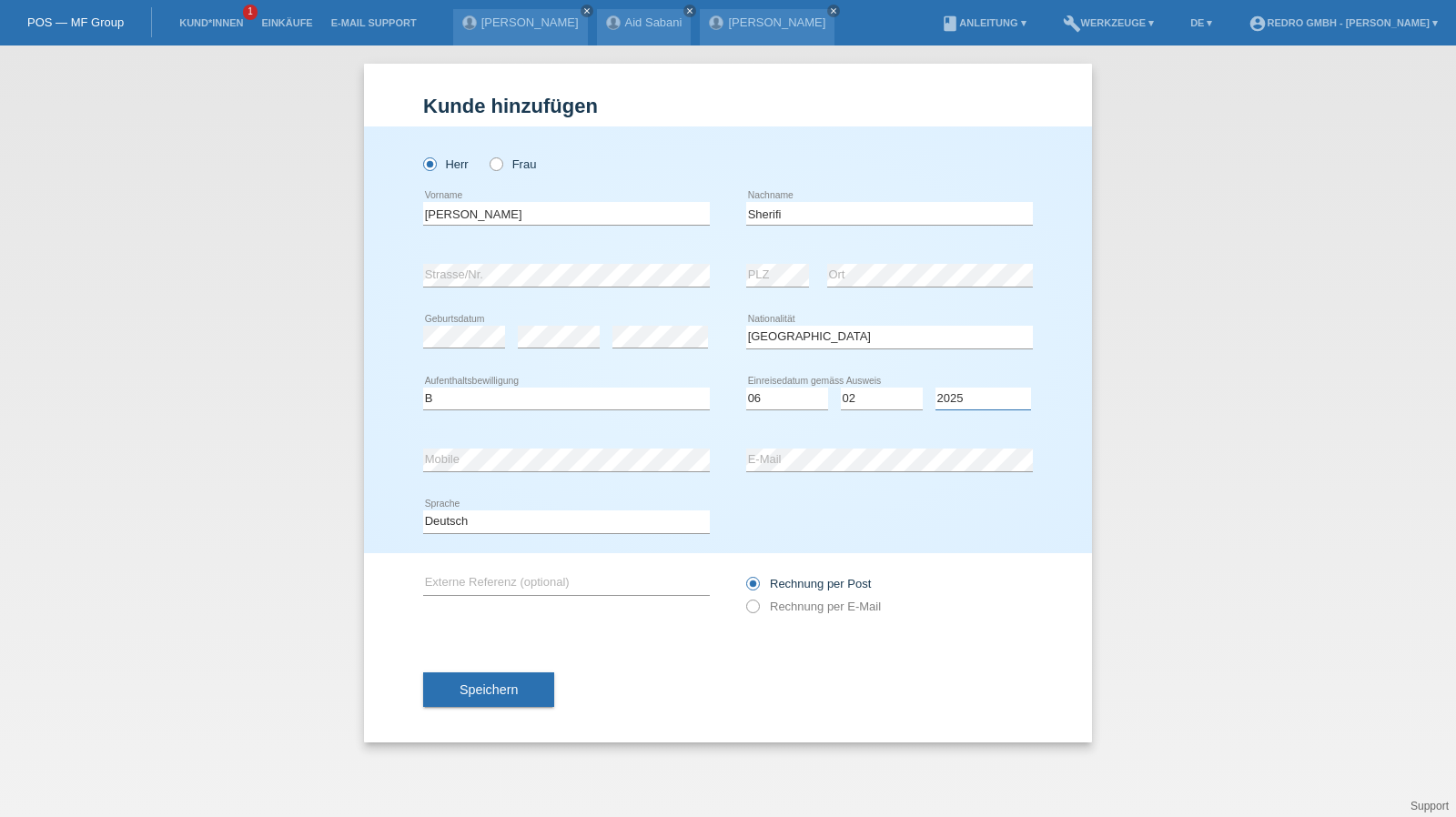
select select "2020"
click at [496, 670] on div "Speichern" at bounding box center [728, 689] width 609 height 105
click at [483, 683] on span "Speichern" at bounding box center [488, 689] width 58 height 14
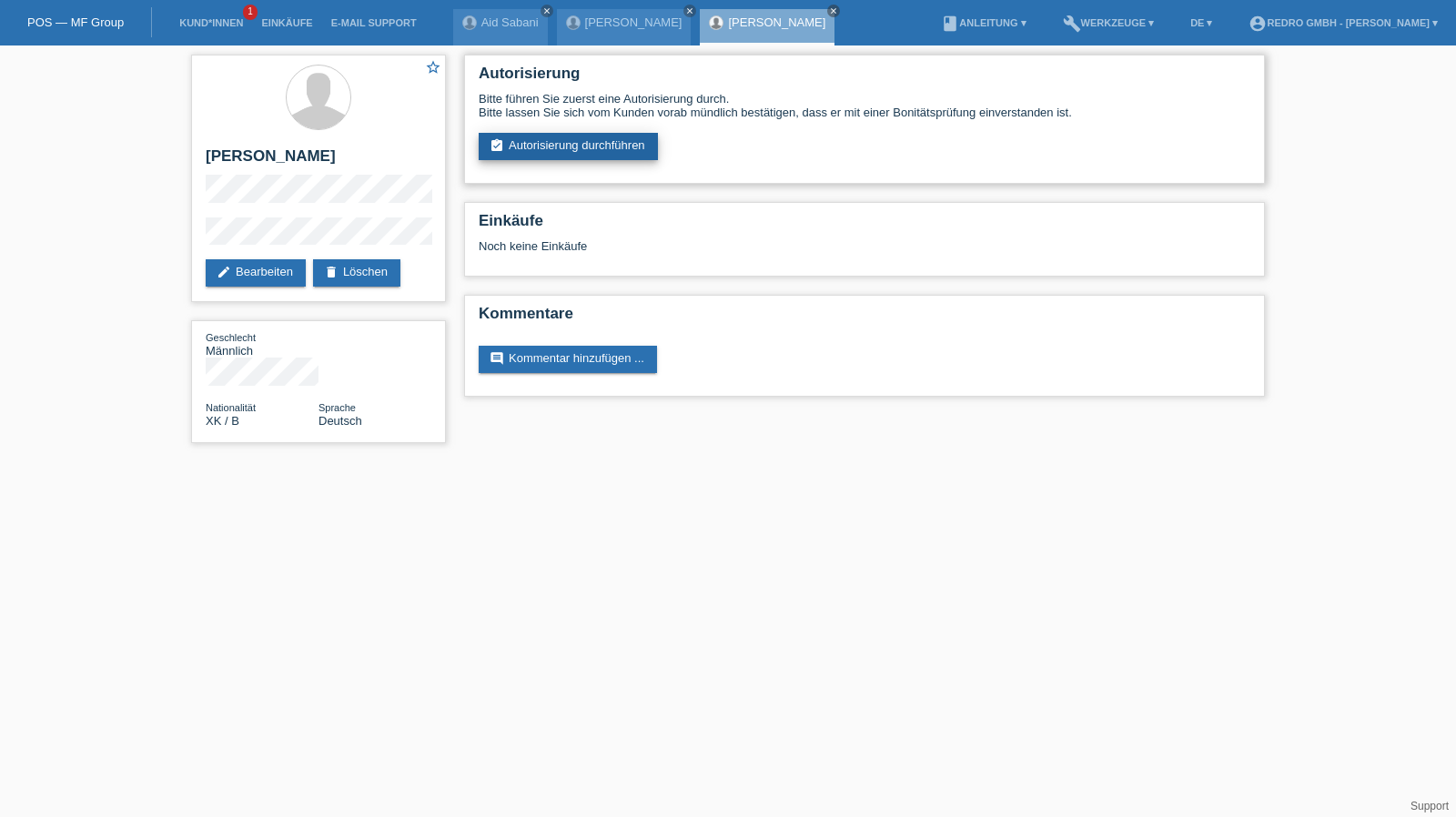
click at [569, 148] on link "assignment_turned_in Autorisierung durchführen" at bounding box center [568, 146] width 179 height 28
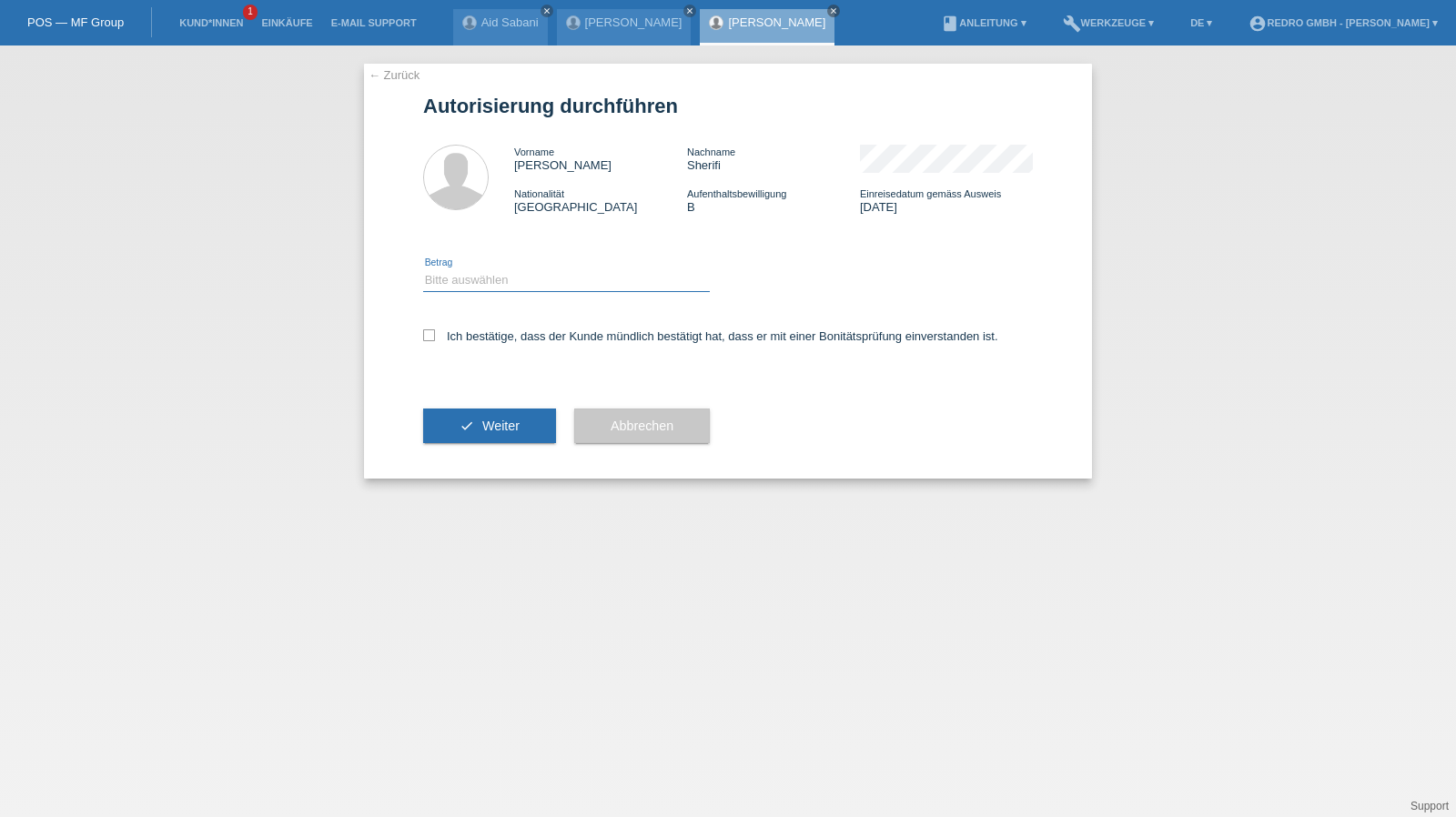
click at [494, 274] on select "Bitte auswählen CHF 1.00 - CHF 499.00 CHF 500.00 - CHF 1'999.00 CHF 2'000.00 - …" at bounding box center [567, 280] width 287 height 22
select select "1"
click at [423, 269] on select "Bitte auswählen CHF 1.00 - CHF 499.00 CHF 500.00 - CHF 1'999.00 CHF 2'000.00 - …" at bounding box center [567, 280] width 287 height 22
click at [472, 341] on label "Ich bestätige, dass der Kunde mündlich bestätigt hat, dass er mit einer Bonität…" at bounding box center [711, 336] width 575 height 13
click at [435, 341] on input "Ich bestätige, dass der Kunde mündlich bestätigt hat, dass er mit einer Bonität…" at bounding box center [429, 335] width 11 height 11
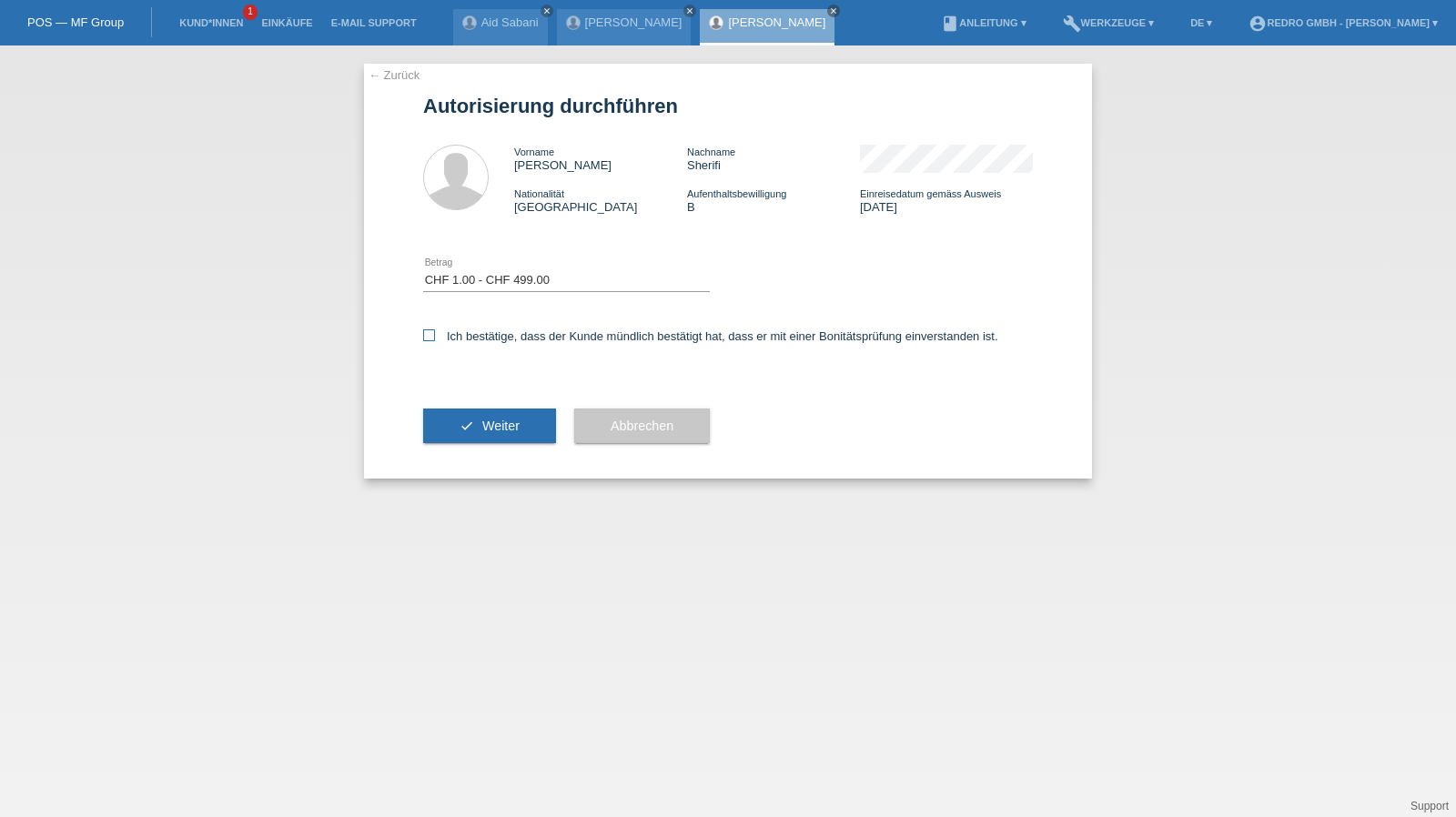
checkbox input "true"
click at [453, 412] on button "check Weiter" at bounding box center [490, 426] width 133 height 34
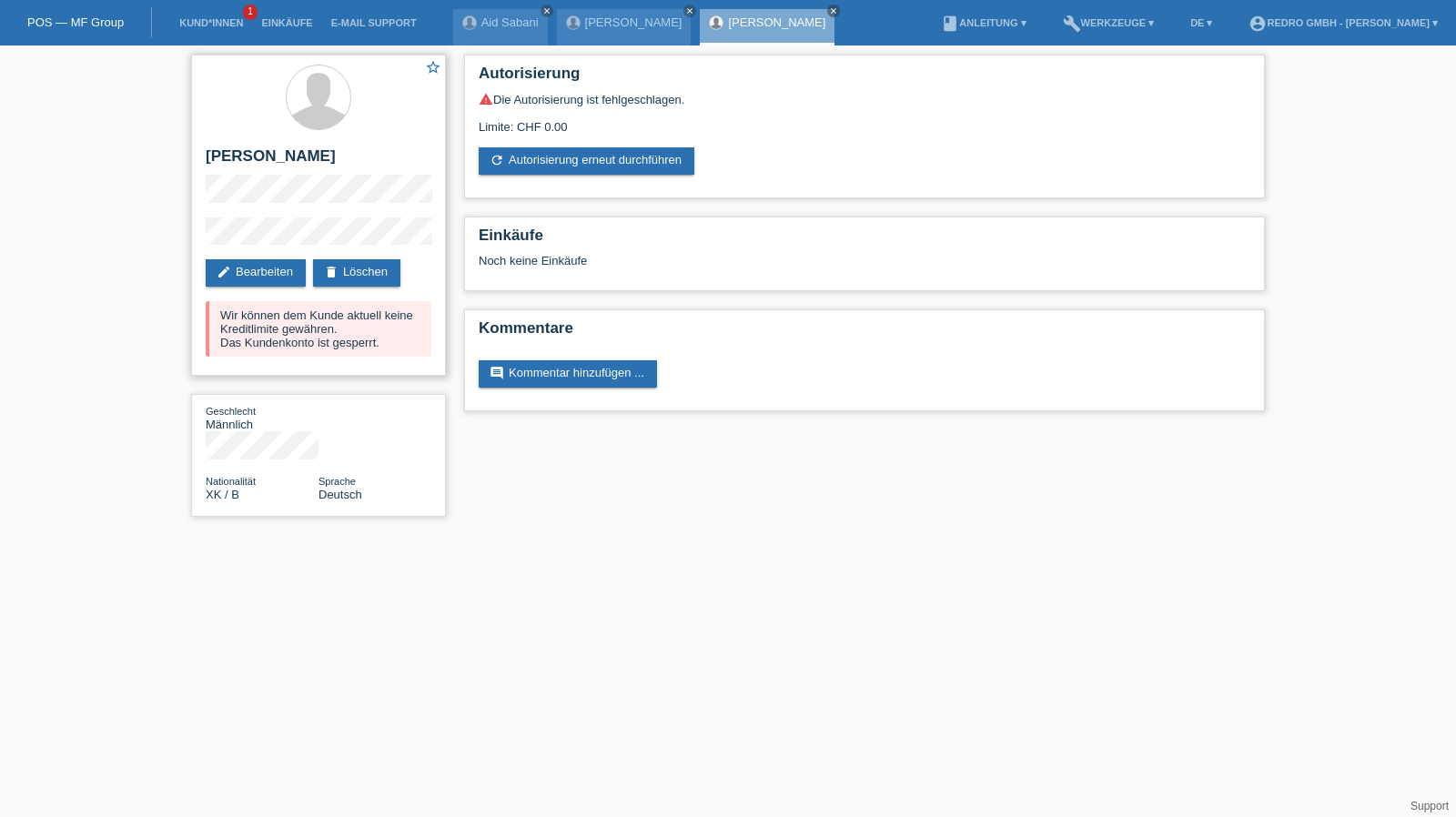
click at [271, 144] on div "star_border [PERSON_NAME] edit Bearbeiten delete Löschen Wir können dem Kunde a…" at bounding box center [318, 215] width 255 height 322
copy div "[PERSON_NAME]"
click at [194, 239] on div "star_border [PERSON_NAME] edit Bearbeiten delete Löschen Wir können dem Kunde a…" at bounding box center [318, 215] width 255 height 322
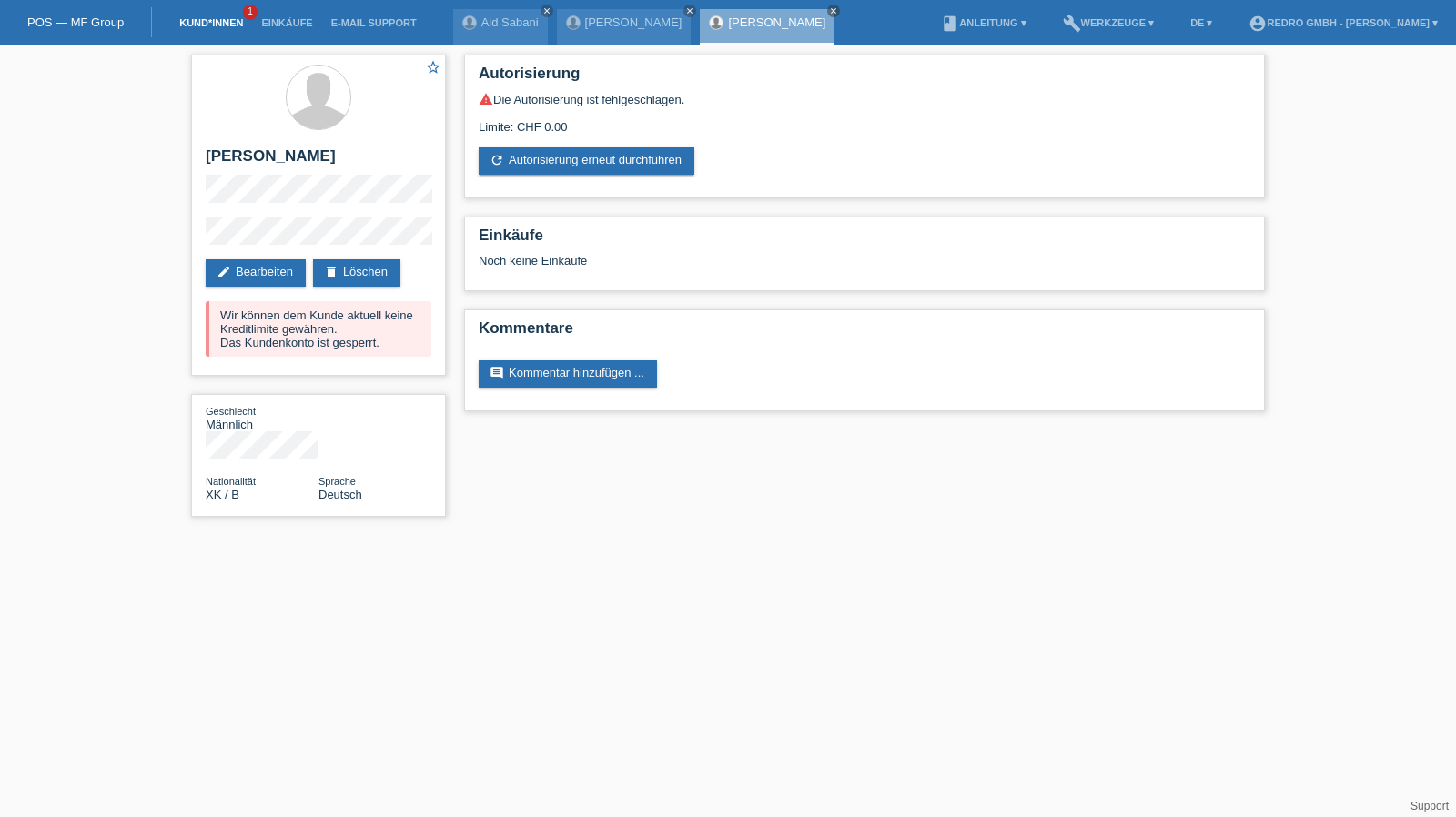
click at [220, 23] on link "Kund*innen" at bounding box center [211, 23] width 82 height 11
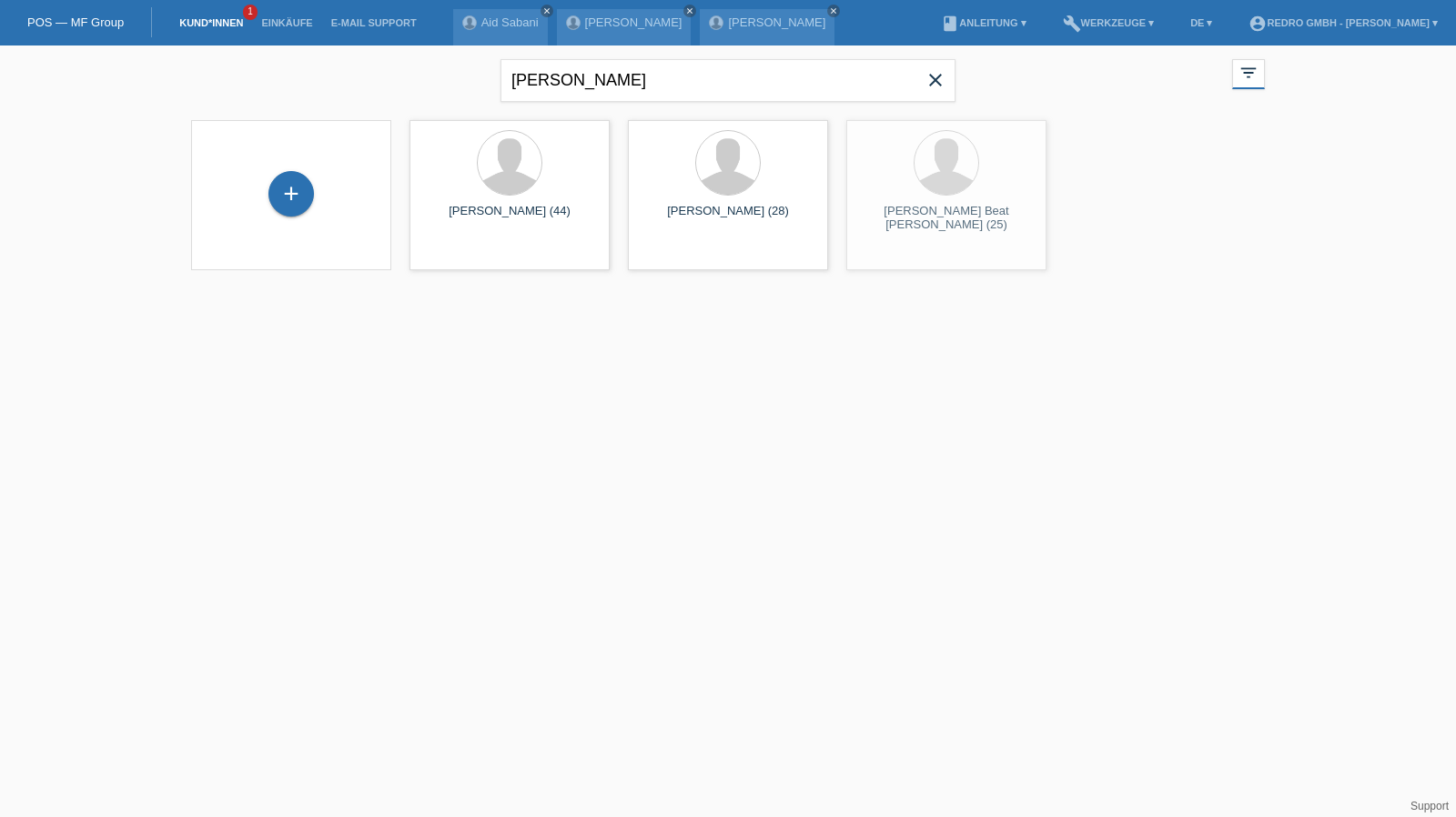
click at [313, 185] on div "+" at bounding box center [291, 195] width 171 height 48
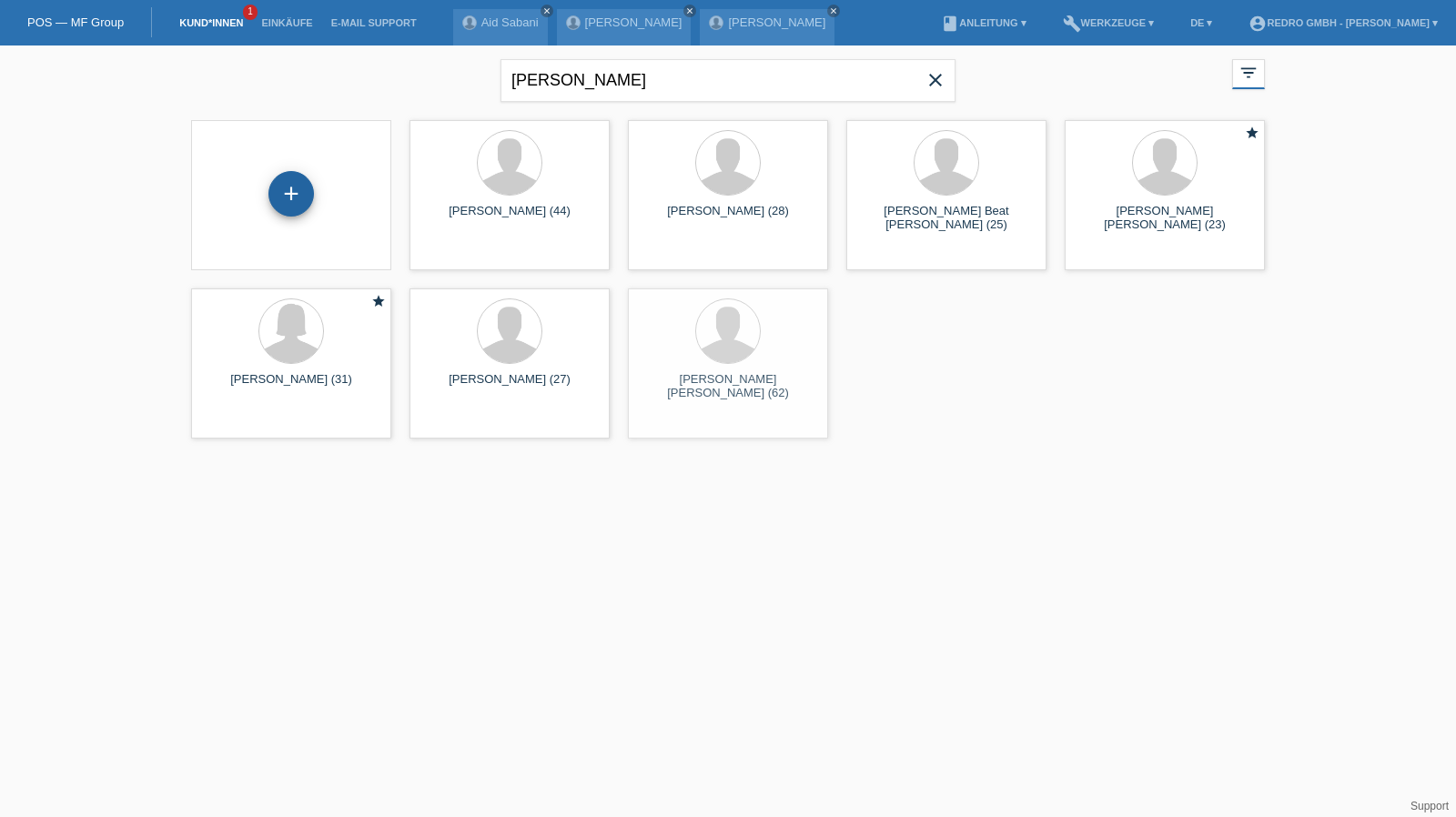
click at [302, 194] on div "+" at bounding box center [291, 194] width 44 height 31
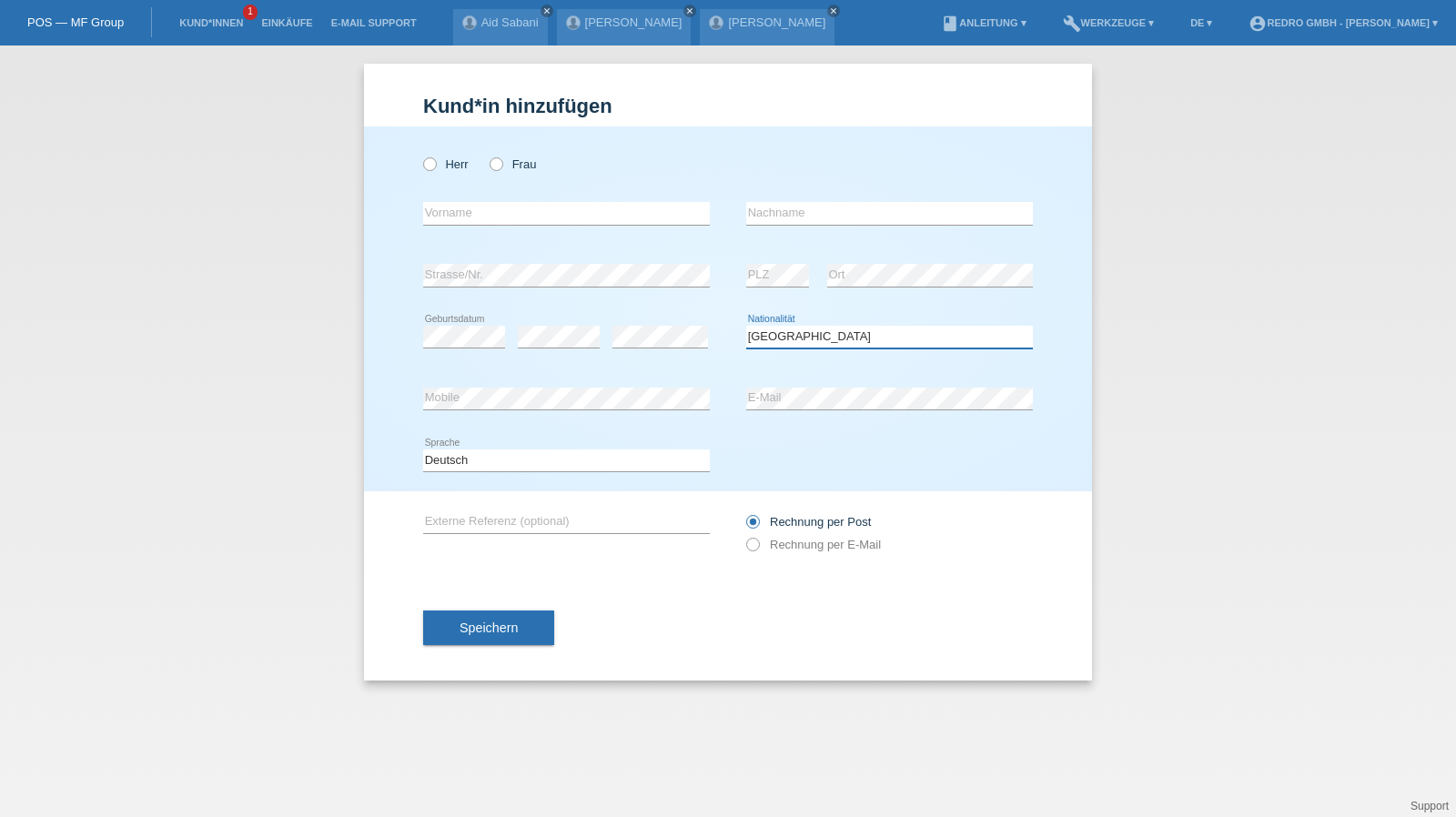
click at [810, 335] on select "Bitte auswählen... [GEOGRAPHIC_DATA] [GEOGRAPHIC_DATA] [GEOGRAPHIC_DATA] [GEOGR…" at bounding box center [889, 336] width 287 height 22
click at [810, 335] on select "Bitte auswählen... Schweiz Deutschland Liechtenstein Österreich ------------ Af…" at bounding box center [889, 336] width 287 height 22
select select "XK"
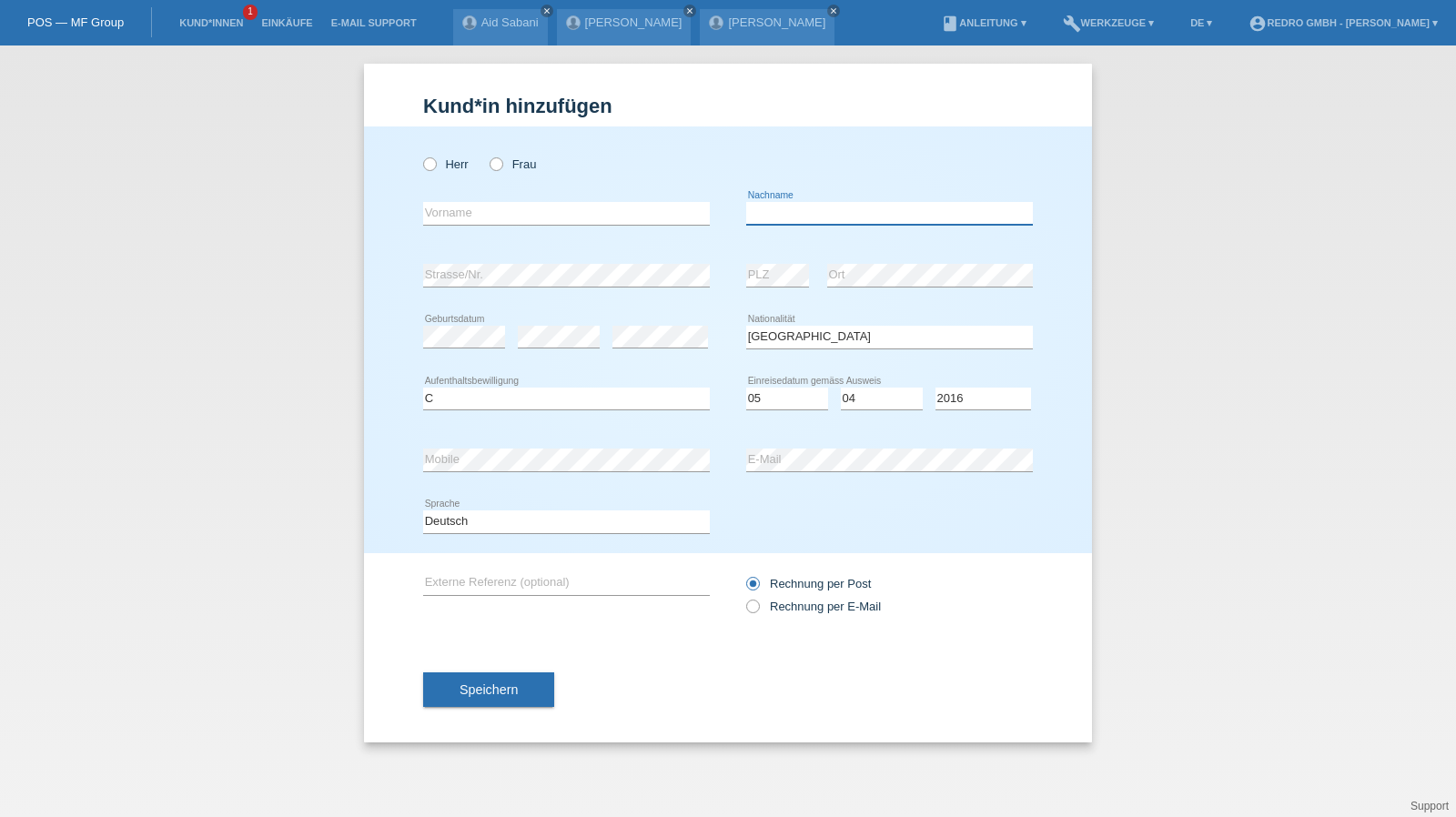
click at [856, 213] on input "text" at bounding box center [889, 214] width 287 height 23
type input "Sadiki"
click at [472, 691] on span "Speichern" at bounding box center [488, 689] width 58 height 14
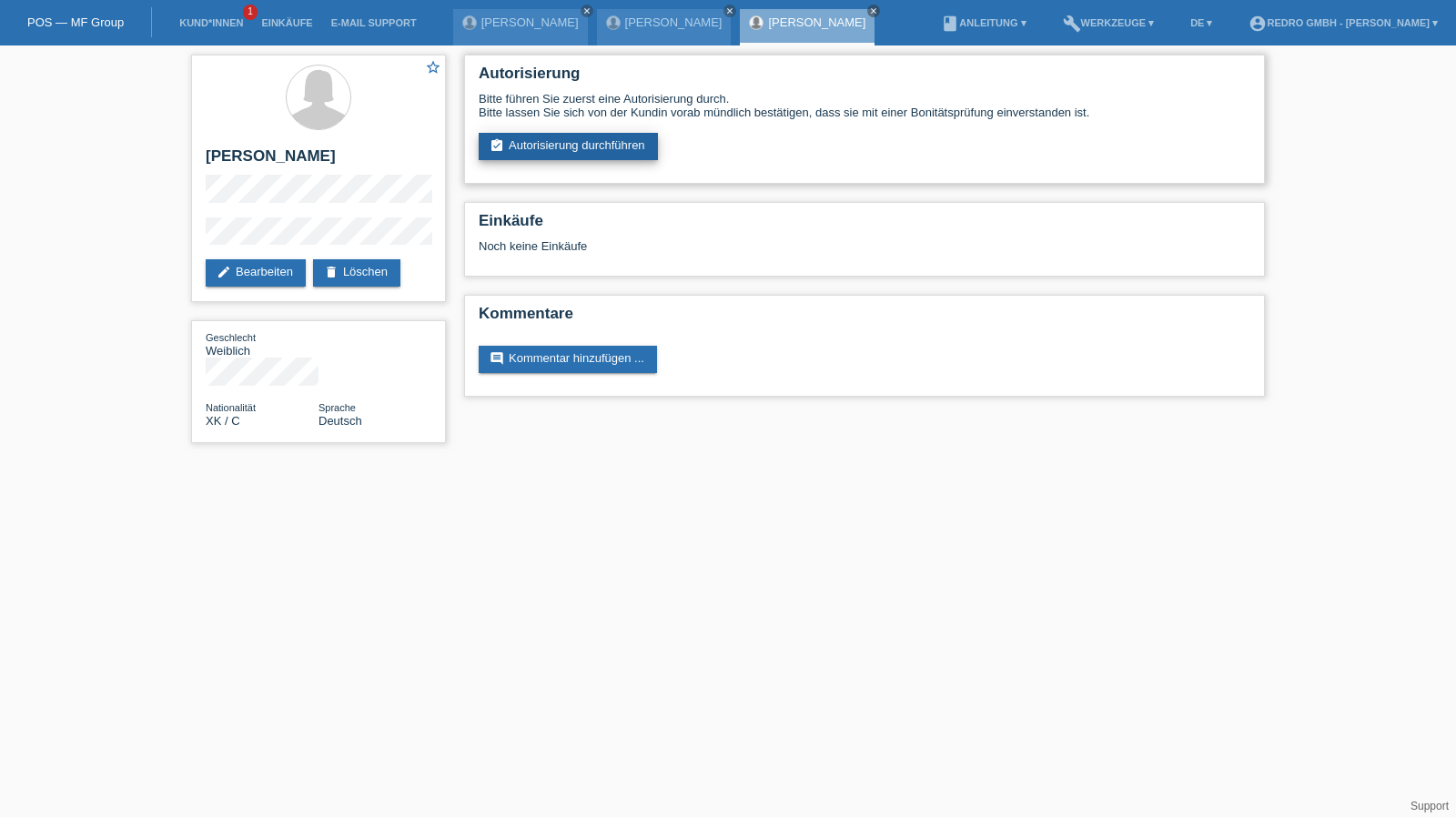
click at [556, 158] on link "assignment_turned_in Autorisierung durchführen" at bounding box center [568, 146] width 179 height 28
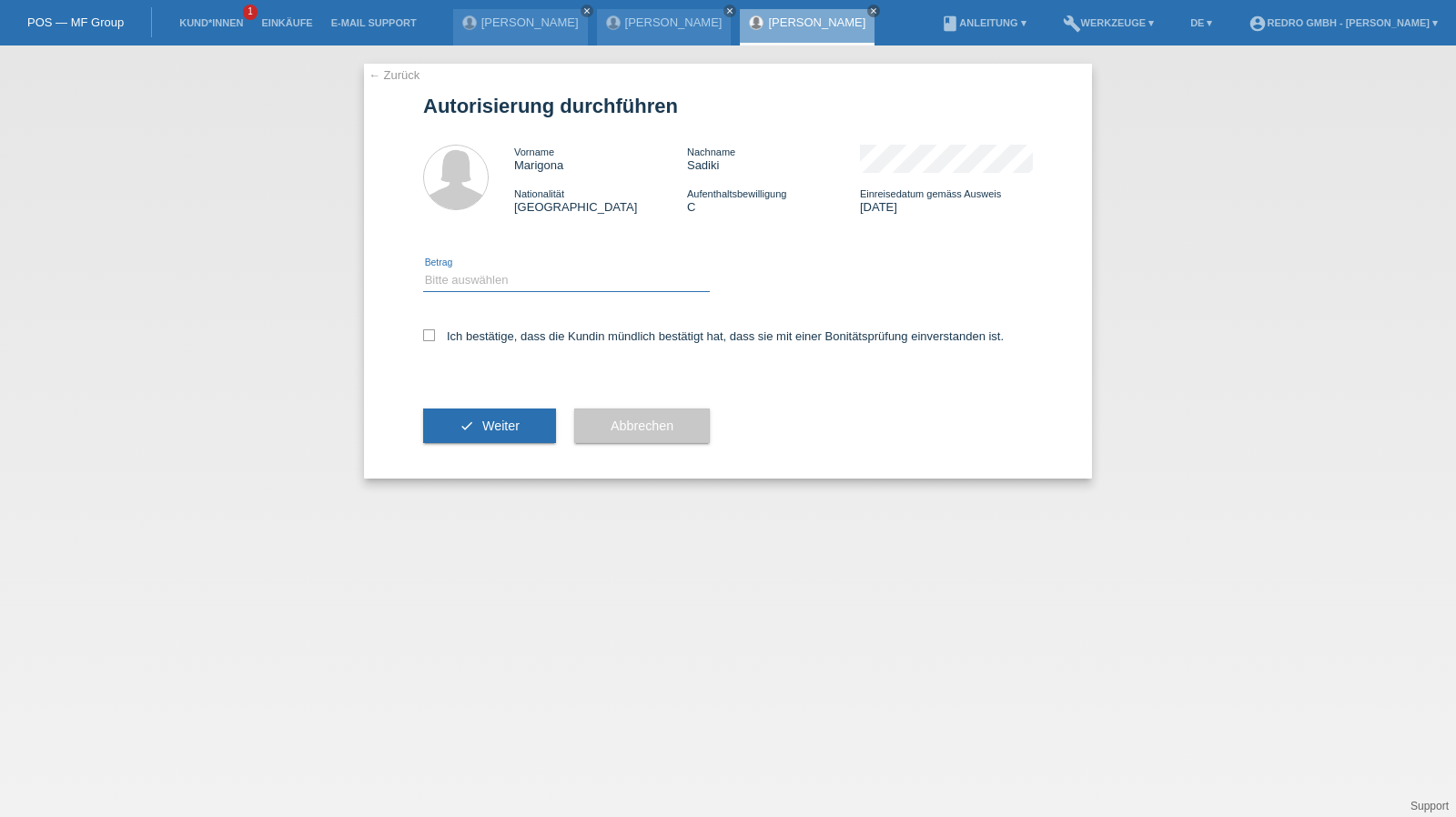
click at [512, 286] on select "Bitte auswählen CHF 1.00 - CHF 499.00 CHF 500.00 - CHF 1'999.00 CHF 2'000.00 - …" at bounding box center [567, 280] width 287 height 22
select select "1"
click at [423, 269] on select "Bitte auswählen CHF 1.00 - CHF 499.00 CHF 500.00 - CHF 1'999.00 CHF 2'000.00 - …" at bounding box center [567, 280] width 287 height 22
click at [475, 344] on label "Ich bestätige, dass die Kundin mündlich bestätigt hat, dass sie mit einer Bonit…" at bounding box center [714, 336] width 581 height 13
click at [435, 342] on input "Ich bestätige, dass die Kundin mündlich bestätigt hat, dass sie mit einer Bonit…" at bounding box center [429, 335] width 11 height 11
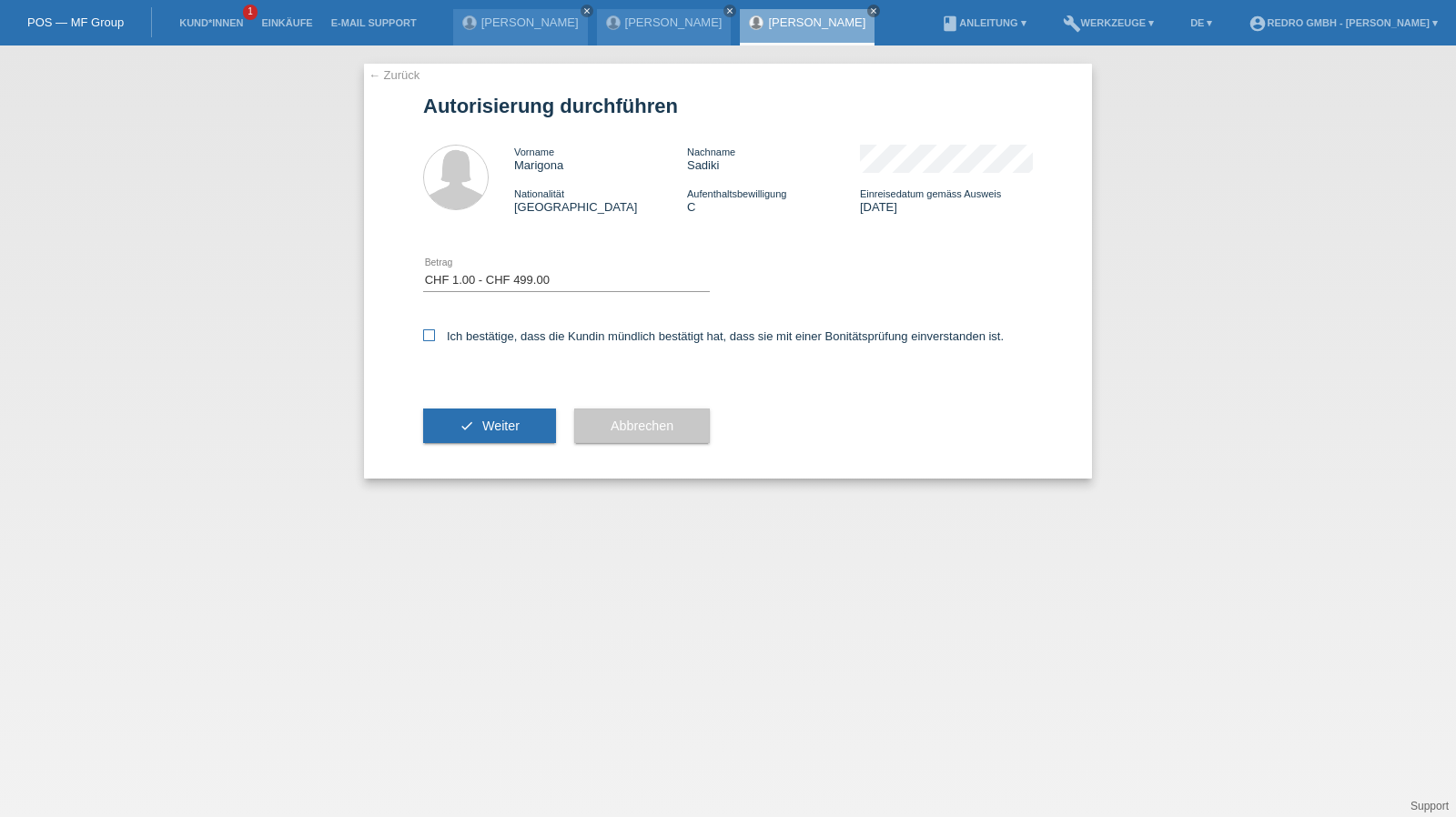
checkbox input "true"
click at [459, 425] on icon "check" at bounding box center [466, 425] width 14 height 14
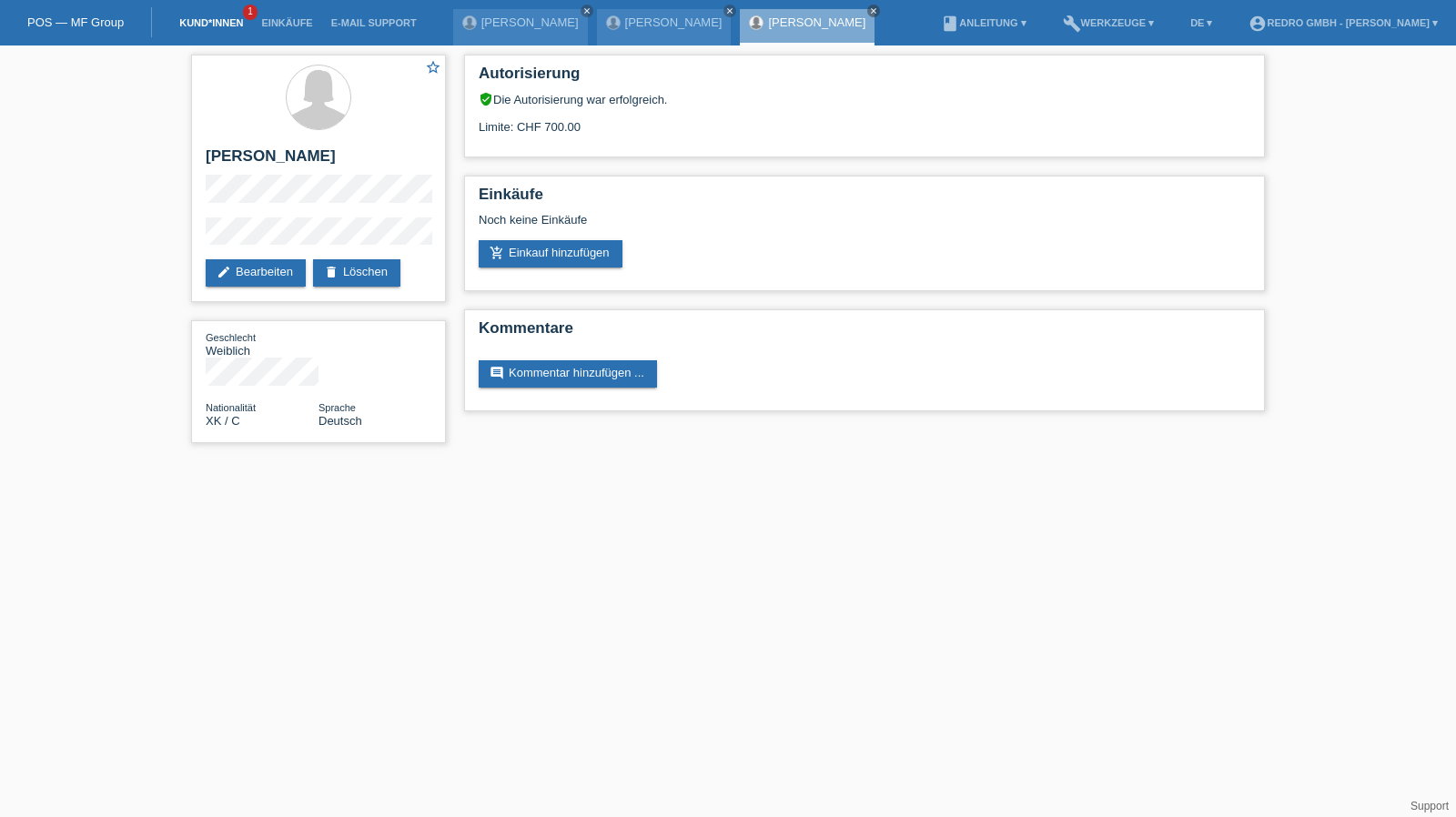
click at [218, 21] on link "Kund*innen" at bounding box center [211, 23] width 82 height 11
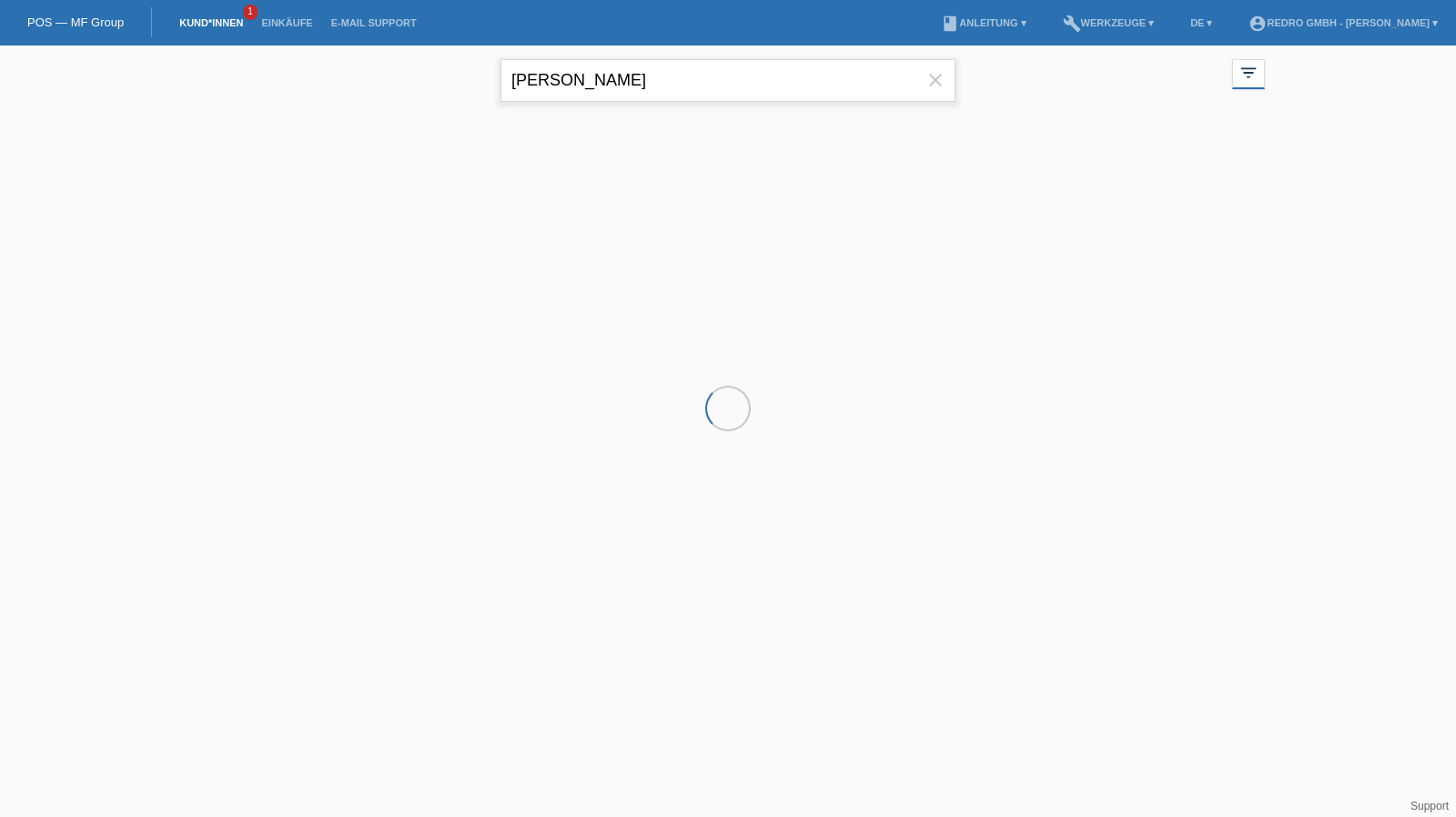
click at [646, 74] on input "dominik" at bounding box center [727, 80] width 455 height 43
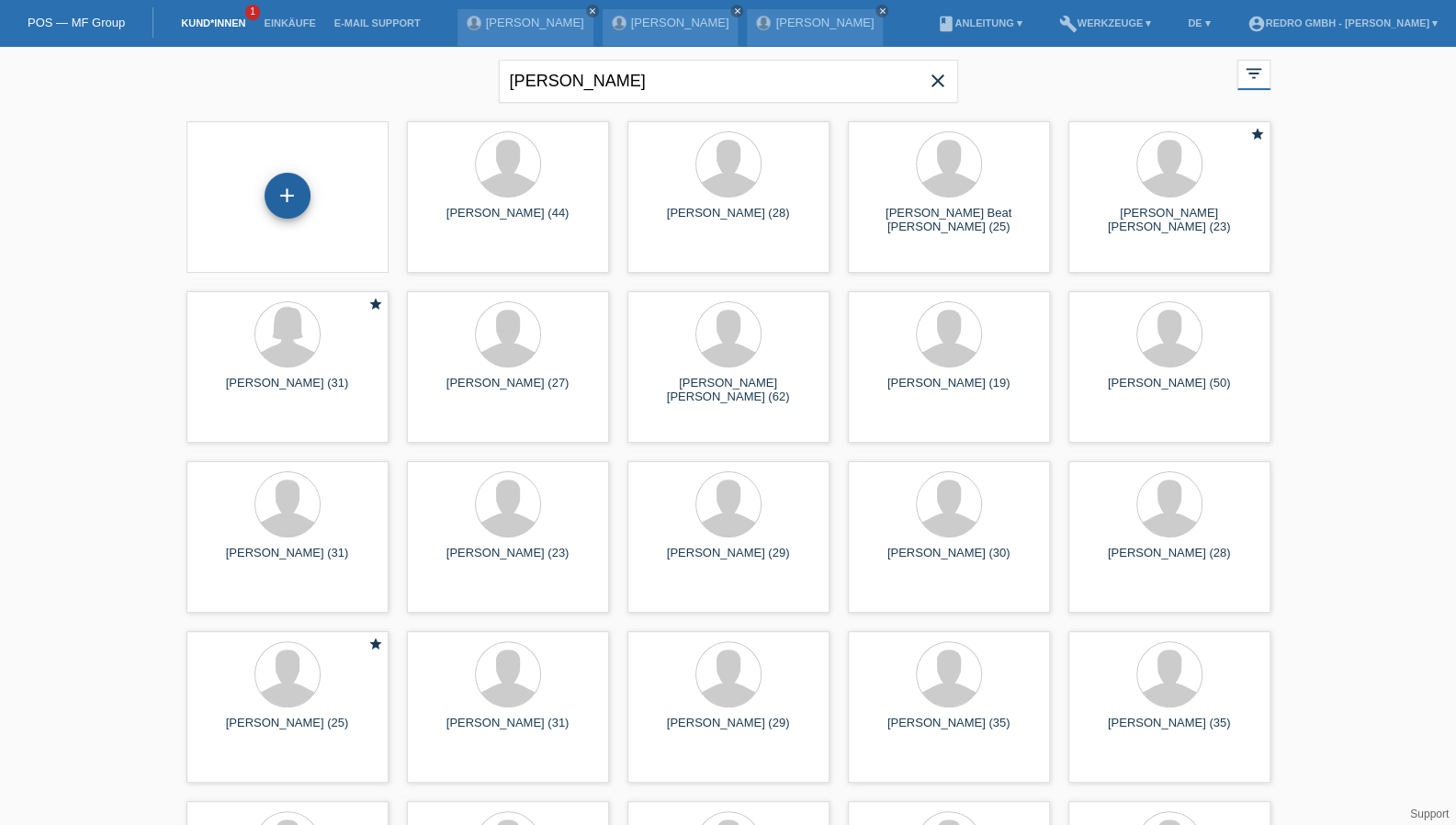
click at [281, 191] on div "+" at bounding box center [287, 195] width 46 height 46
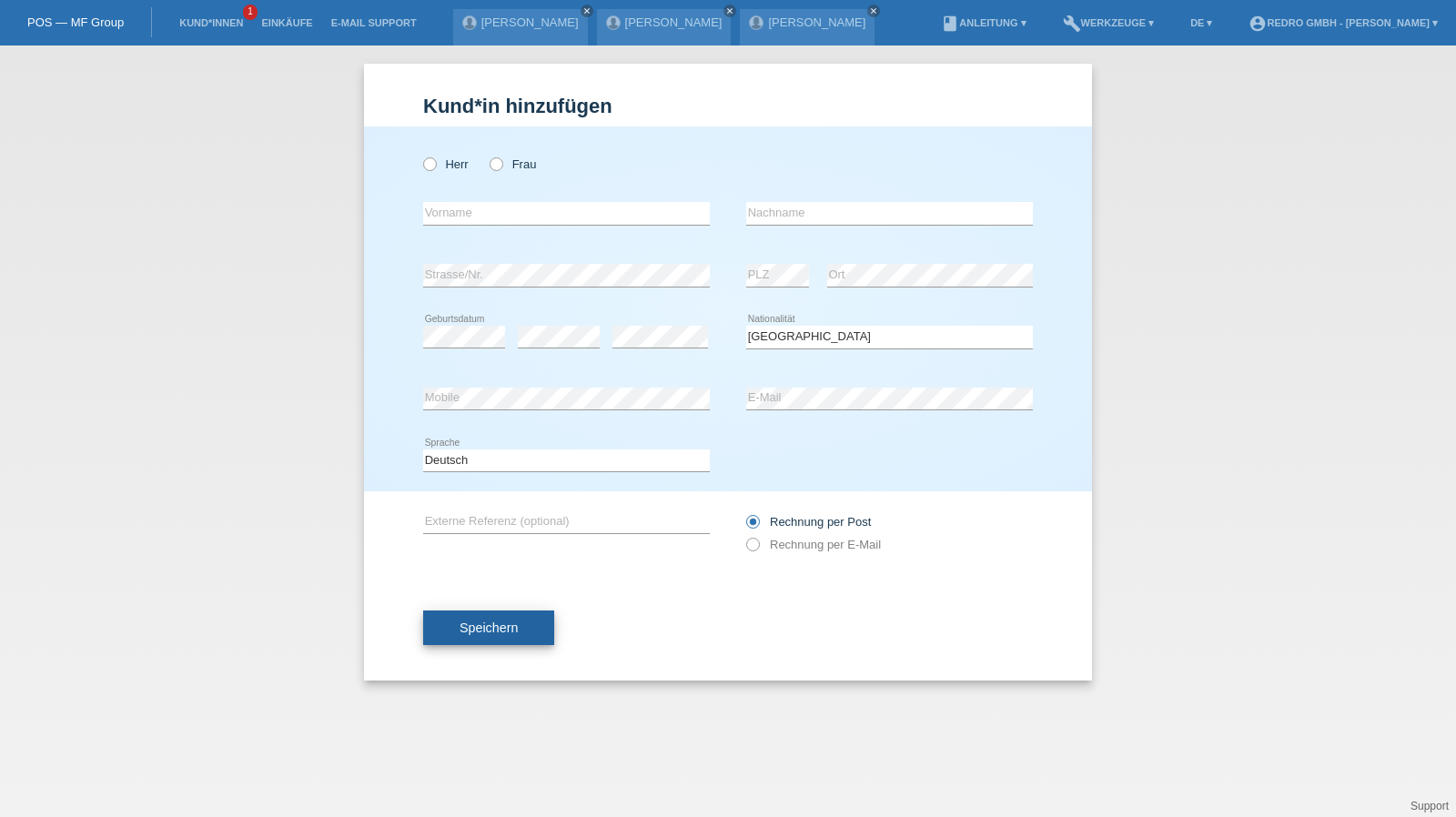
click at [521, 614] on button "Speichern" at bounding box center [489, 627] width 131 height 34
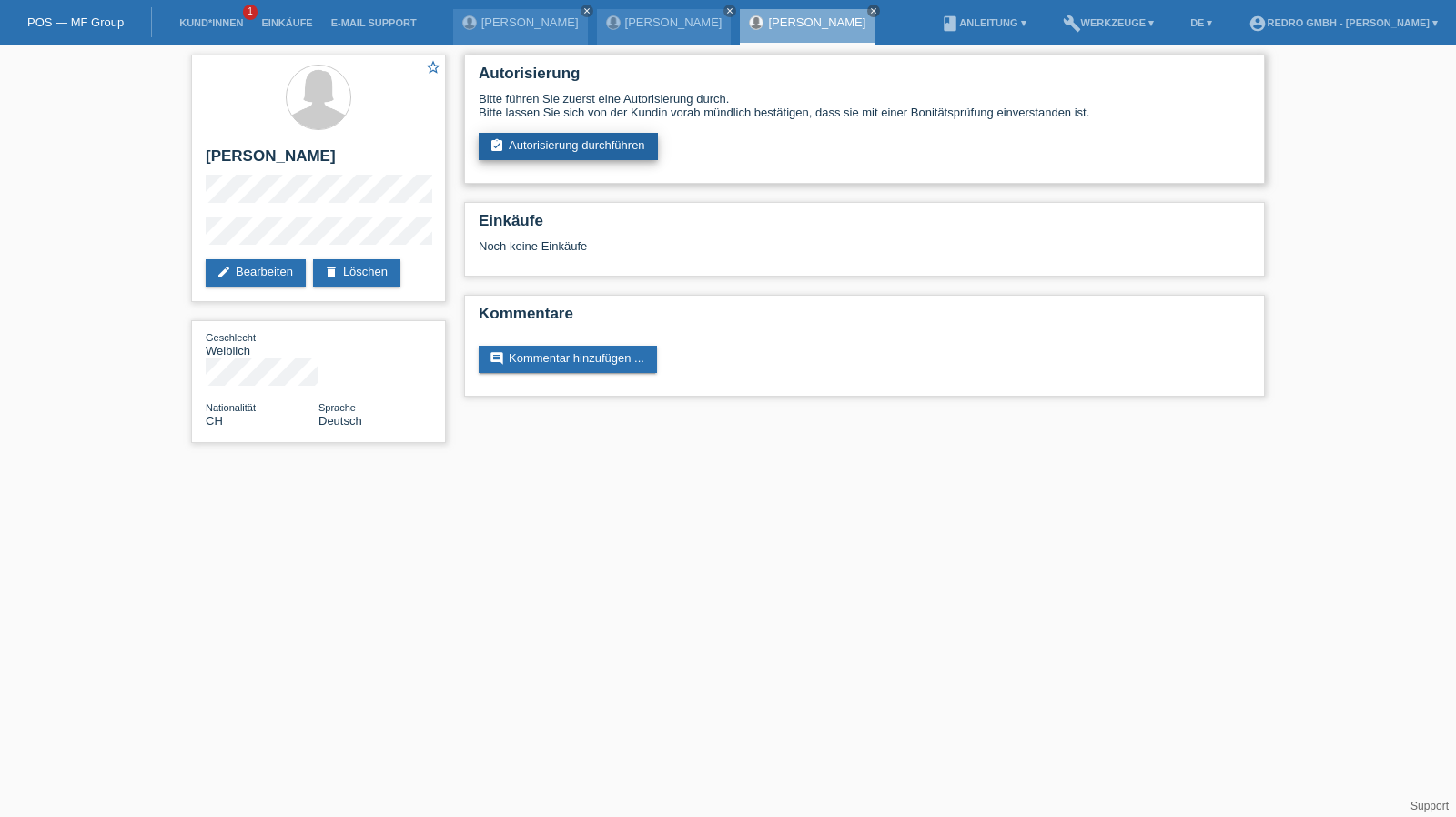
click at [515, 145] on link "assignment_turned_in Autorisierung durchführen" at bounding box center [568, 146] width 179 height 28
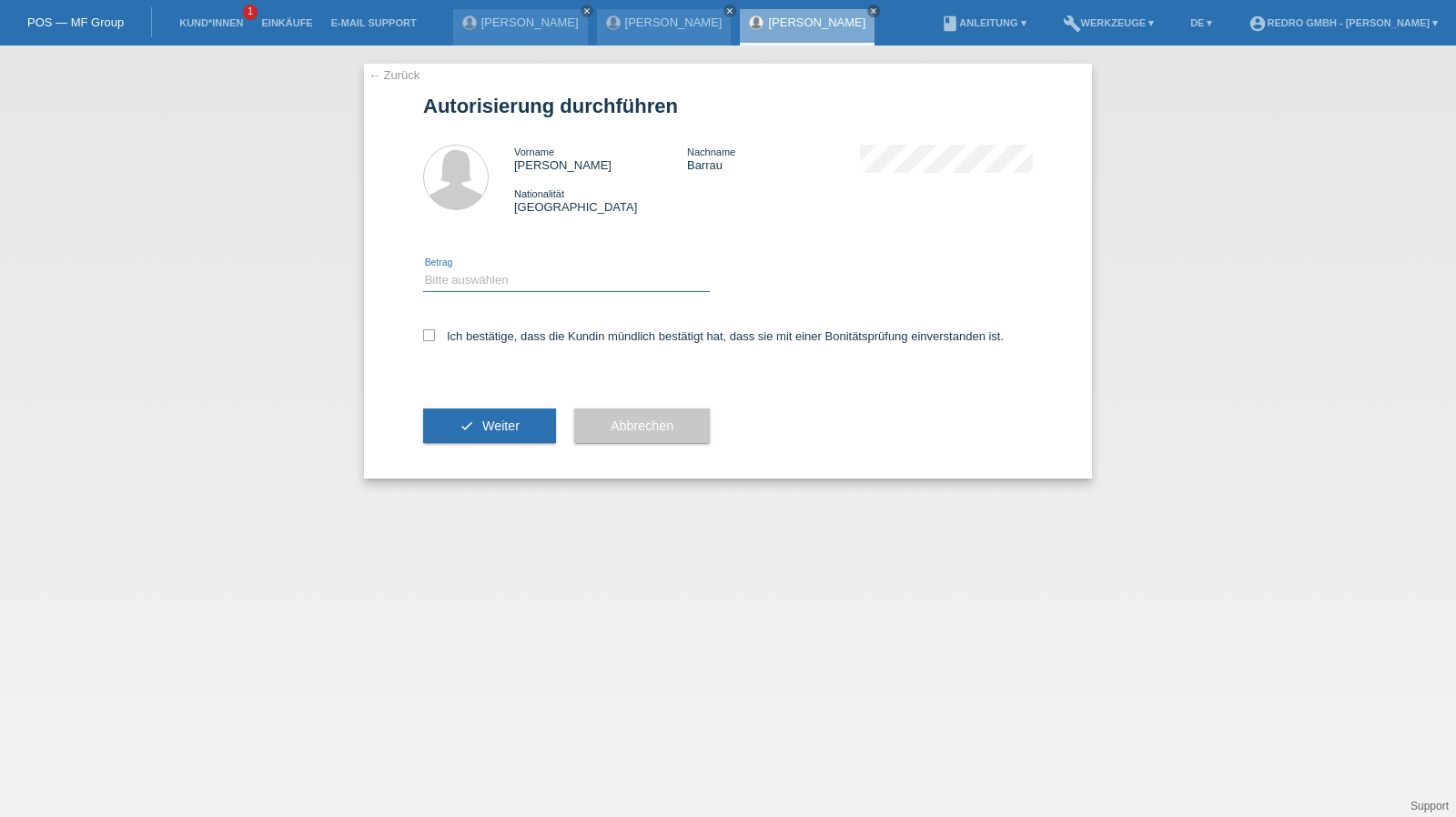
drag, startPoint x: 490, startPoint y: 276, endPoint x: 488, endPoint y: 291, distance: 15.1
click at [490, 276] on select "Bitte auswählen CHF 1.00 - CHF 499.00 CHF 500.00 - CHF 1'999.00 CHF 2'000.00 - …" at bounding box center [567, 280] width 287 height 22
select select "1"
click at [423, 269] on select "Bitte auswählen CHF 1.00 - CHF 499.00 CHF 500.00 - CHF 1'999.00 CHF 2'000.00 - …" at bounding box center [567, 280] width 287 height 22
click at [477, 328] on div "Ich bestätige, dass die Kundin mündlich bestätigt hat, dass sie mit einer Bonit…" at bounding box center [728, 342] width 609 height 62
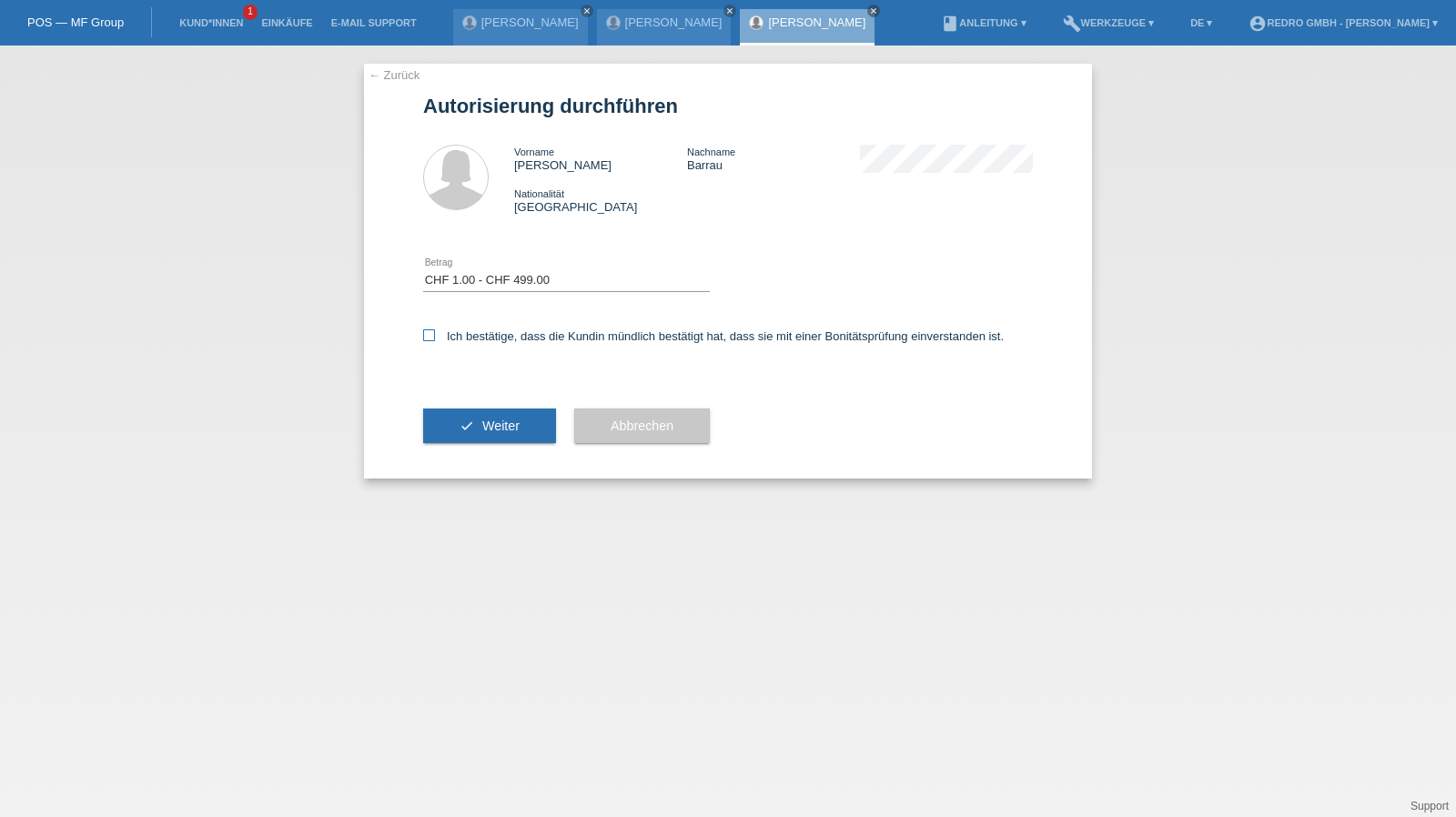
click at [476, 340] on label "Ich bestätige, dass die Kundin mündlich bestätigt hat, dass sie mit einer Bonit…" at bounding box center [714, 336] width 581 height 13
click at [435, 340] on input "Ich bestätige, dass die Kundin mündlich bestätigt hat, dass sie mit einer Bonit…" at bounding box center [429, 335] width 11 height 11
checkbox input "true"
click at [476, 441] on button "check Weiter" at bounding box center [490, 426] width 133 height 34
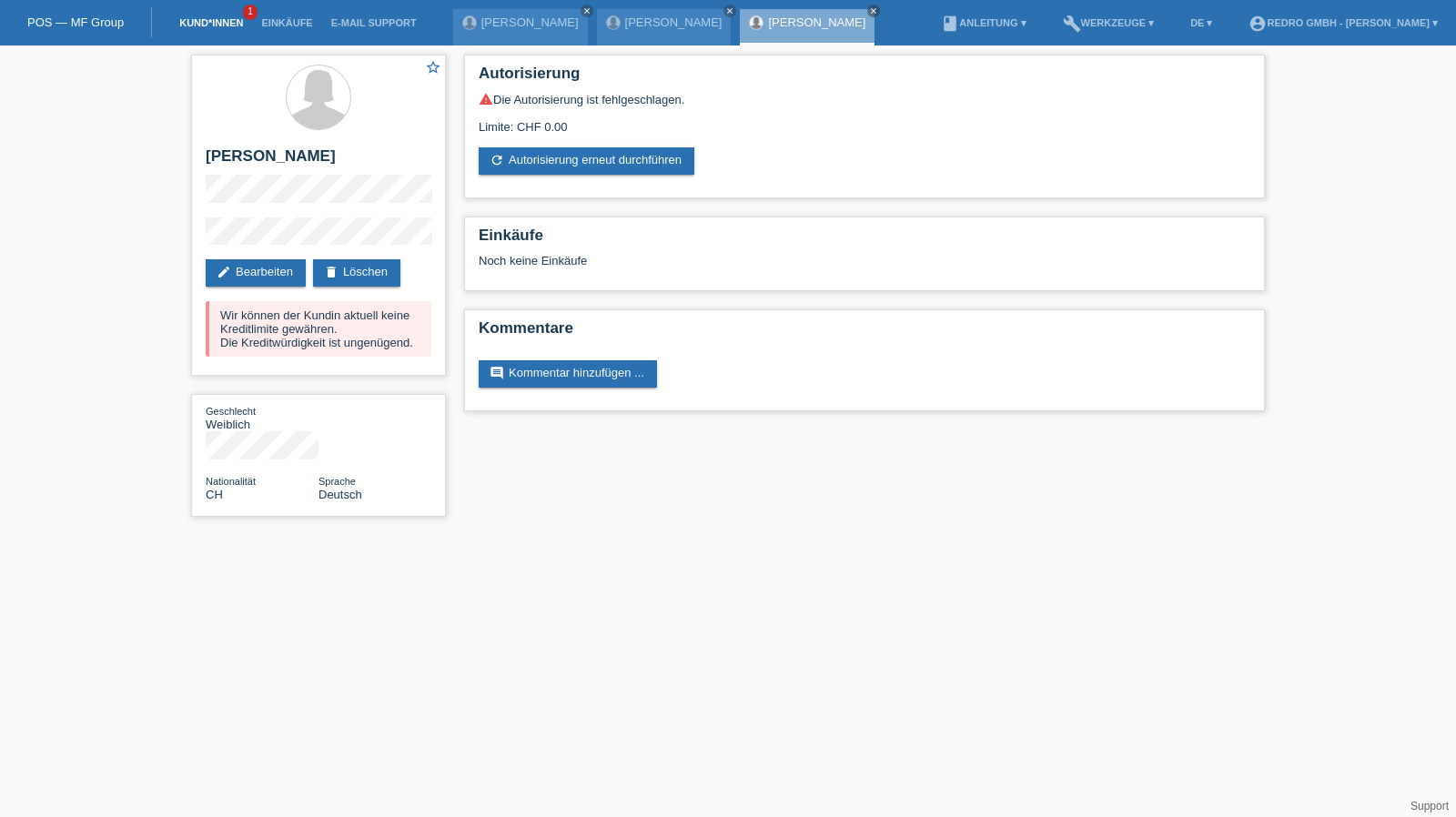
click at [193, 20] on link "Kund*innen" at bounding box center [211, 23] width 82 height 11
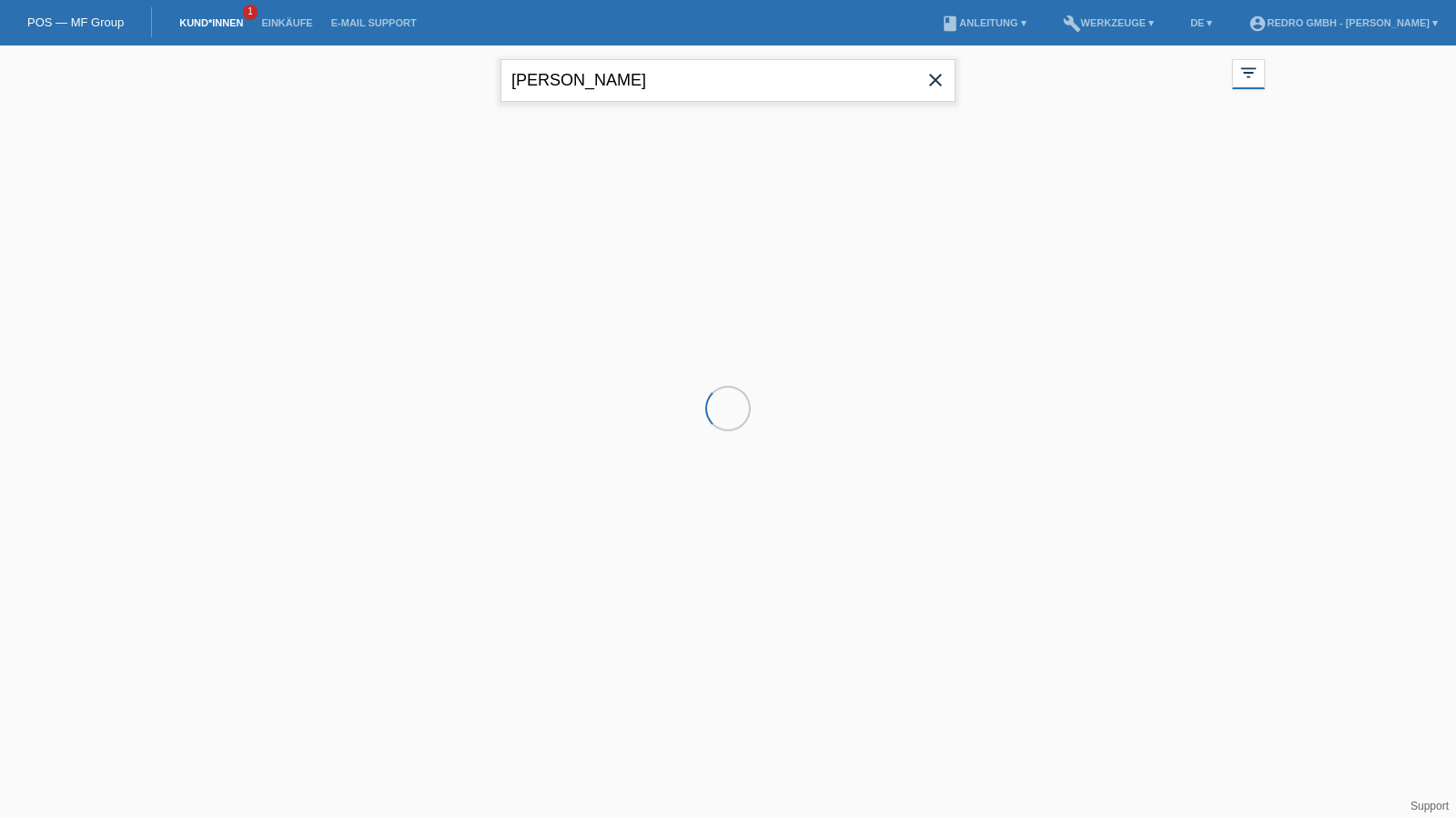
click at [597, 59] on input "dominik" at bounding box center [727, 80] width 455 height 43
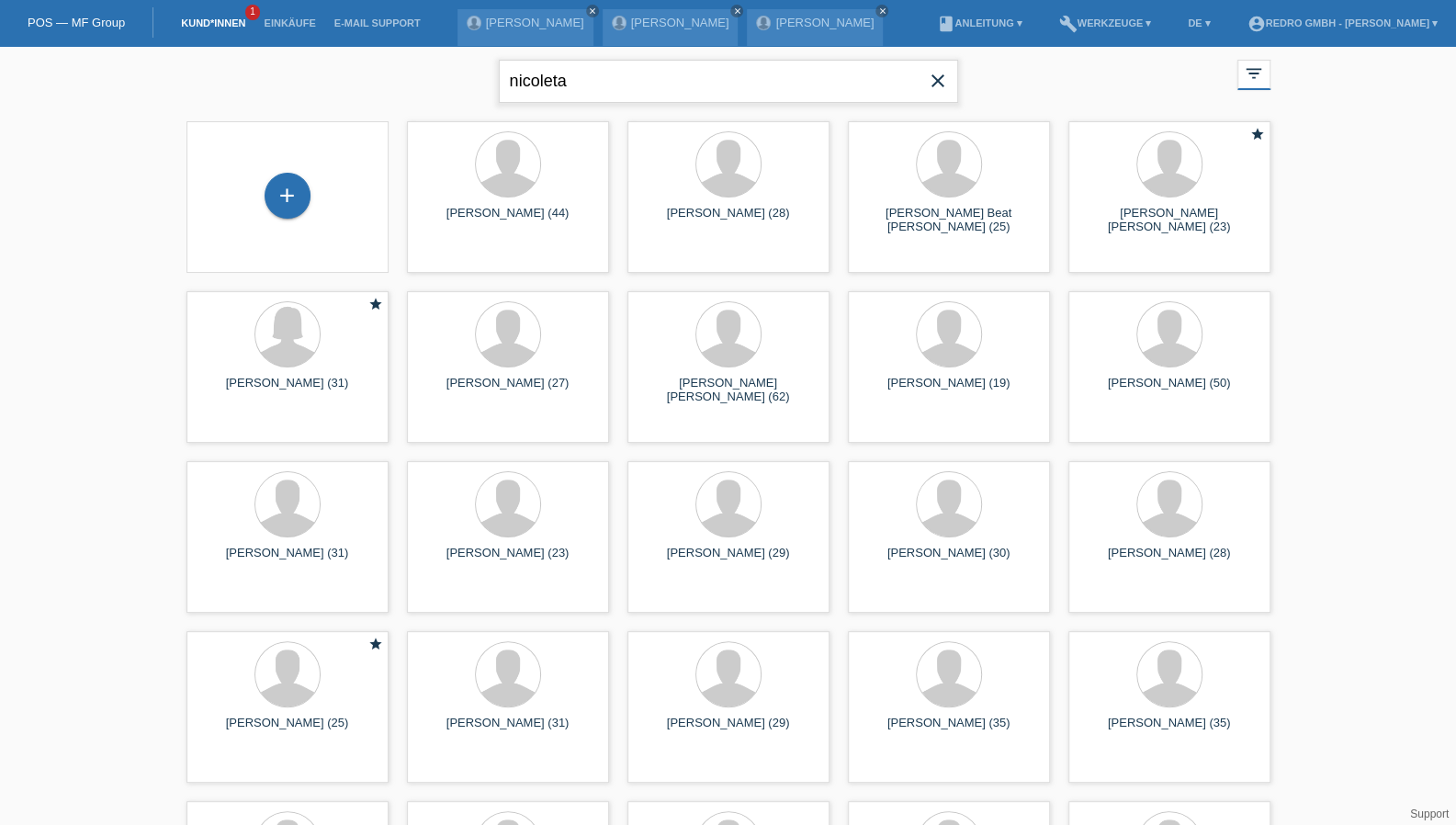
type input "nicoleta"
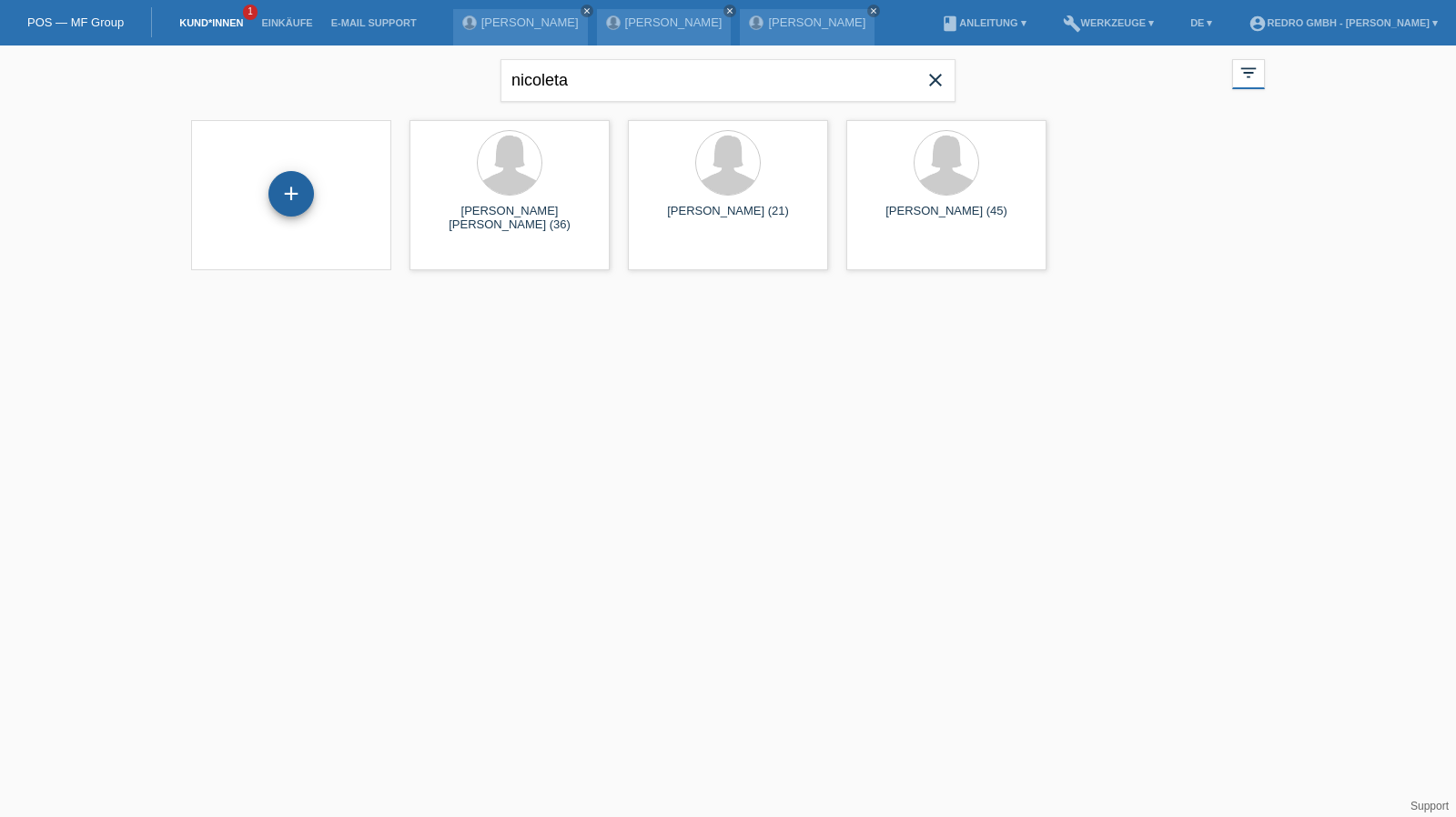
click at [297, 194] on div "+" at bounding box center [291, 194] width 46 height 46
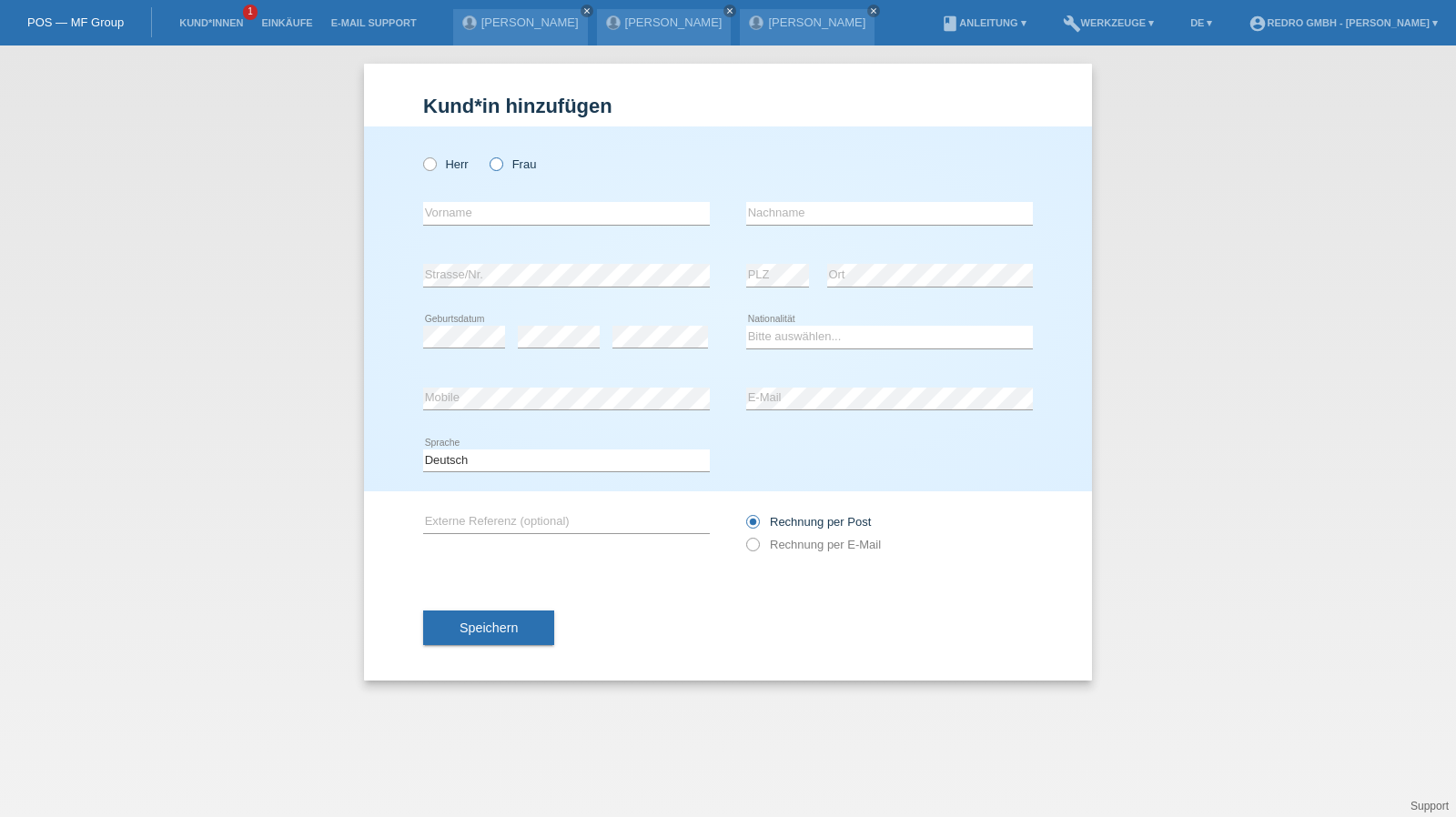
click at [487, 155] on icon at bounding box center [487, 155] width 0 height 0
click at [499, 165] on input "Frau" at bounding box center [495, 163] width 11 height 11
radio input "true"
click at [463, 219] on input "text" at bounding box center [567, 214] width 287 height 23
paste input "Nicoleta Alexandra"
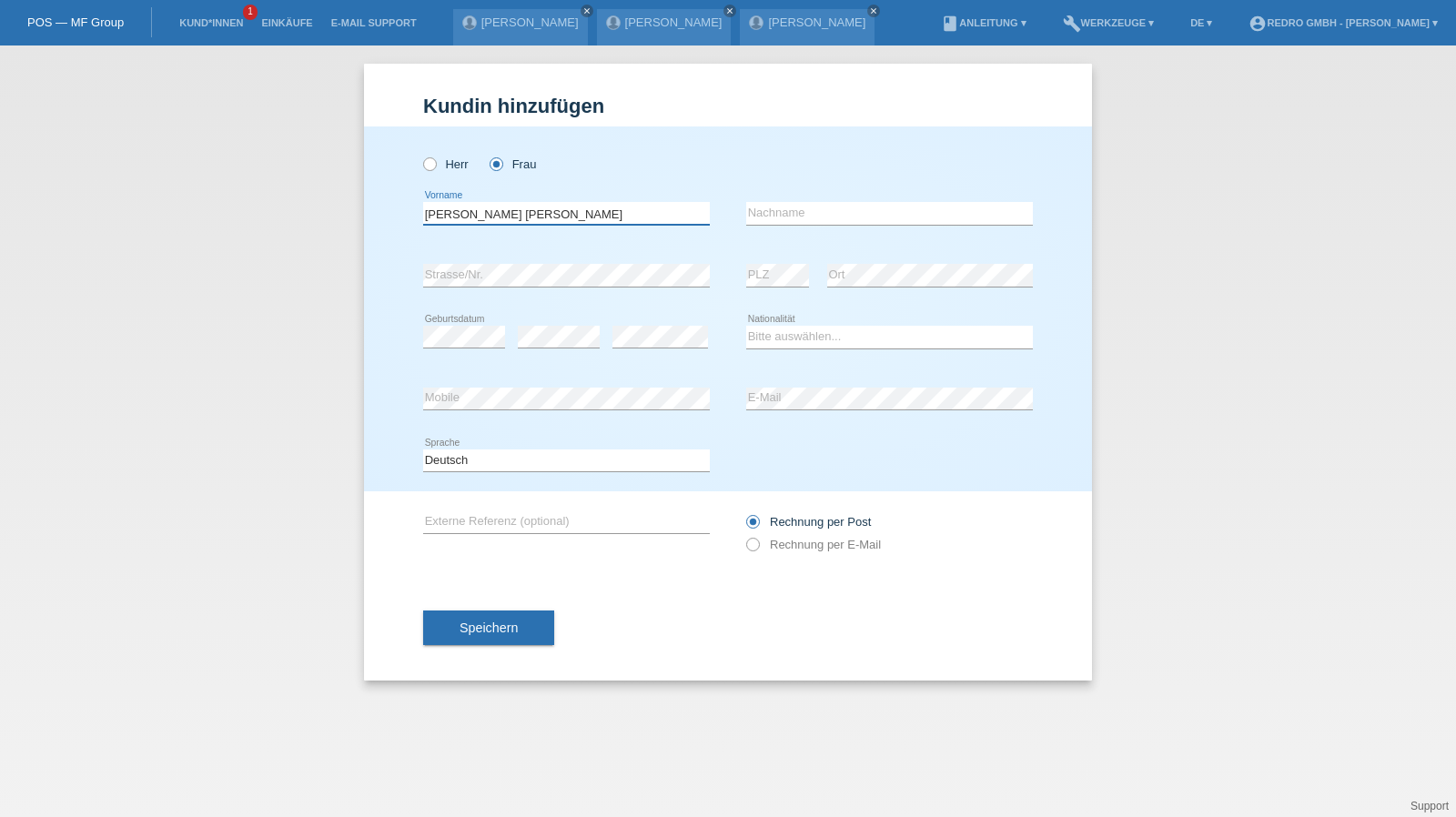
type input "Nicoleta Alexandra"
type input "Radu"
select select "RO"
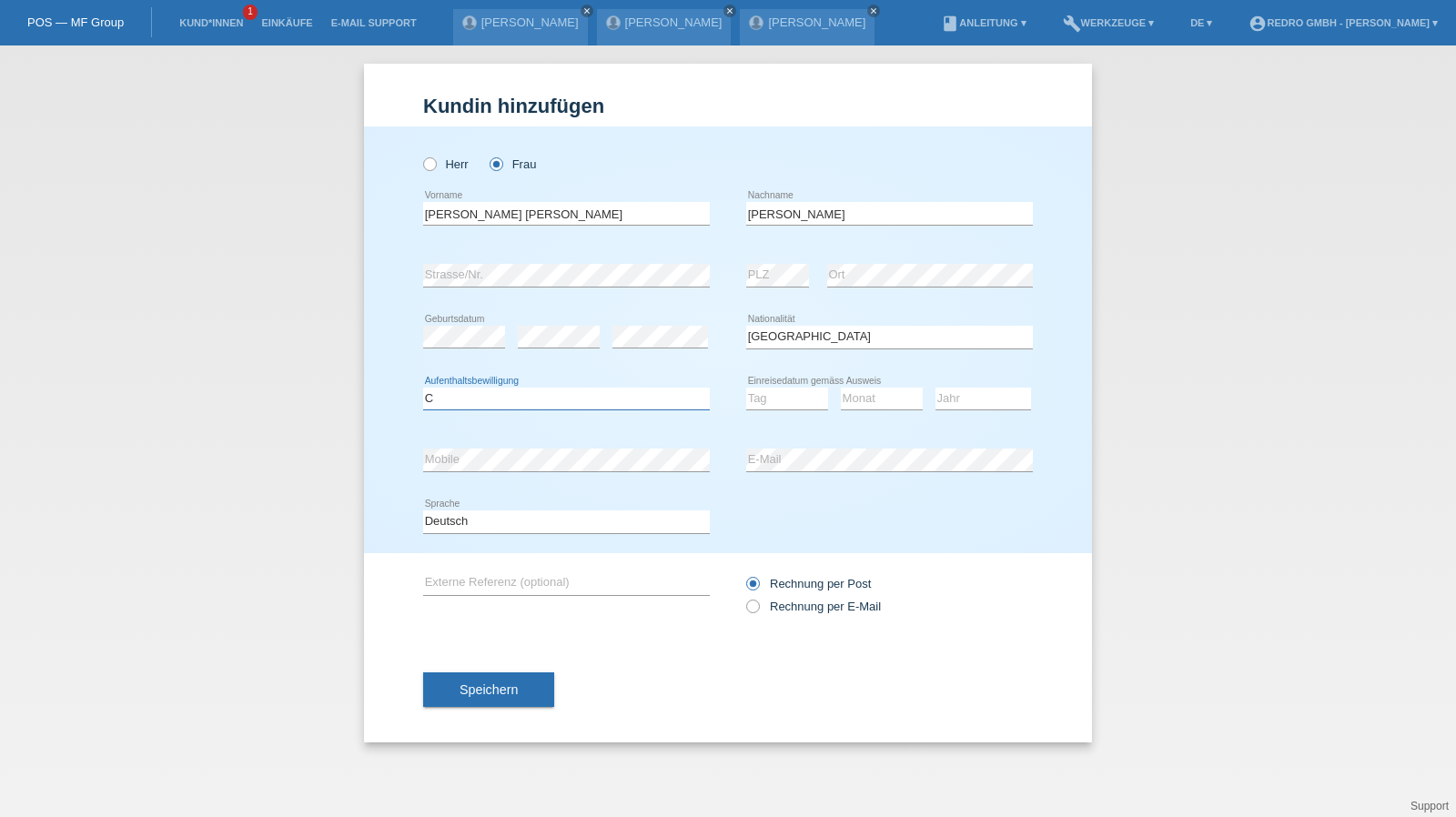
select select "B"
select select "01"
select select "2021"
click at [457, 685] on button "Speichern" at bounding box center [489, 690] width 131 height 34
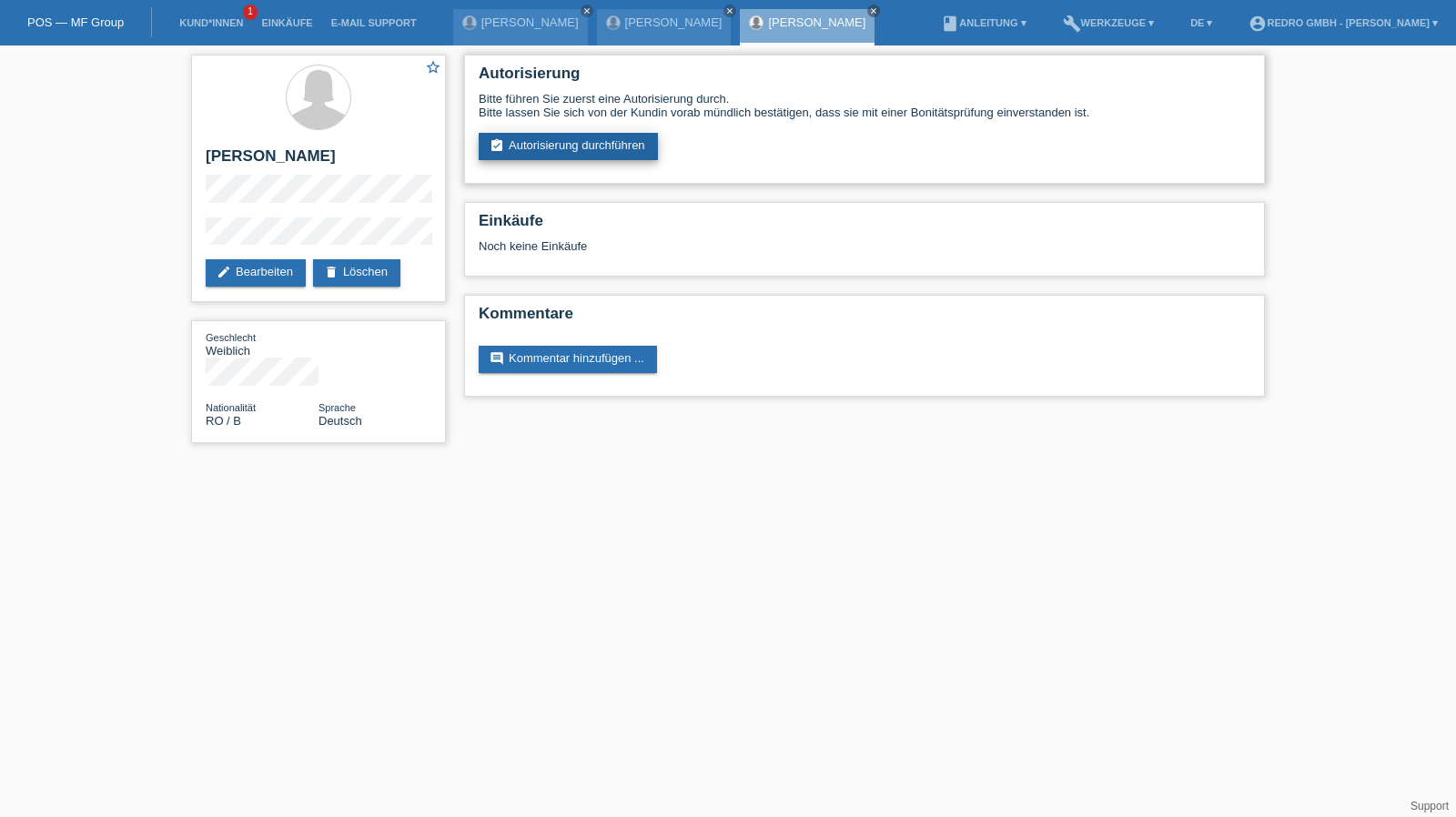
click at [536, 144] on link "assignment_turned_in Autorisierung durchführen" at bounding box center [568, 146] width 179 height 28
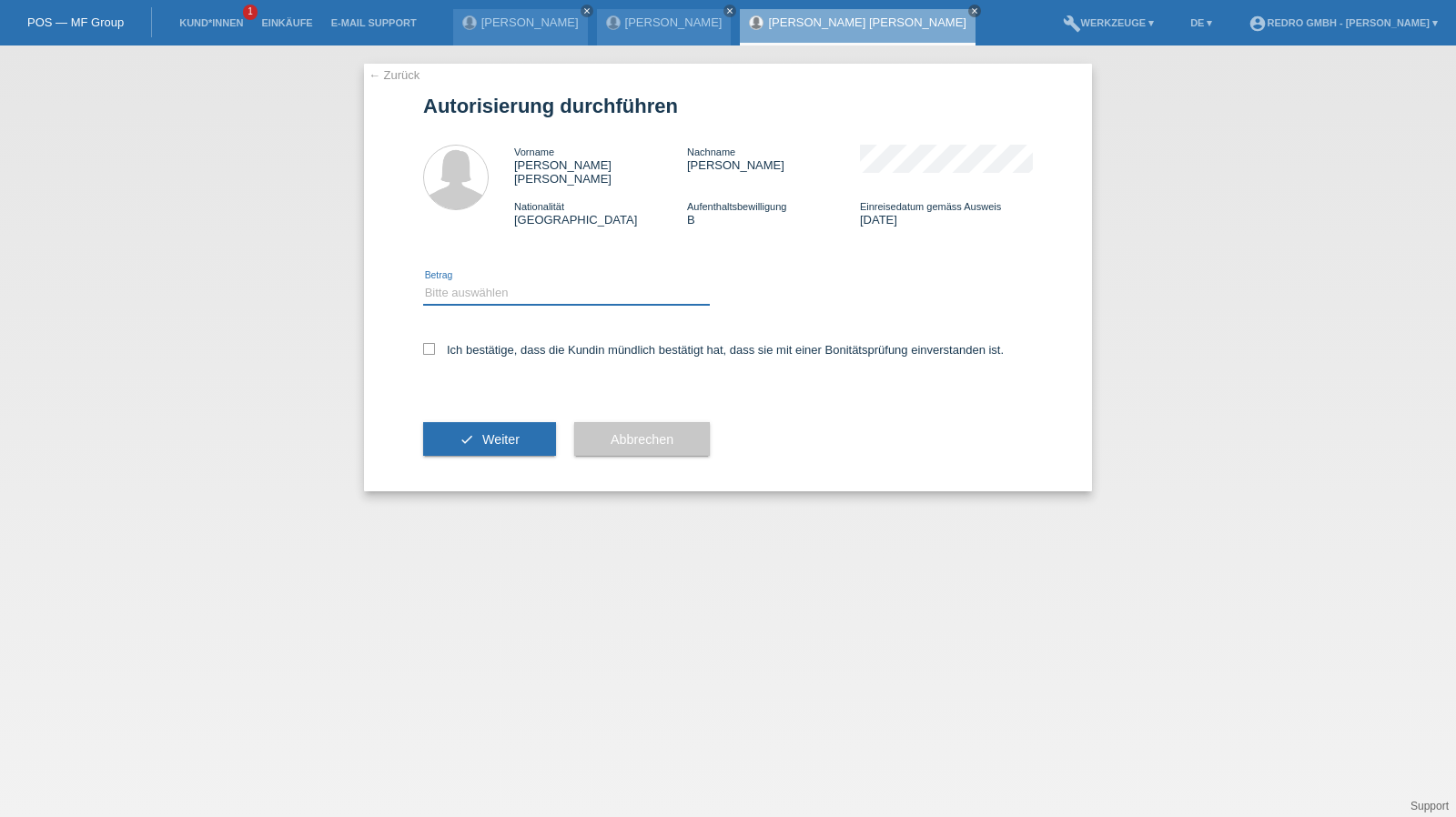
drag, startPoint x: 478, startPoint y: 270, endPoint x: 479, endPoint y: 291, distance: 21.0
click at [478, 282] on select "Bitte auswählen CHF 1.00 - CHF 499.00 CHF 500.00 - CHF 1'999.00 CHF 2'000.00 - …" at bounding box center [567, 292] width 287 height 22
select select "1"
click at [423, 282] on select "Bitte auswählen CHF 1.00 - CHF 499.00 CHF 500.00 - CHF 1'999.00 CHF 2'000.00 - …" at bounding box center [567, 292] width 287 height 22
click at [478, 344] on label "Ich bestätige, dass die Kundin mündlich bestätigt hat, dass sie mit einer Bonit…" at bounding box center [714, 350] width 581 height 13
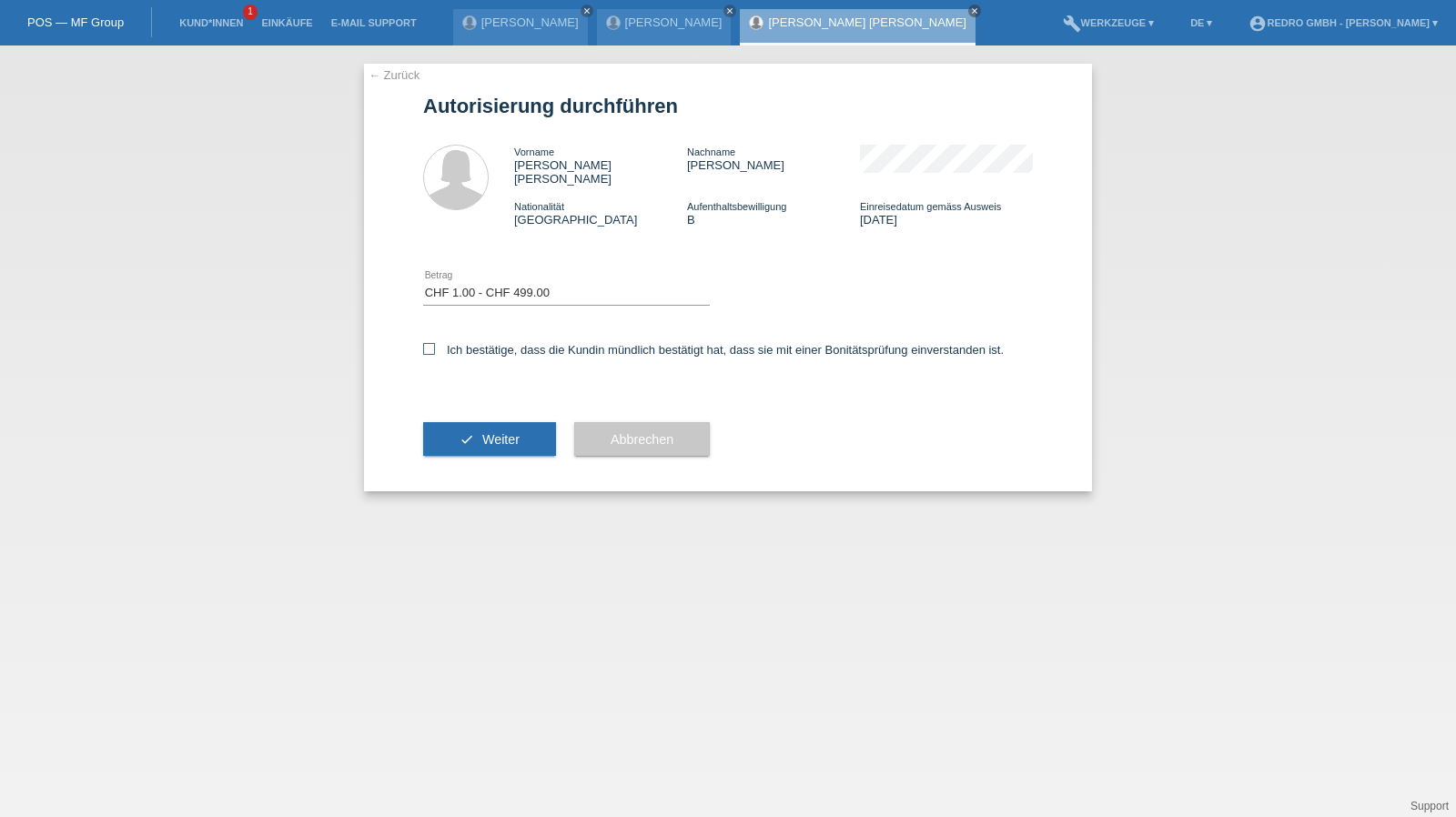
click at [435, 344] on input "Ich bestätige, dass die Kundin mündlich bestätigt hat, dass sie mit einer Bonit…" at bounding box center [429, 349] width 11 height 11
checkbox input "true"
click at [463, 407] on div "check Weiter" at bounding box center [490, 439] width 133 height 105
click at [462, 422] on button "check Weiter" at bounding box center [490, 439] width 133 height 34
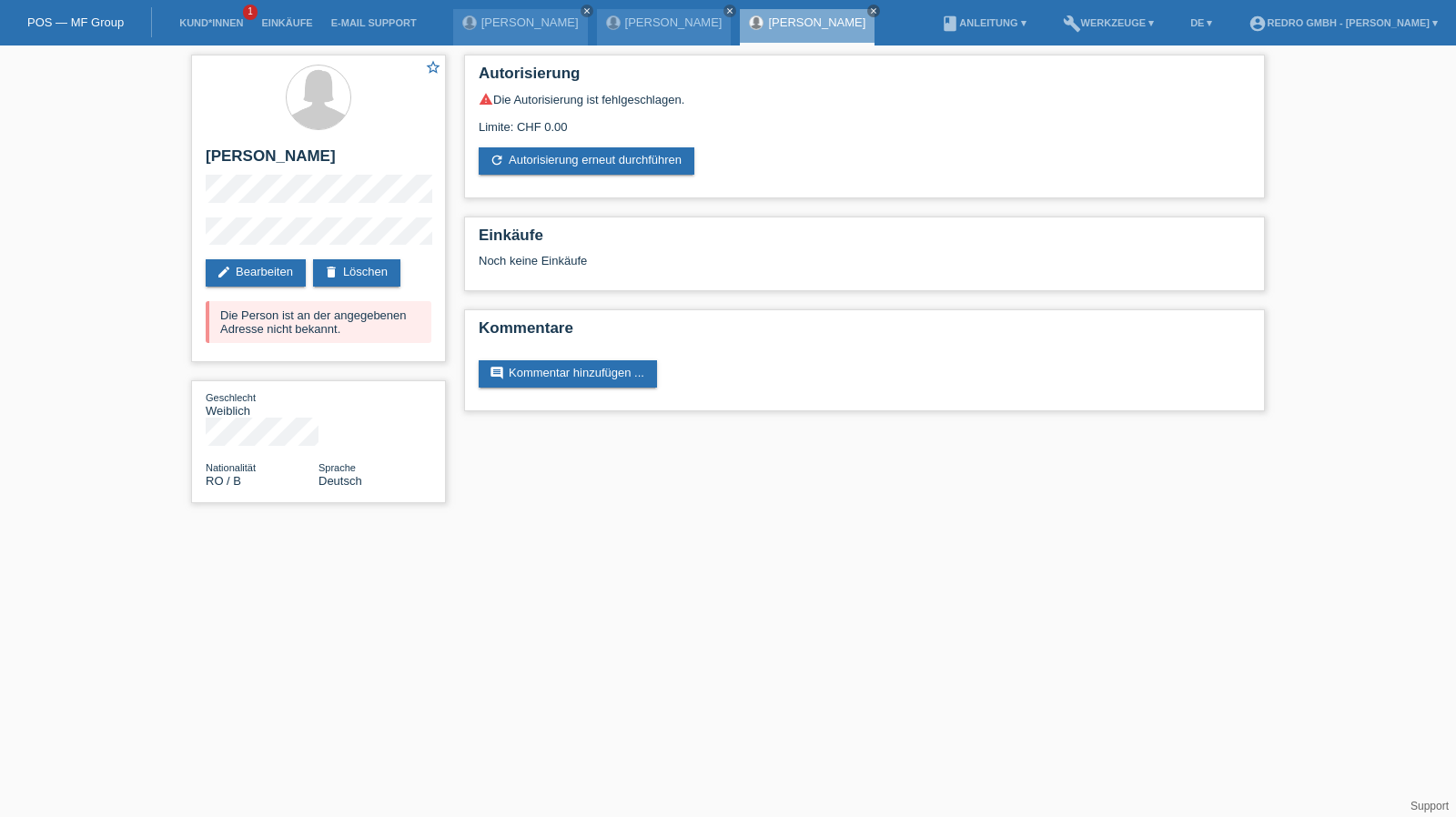
click at [198, 17] on li "Kund*innen 1" at bounding box center [211, 23] width 82 height 46
click at [233, 18] on link "Kund*innen" at bounding box center [211, 23] width 82 height 11
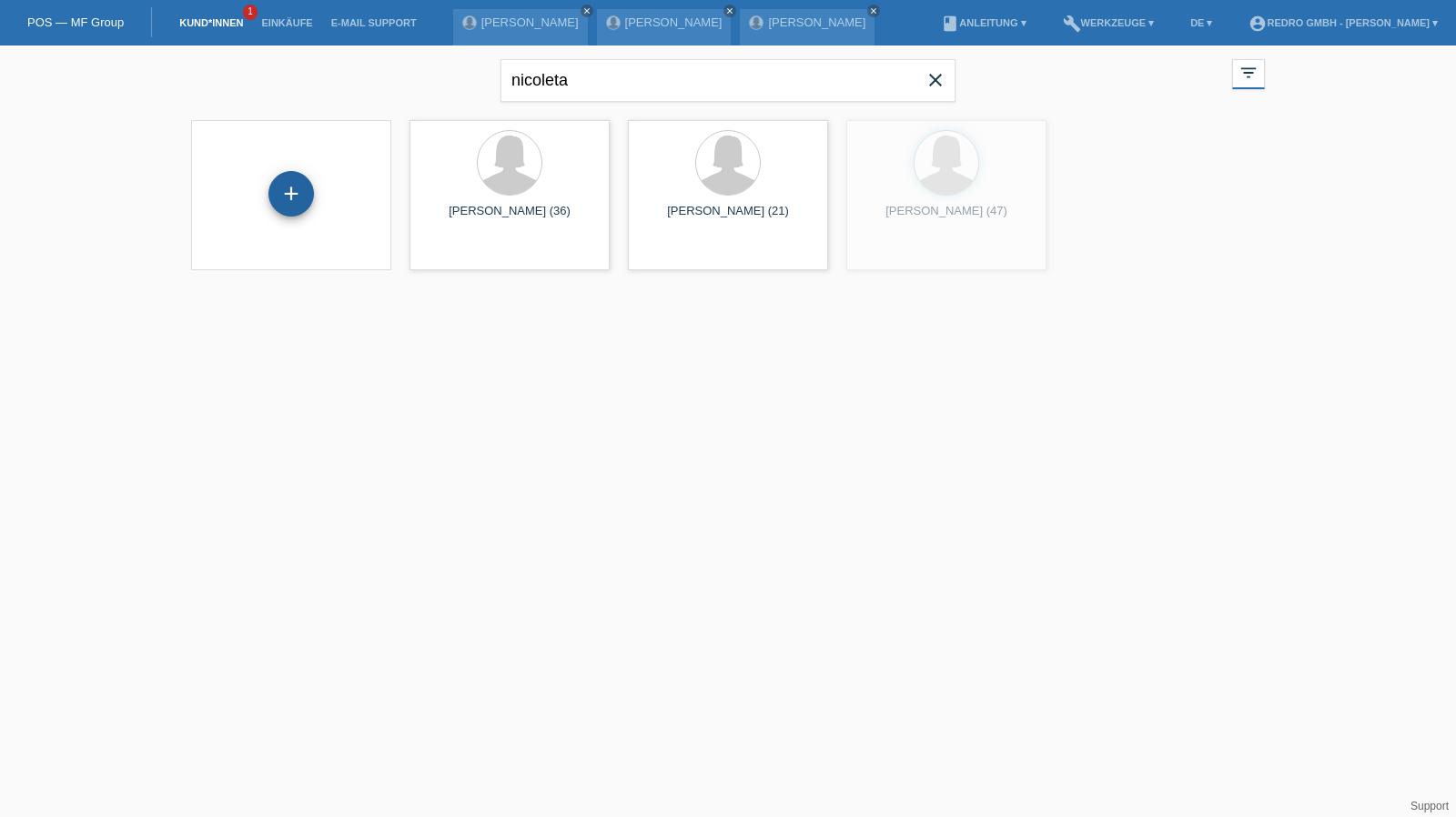
click at [311, 190] on div "+" at bounding box center [291, 194] width 44 height 31
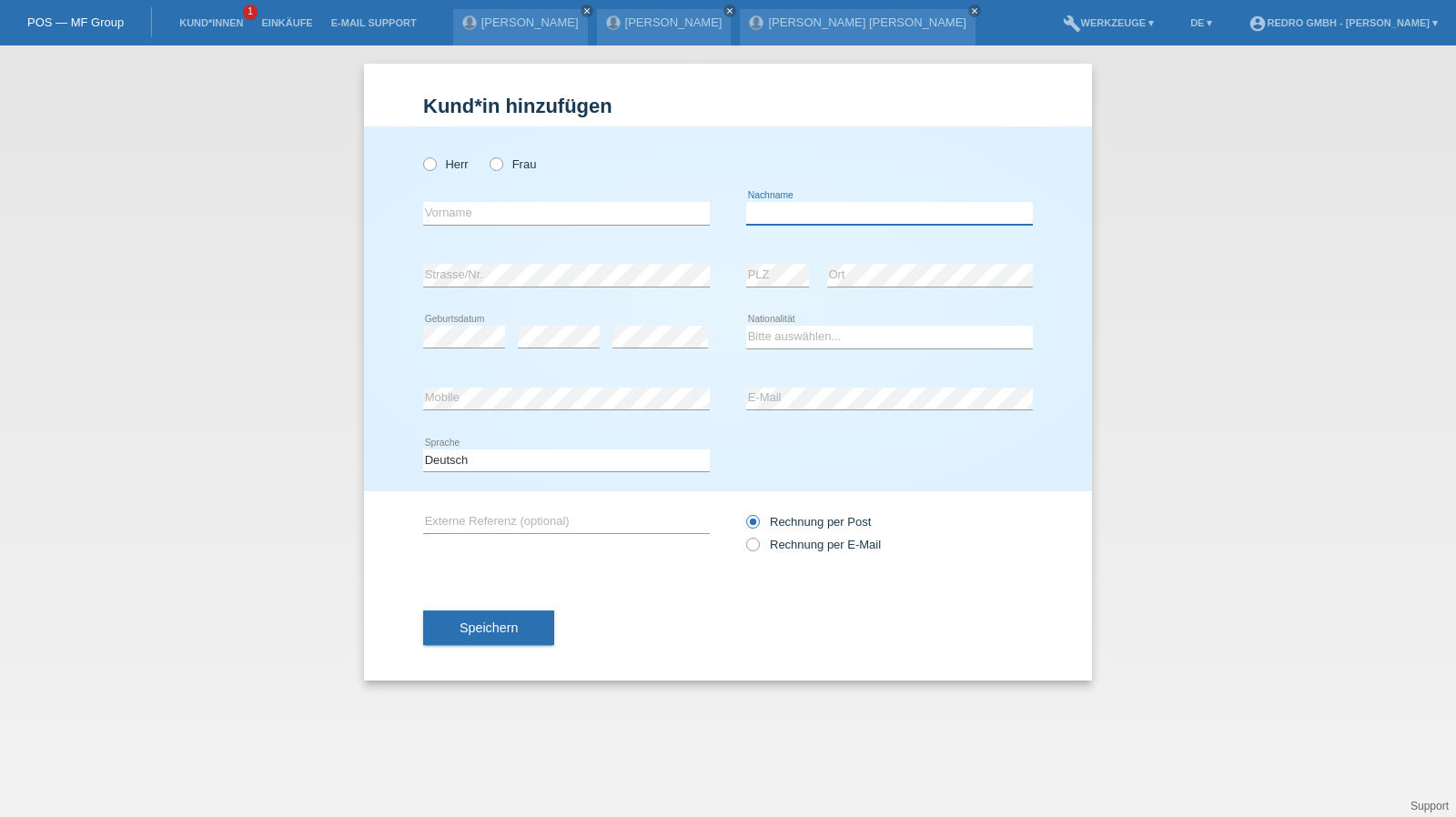
click at [813, 209] on input "text" at bounding box center [889, 214] width 287 height 23
type input "Namik"
click at [199, 21] on link "Kund*innen" at bounding box center [211, 23] width 82 height 11
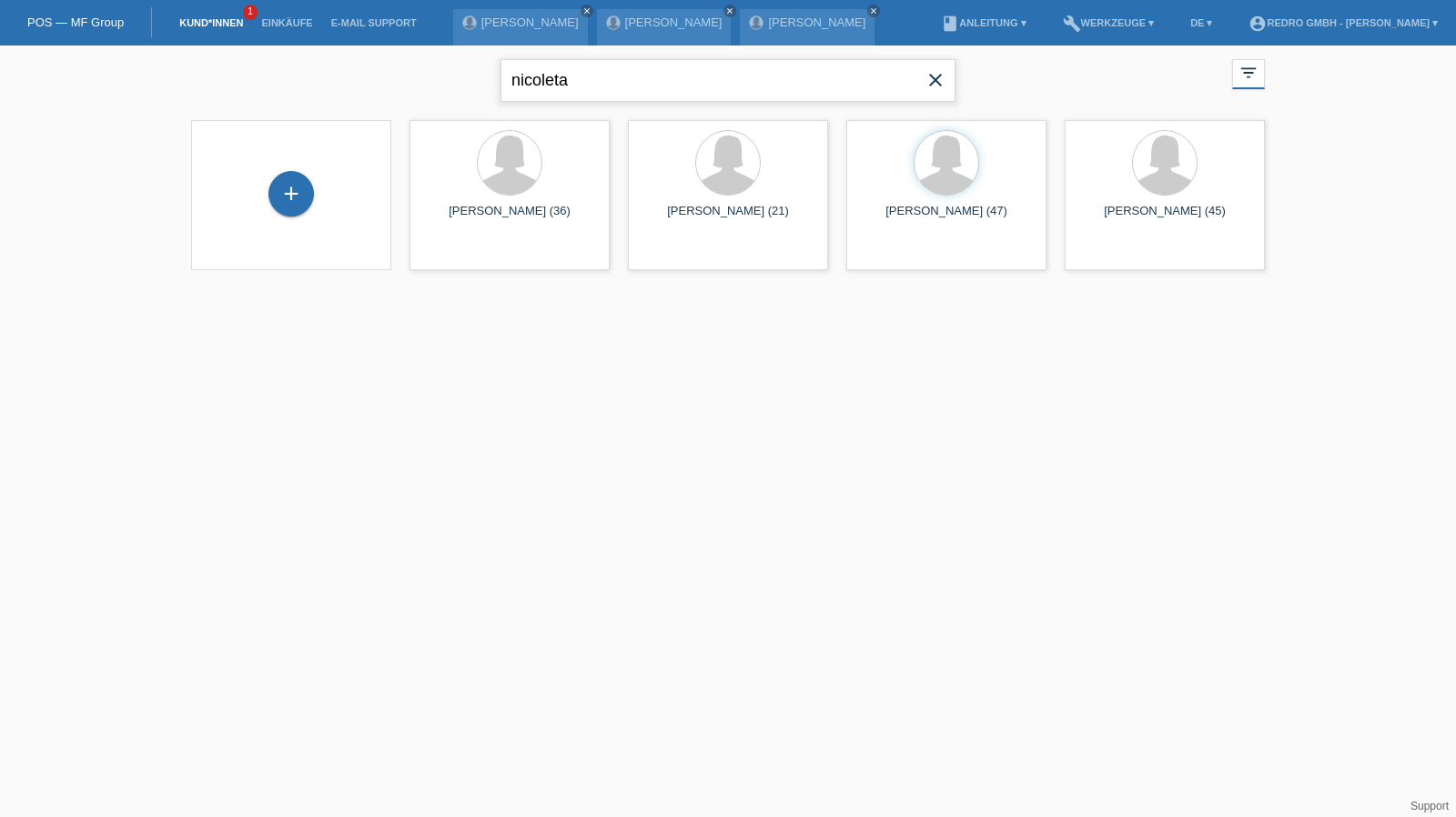
click at [616, 90] on input "nicoleta" at bounding box center [727, 80] width 455 height 43
paste input "Dahmani"
type input "Dahmani"
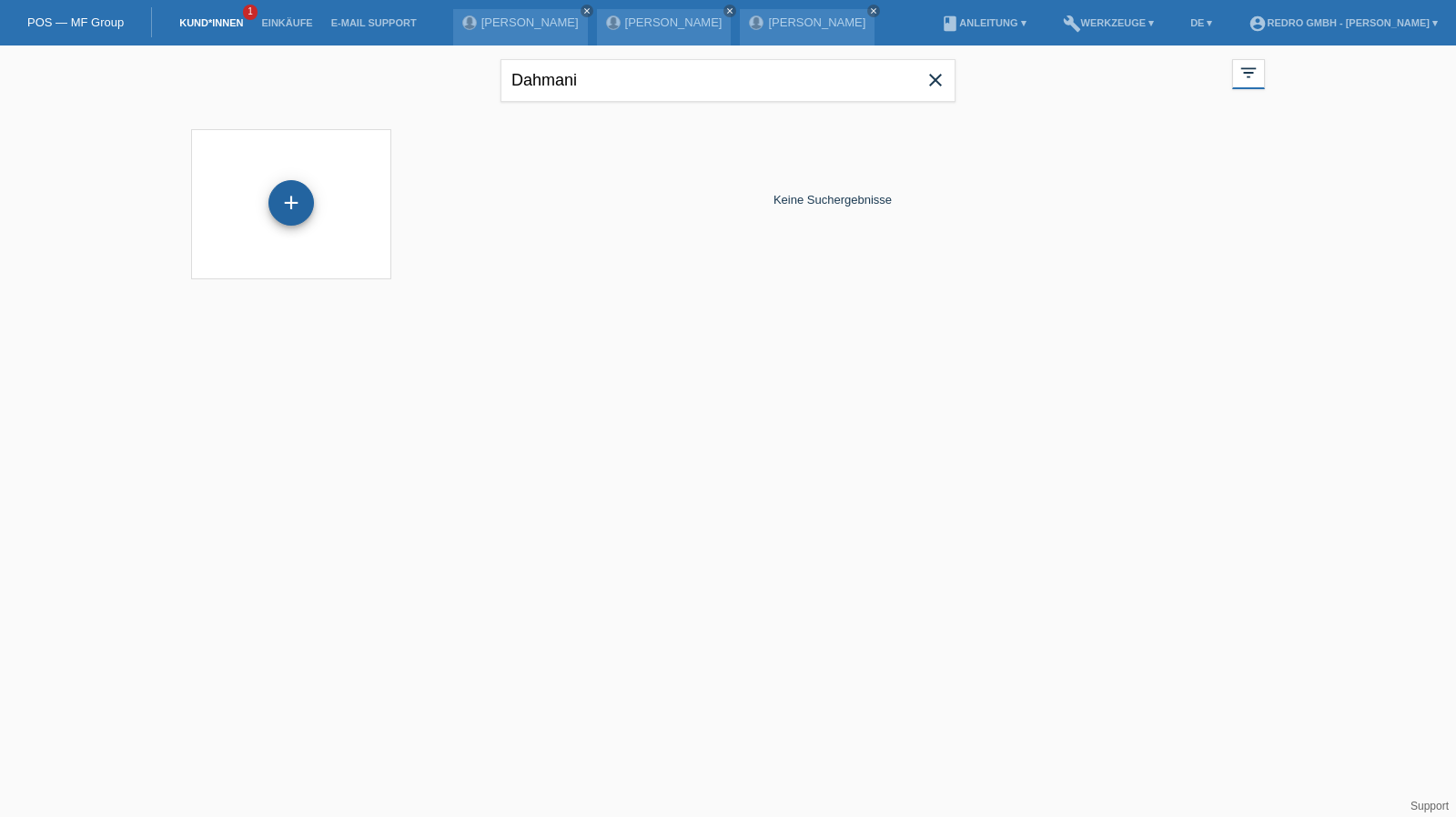
click at [308, 197] on div "+" at bounding box center [291, 203] width 46 height 46
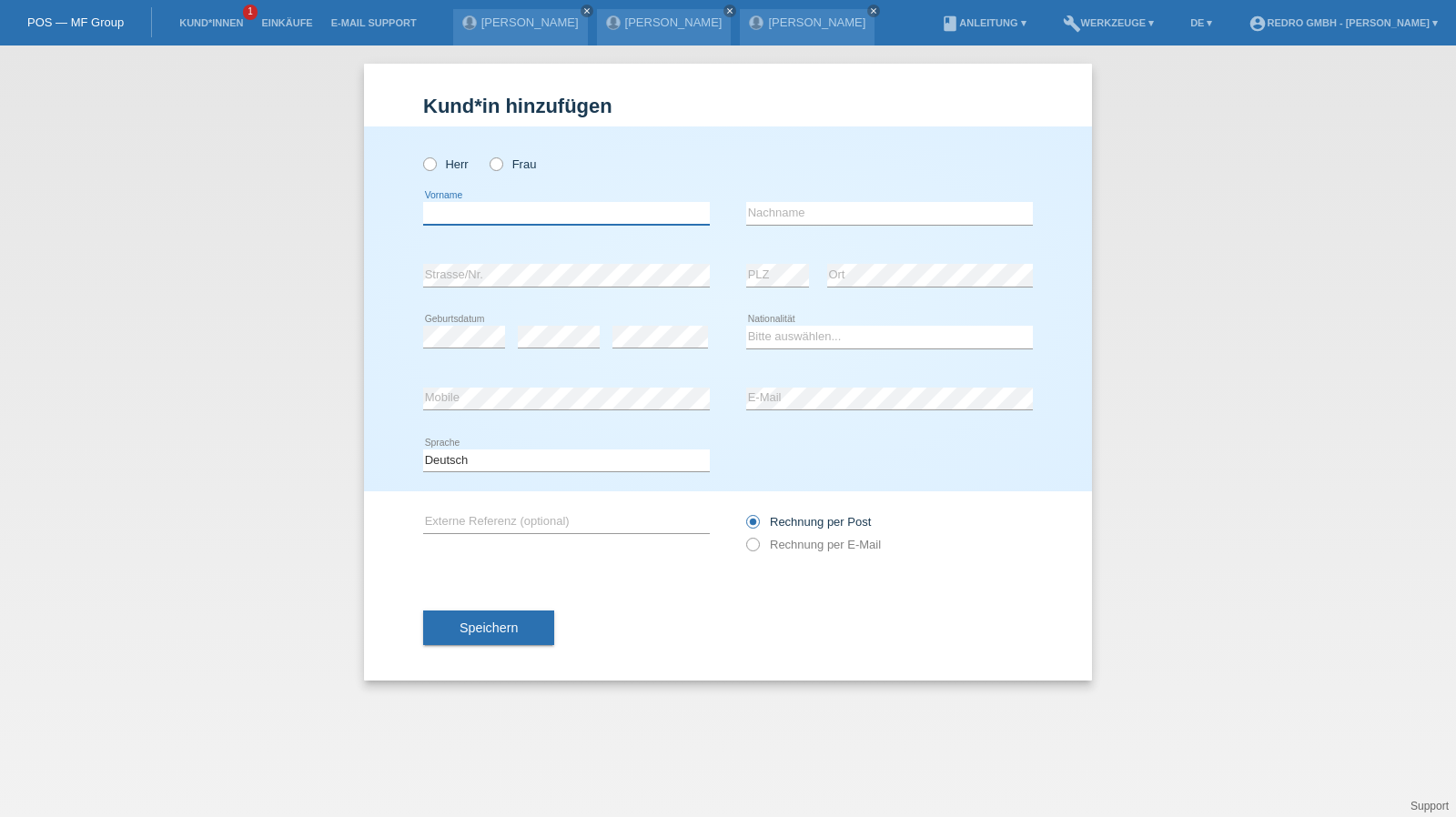
click at [524, 211] on input "text" at bounding box center [567, 214] width 287 height 23
paste input "Hanane"
type input "Hanane"
click at [446, 166] on label "Herr" at bounding box center [446, 164] width 46 height 13
click at [435, 166] on input "Herr" at bounding box center [429, 163] width 11 height 11
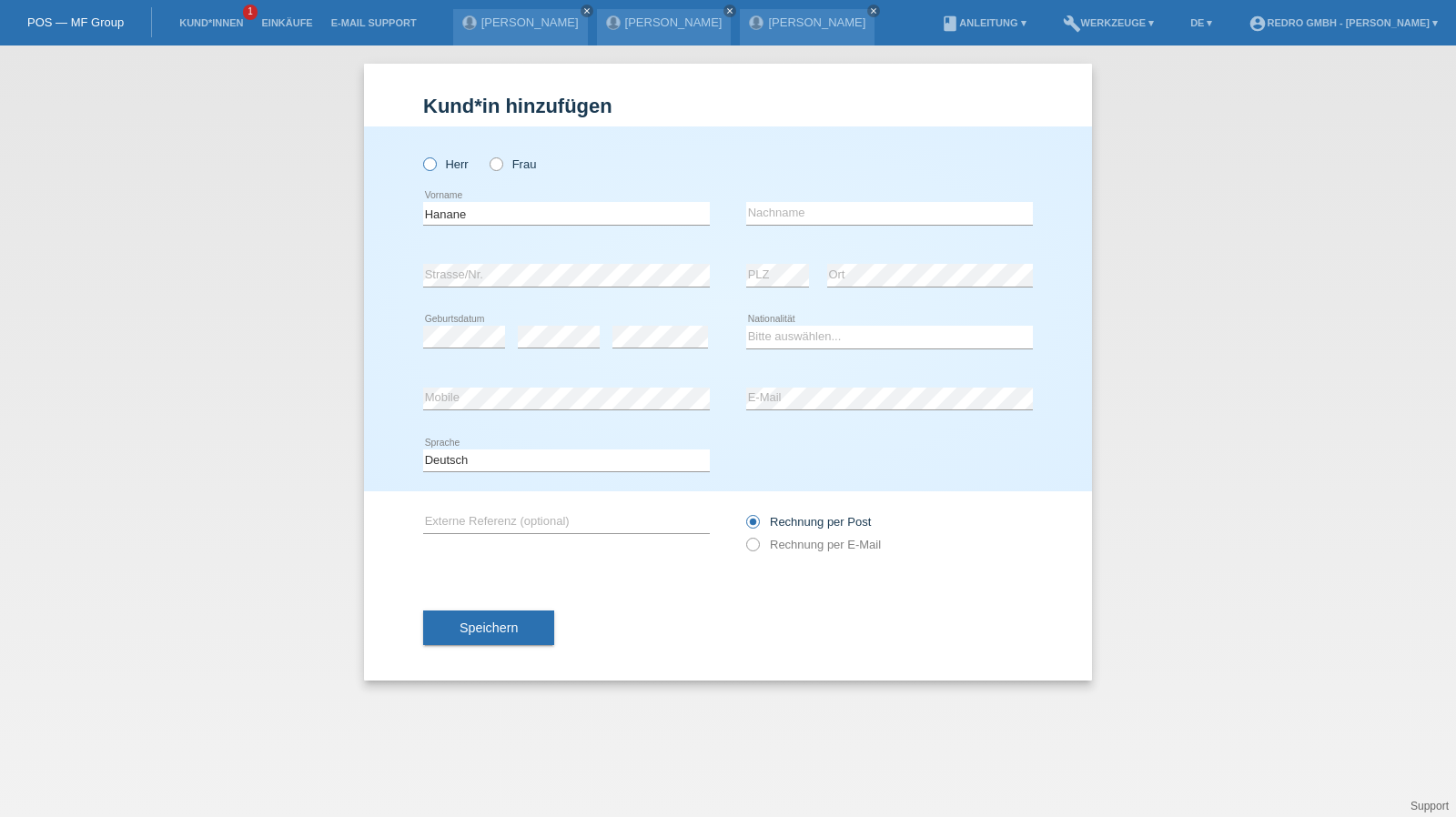
radio input "true"
click at [554, 199] on div "Hanane error Vorname" at bounding box center [567, 214] width 287 height 62
click at [548, 212] on input "Hanane" at bounding box center [567, 214] width 287 height 23
type input "Hanane"
click at [816, 211] on input "text" at bounding box center [889, 214] width 287 height 23
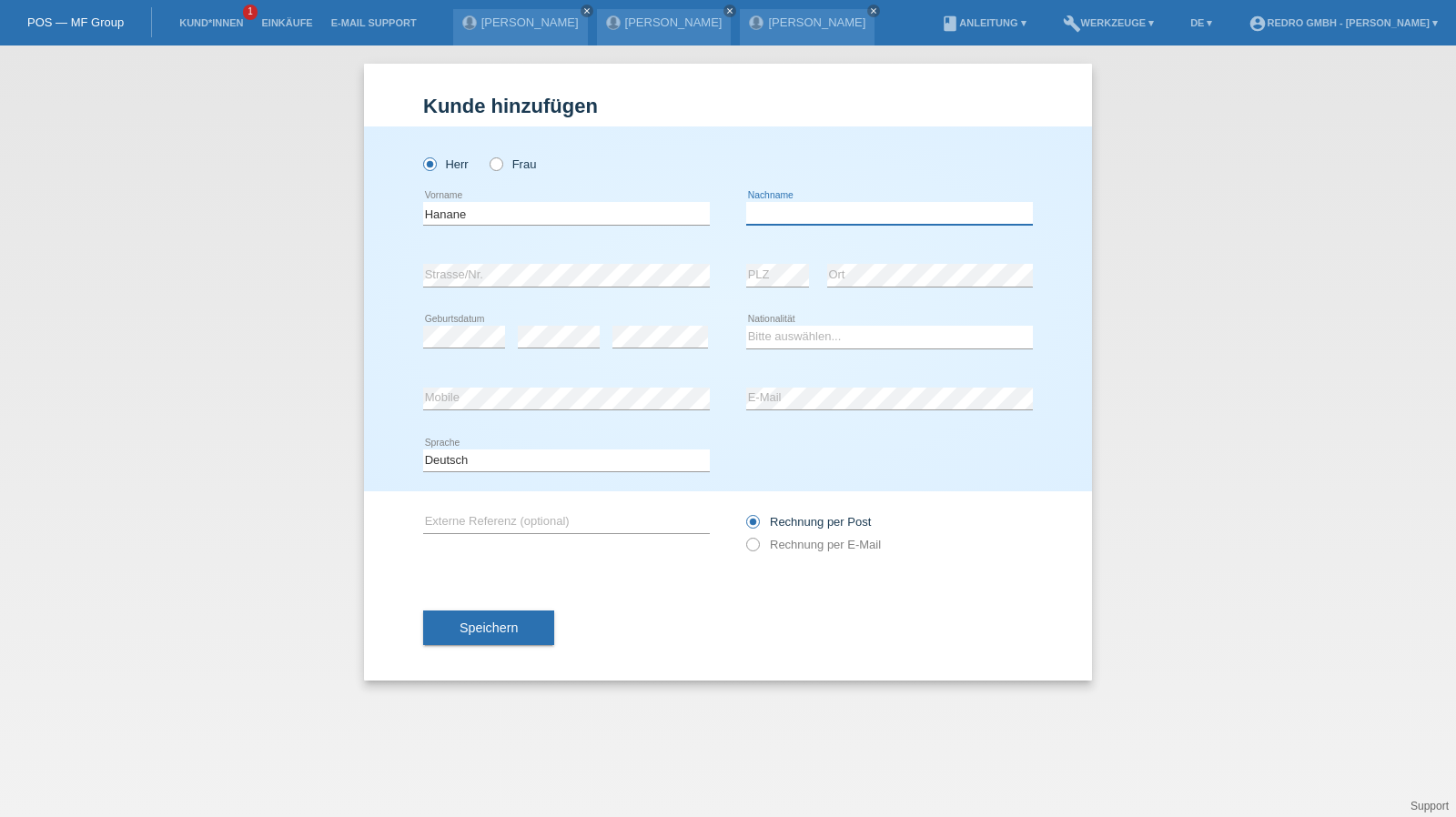
paste input "Dahmani"
type input "Dahmani"
click at [410, 332] on div "Herr Frau Hanane error Vorname C" at bounding box center [728, 308] width 728 height 365
click at [810, 346] on select "Bitte auswählen... Schweiz Deutschland Liechtenstein Österreich ------------ Af…" at bounding box center [889, 336] width 287 height 22
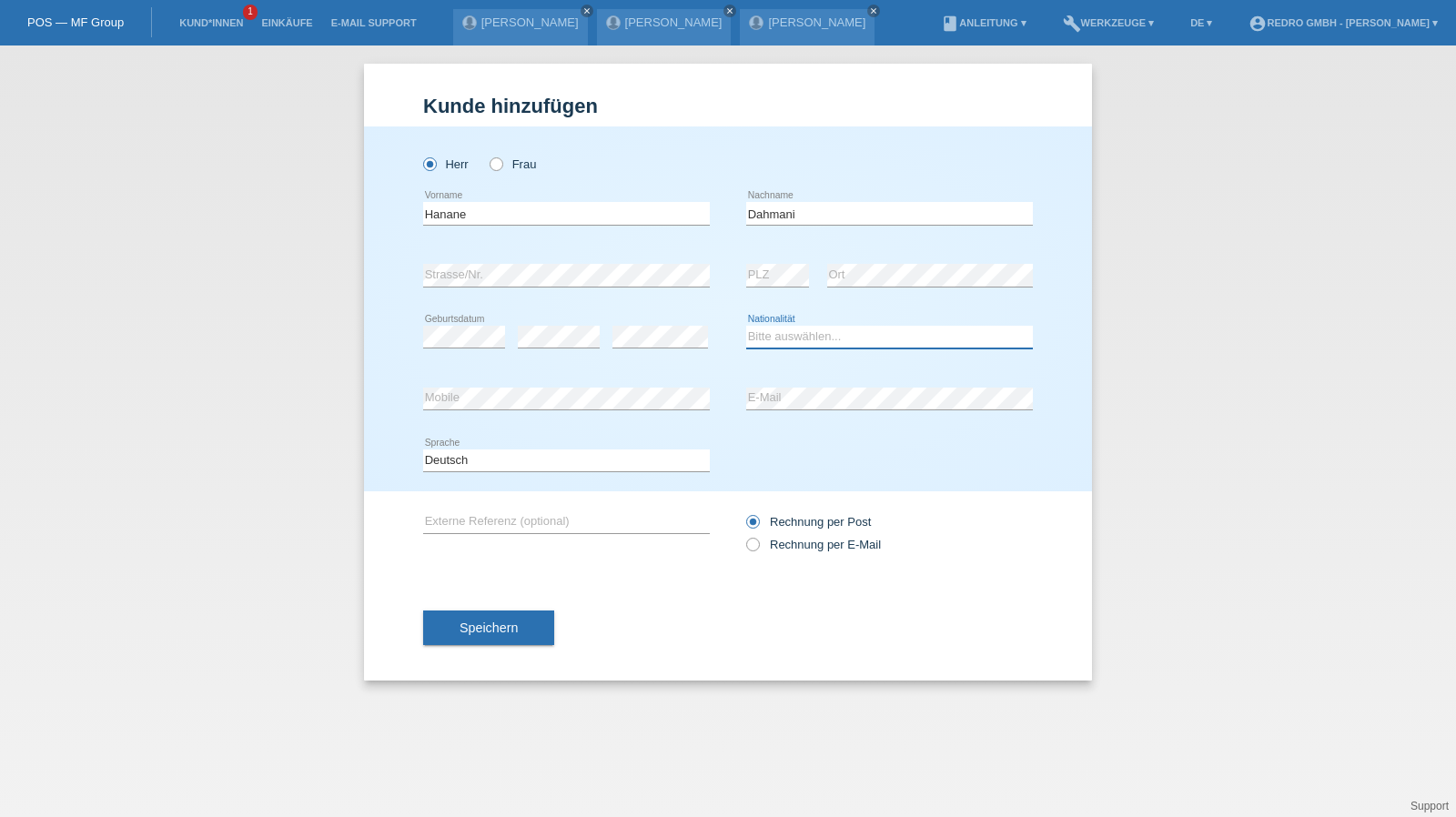
select select "CH"
click at [483, 618] on button "Speichern" at bounding box center [489, 627] width 131 height 34
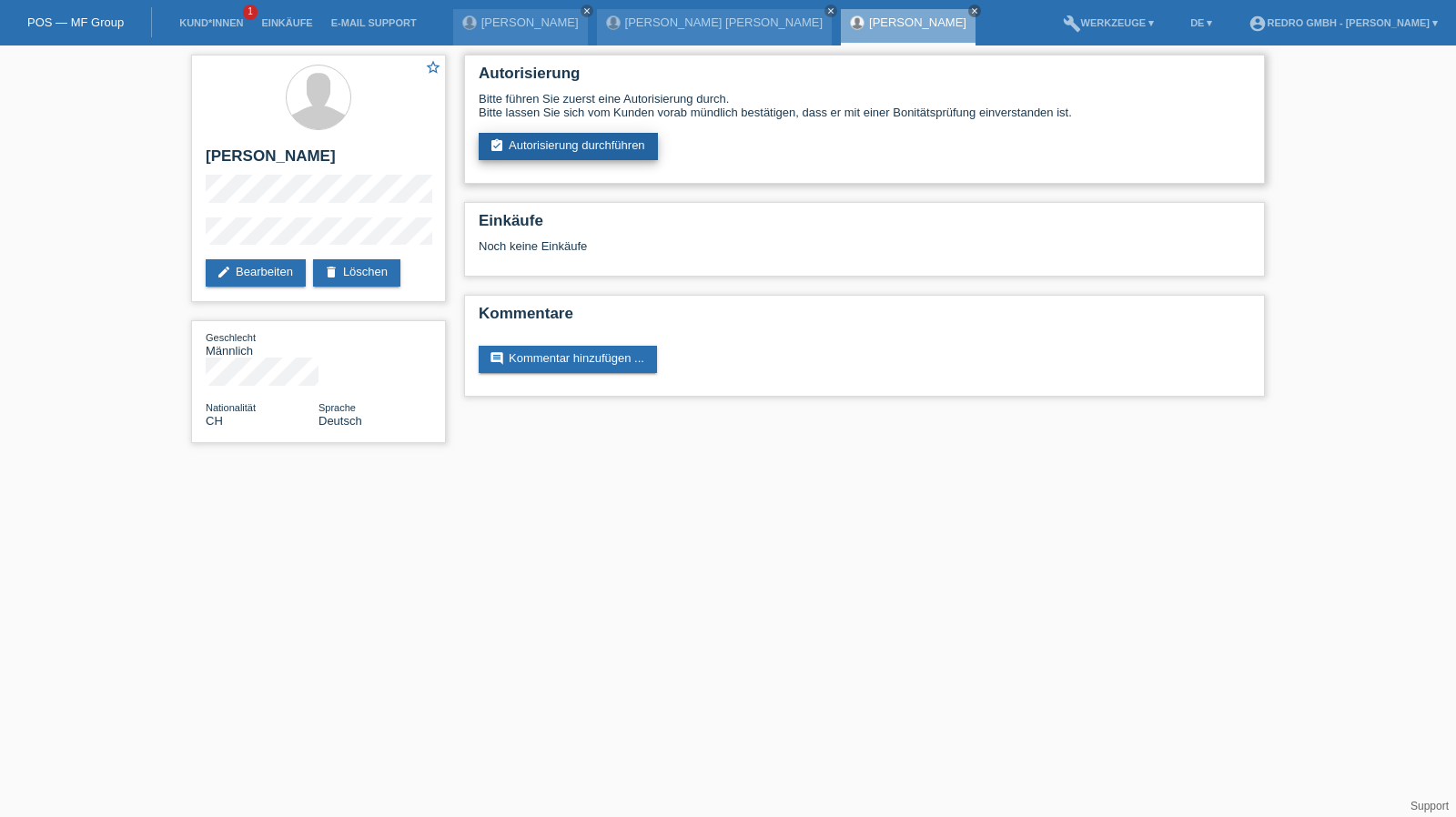
click at [614, 136] on link "assignment_turned_in Autorisierung durchführen" at bounding box center [568, 146] width 179 height 28
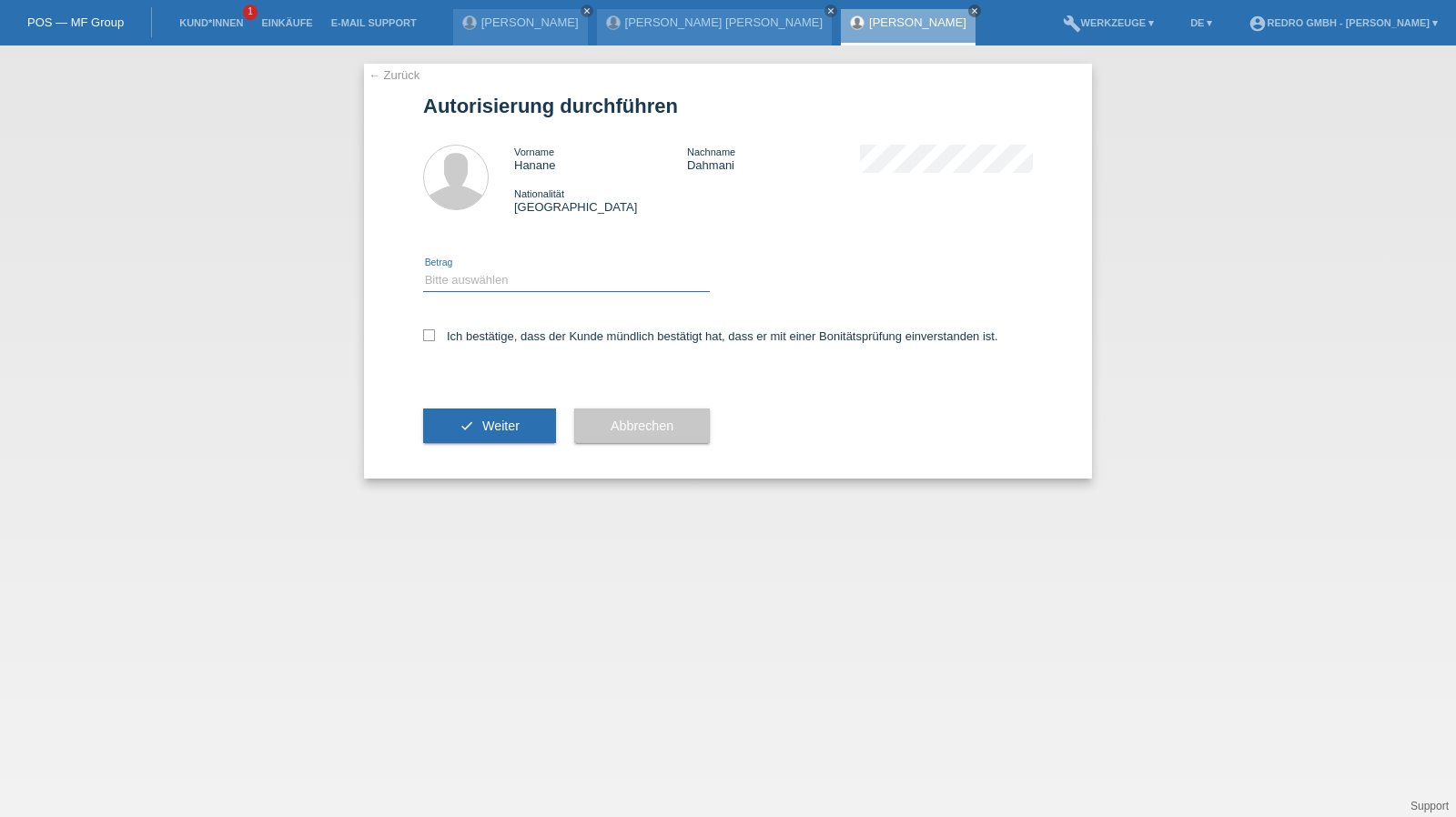
drag, startPoint x: 494, startPoint y: 276, endPoint x: 486, endPoint y: 288, distance: 14.4
click at [494, 276] on select "Bitte auswählen CHF 1.00 - CHF 499.00 CHF 500.00 - CHF 1'999.00 CHF 2'000.00 - …" at bounding box center [567, 280] width 287 height 22
select select "1"
click at [423, 269] on select "Bitte auswählen CHF 1.00 - CHF 499.00 CHF 500.00 - CHF 1'999.00 CHF 2'000.00 - …" at bounding box center [567, 280] width 287 height 22
click at [461, 328] on div "Ich bestätige, dass der Kunde mündlich bestätigt hat, dass er mit einer Bonität…" at bounding box center [728, 342] width 609 height 62
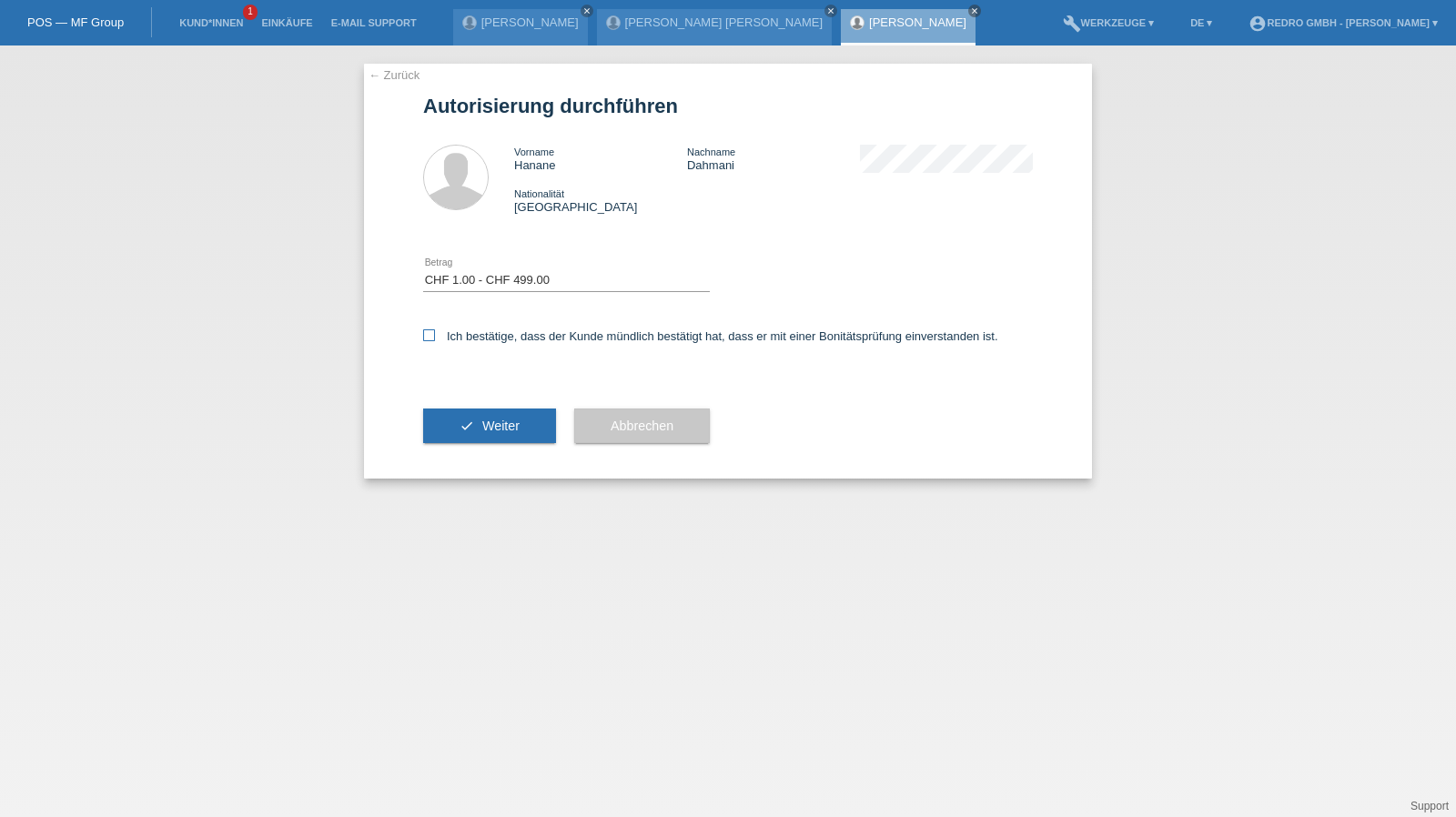
click at [464, 344] on label "Ich bestätige, dass der Kunde mündlich bestätigt hat, dass er mit einer Bonität…" at bounding box center [711, 336] width 575 height 13
click at [435, 342] on input "Ich bestätige, dass der Kunde mündlich bestätigt hat, dass er mit einer Bonität…" at bounding box center [429, 335] width 11 height 11
checkbox input "true"
click at [462, 411] on button "check Weiter" at bounding box center [490, 426] width 133 height 34
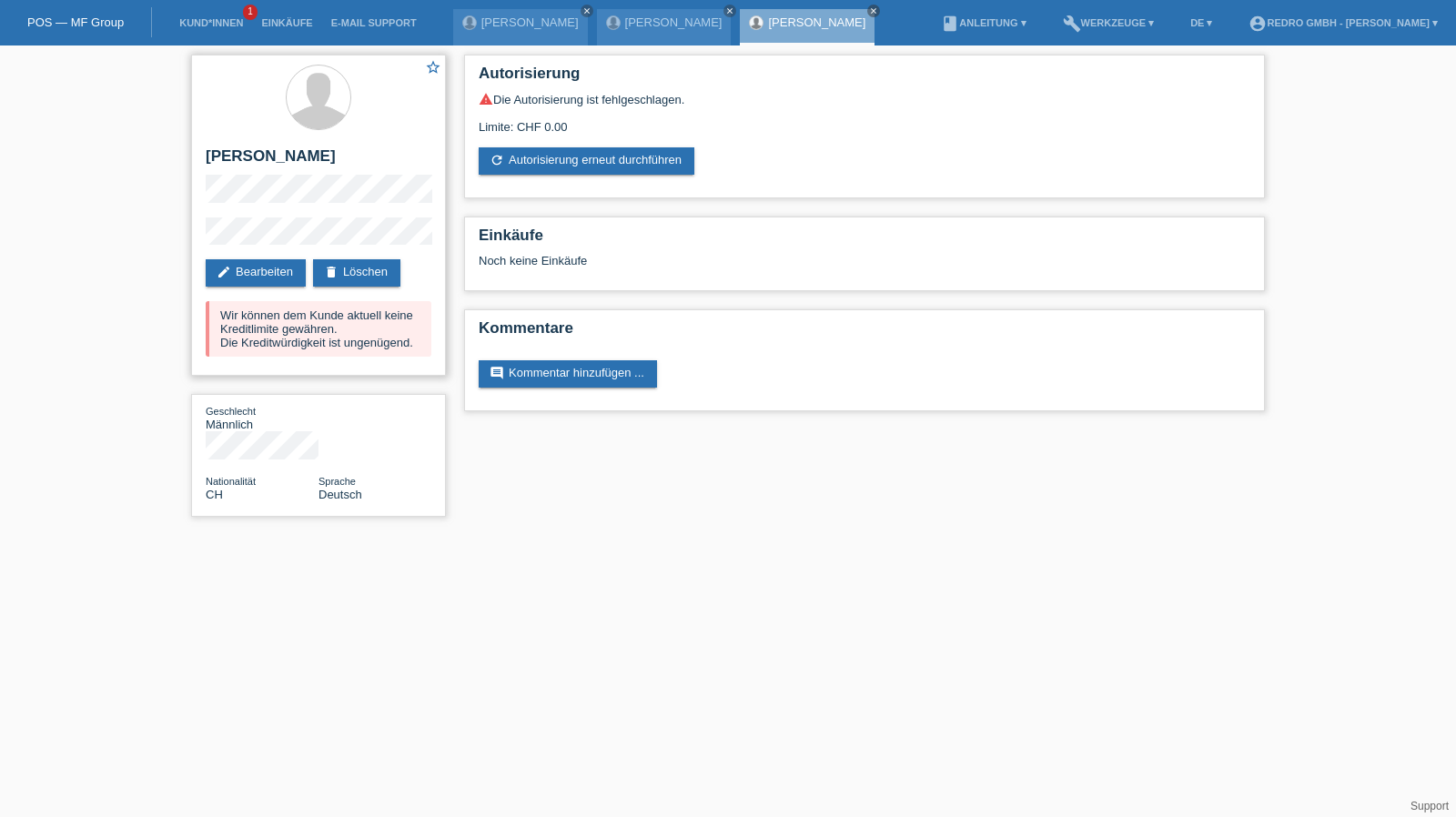
click at [236, 163] on h2 "[PERSON_NAME]" at bounding box center [319, 160] width 226 height 28
copy div "[PERSON_NAME]"
click at [297, 211] on div "star_border Hanane Dahmani edit Bearbeiten delete Löschen Wir können dem Kunde …" at bounding box center [318, 215] width 255 height 322
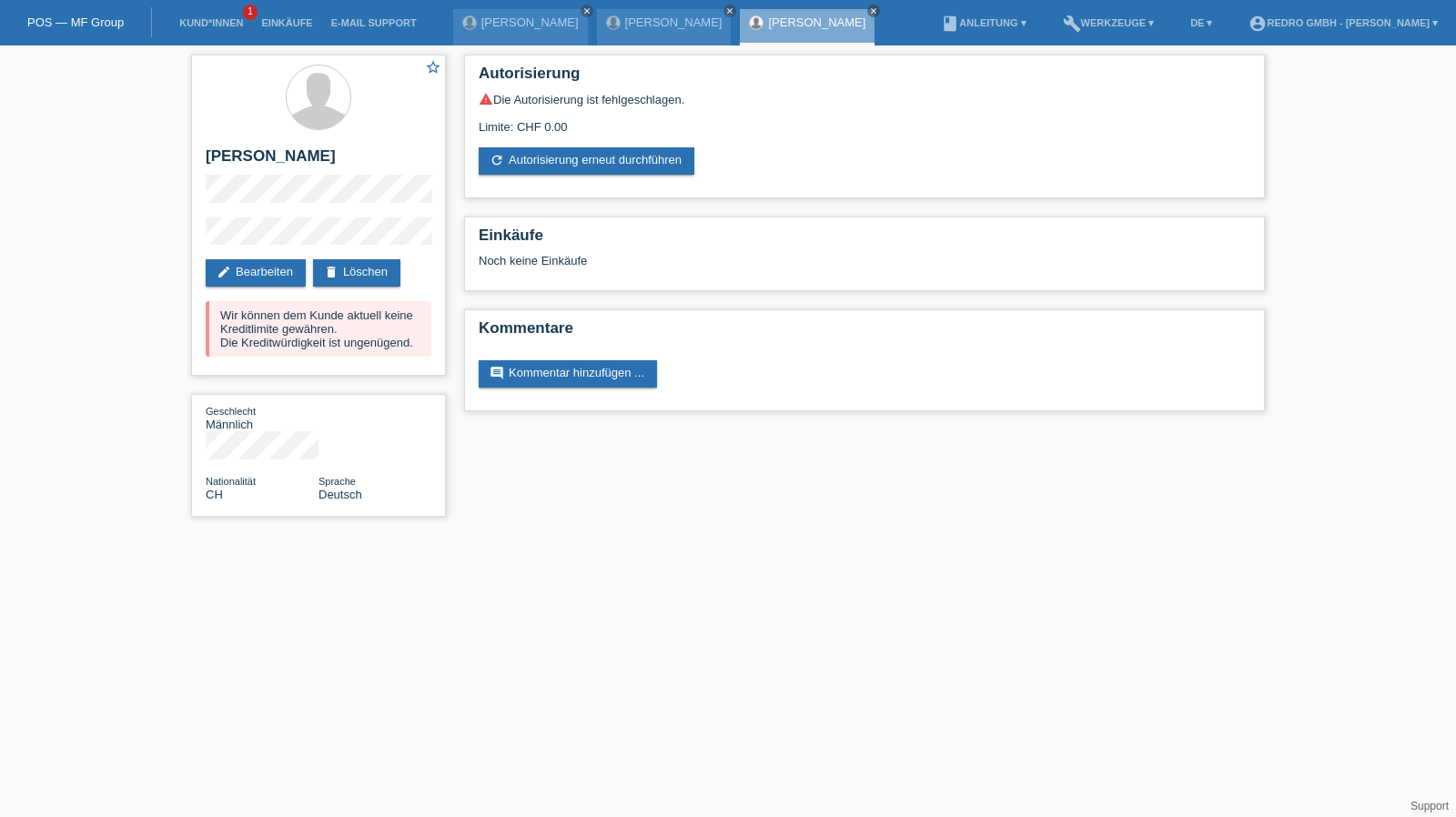
click at [131, 232] on div "star_border Hanane Dahmani edit Bearbeiten delete Löschen Wir können dem Kunde …" at bounding box center [728, 290] width 1456 height 490
click at [207, 15] on li "Kund*innen 1" at bounding box center [211, 23] width 82 height 46
click at [203, 23] on link "Kund*innen" at bounding box center [211, 23] width 82 height 11
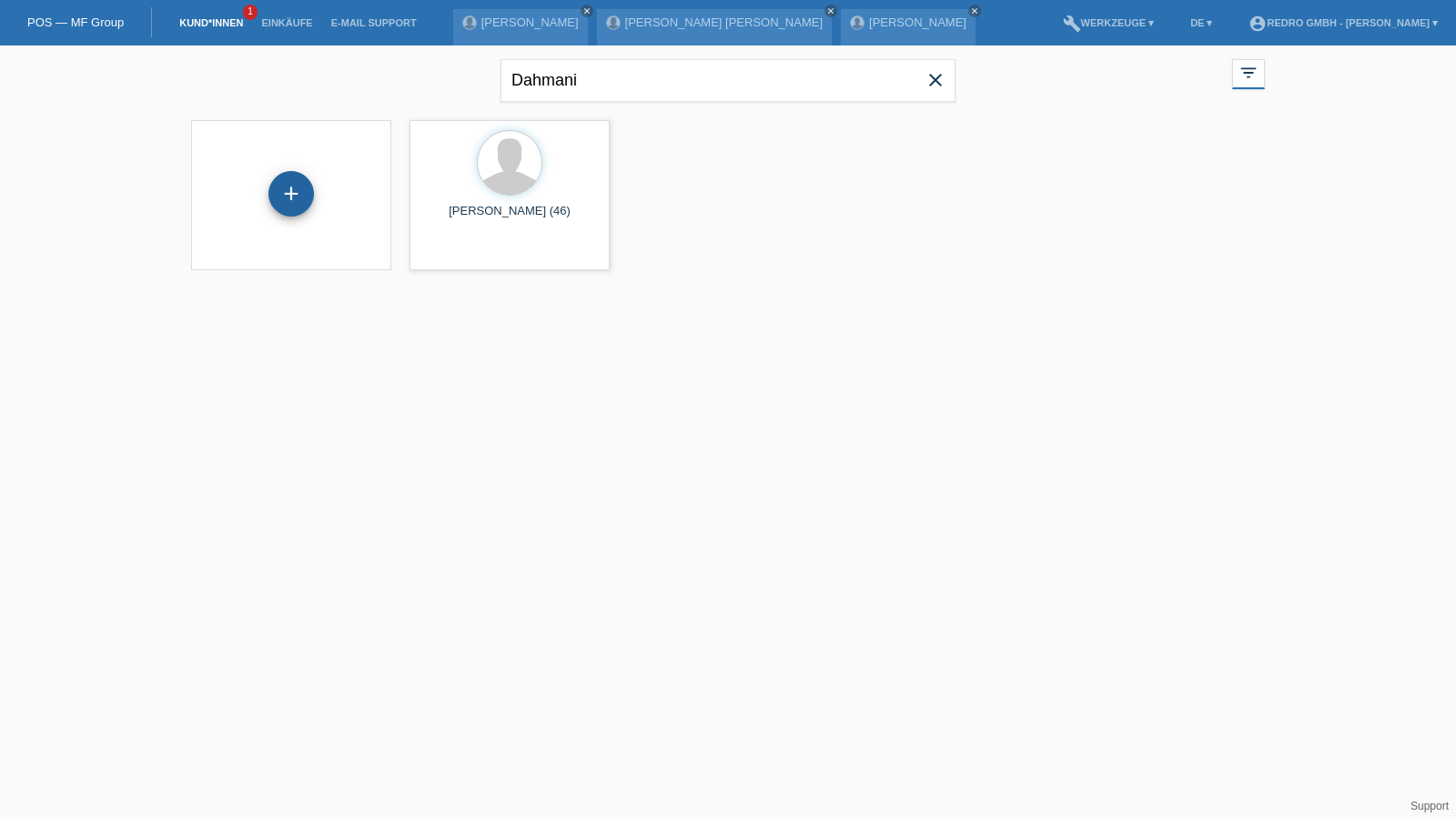
click at [291, 204] on div "+" at bounding box center [291, 194] width 46 height 46
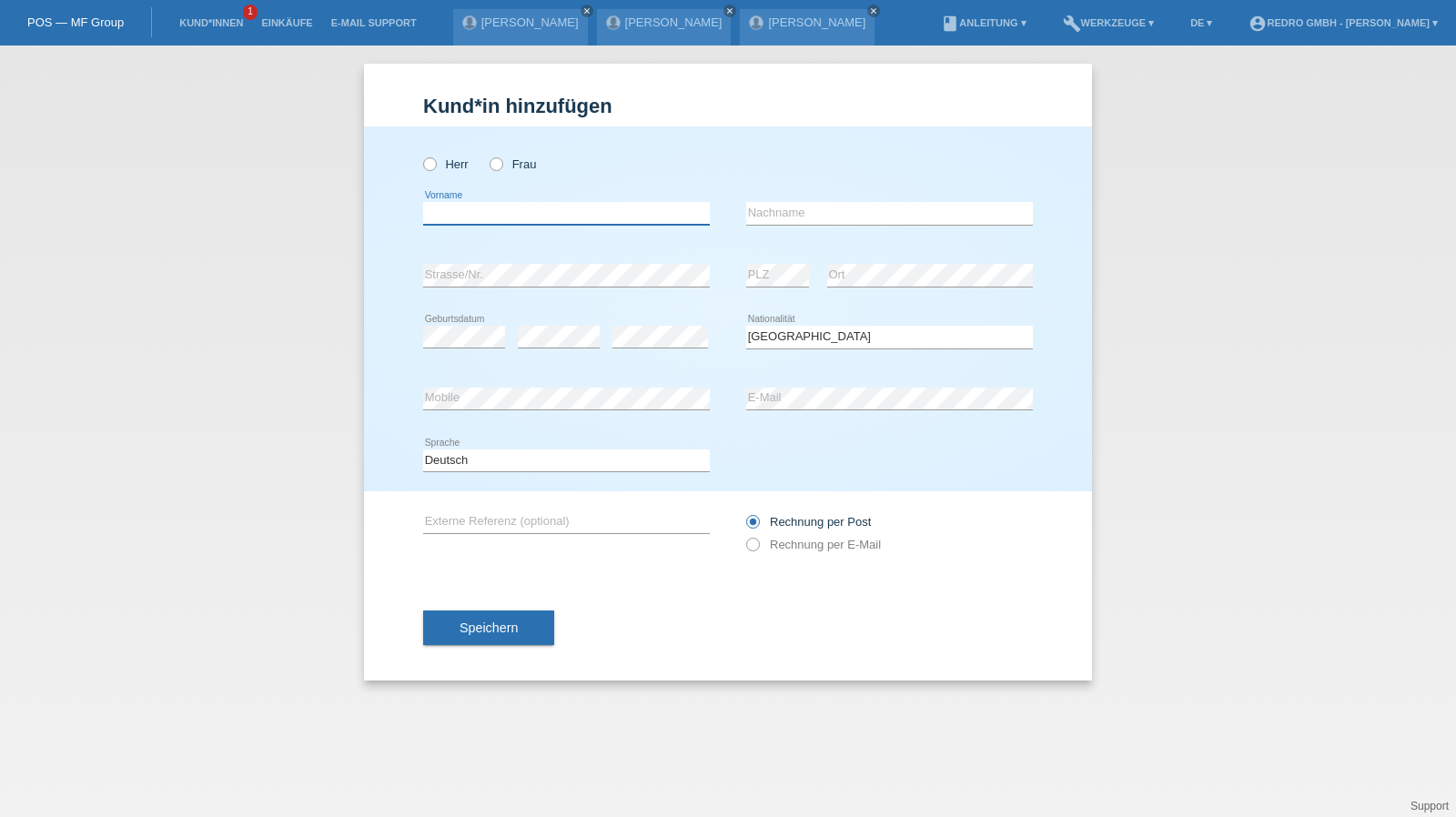
click at [539, 202] on input "text" at bounding box center [567, 214] width 287 height 23
type input "Naoufel"
type input "Boukthir"
select select "CH"
click at [481, 633] on span "Speichern" at bounding box center [488, 627] width 58 height 14
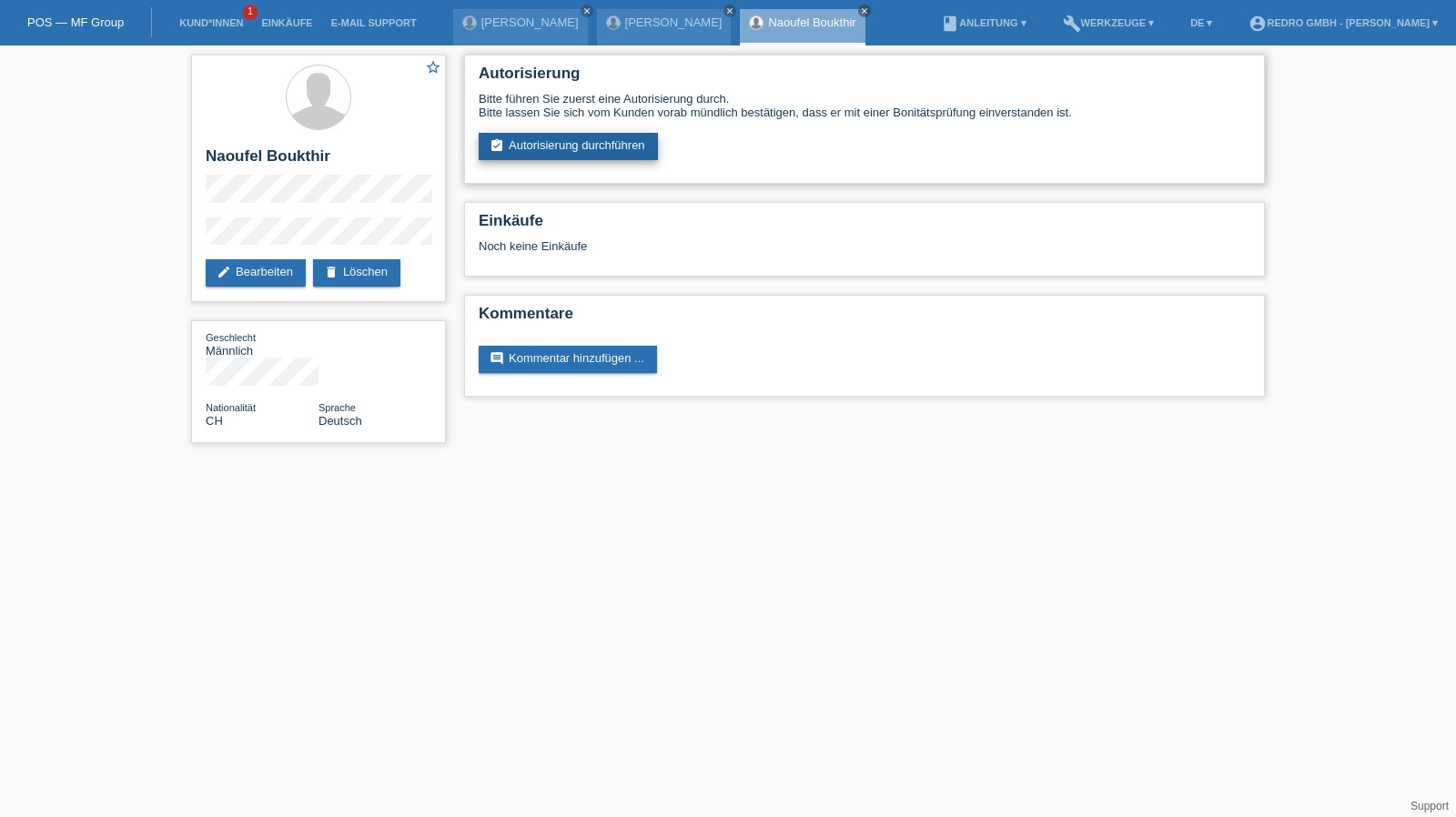
click at [513, 153] on link "assignment_turned_in Autorisierung durchführen" at bounding box center [568, 146] width 179 height 28
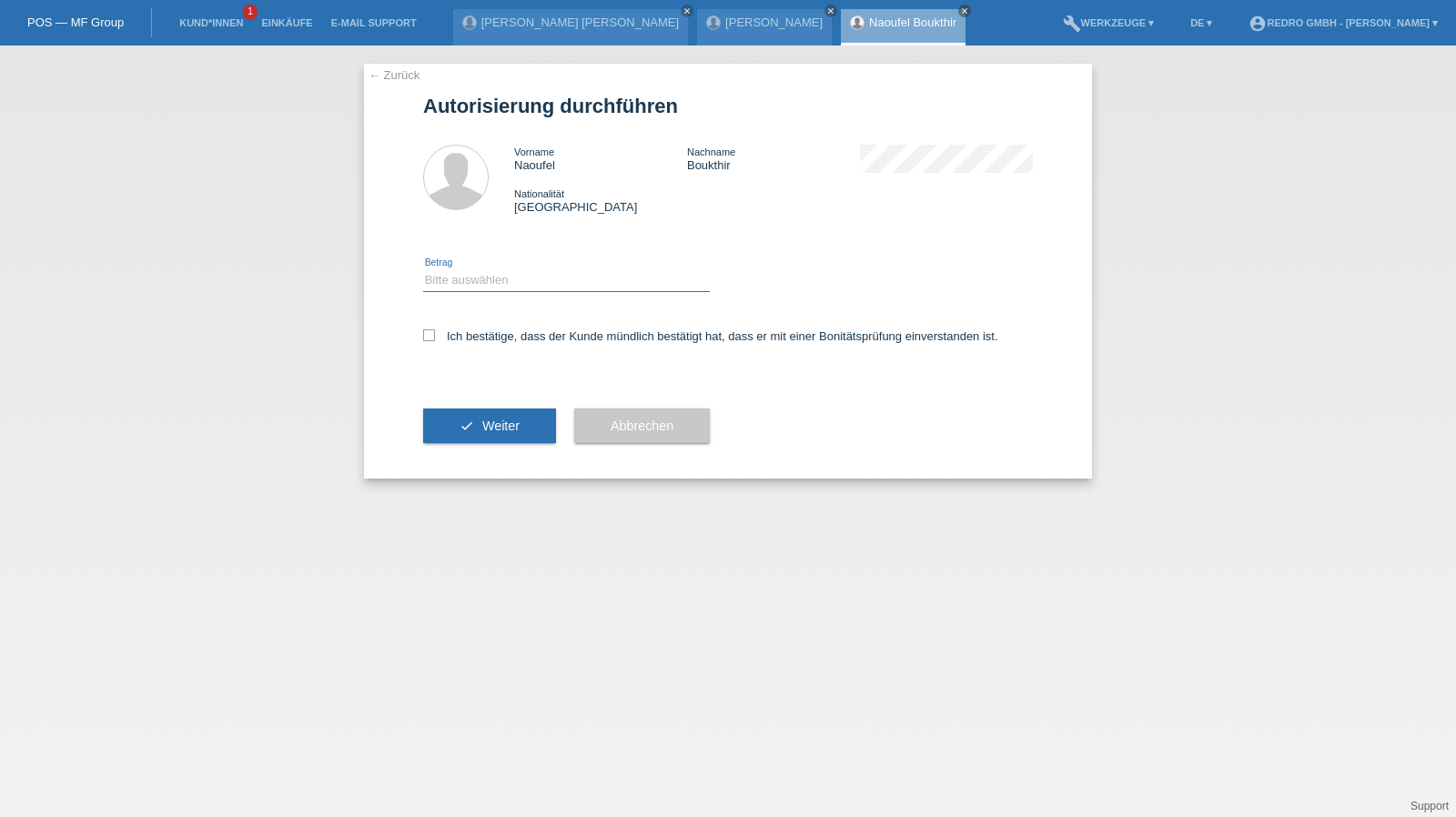
drag, startPoint x: 513, startPoint y: 272, endPoint x: 513, endPoint y: 290, distance: 18.0
click at [513, 272] on select "Bitte auswählen CHF 1.00 - CHF 499.00 CHF 500.00 - CHF 1'999.00 CHF 2'000.00 - …" at bounding box center [567, 280] width 287 height 22
select select "1"
click at [423, 269] on select "Bitte auswählen CHF 1.00 - CHF 499.00 CHF 500.00 - CHF 1'999.00 CHF 2'000.00 - …" at bounding box center [567, 280] width 287 height 22
click at [498, 337] on label "Ich bestätige, dass der Kunde mündlich bestätigt hat, dass er mit einer Bonität…" at bounding box center [711, 336] width 575 height 13
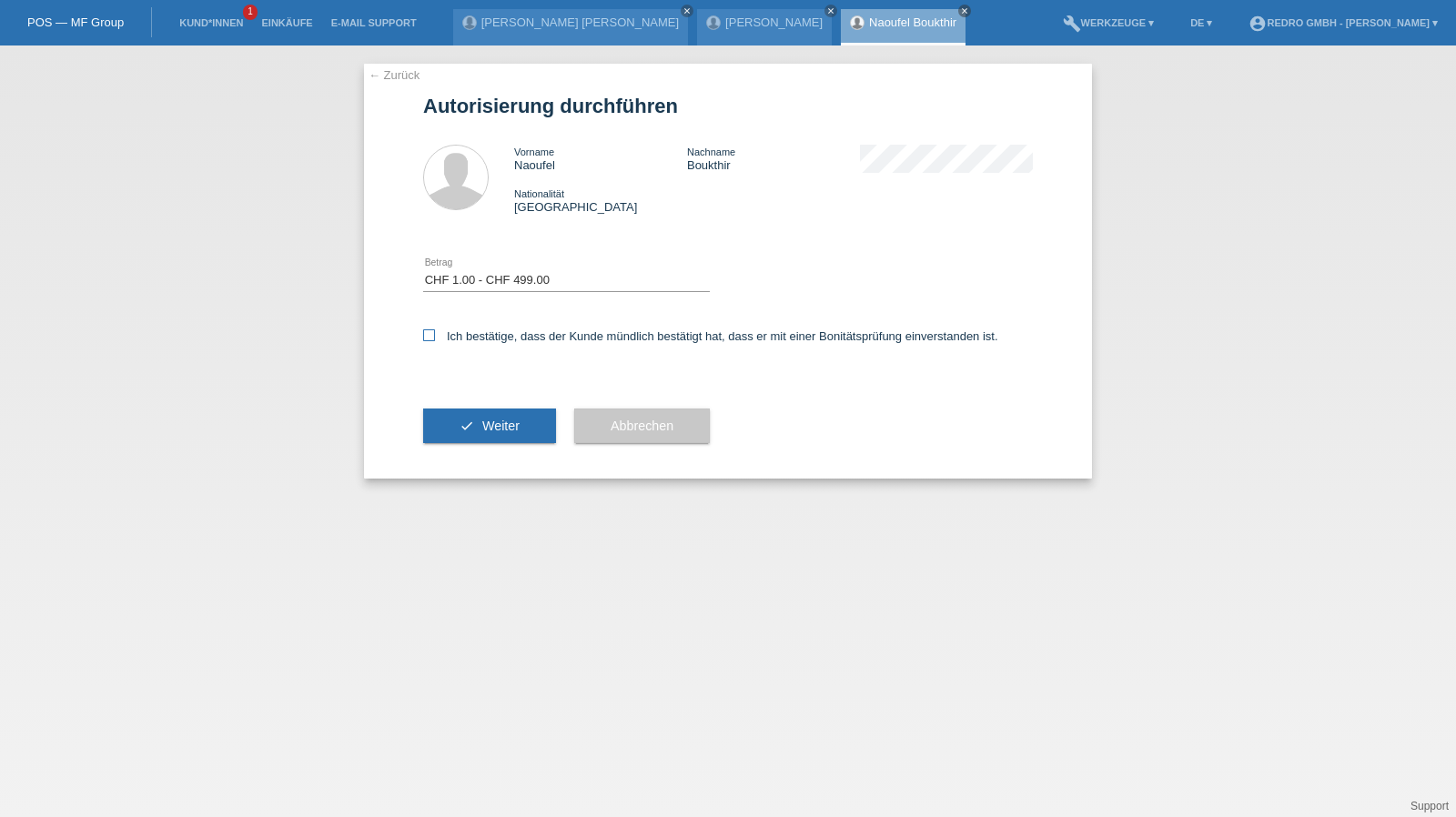
click at [435, 337] on input "Ich bestätige, dass der Kunde mündlich bestätigt hat, dass er mit einer Bonität…" at bounding box center [429, 335] width 11 height 11
checkbox input "true"
click at [484, 421] on span "Weiter" at bounding box center [500, 425] width 37 height 14
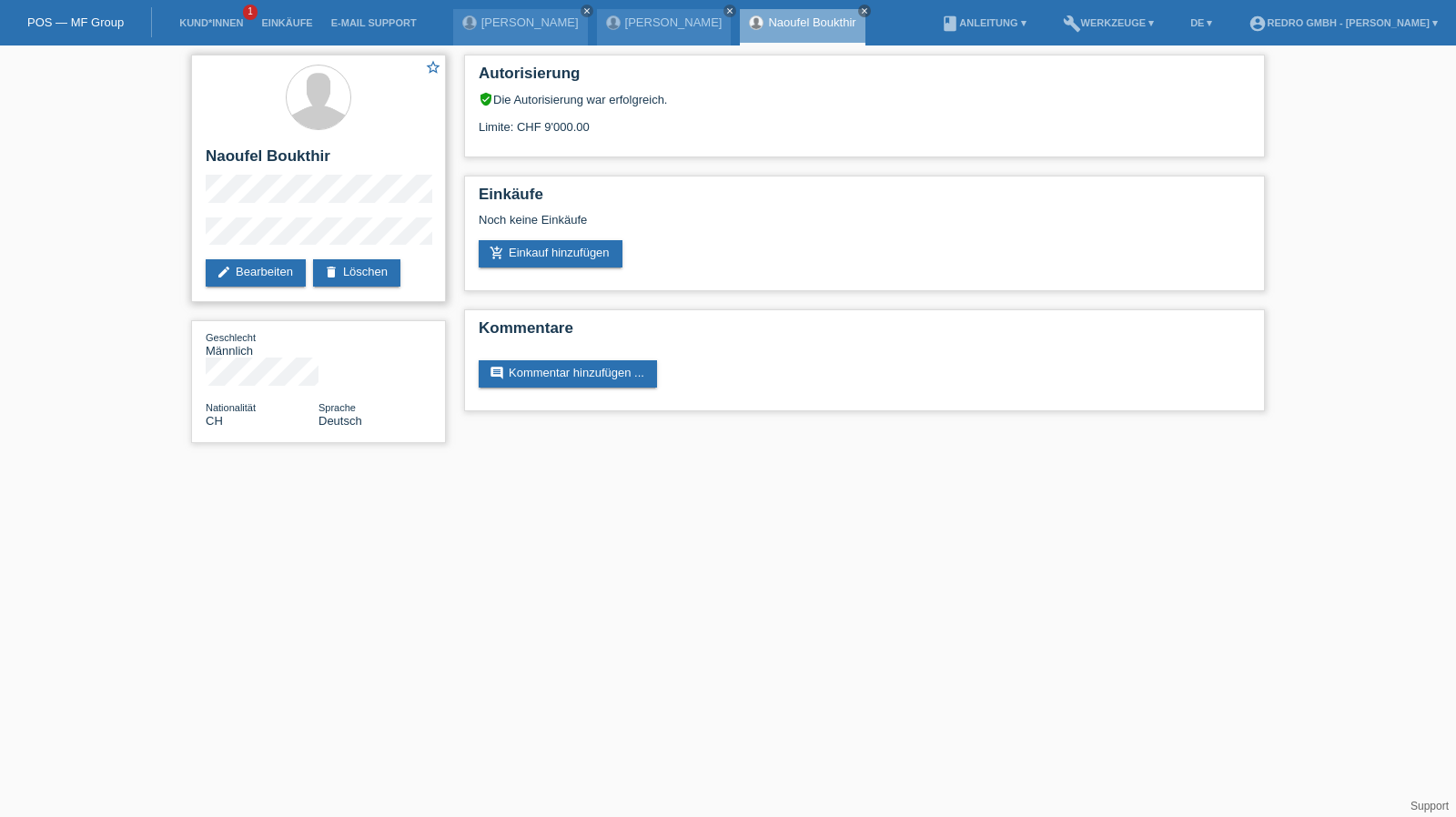
click at [299, 158] on h2 "Naoufel Boukthir" at bounding box center [319, 160] width 226 height 28
click at [298, 158] on h2 "Naoufel Boukthir" at bounding box center [319, 160] width 226 height 28
copy div "Naoufel Boukthir"
click at [224, 156] on h2 "Naoufel Boukthir" at bounding box center [319, 160] width 226 height 28
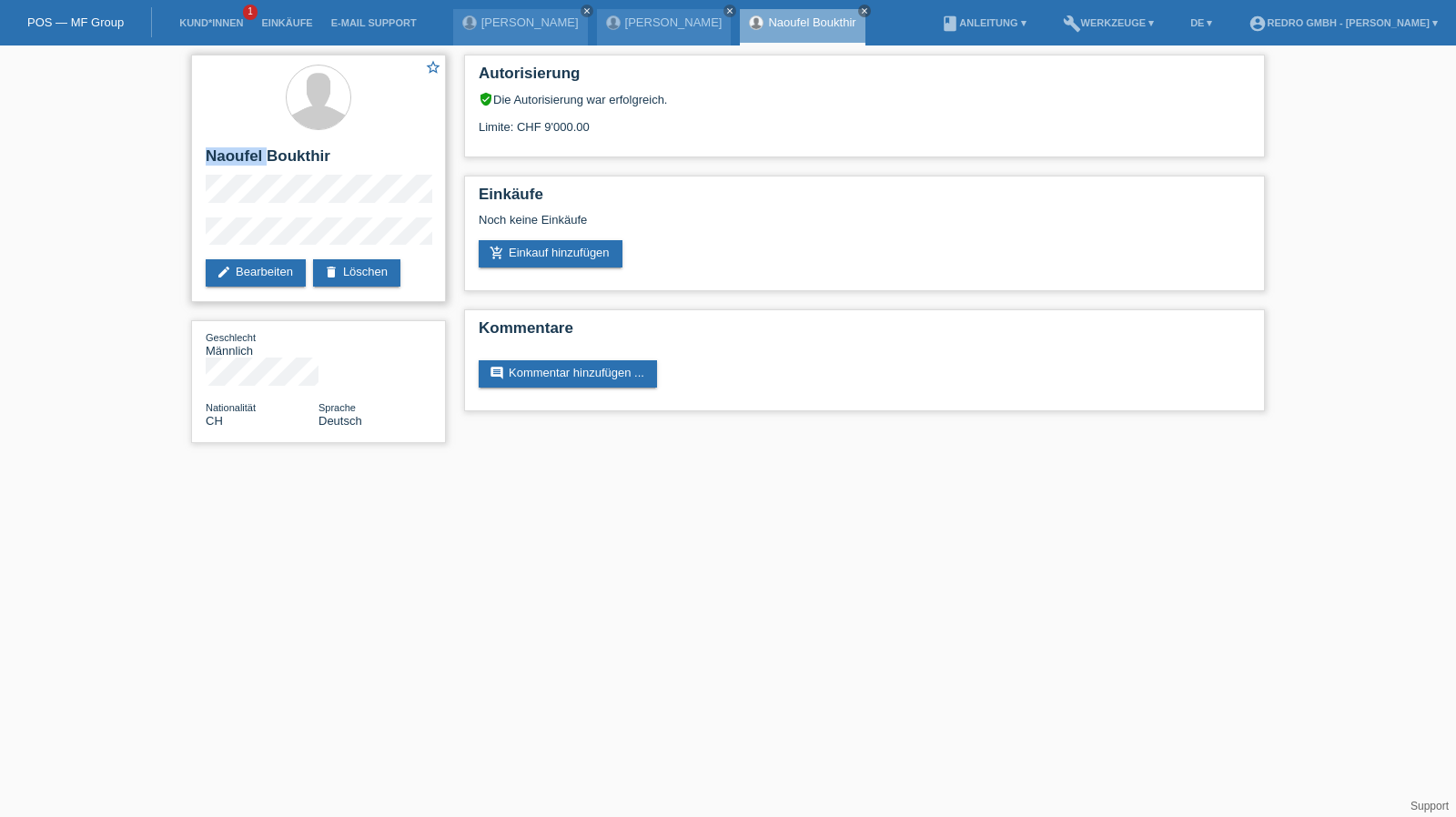
click at [224, 156] on h2 "Naoufel Boukthir" at bounding box center [319, 160] width 226 height 28
copy div "Naoufel Boukthir"
click at [210, 21] on link "Kund*innen" at bounding box center [211, 23] width 82 height 11
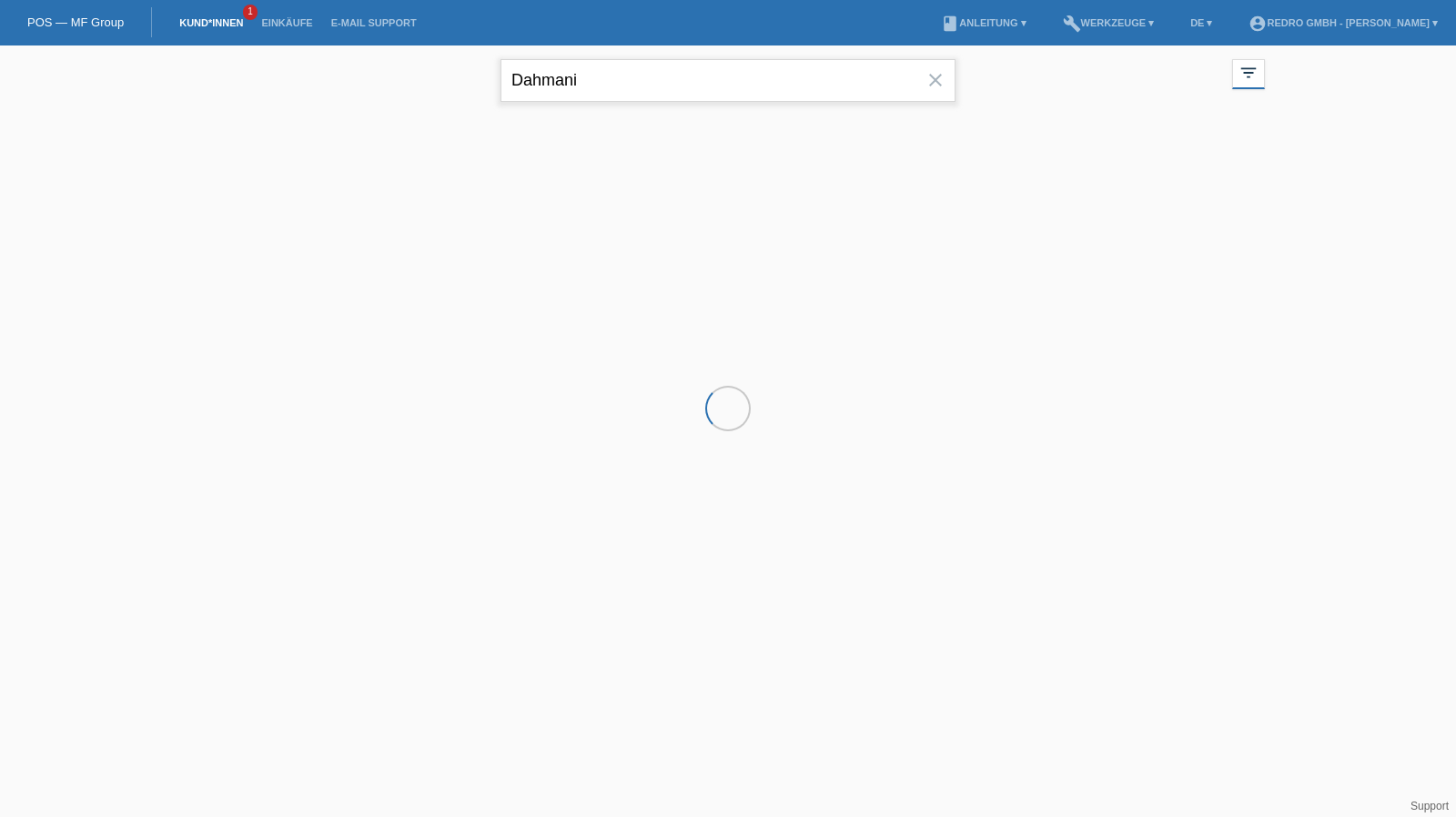
click at [653, 78] on input "Dahmani" at bounding box center [727, 80] width 455 height 43
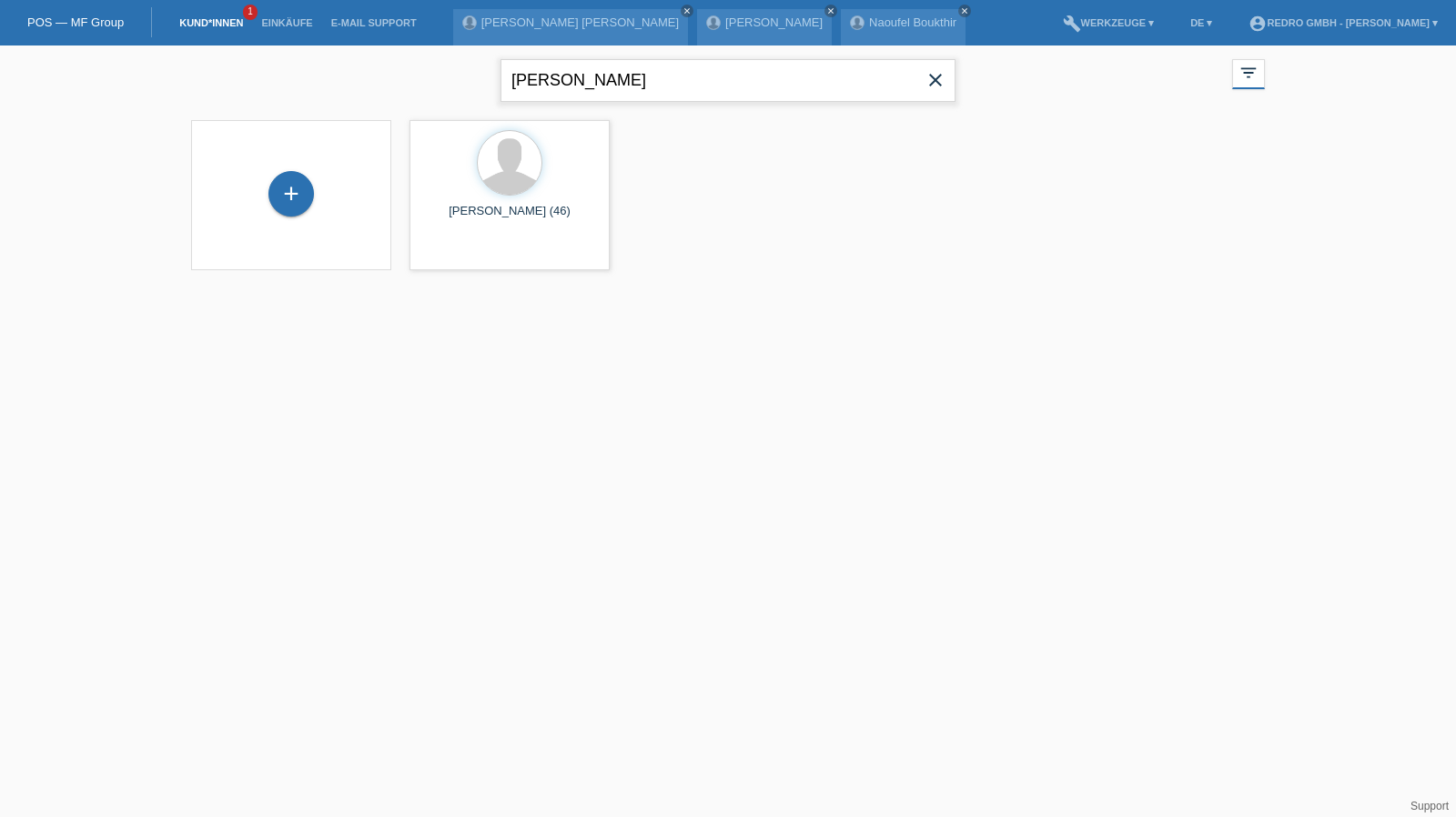
type input "maubach"
click at [444, 250] on span "Anzeigen" at bounding box center [461, 254] width 49 height 13
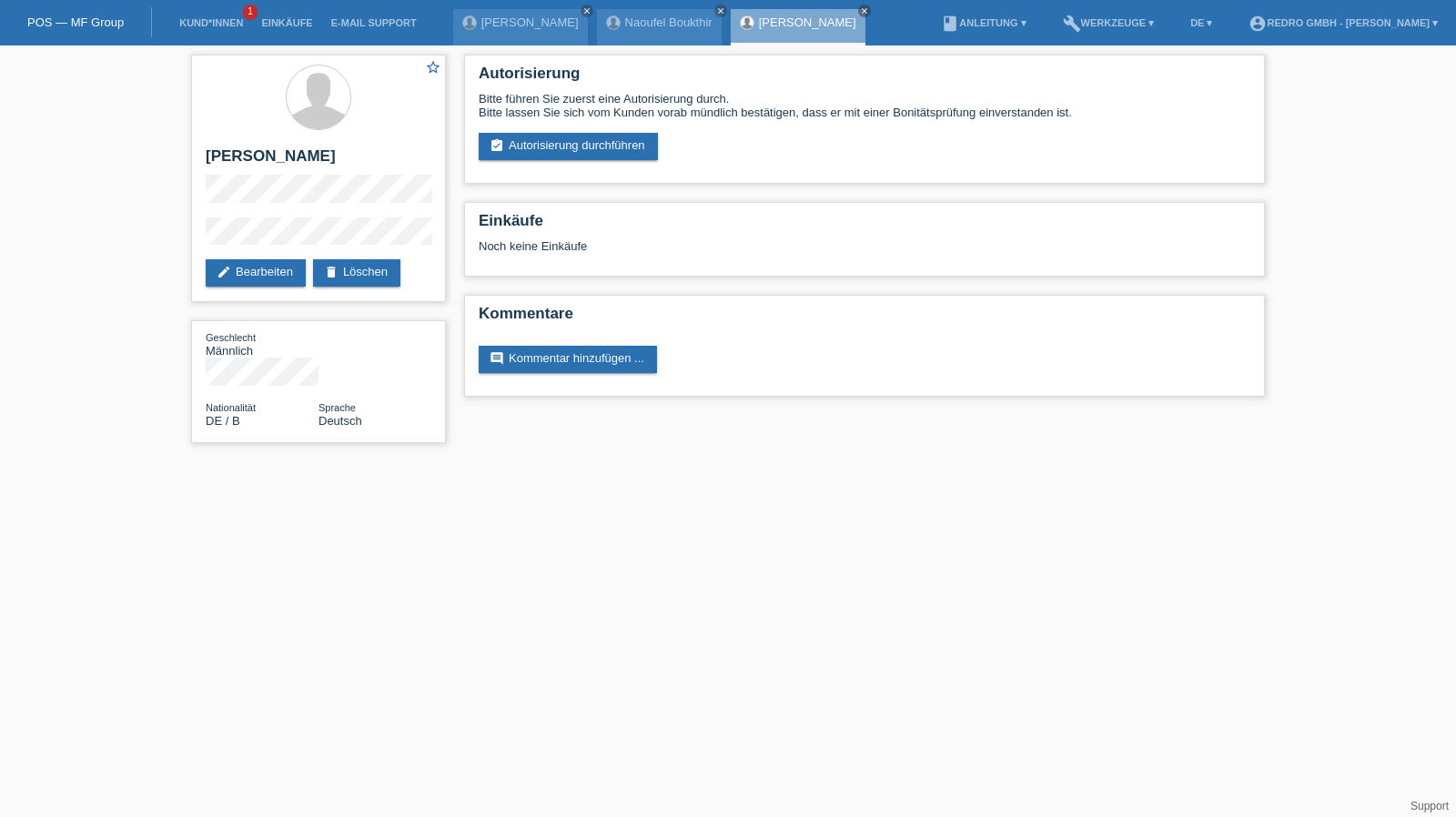
click at [174, 234] on div "star_border [PERSON_NAME] edit Bearbeiten delete Löschen Geschlecht Männlich Na…" at bounding box center [728, 253] width 1456 height 416
click at [282, 153] on h2 "[PERSON_NAME]" at bounding box center [319, 160] width 226 height 28
copy div "[PERSON_NAME]"
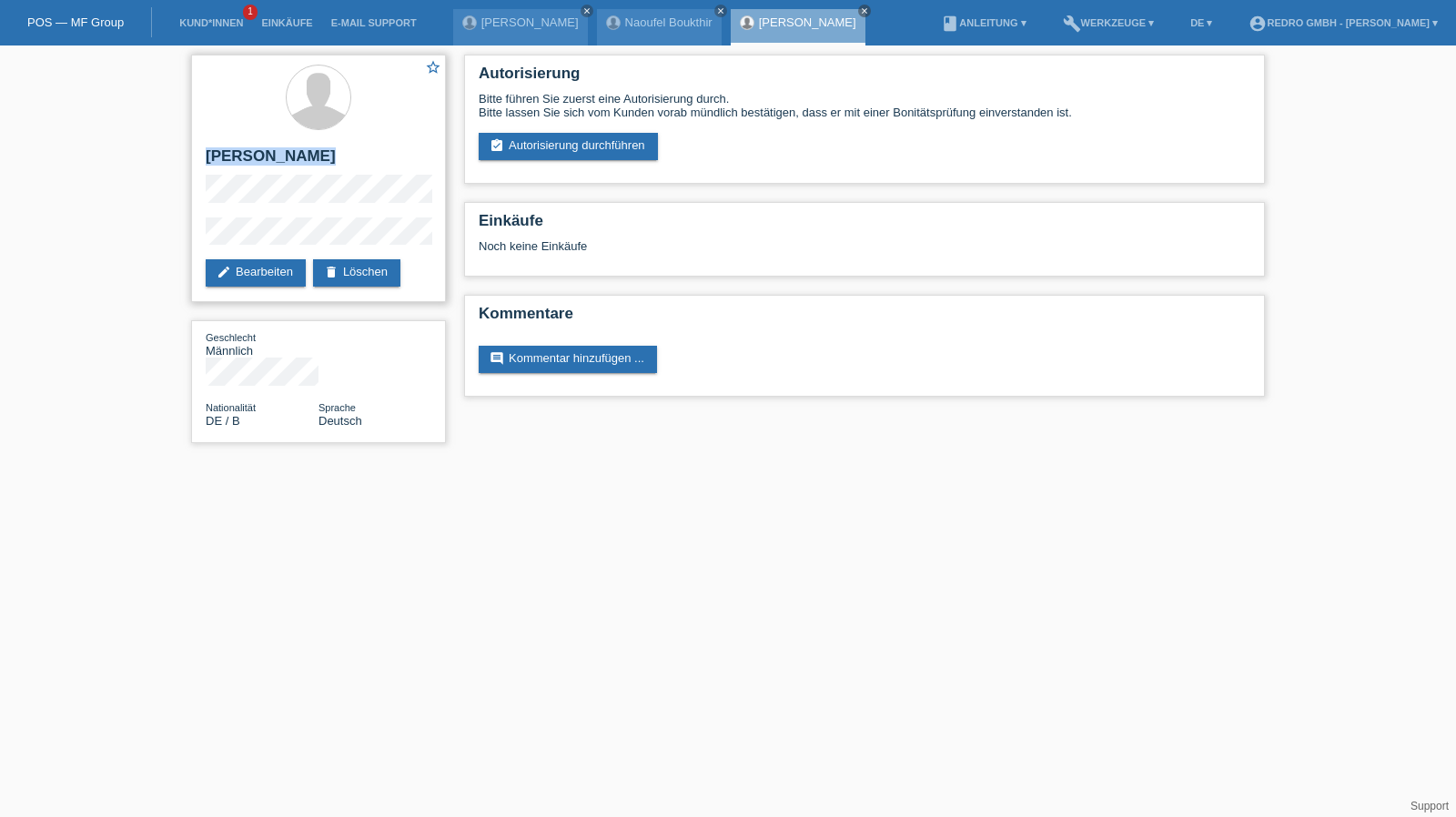
click at [234, 172] on h2 "[PERSON_NAME]" at bounding box center [319, 160] width 226 height 28
click at [224, 214] on div "star_border [PERSON_NAME] edit Bearbeiten delete Löschen" at bounding box center [318, 178] width 255 height 248
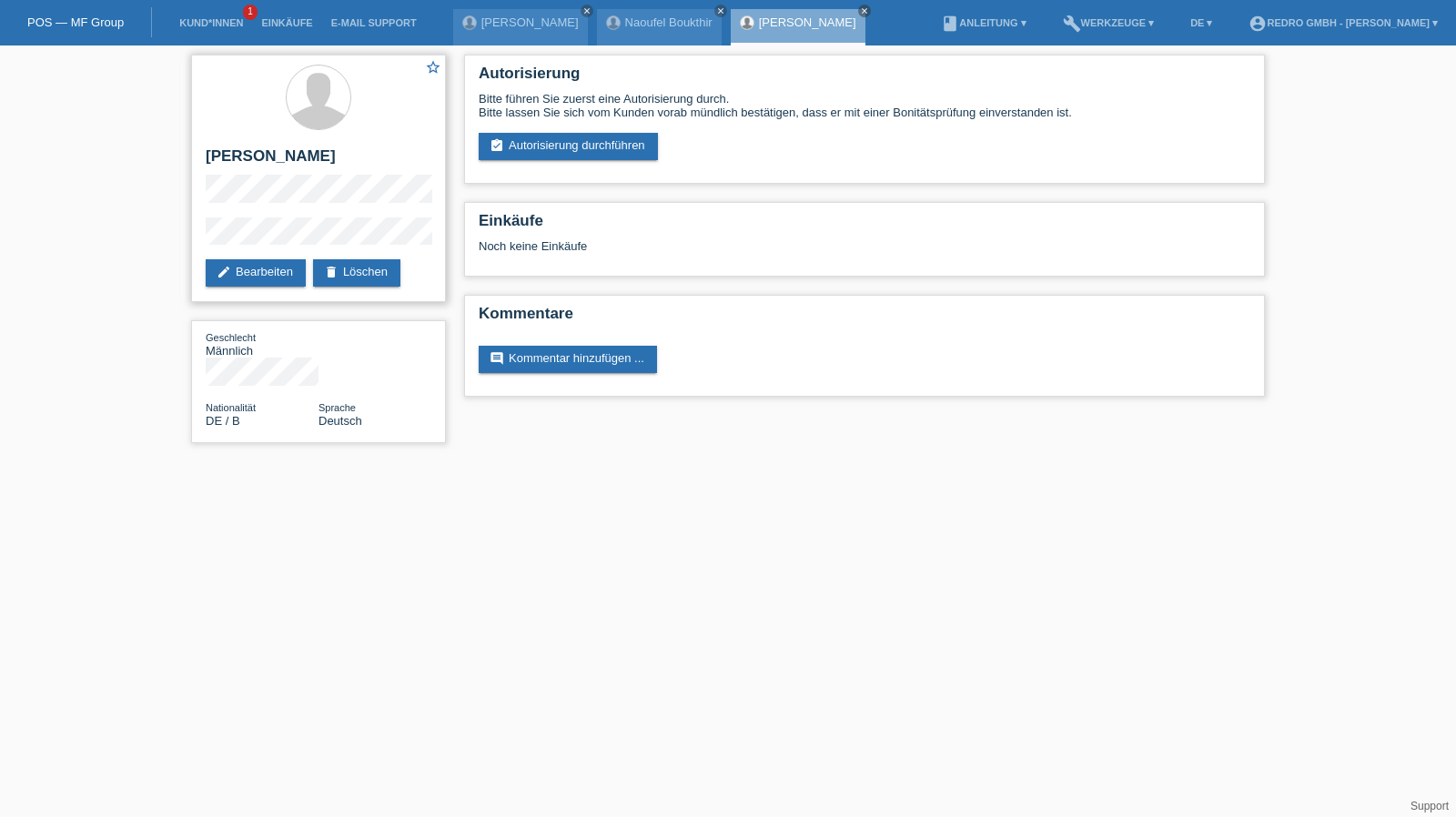
click at [224, 214] on div "star_border [PERSON_NAME] edit Bearbeiten delete Löschen" at bounding box center [318, 178] width 255 height 248
click at [278, 159] on h2 "[PERSON_NAME]" at bounding box center [319, 160] width 226 height 28
copy div "[PERSON_NAME]"
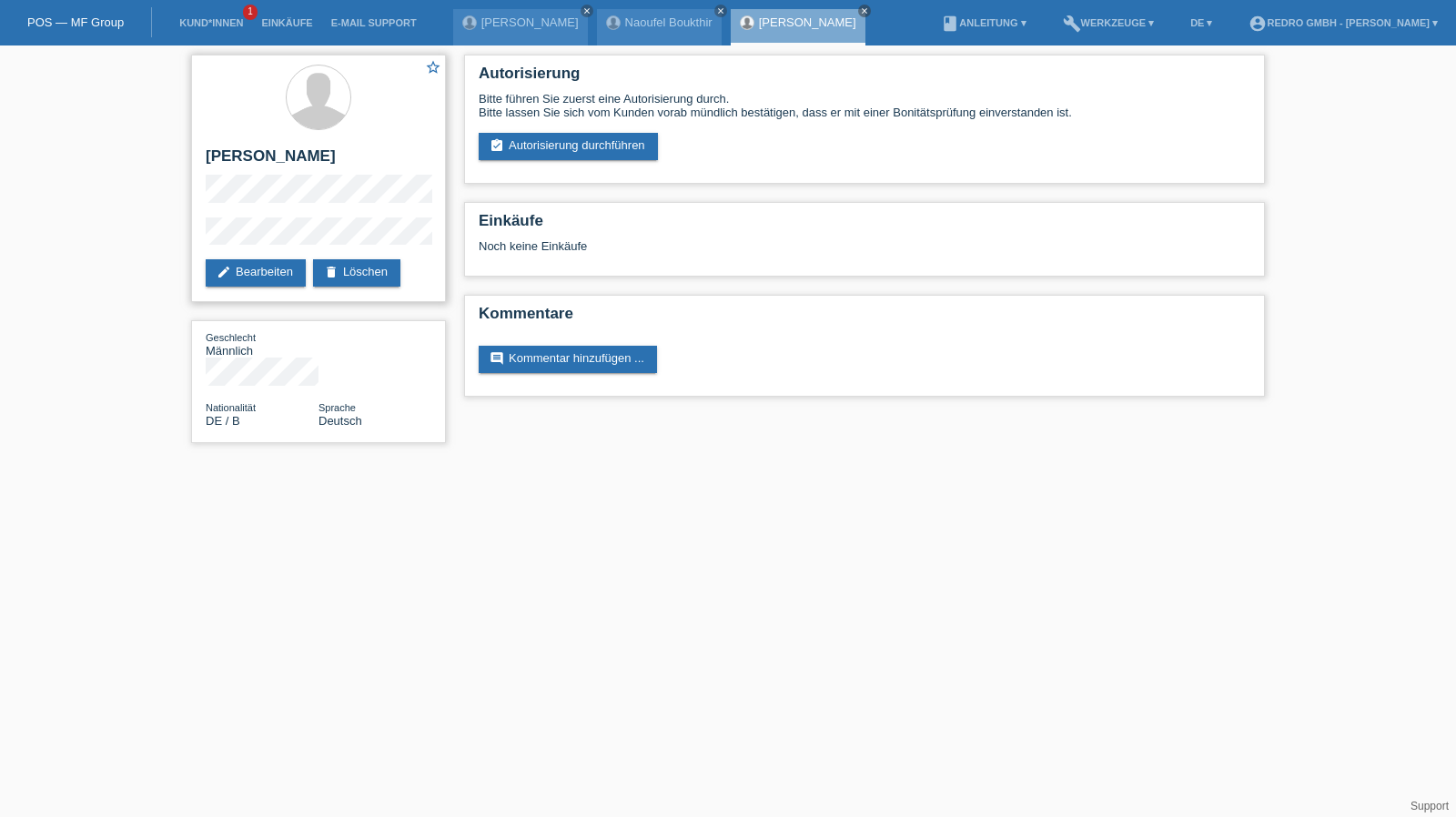
click at [231, 215] on div "star_border [PERSON_NAME] edit Bearbeiten delete Löschen" at bounding box center [318, 178] width 255 height 248
click at [153, 231] on div "star_border [PERSON_NAME] edit Bearbeiten delete Löschen Geschlecht Männlich Na…" at bounding box center [728, 253] width 1456 height 416
click at [337, 212] on div "star_border [PERSON_NAME] edit Bearbeiten delete Löschen" at bounding box center [318, 178] width 255 height 248
click at [189, 235] on div "star_border [PERSON_NAME] edit Bearbeiten delete Löschen Geschlecht Männlich Na…" at bounding box center [319, 253] width 273 height 416
